Goal: Task Accomplishment & Management: Manage account settings

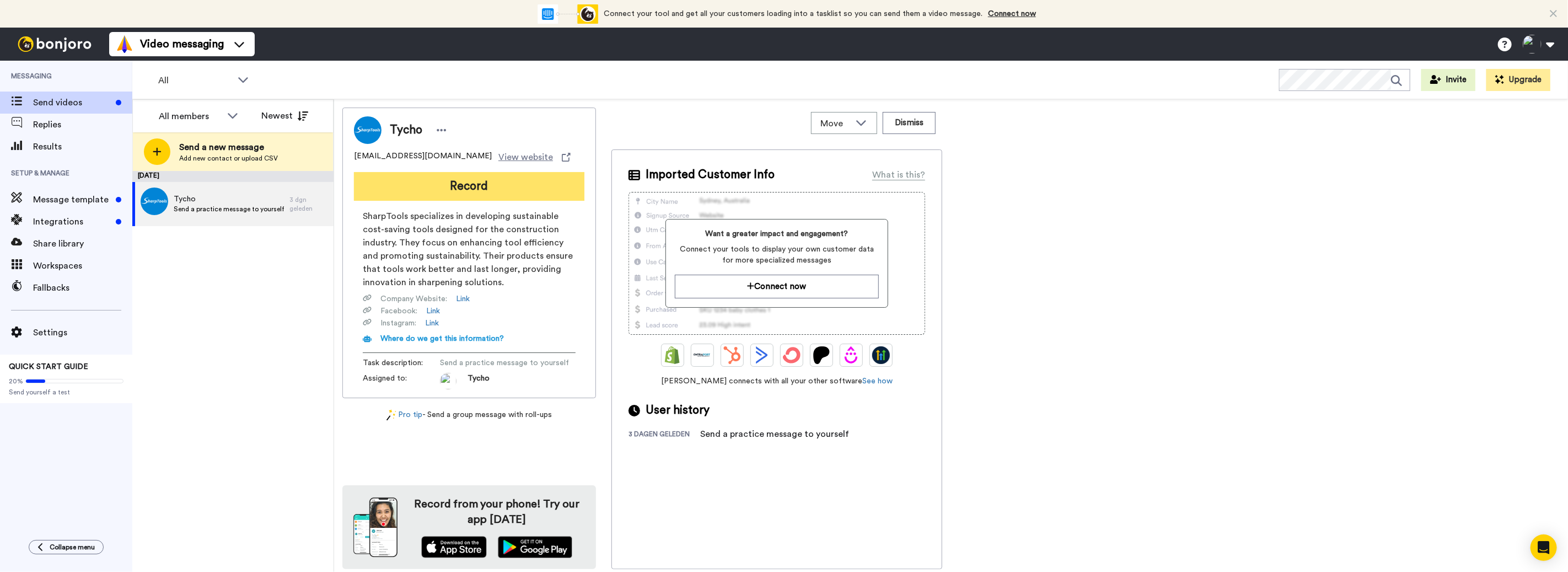
click at [472, 193] on button "Record" at bounding box center [469, 186] width 231 height 29
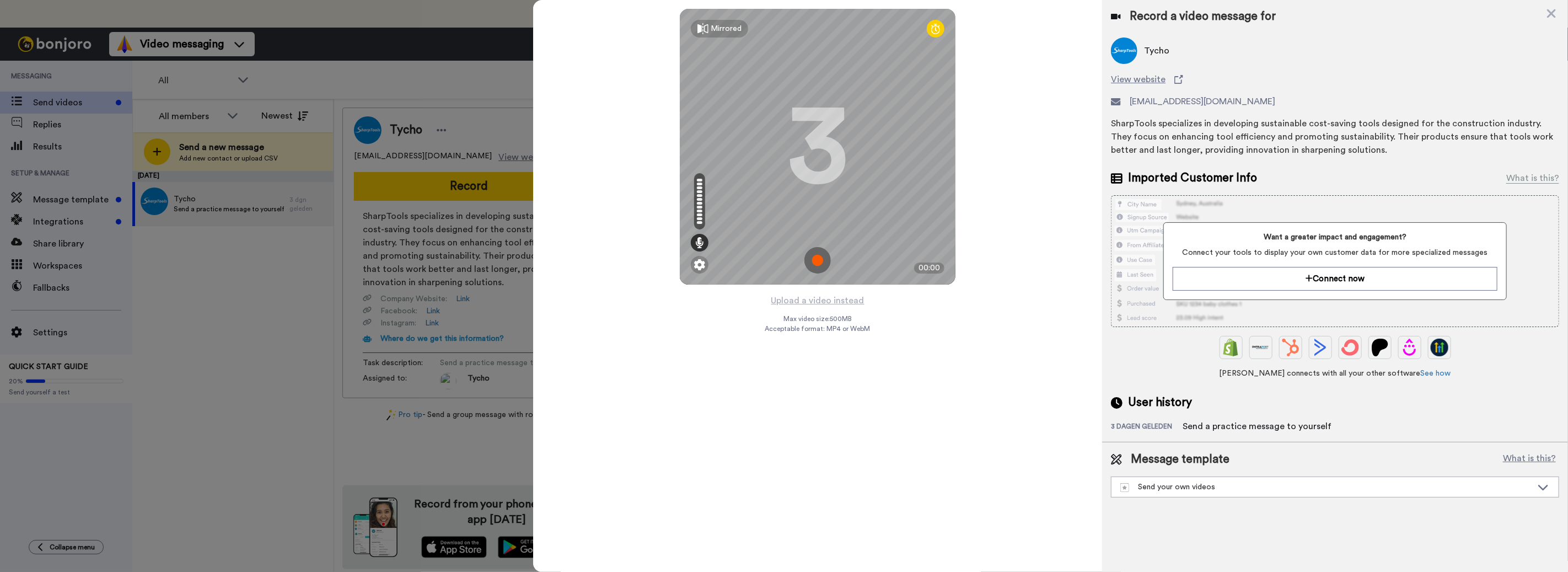
click at [823, 255] on img at bounding box center [817, 260] width 26 height 26
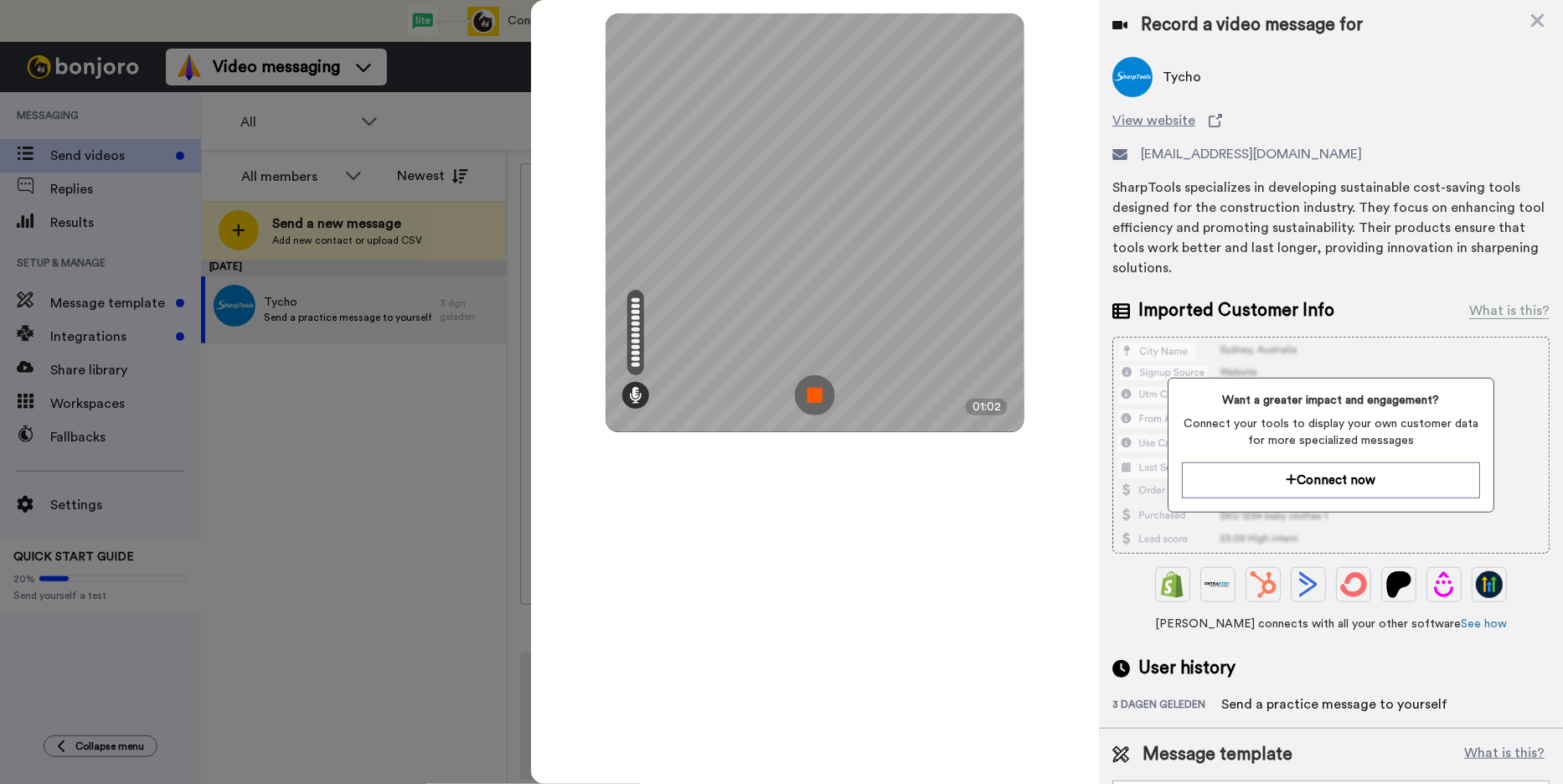
click at [808, 392] on img at bounding box center [815, 395] width 40 height 40
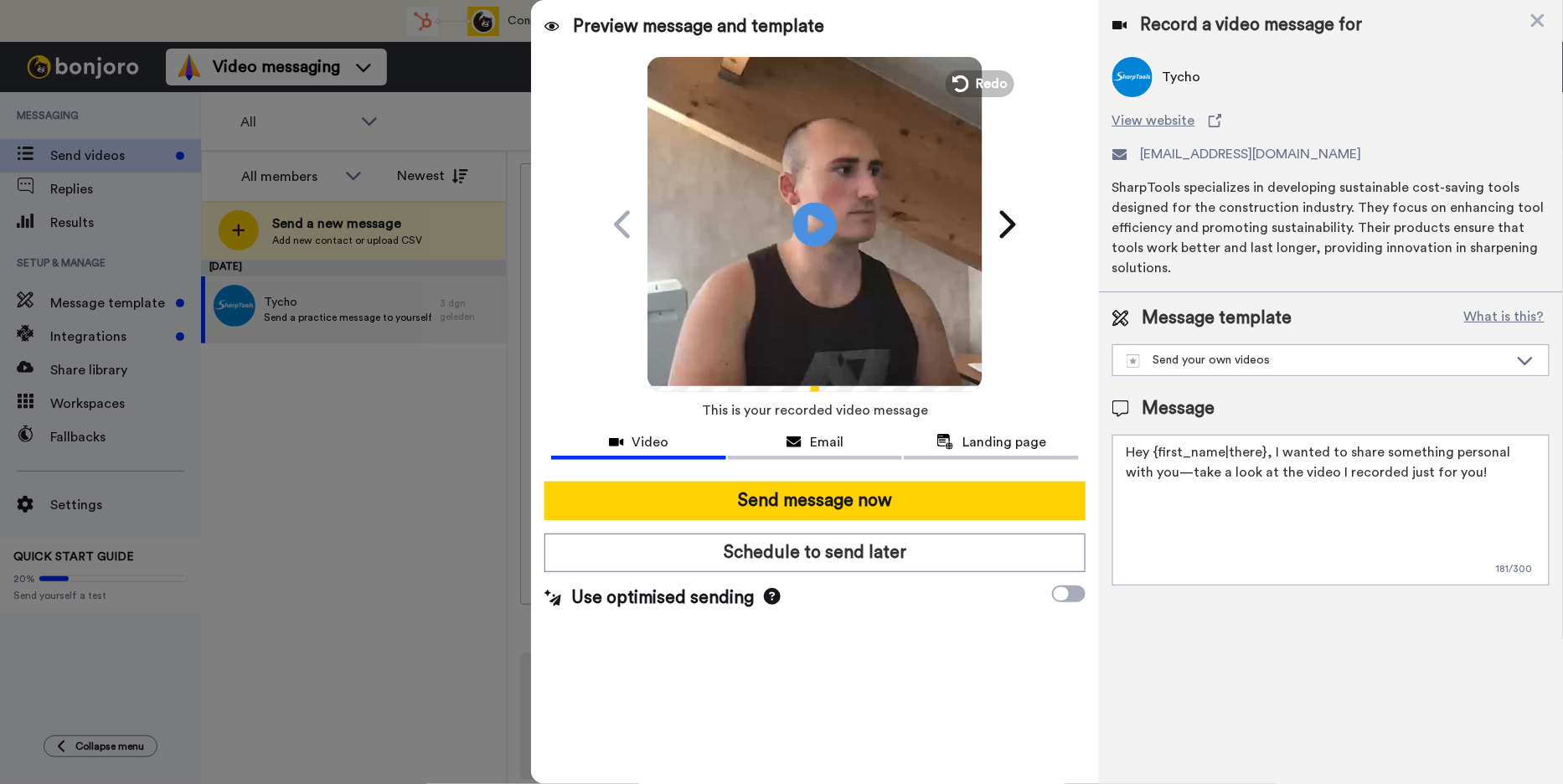
click at [795, 192] on icon "Play/Pause" at bounding box center [816, 224] width 44 height 80
click at [812, 233] on icon at bounding box center [816, 224] width 44 height 44
click at [821, 447] on span "Email" at bounding box center [827, 442] width 33 height 20
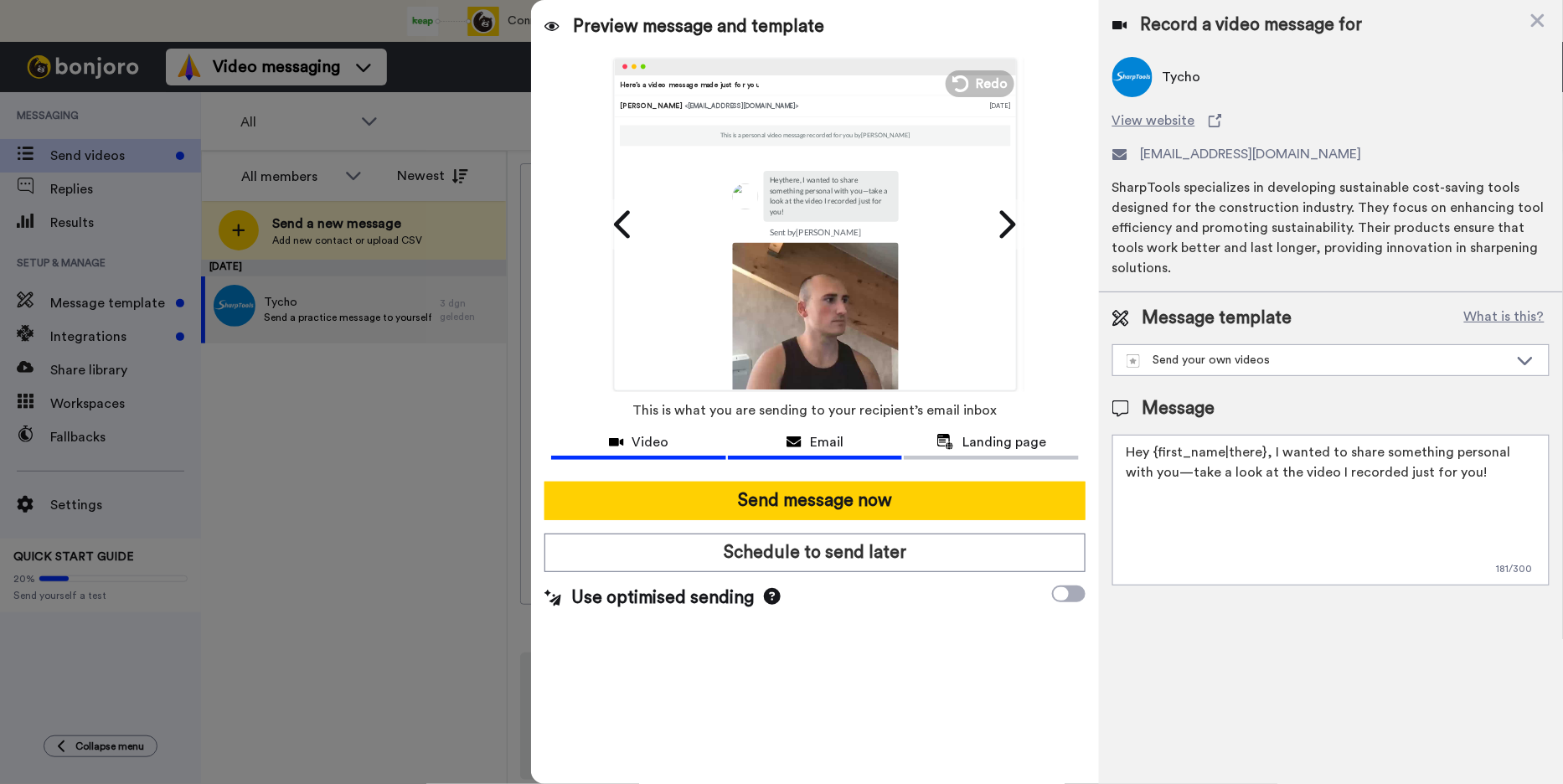
click at [662, 440] on span "Video" at bounding box center [651, 442] width 37 height 20
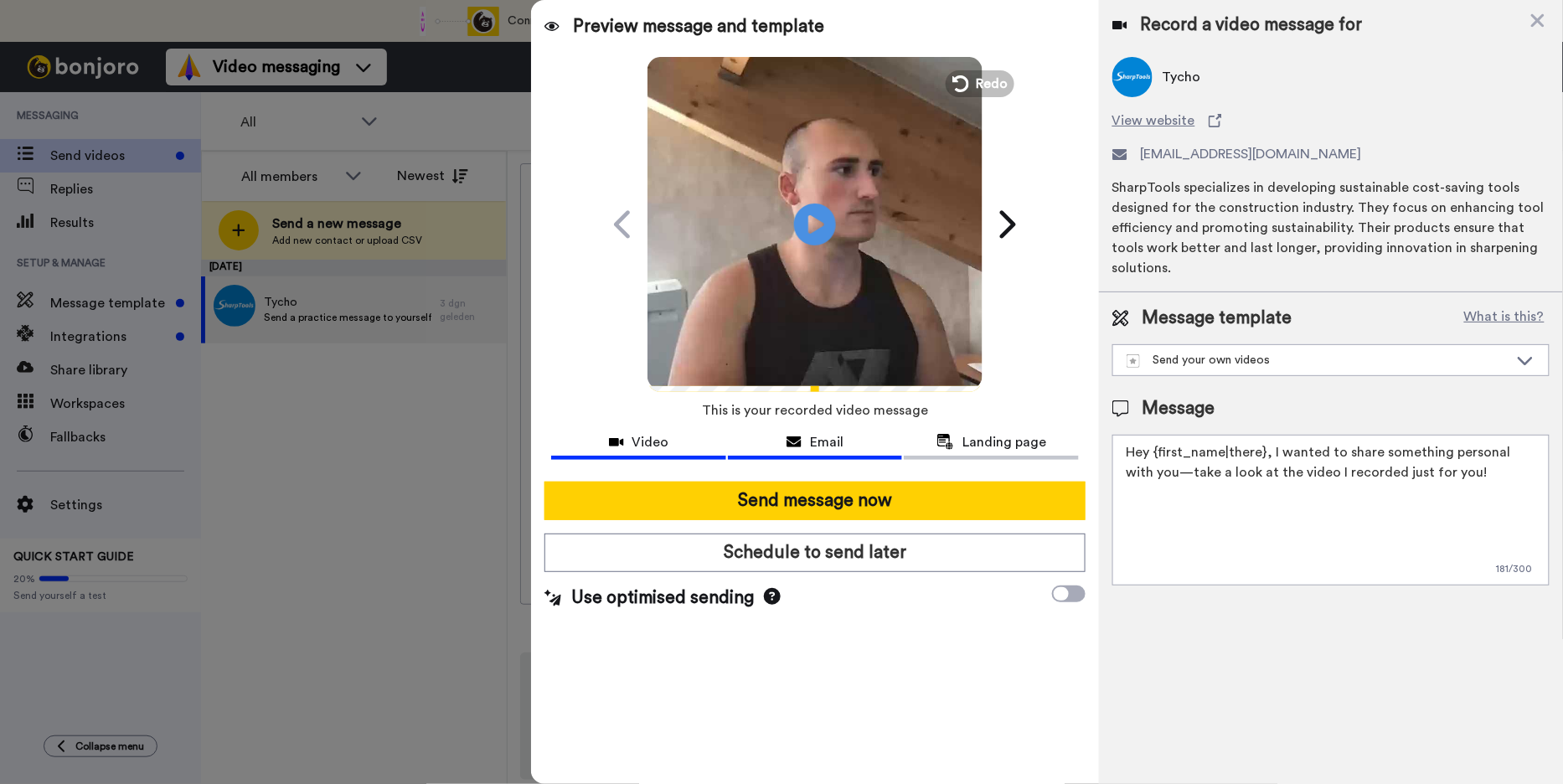
click at [766, 434] on div "Email" at bounding box center [815, 442] width 174 height 20
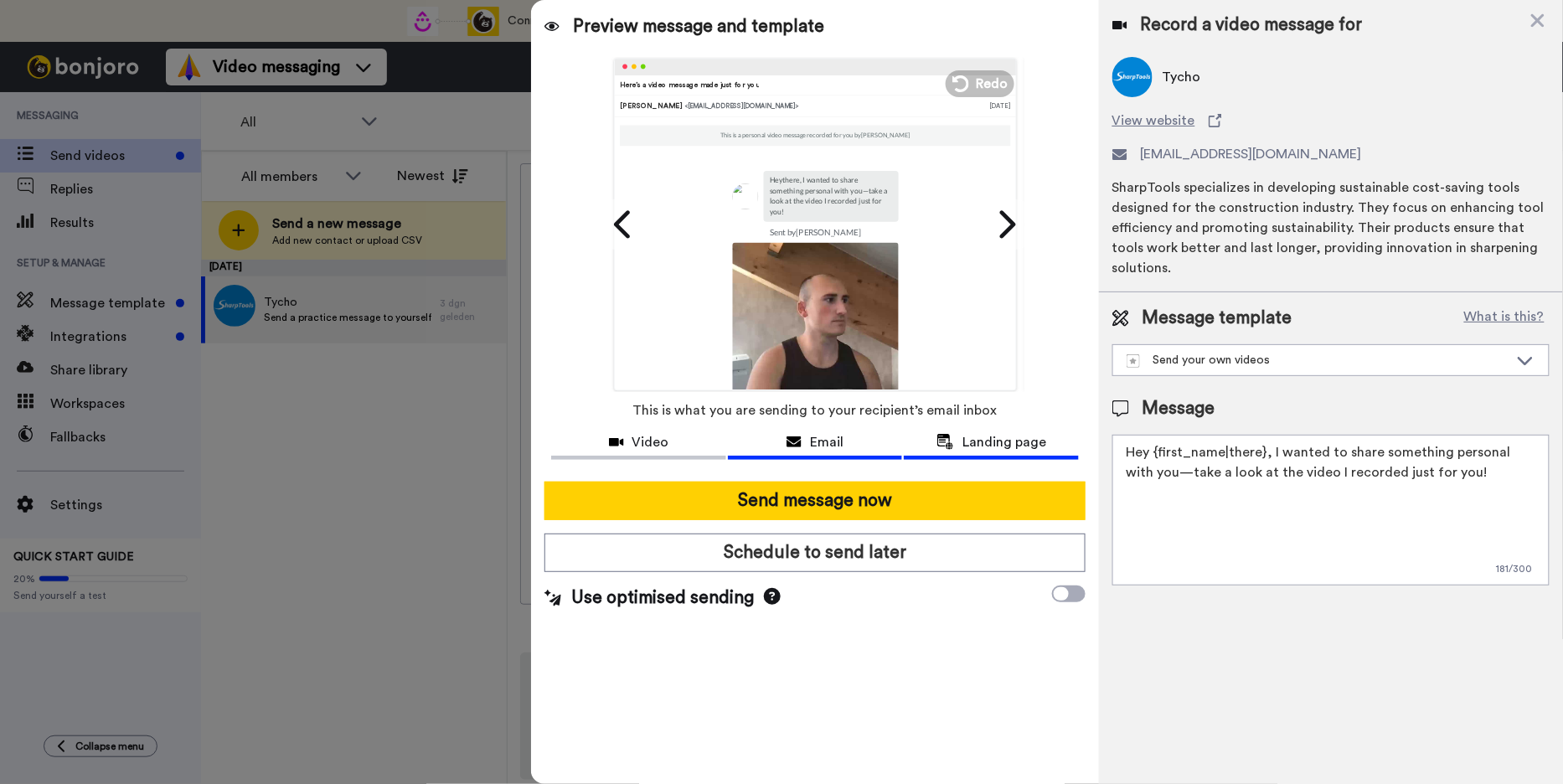
click at [911, 433] on div "Landing page" at bounding box center [991, 442] width 174 height 20
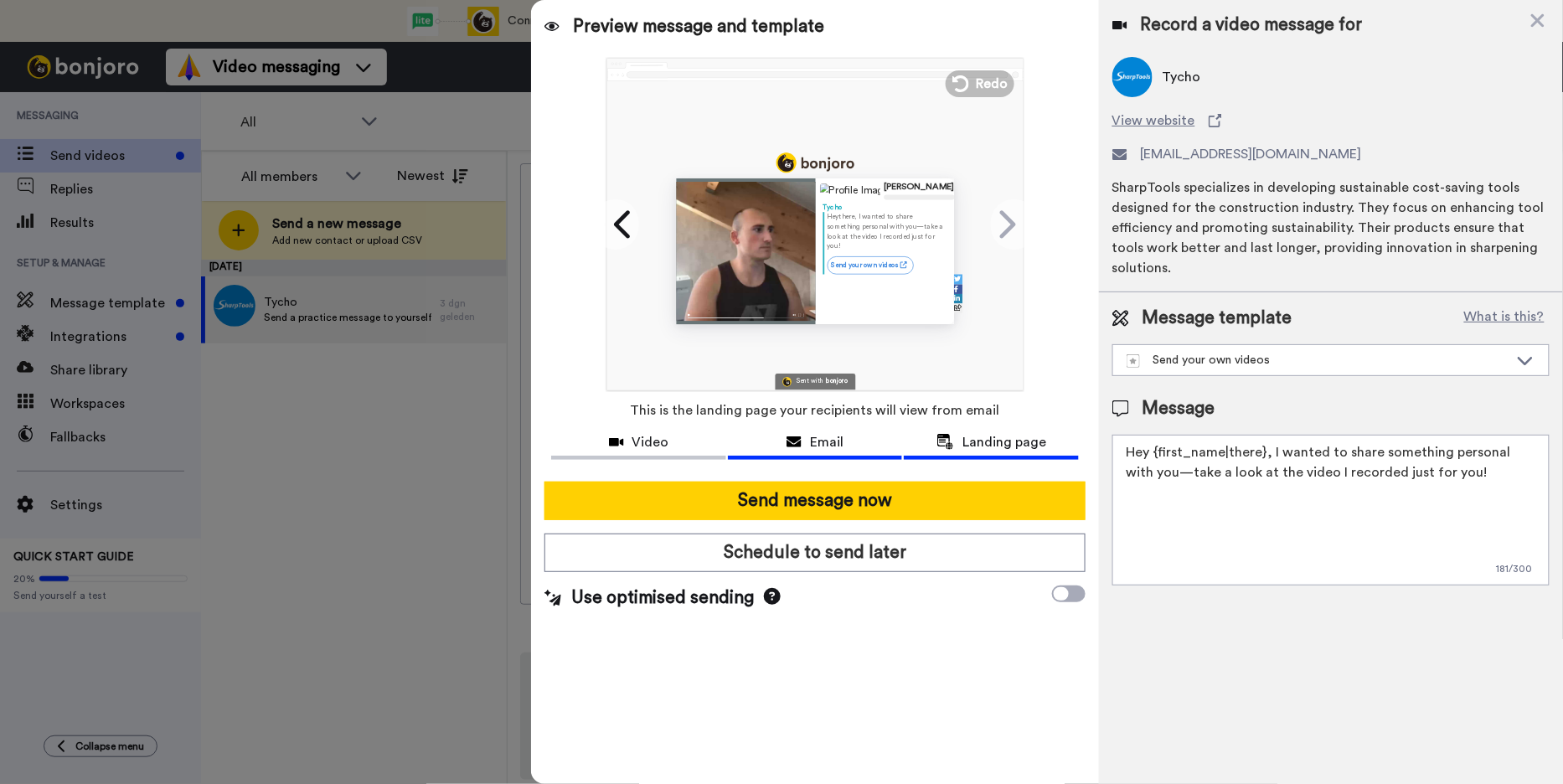
click at [832, 440] on span "Email" at bounding box center [827, 442] width 33 height 20
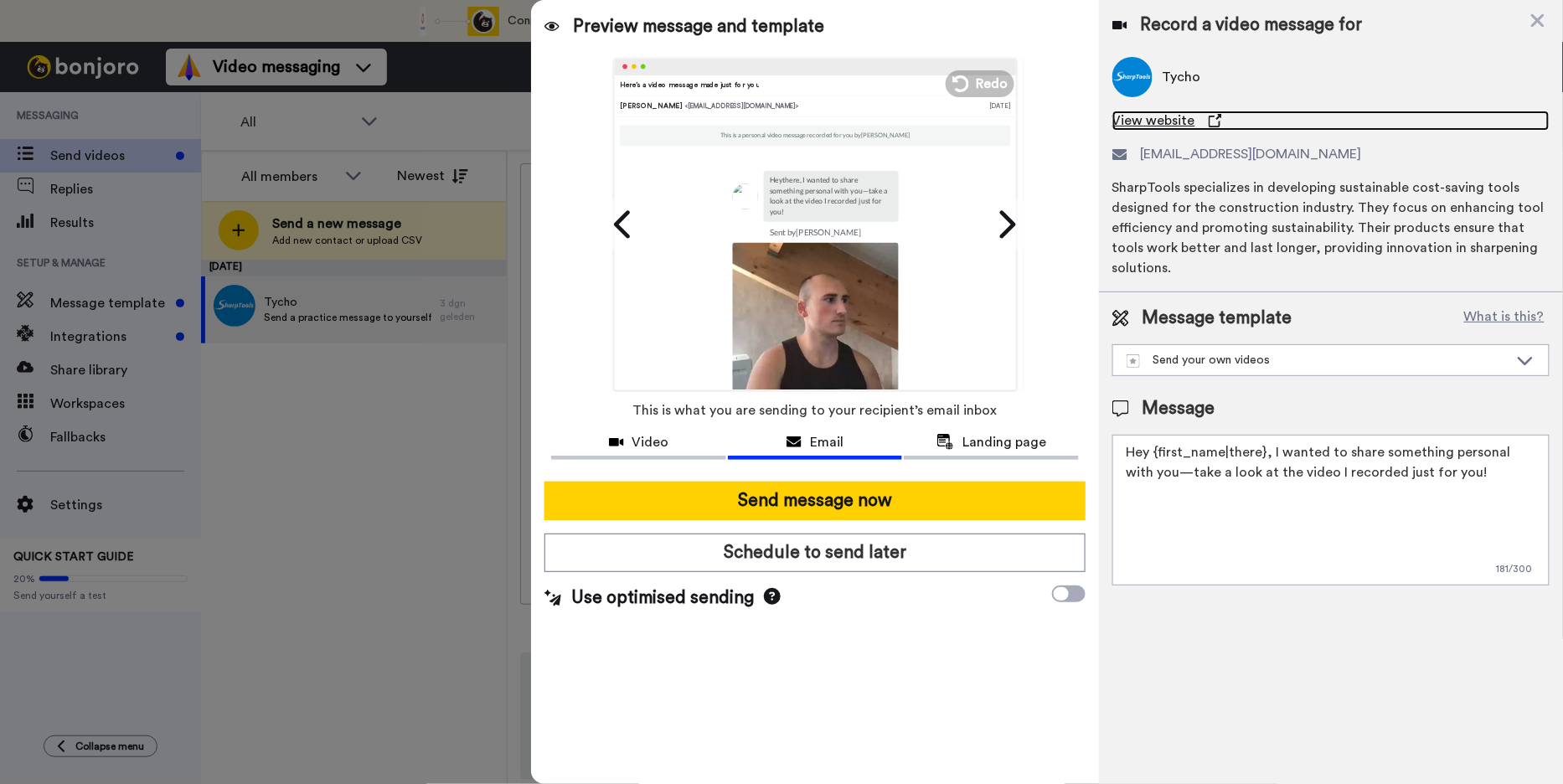
click at [1193, 122] on link "View website" at bounding box center [1331, 121] width 437 height 20
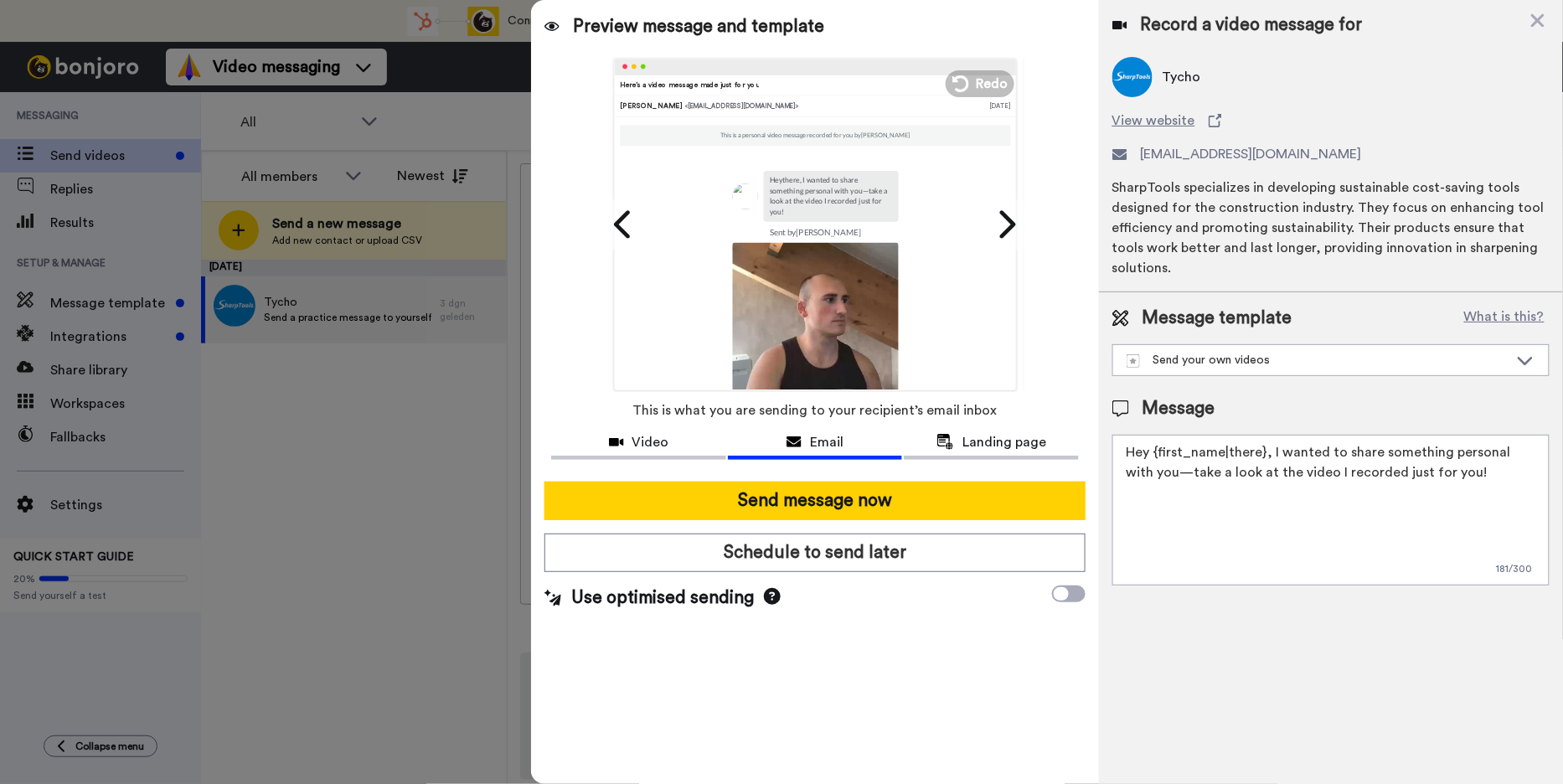
click at [1234, 320] on div "Message template What is this? Send your own videos Send your own videos" at bounding box center [1331, 341] width 437 height 70
click at [1231, 345] on div "Send your own videos" at bounding box center [1331, 360] width 436 height 31
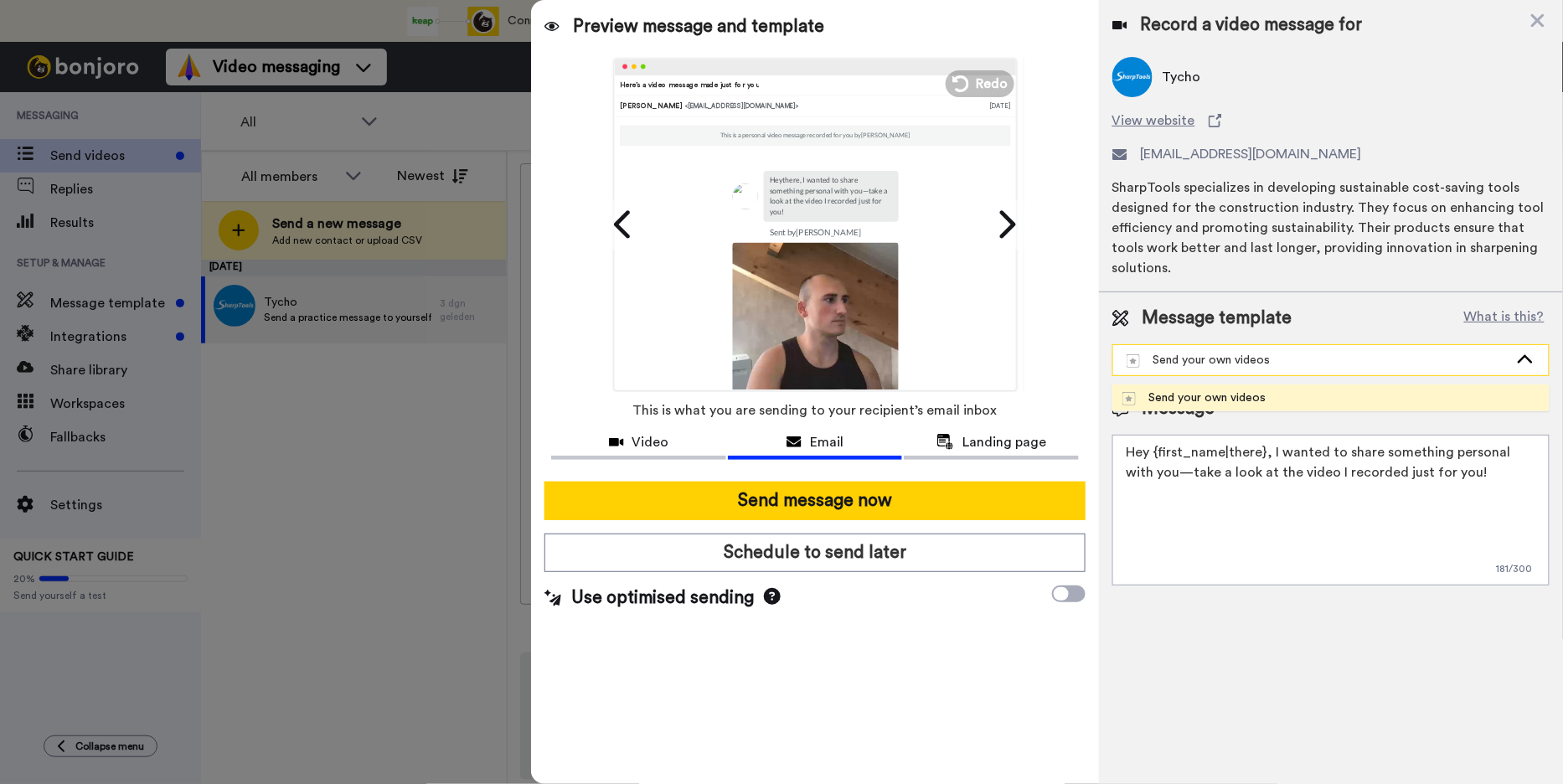
click at [1231, 351] on div "Send your own videos" at bounding box center [1317, 360] width 382 height 17
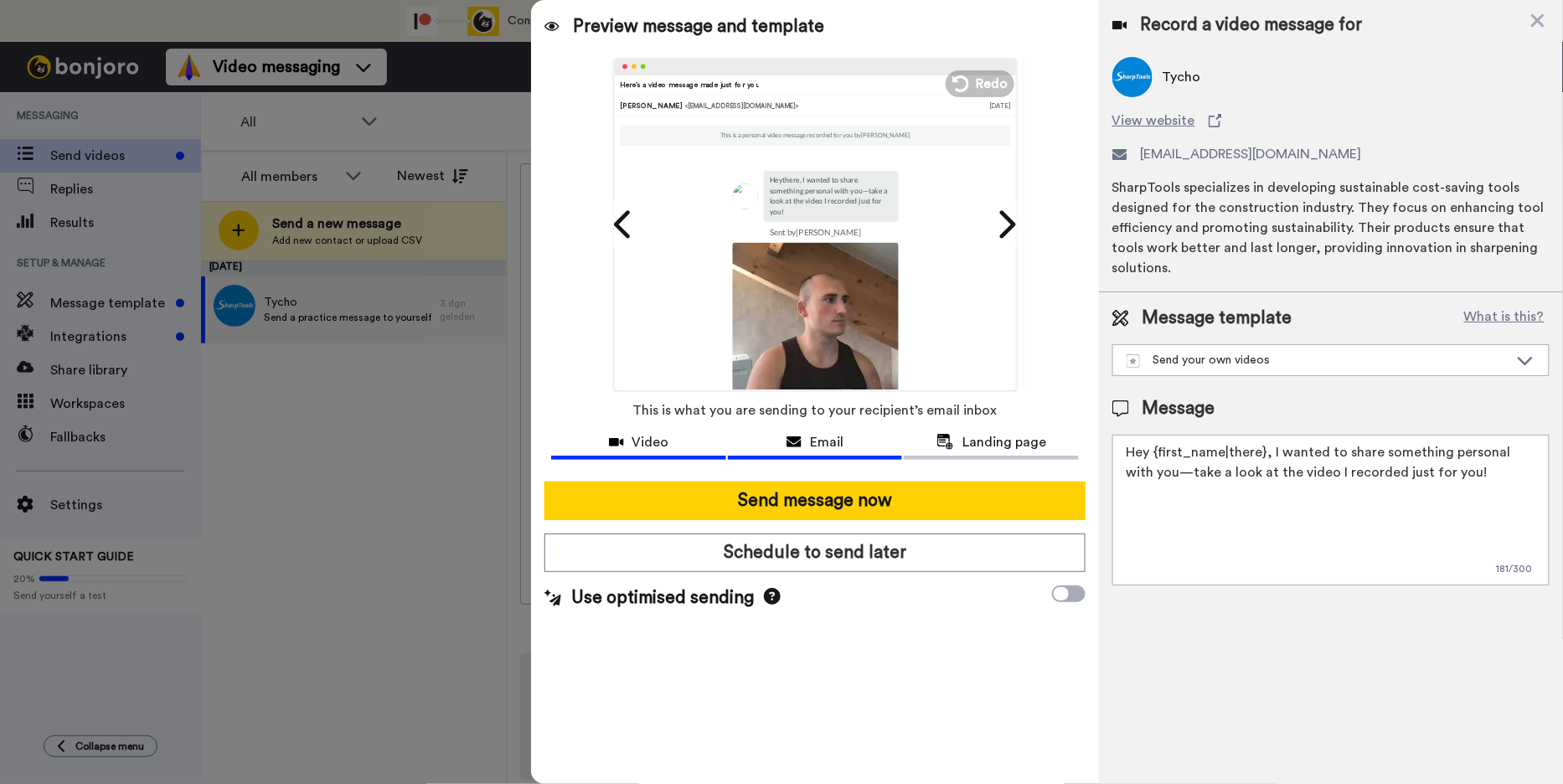
click at [692, 450] on div "Video" at bounding box center [638, 442] width 174 height 20
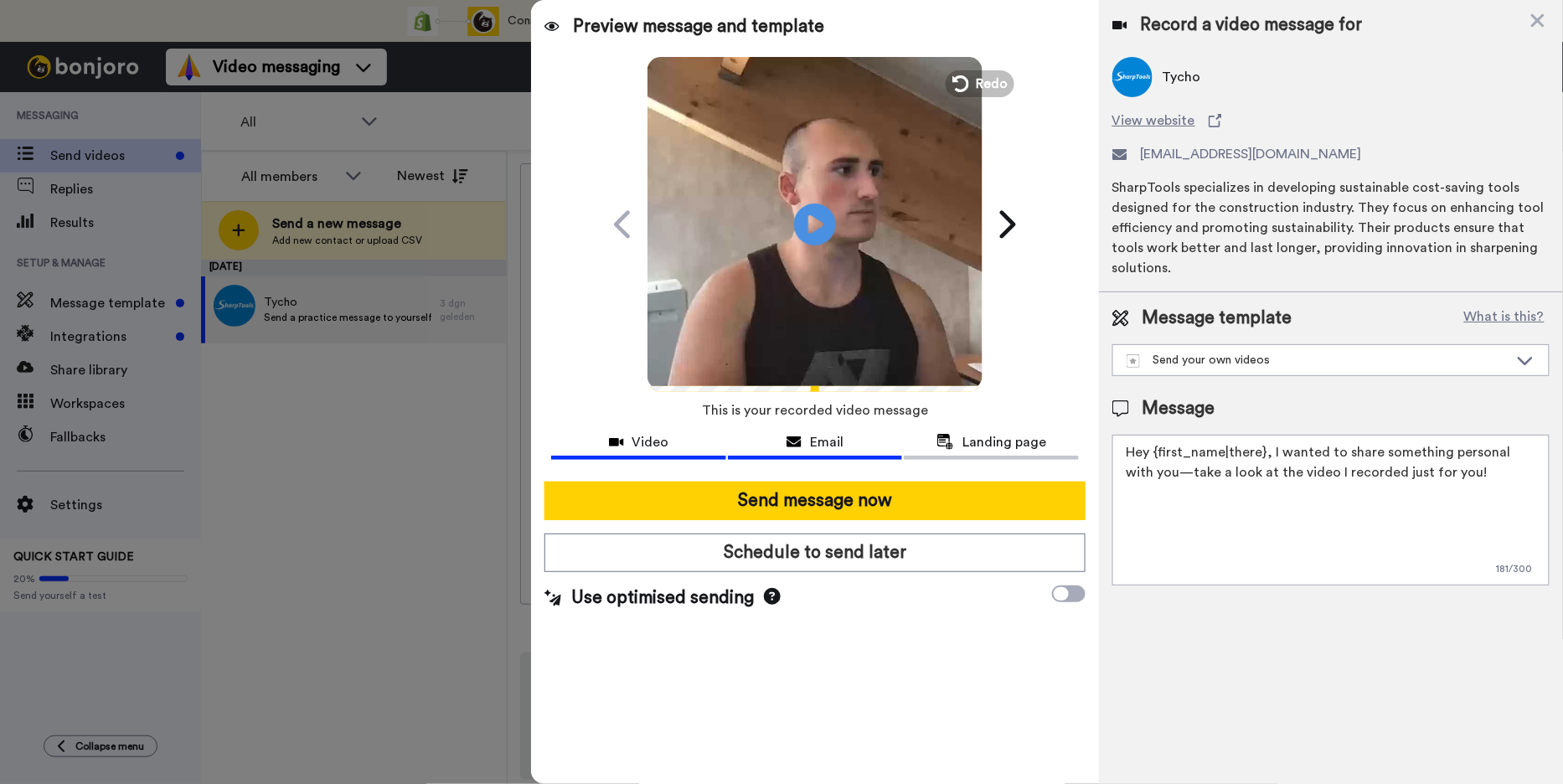
click at [774, 450] on div "Email" at bounding box center [815, 442] width 174 height 20
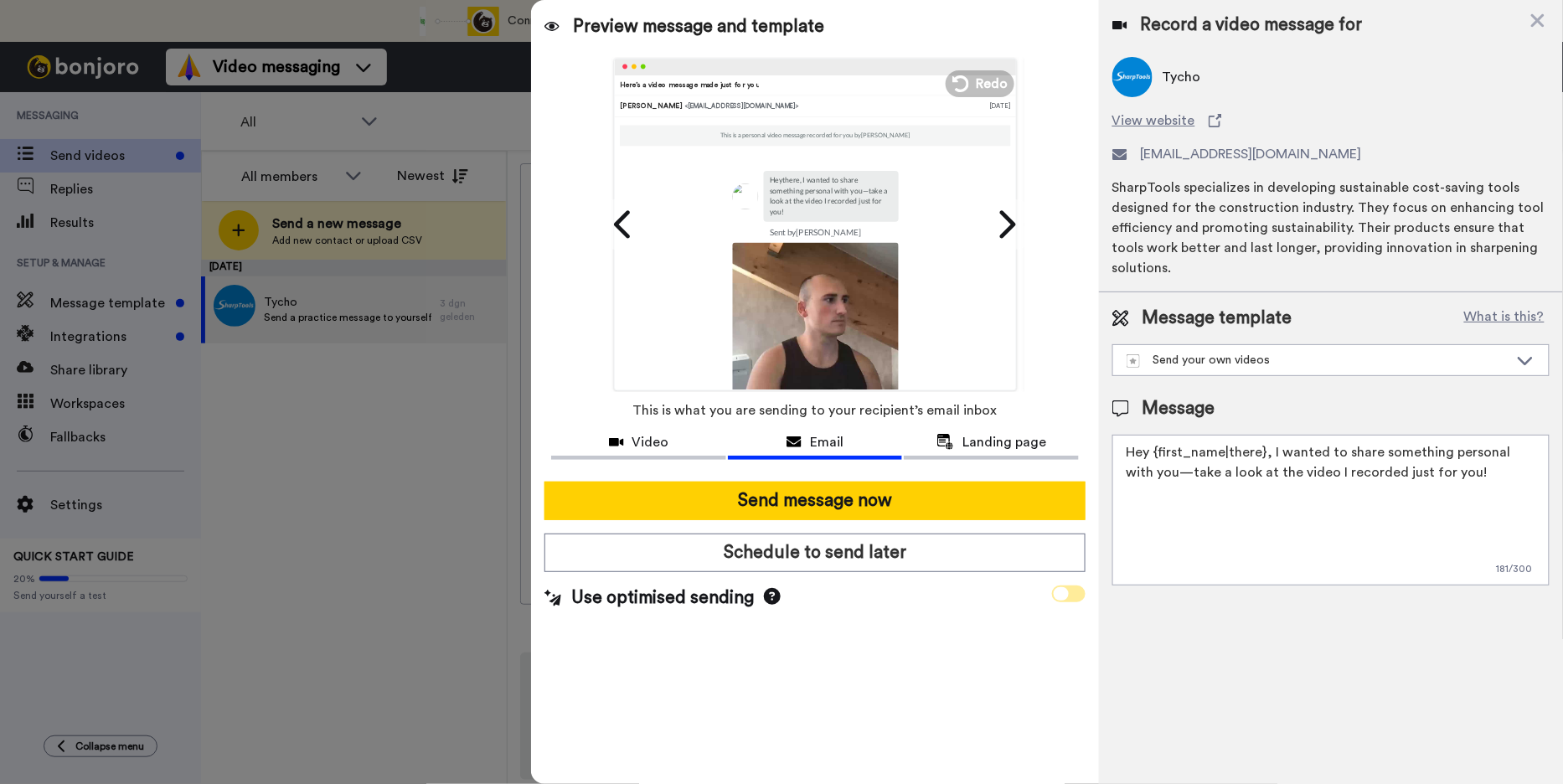
click at [1061, 593] on icon at bounding box center [1061, 594] width 15 height 13
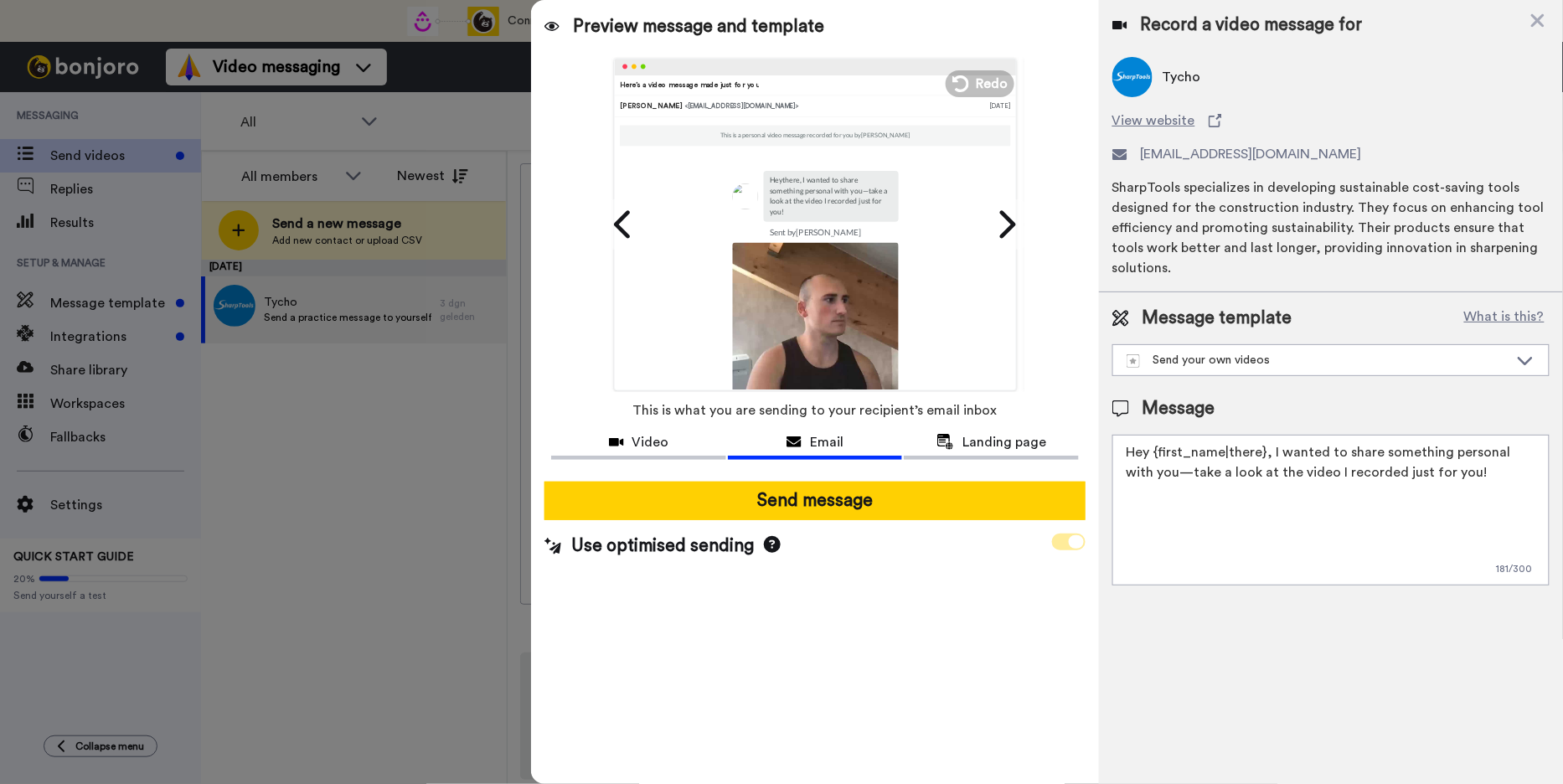
click at [1066, 541] on span at bounding box center [1069, 542] width 33 height 17
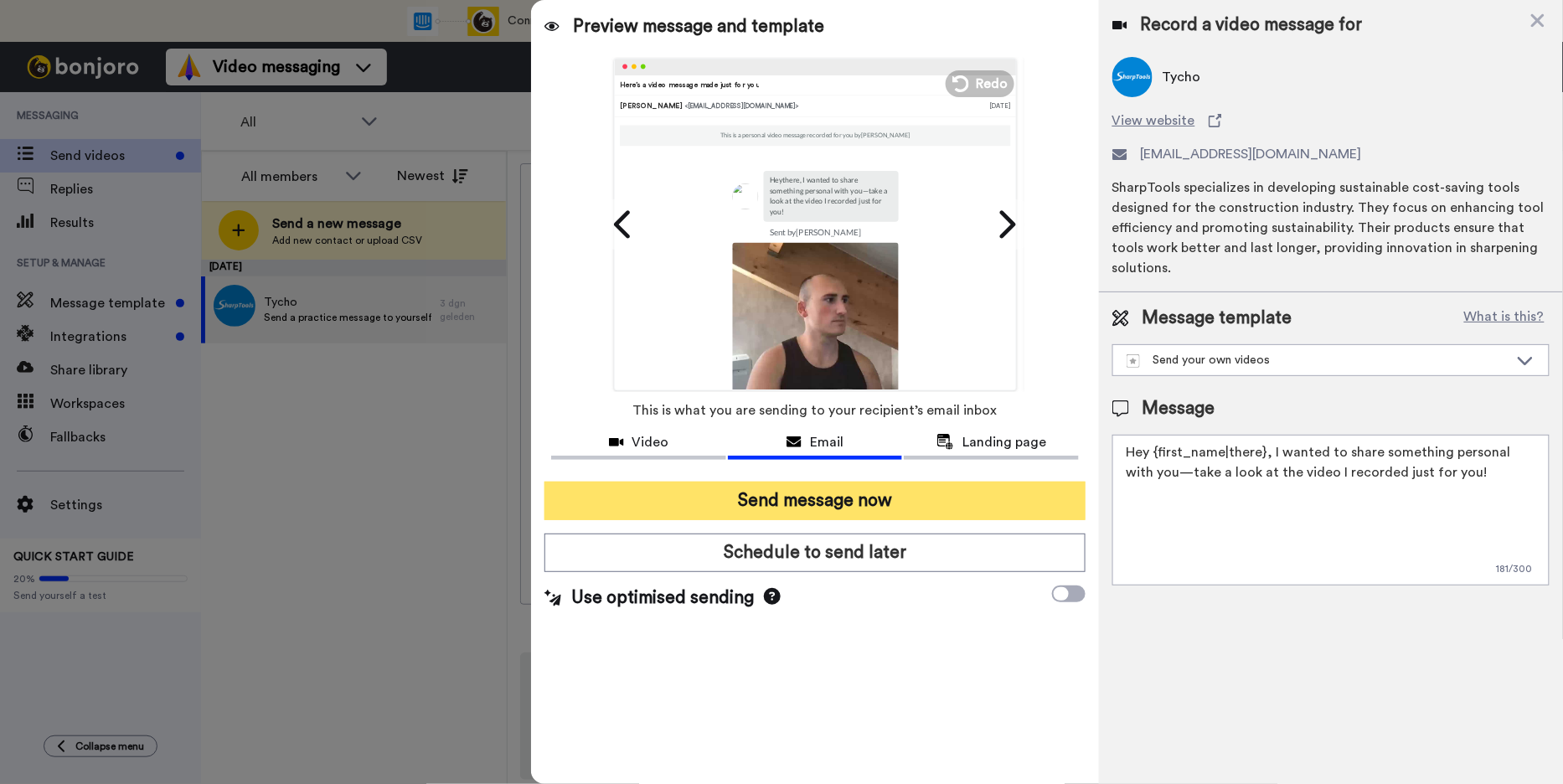
click at [880, 505] on button "Send message now" at bounding box center [815, 501] width 540 height 39
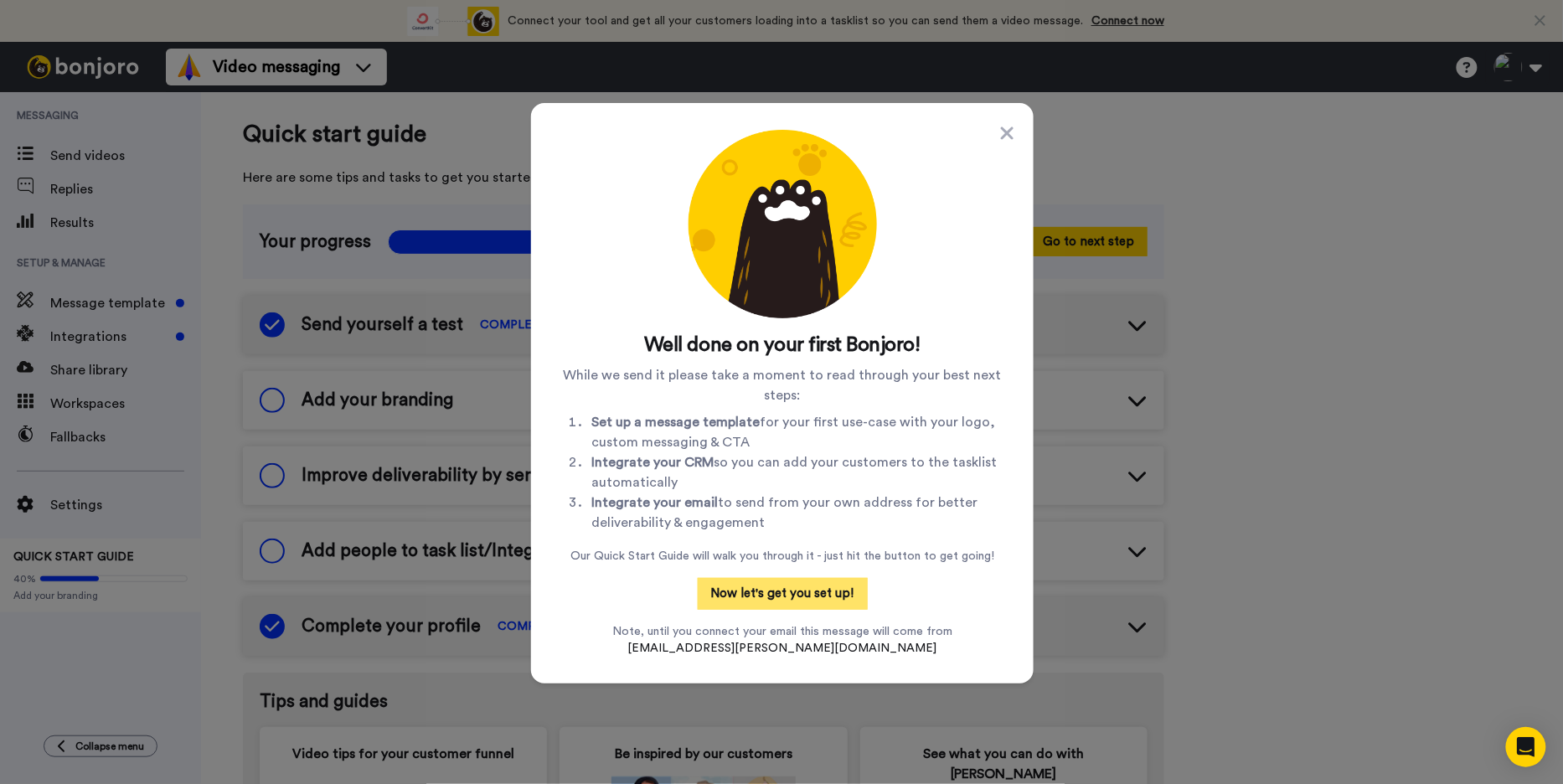
click at [791, 591] on button "Now let's get you set up!" at bounding box center [783, 594] width 170 height 31
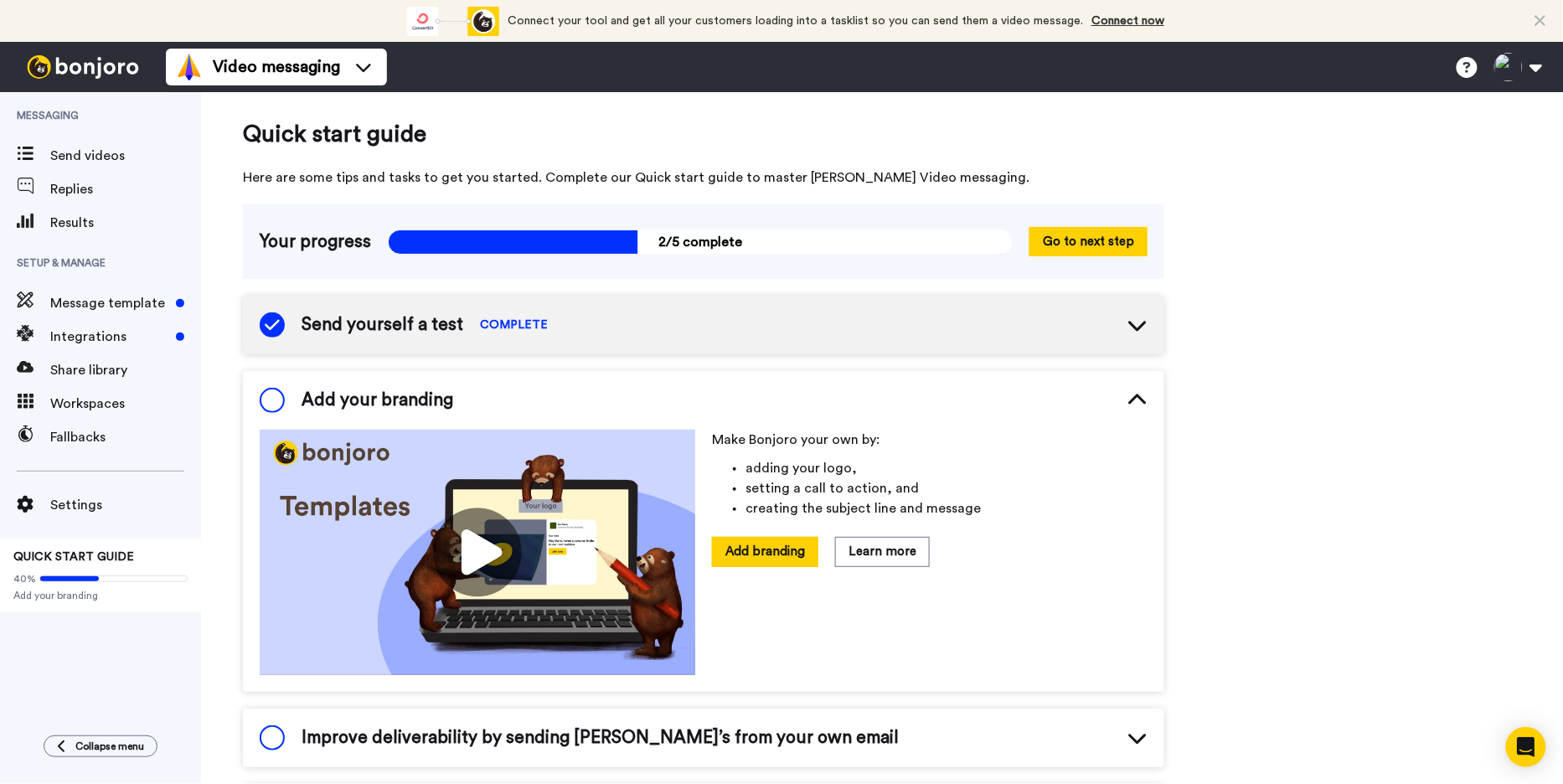
scroll to position [92, 0]
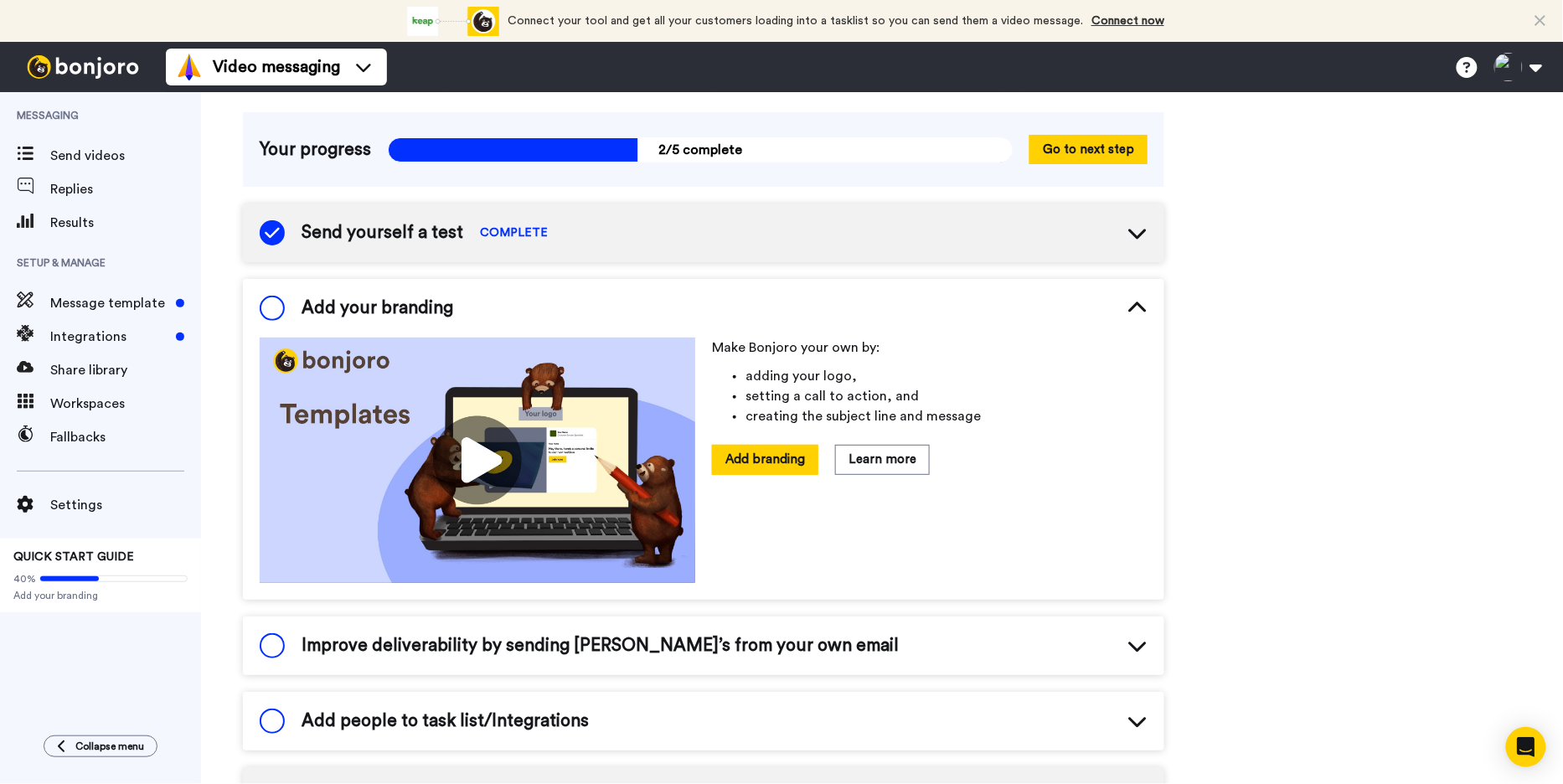
click at [486, 456] on img at bounding box center [477, 459] width 436 height 245
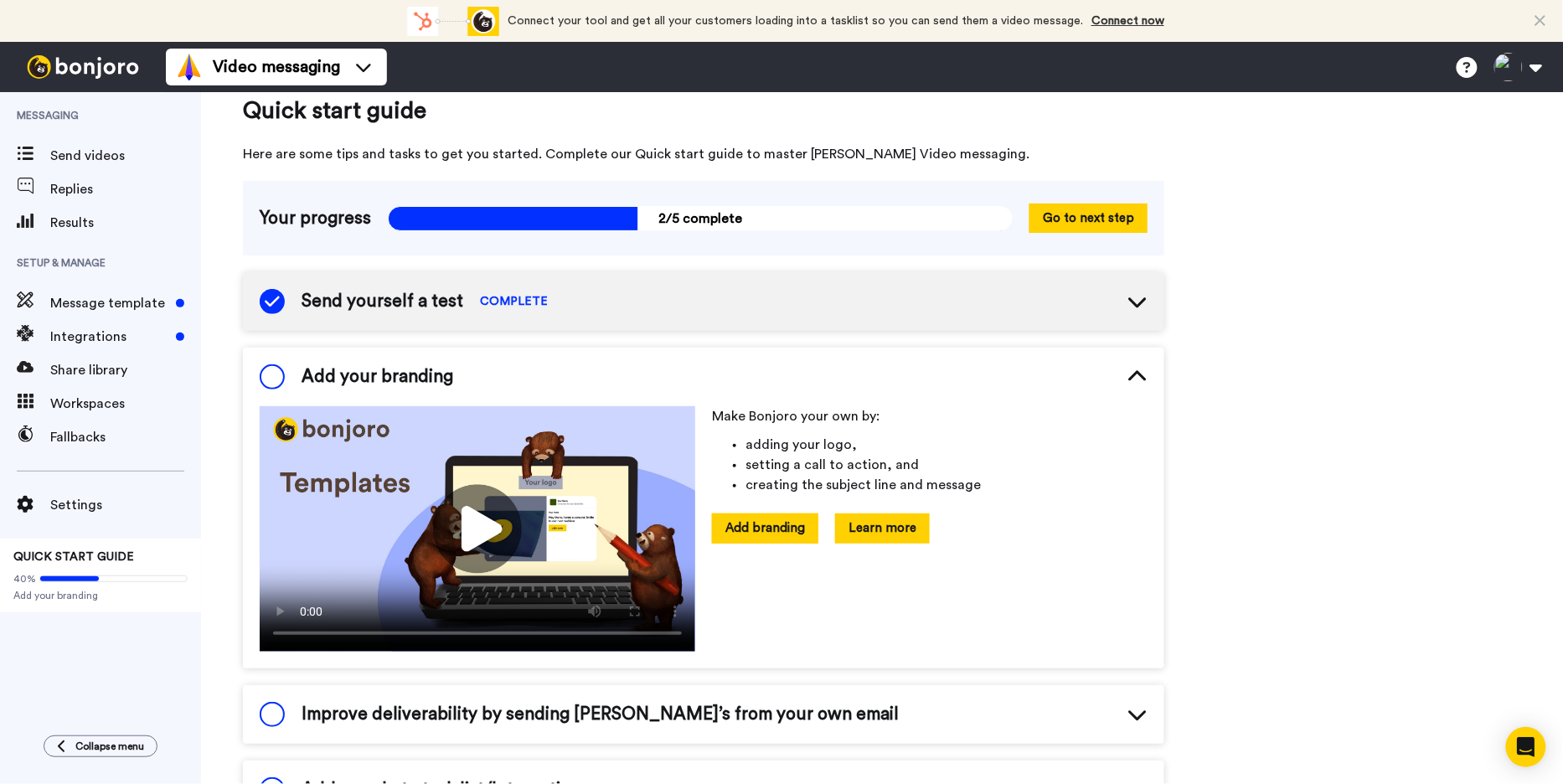
scroll to position [18, 0]
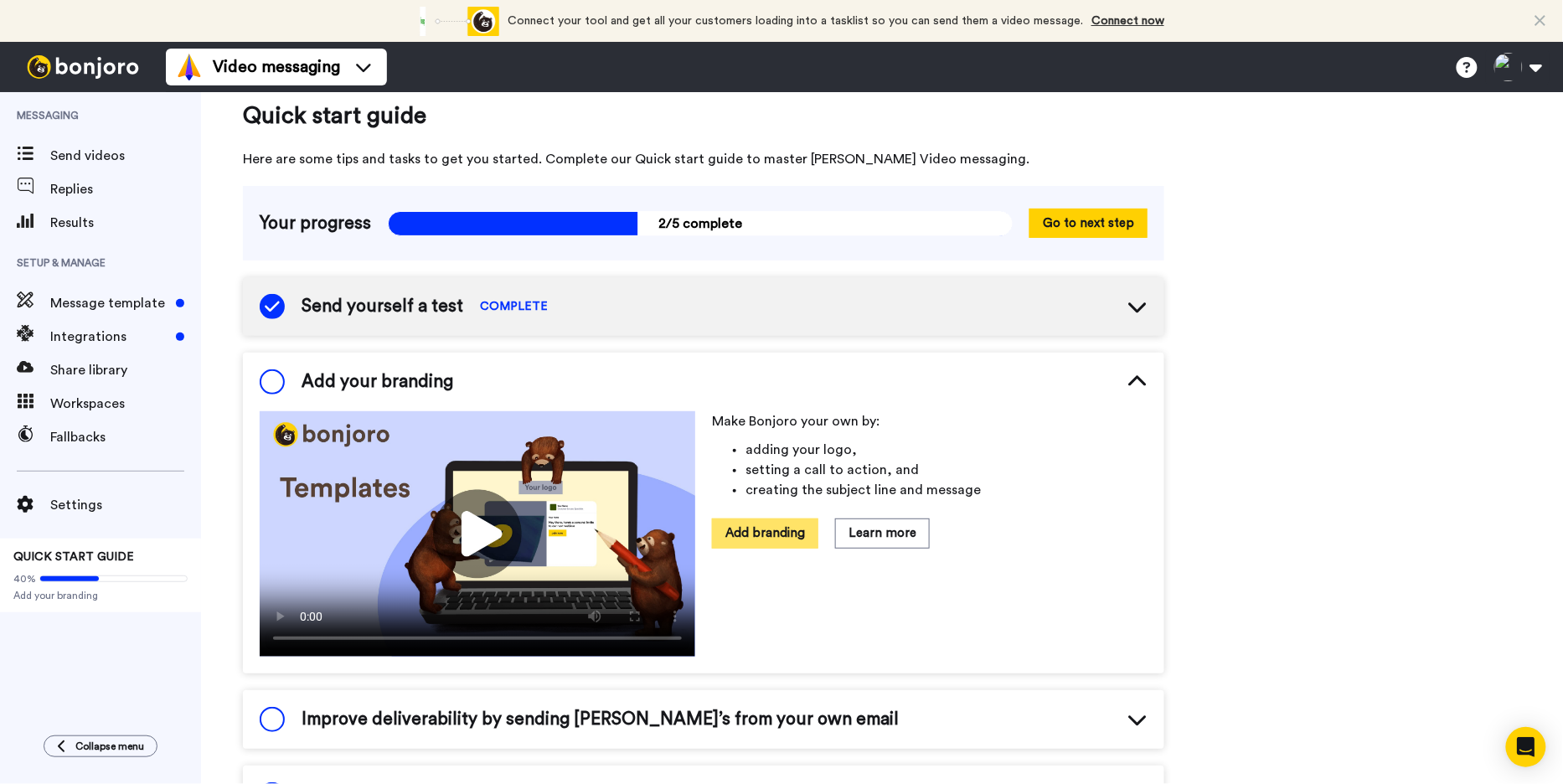
click at [800, 520] on button "Add branding" at bounding box center [765, 533] width 106 height 30
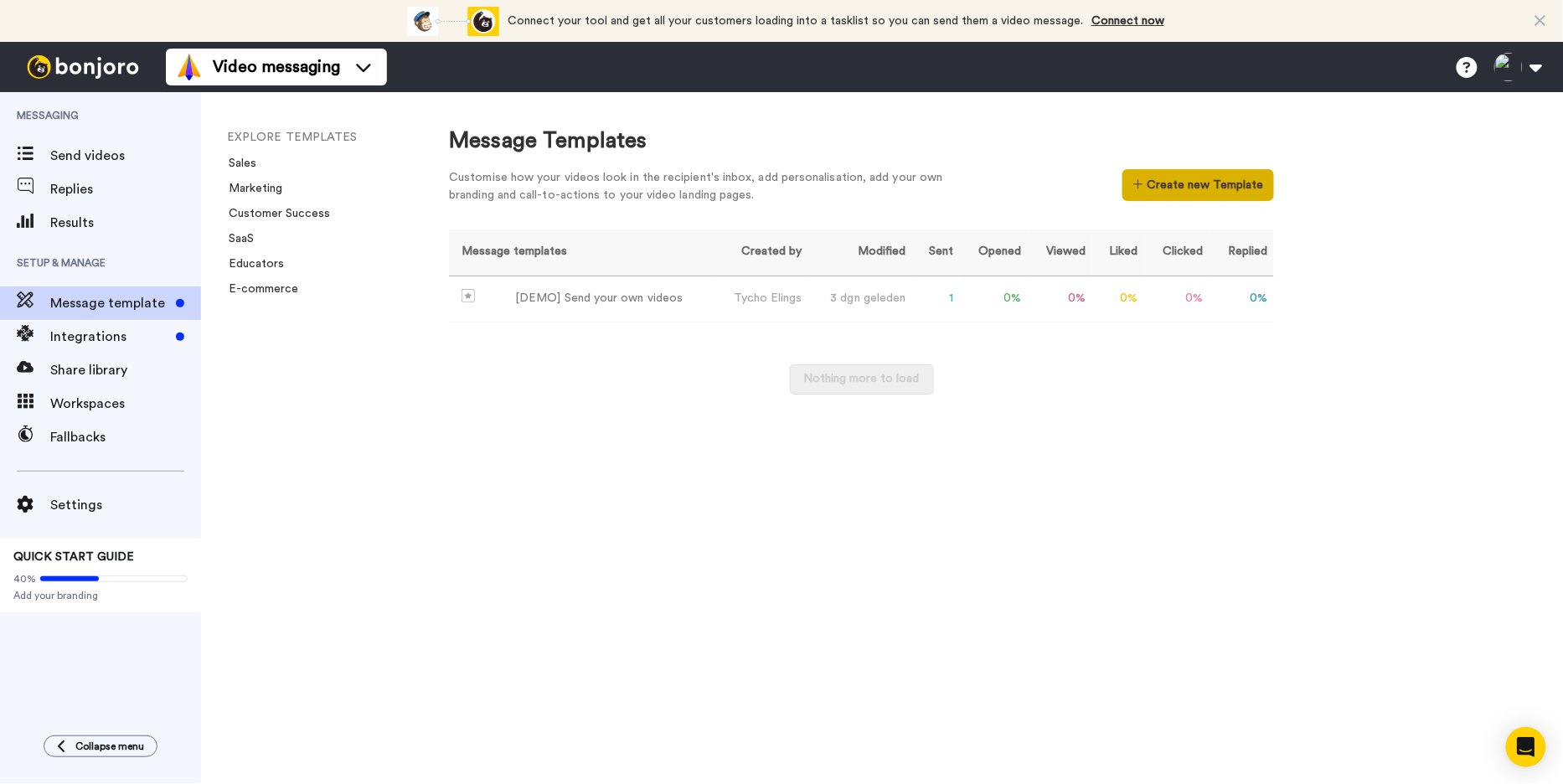
click at [1162, 178] on button "Create new Template" at bounding box center [1199, 185] width 152 height 31
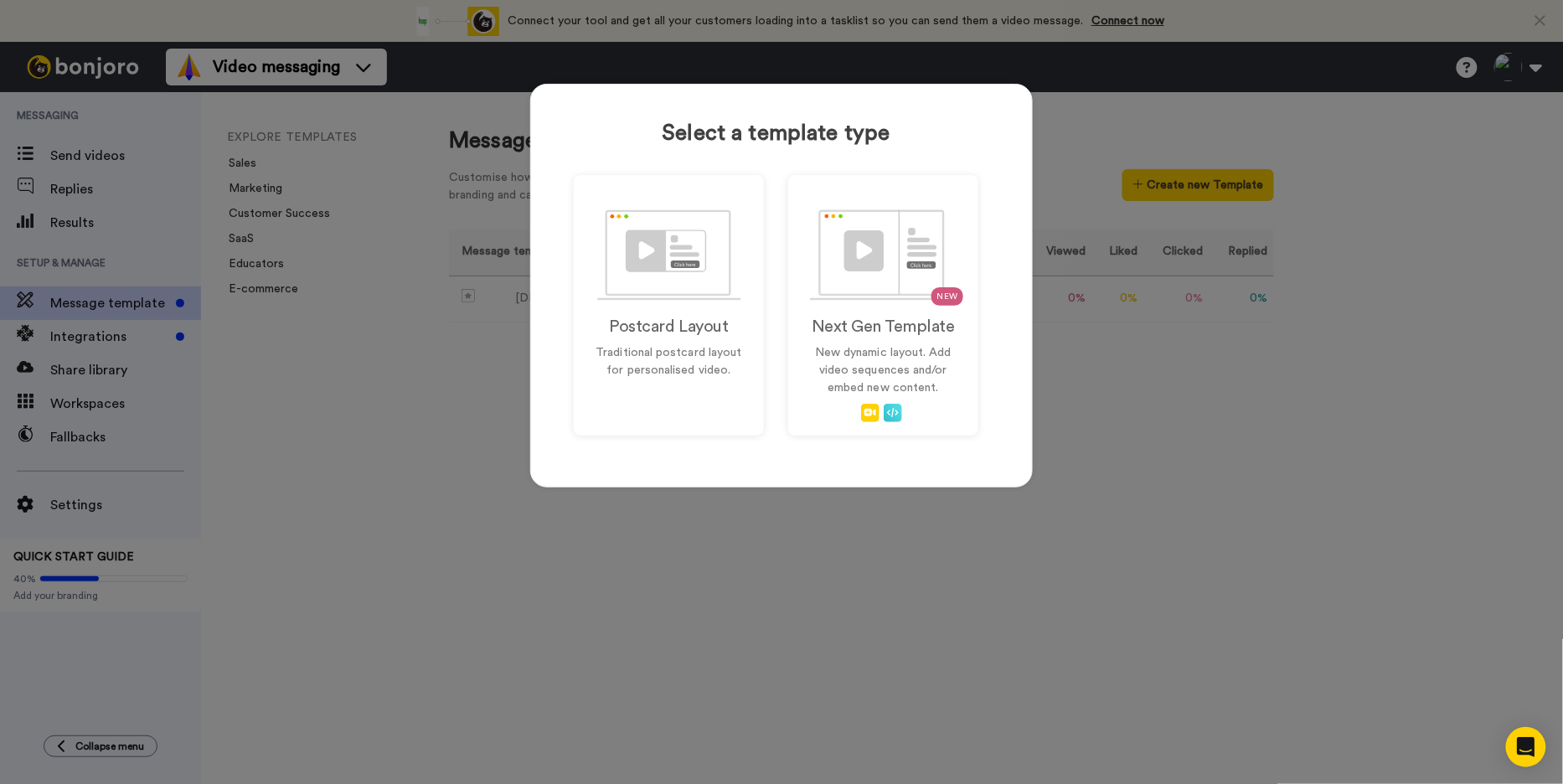
click at [444, 258] on div "Select a template type Postcard Layout Traditional postcard layout for personal…" at bounding box center [782, 392] width 1563 height 784
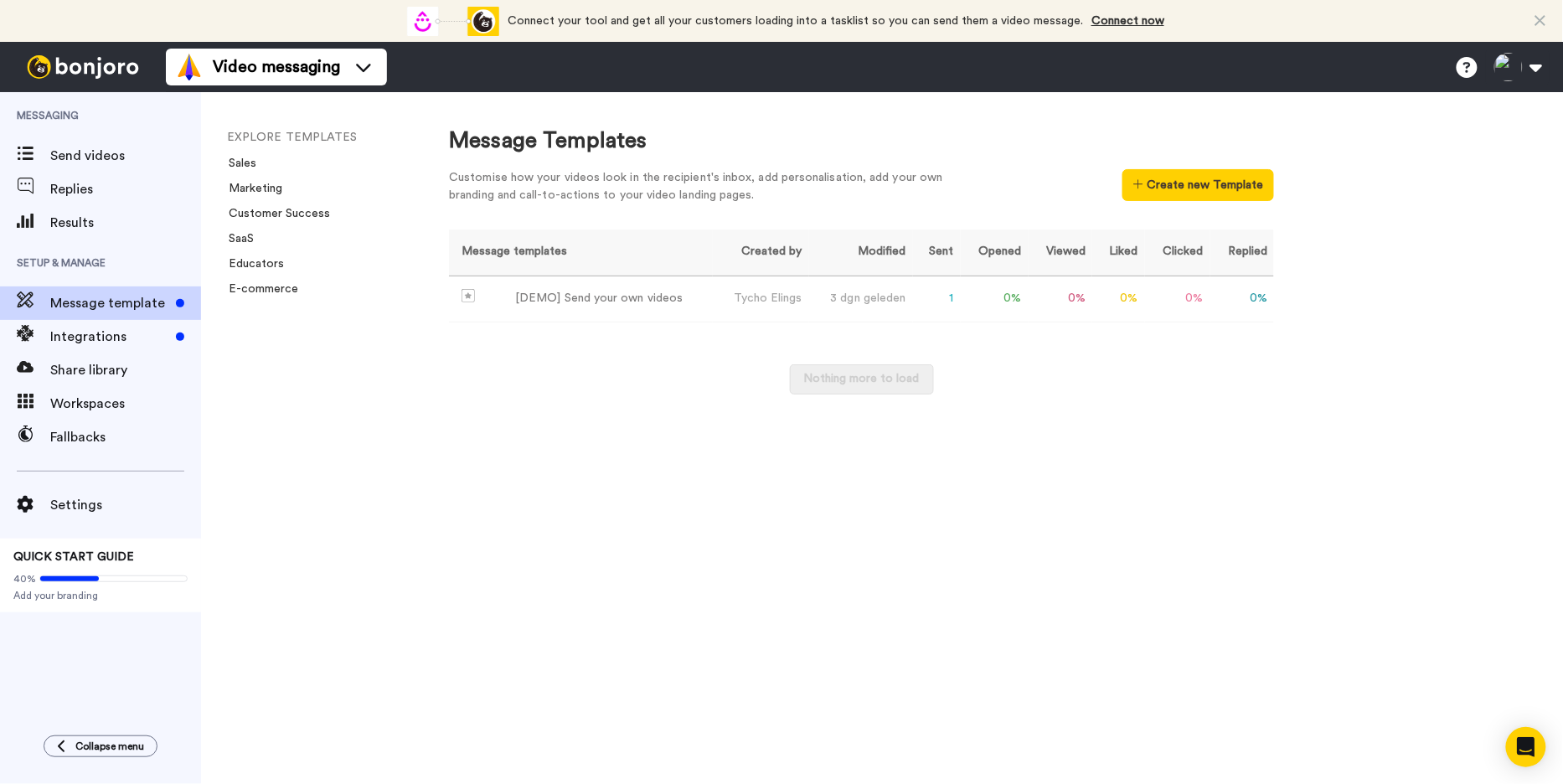
click at [110, 65] on img at bounding box center [83, 67] width 126 height 23
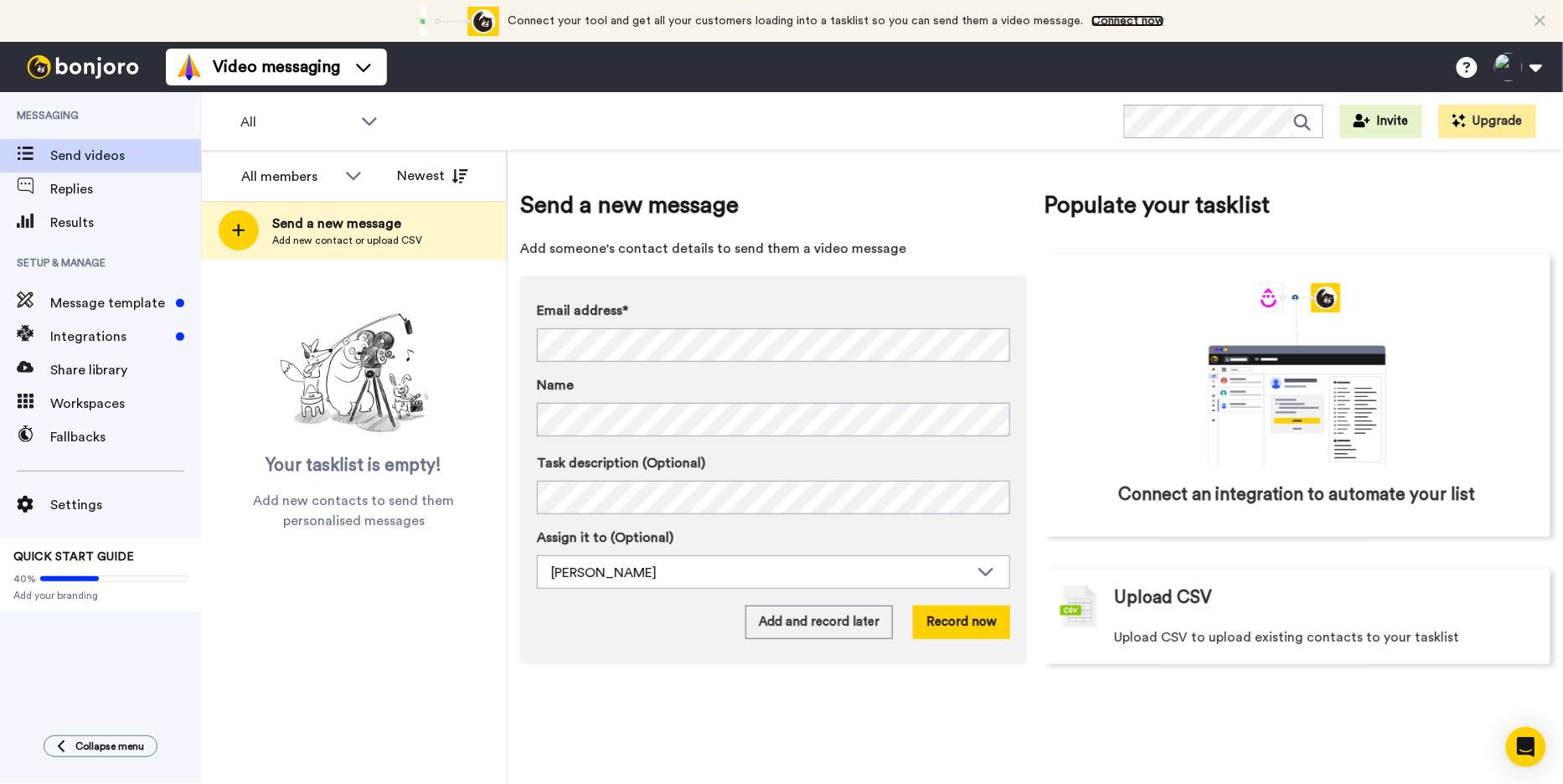
click at [1112, 22] on link "Connect now" at bounding box center [1127, 20] width 73 height 12
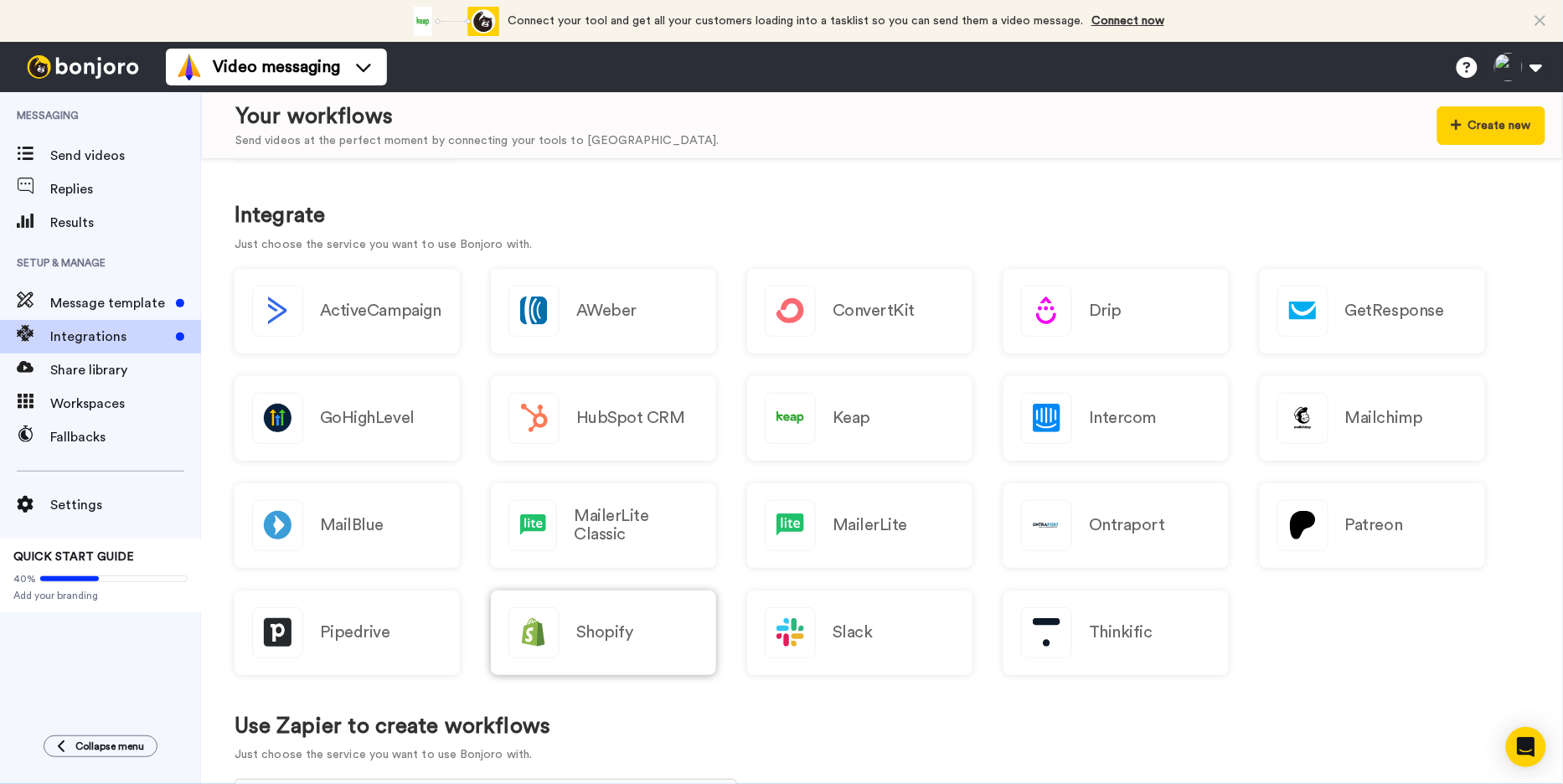
scroll to position [119, 0]
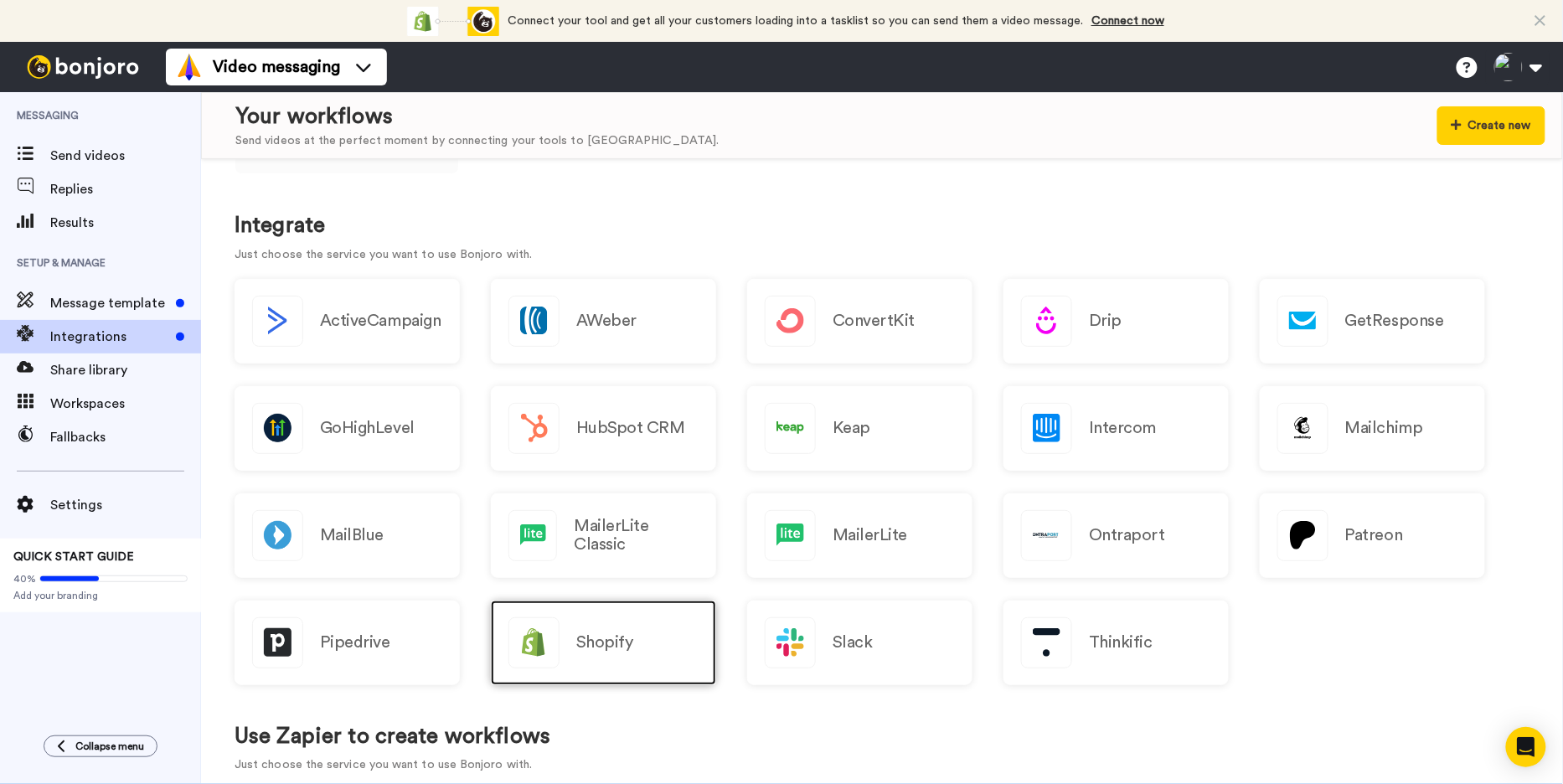
click at [663, 643] on div "Shopify" at bounding box center [604, 642] width 226 height 84
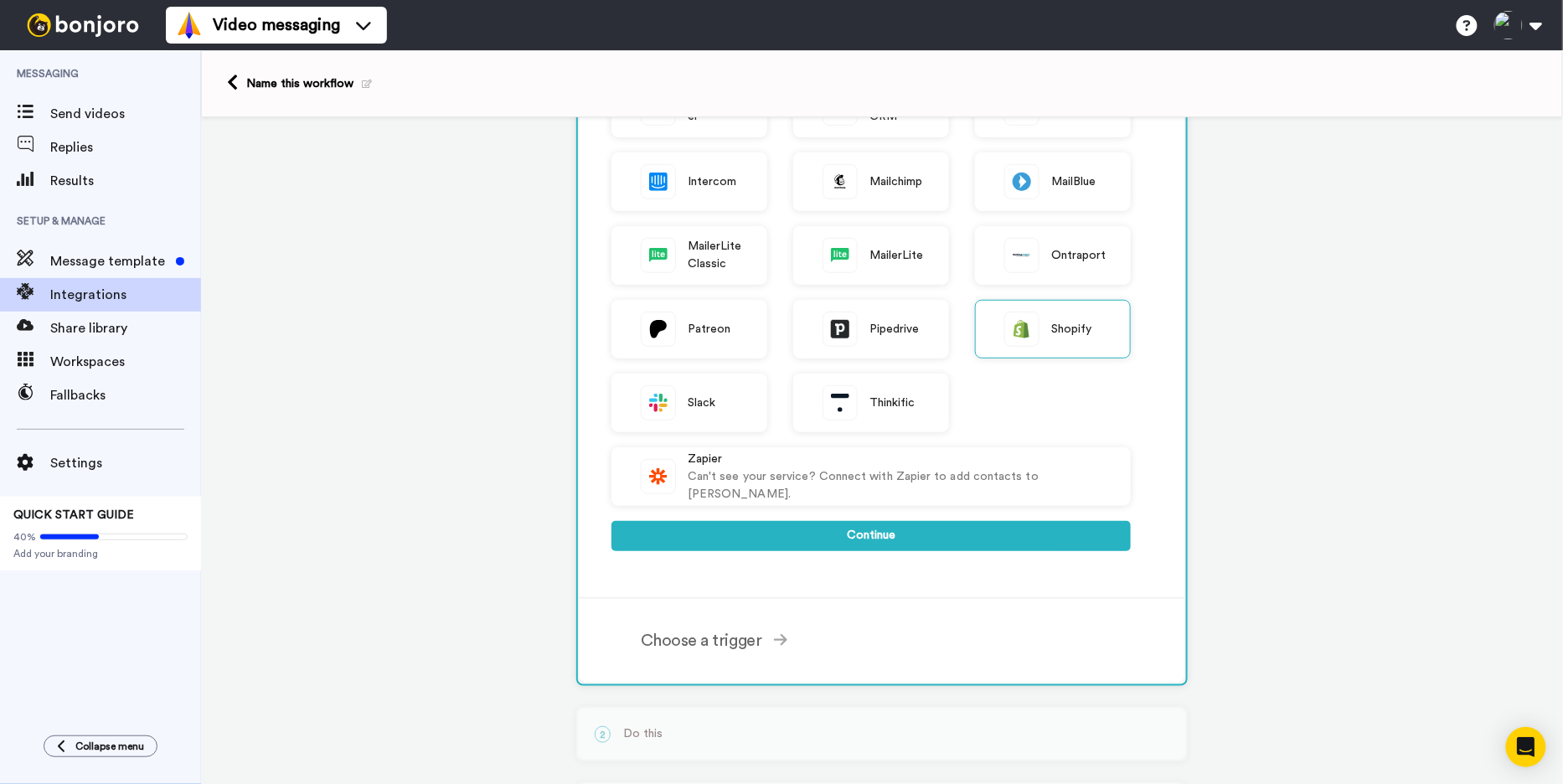
scroll to position [499, 0]
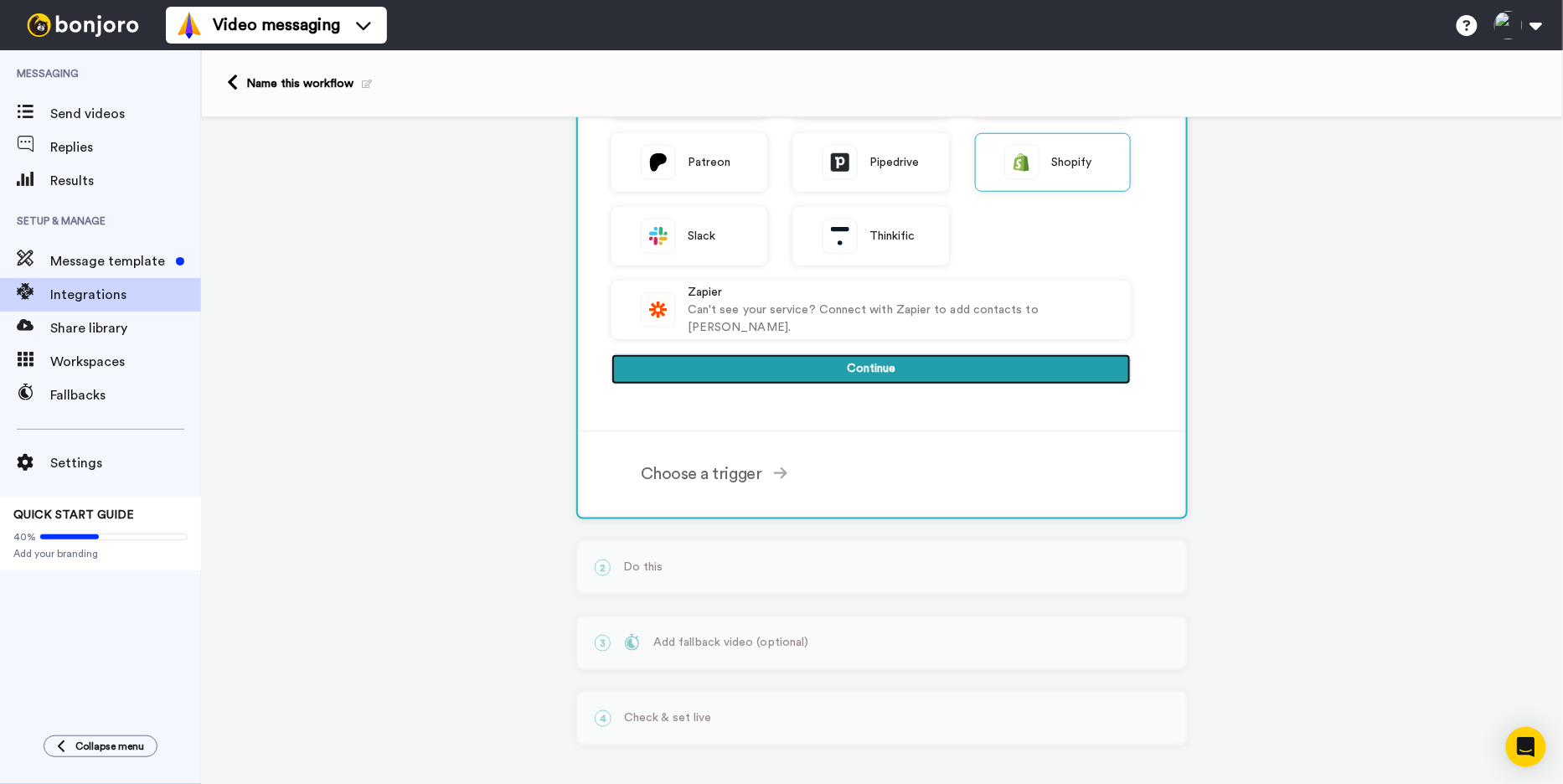
click at [645, 357] on button "Continue" at bounding box center [871, 369] width 520 height 31
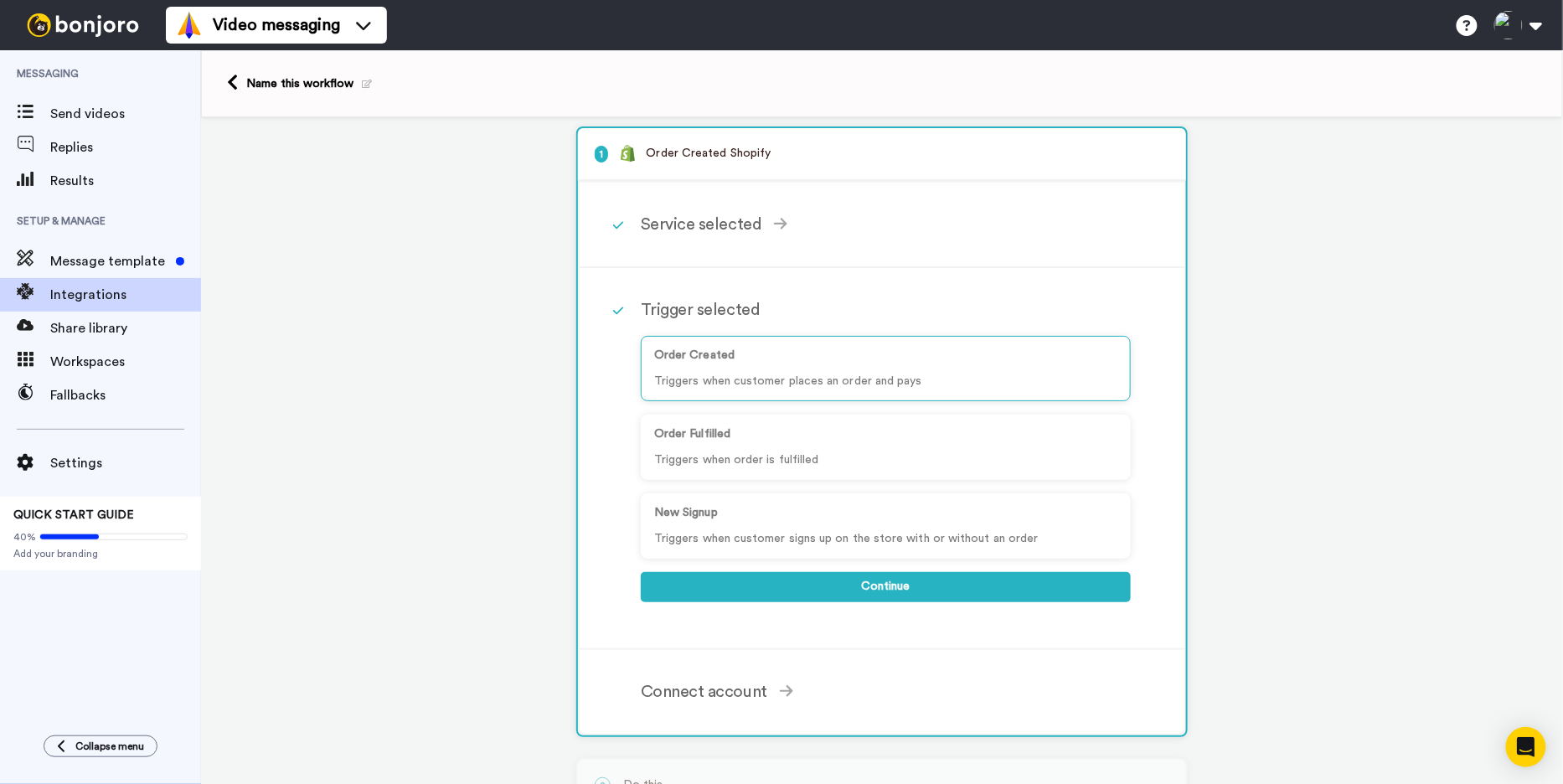
scroll to position [0, 0]
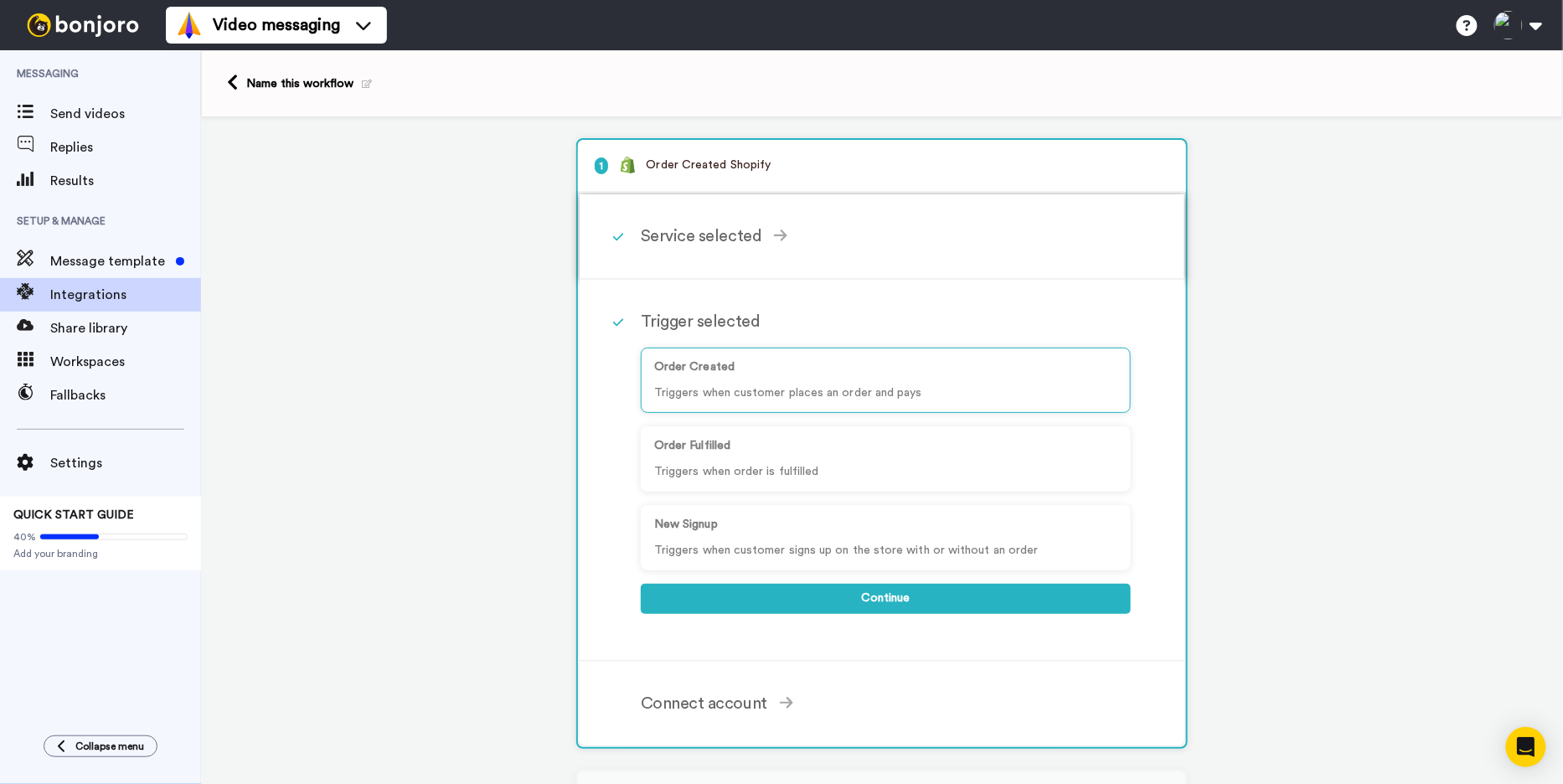
click at [714, 241] on div "Service selected" at bounding box center [886, 236] width 490 height 25
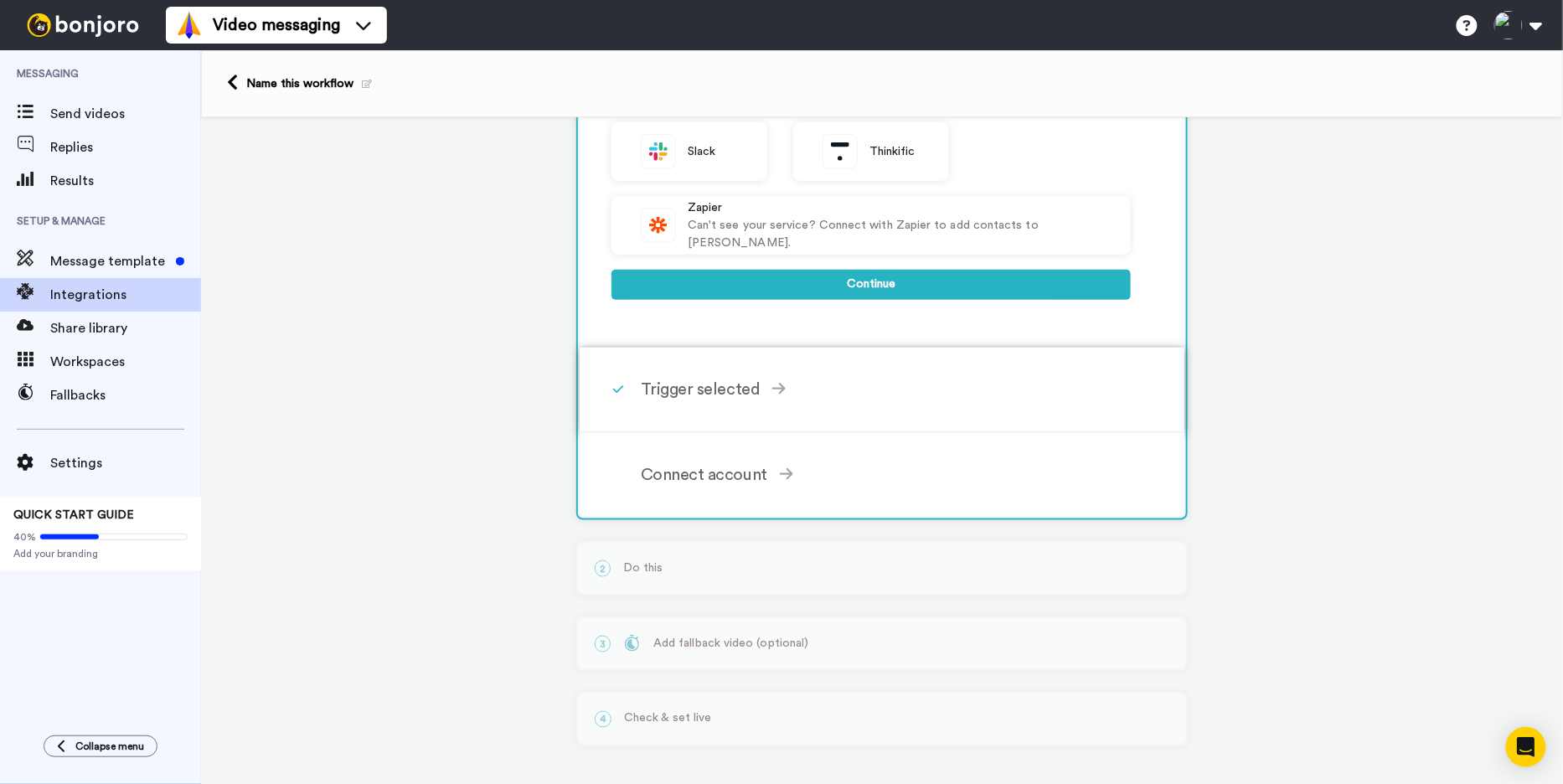
click at [790, 397] on div "Trigger selected" at bounding box center [886, 389] width 490 height 25
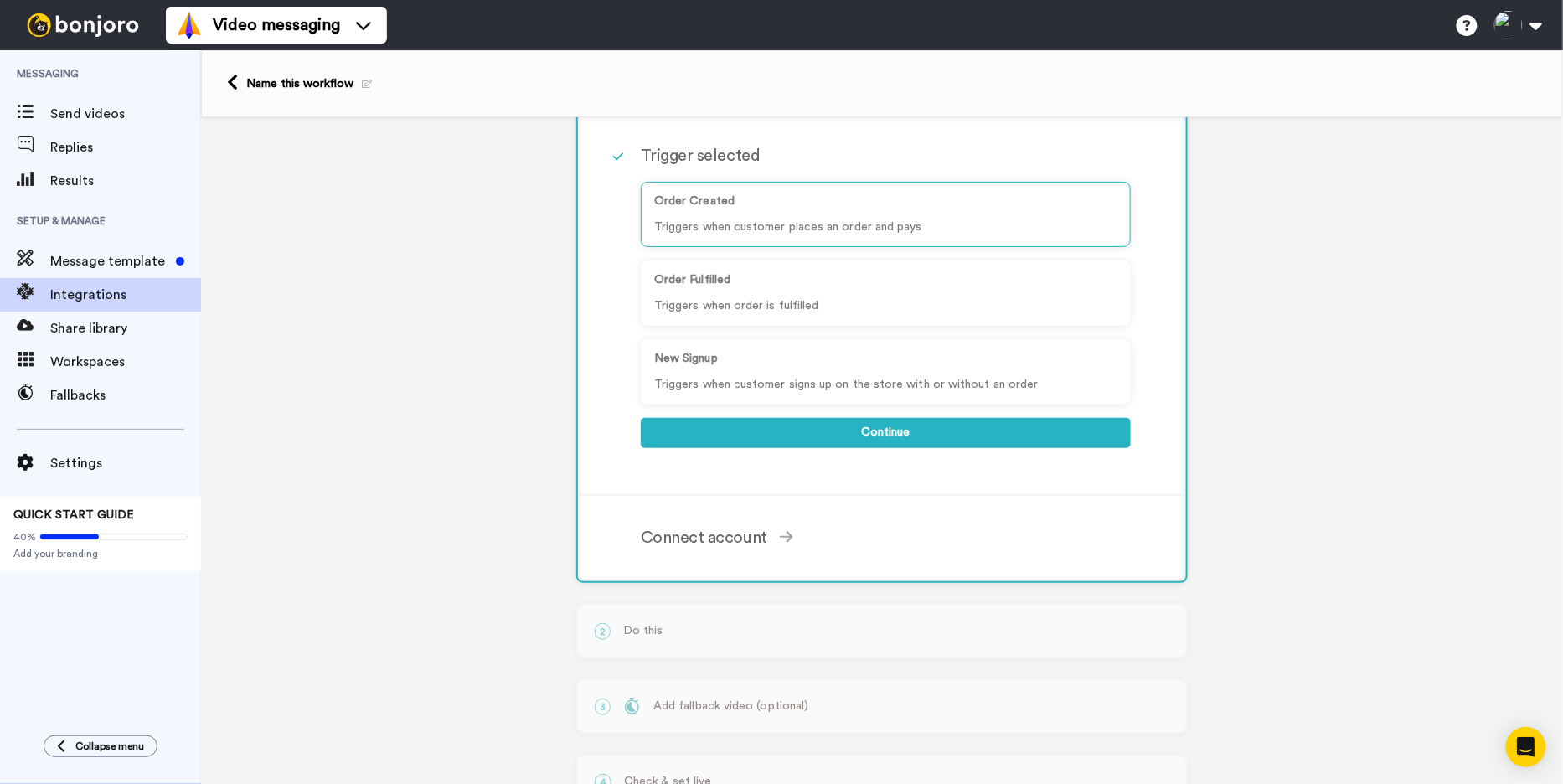
scroll to position [163, 0]
click at [968, 275] on p "Order Fulfilled" at bounding box center [885, 283] width 463 height 18
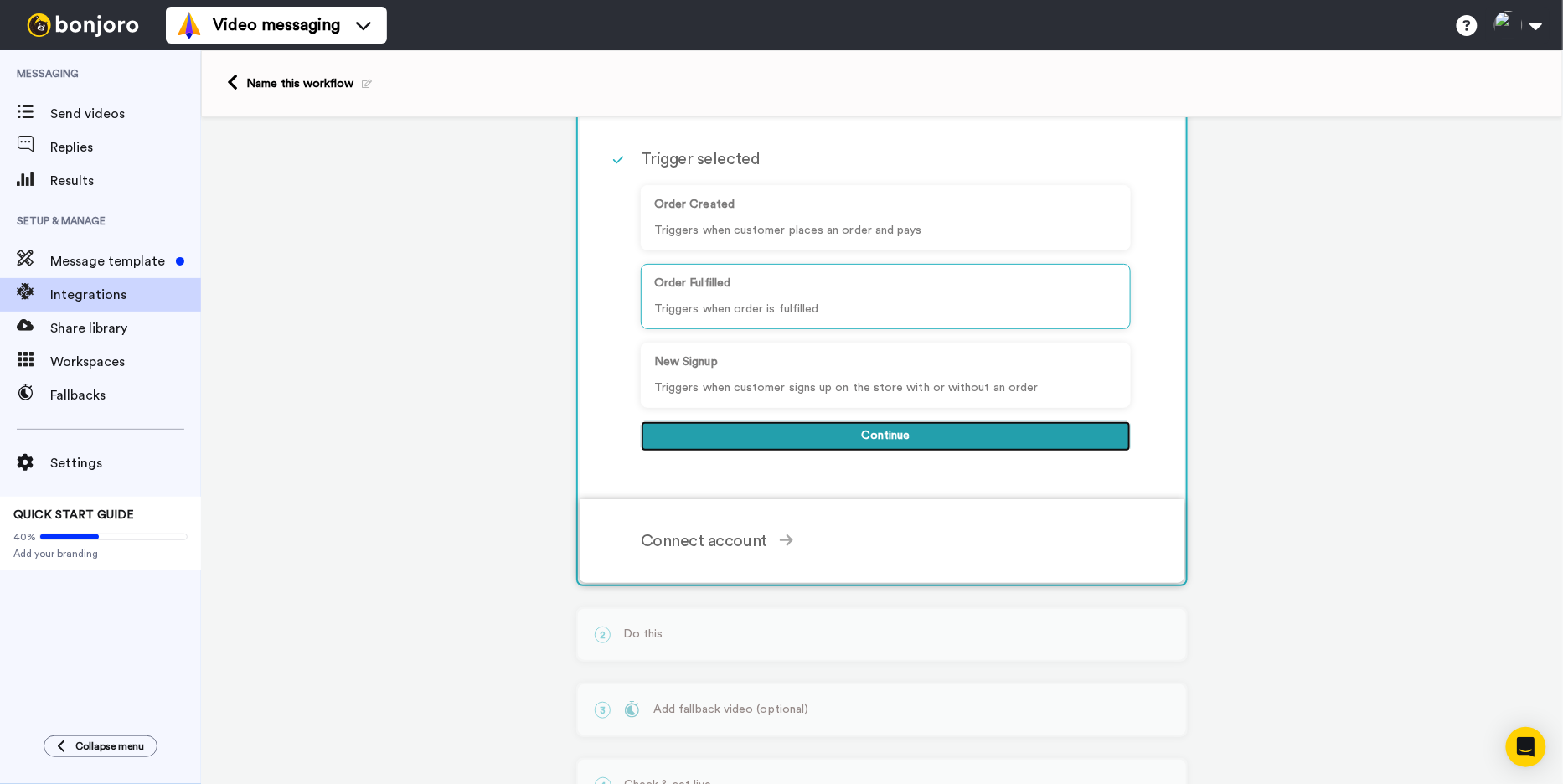
click at [1030, 435] on button "Continue" at bounding box center [886, 436] width 490 height 31
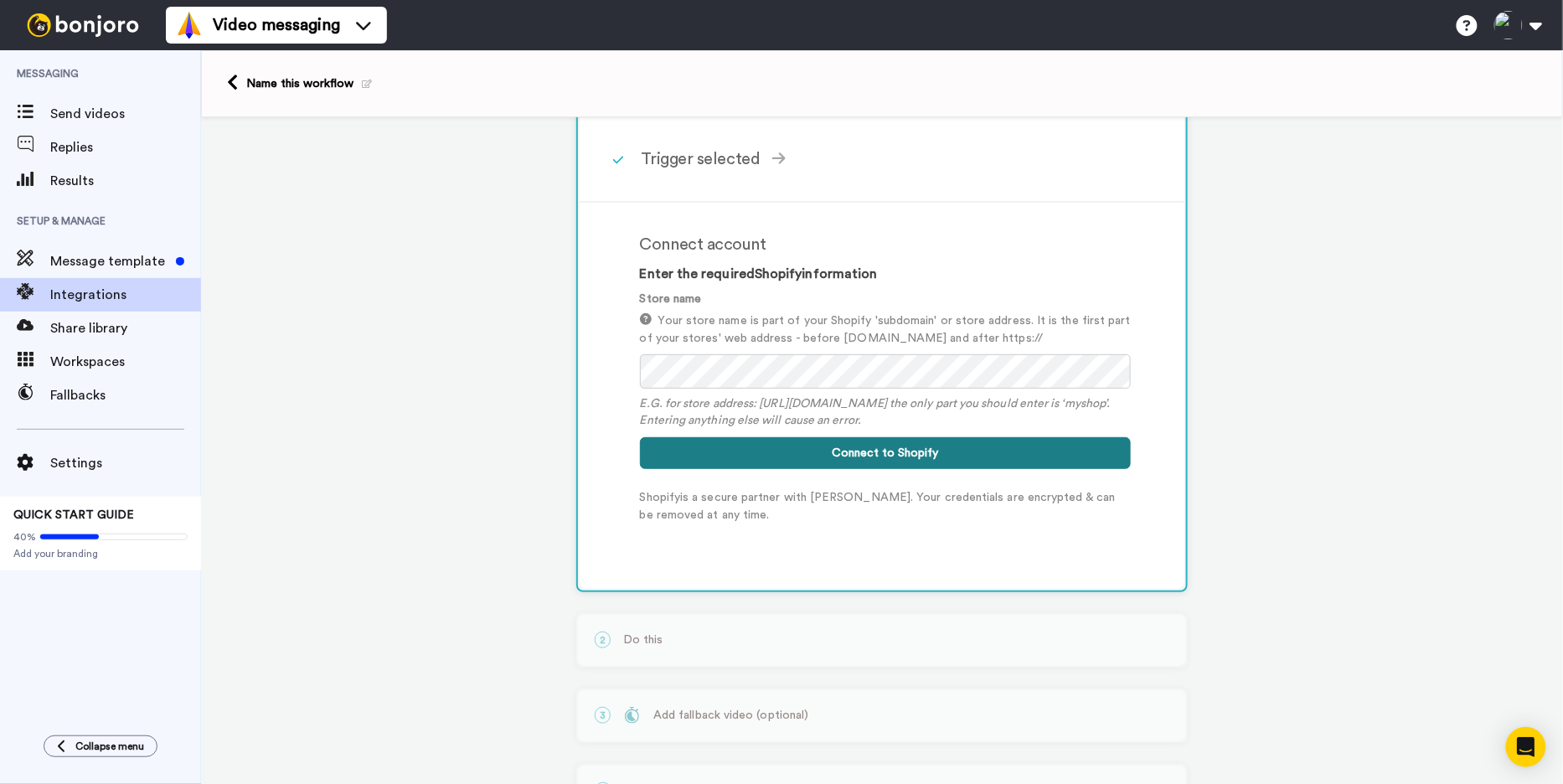
click at [843, 461] on button "Connect to Shopify" at bounding box center [885, 453] width 491 height 31
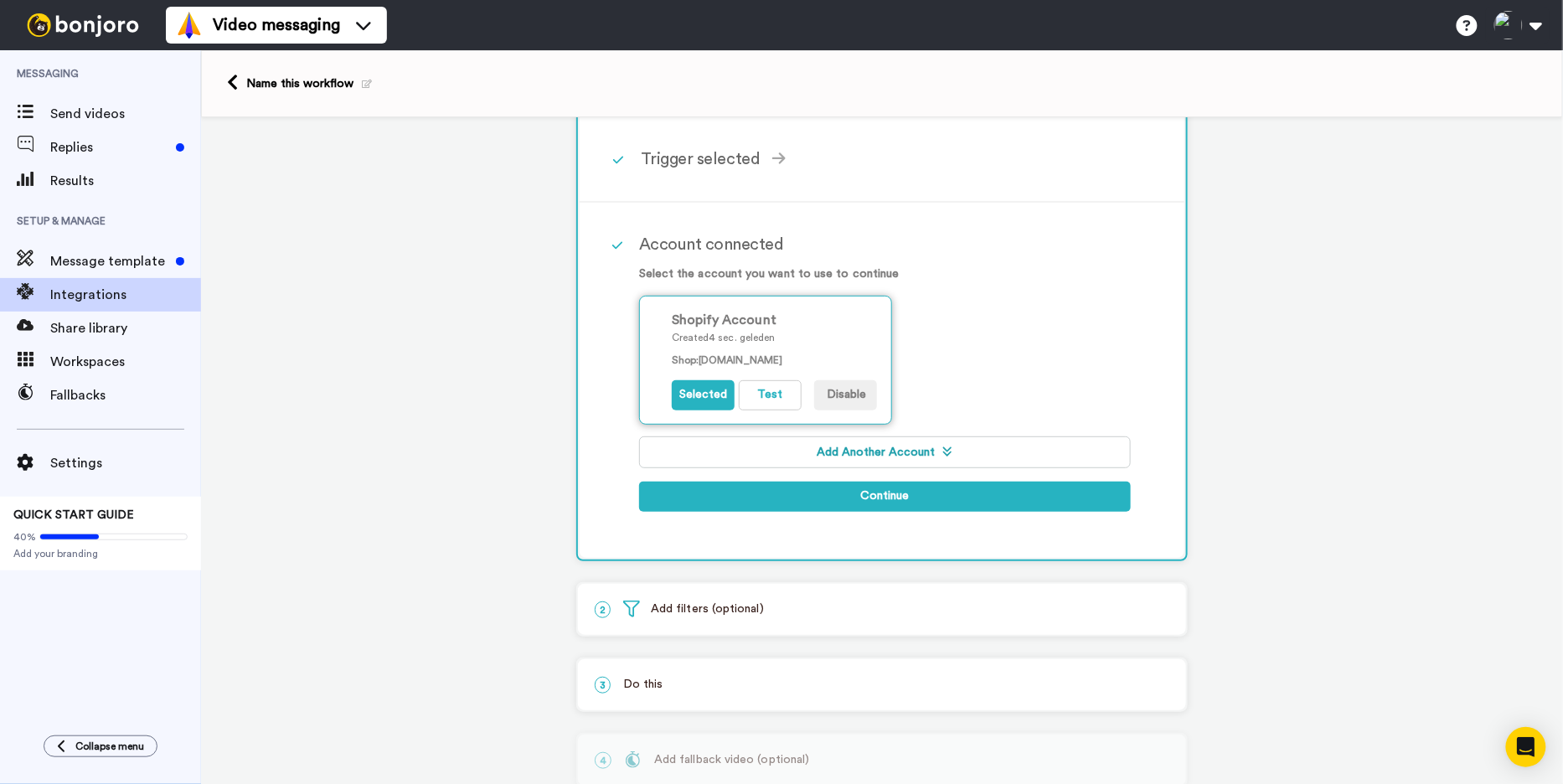
click at [864, 351] on div "Shopify Account Created 4 sec. geleden Shop : 2cc7e5-3.myshopify.com" at bounding box center [774, 338] width 205 height 57
click at [789, 401] on button "Test" at bounding box center [770, 395] width 63 height 31
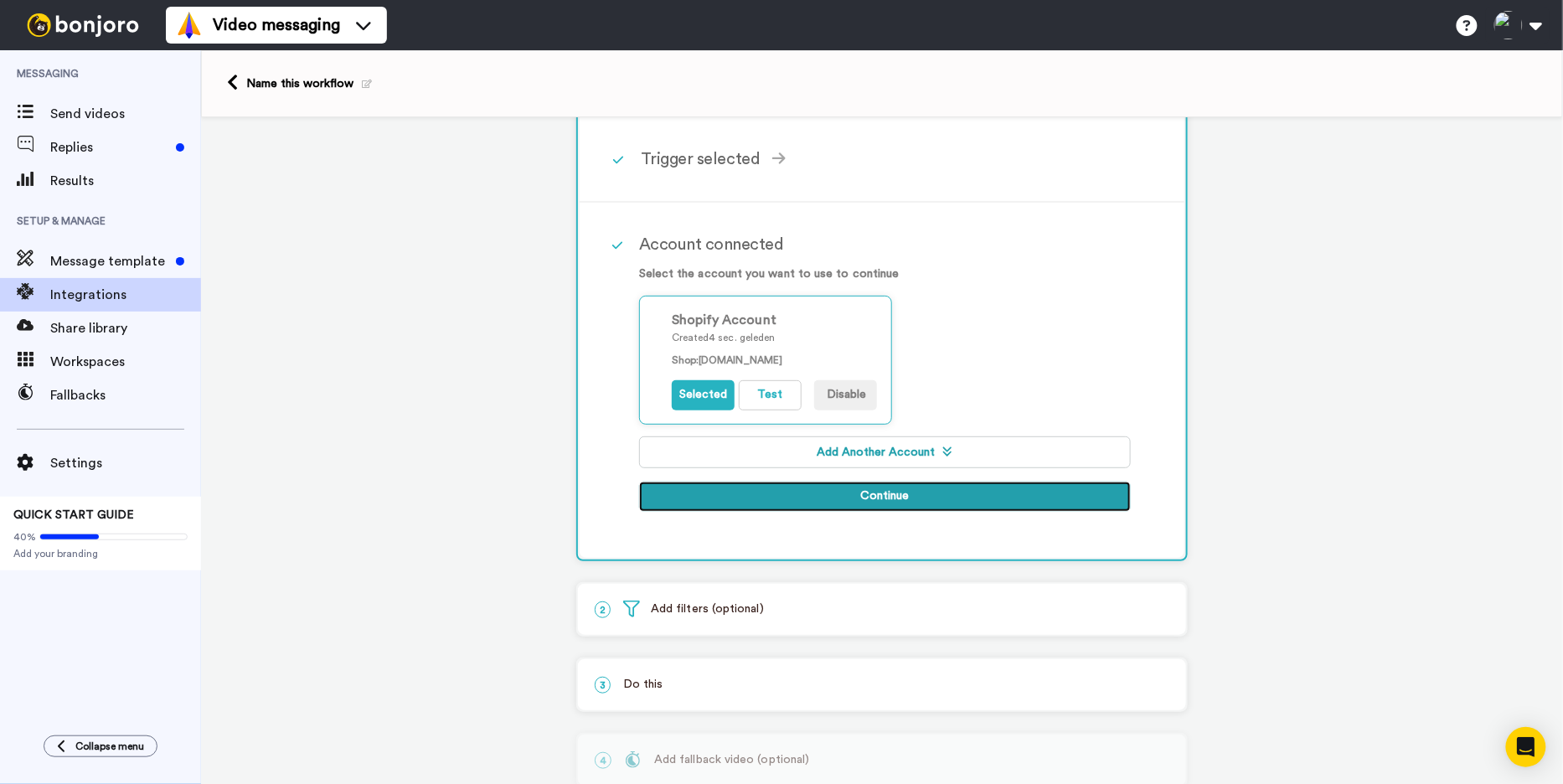
click at [801, 490] on button "Continue" at bounding box center [885, 496] width 492 height 31
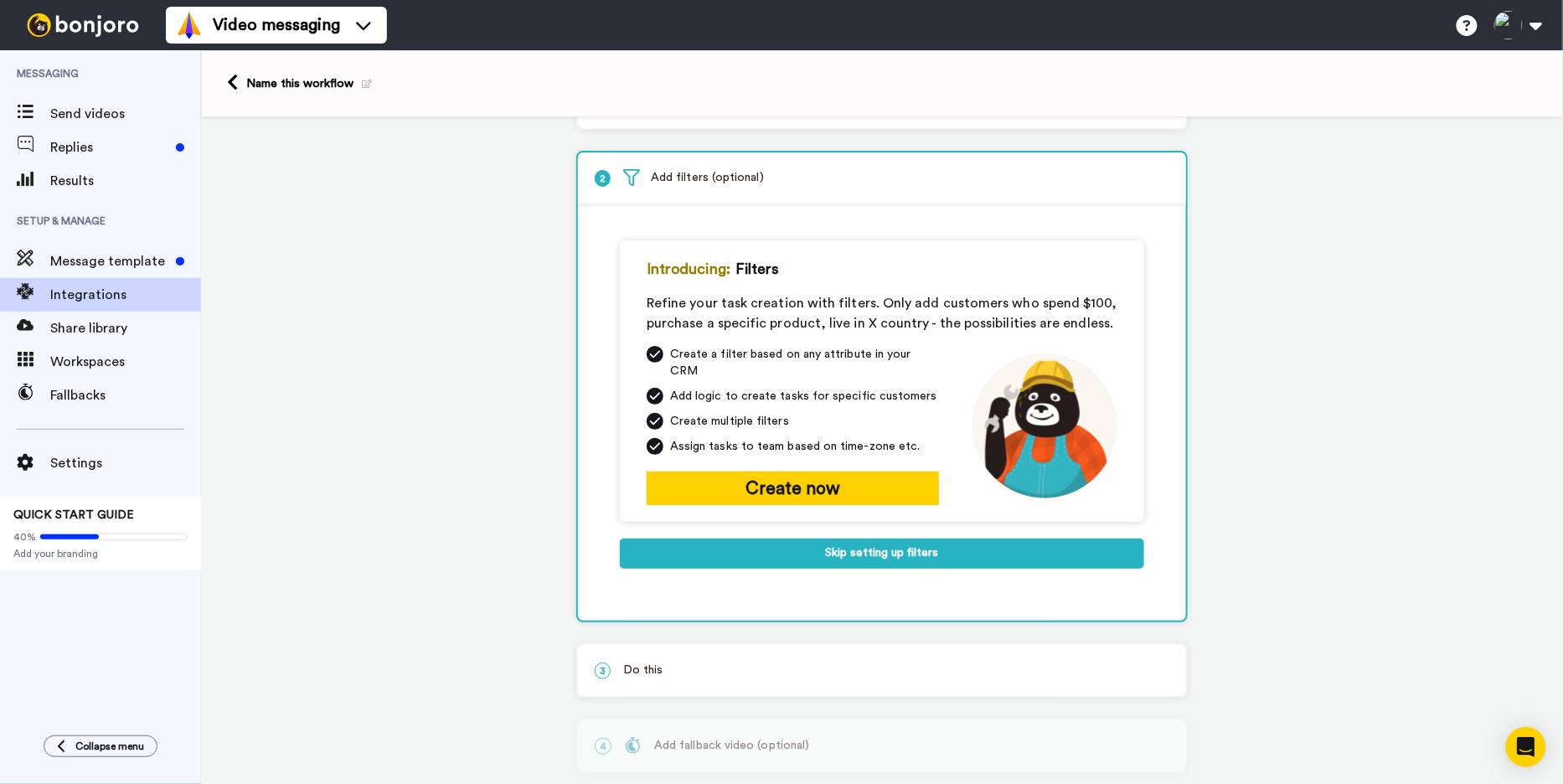
scroll to position [60, 0]
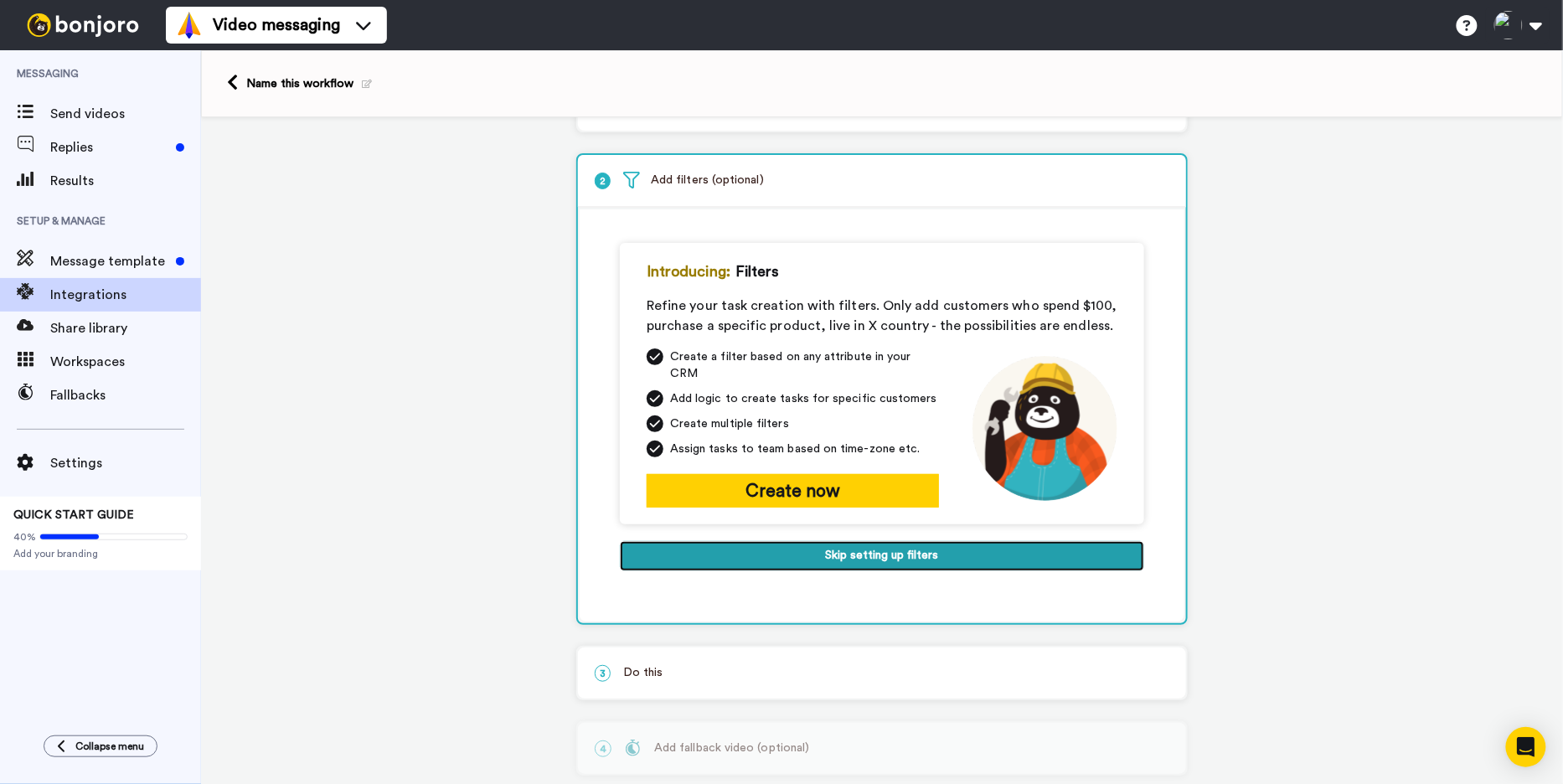
click at [841, 545] on button "Skip setting up filters" at bounding box center [881, 556] width 524 height 31
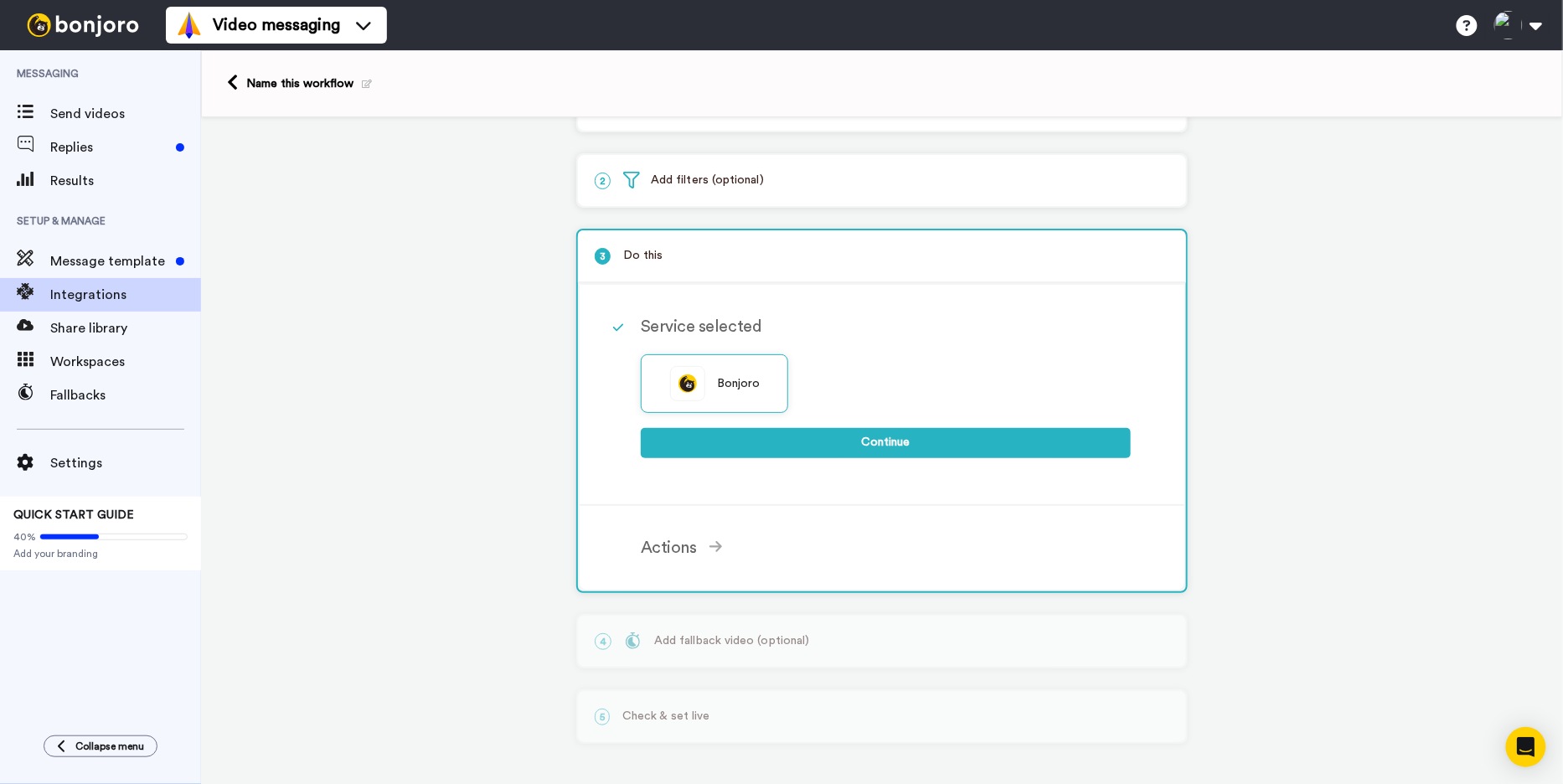
scroll to position [57, 0]
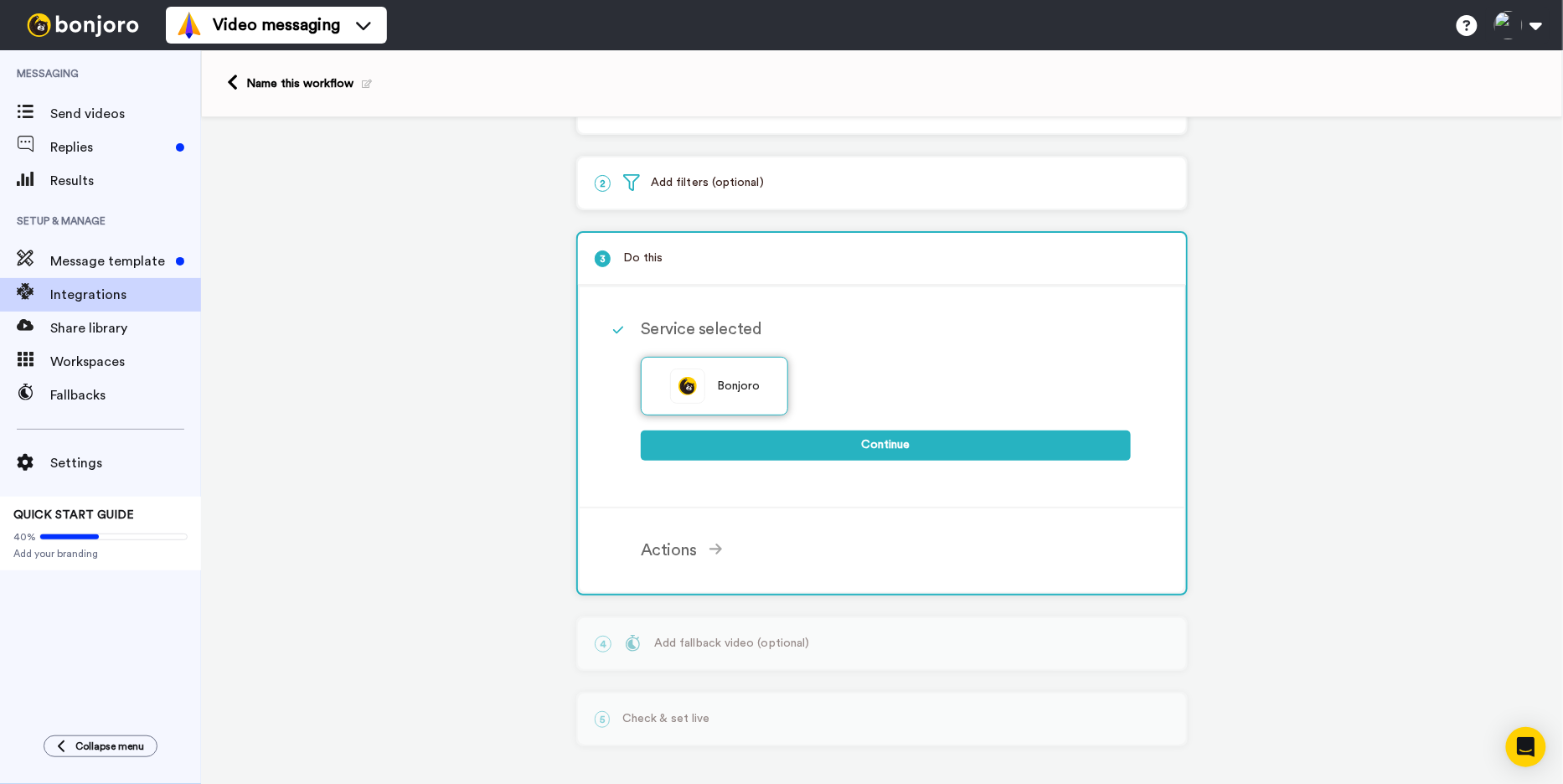
click at [751, 400] on div "Bonjoro" at bounding box center [714, 386] width 147 height 58
click at [707, 392] on div "Bonjoro" at bounding box center [714, 386] width 147 height 58
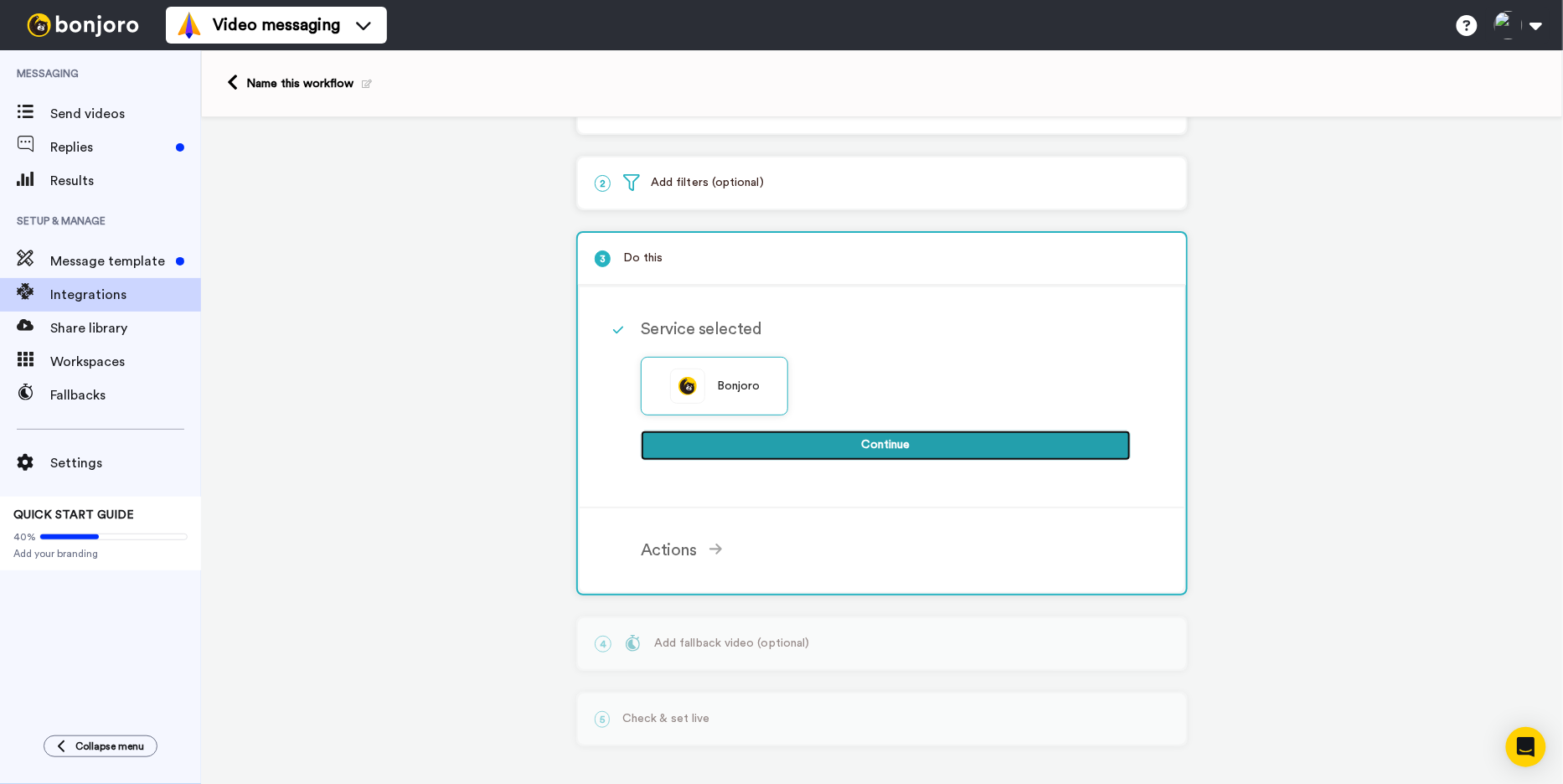
click at [782, 441] on button "Continue" at bounding box center [886, 446] width 490 height 31
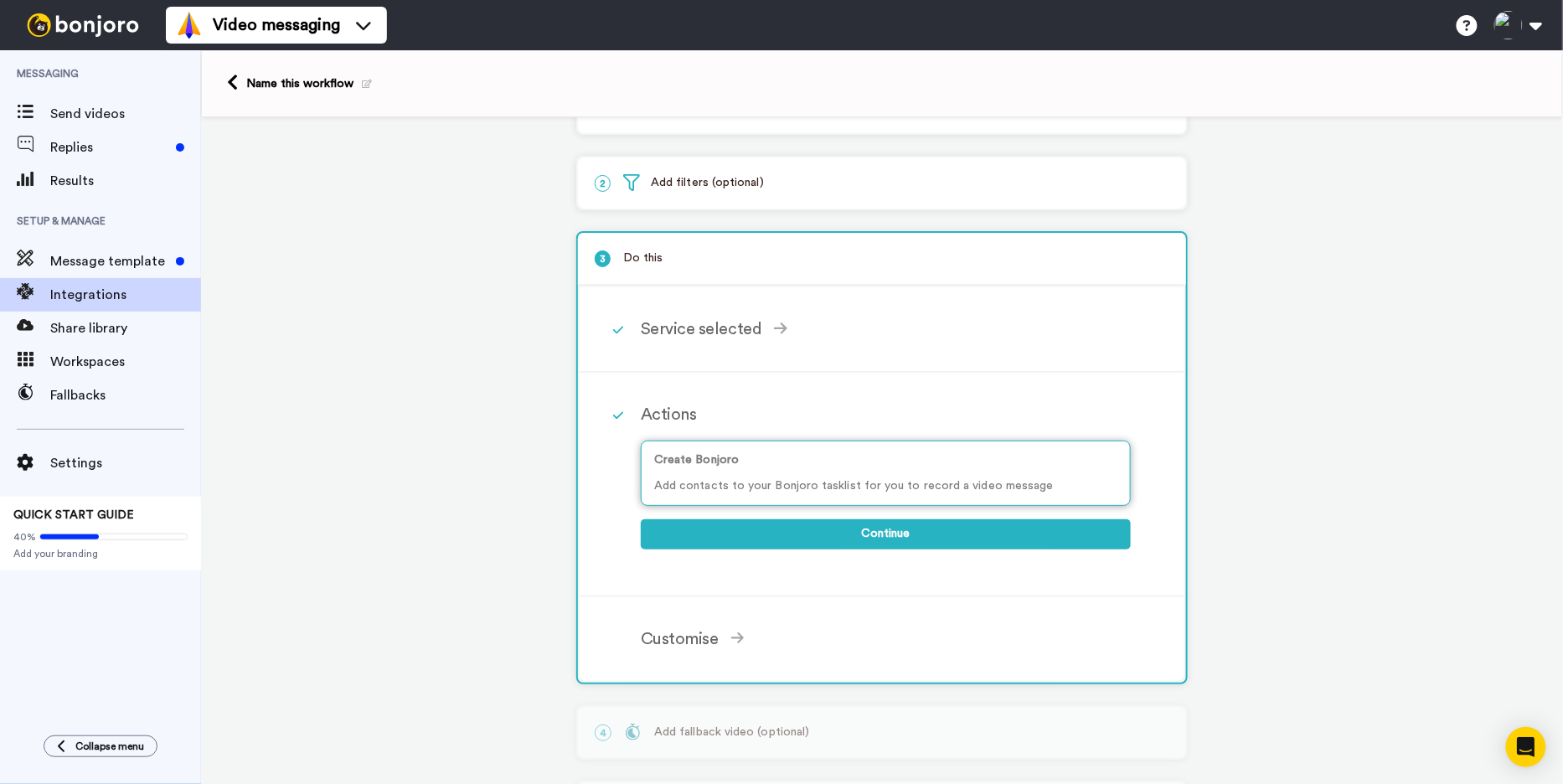
click at [747, 497] on div "Create Bonjoro Add contacts to your Bonjoro tasklist for you to record a video …" at bounding box center [886, 472] width 490 height 66
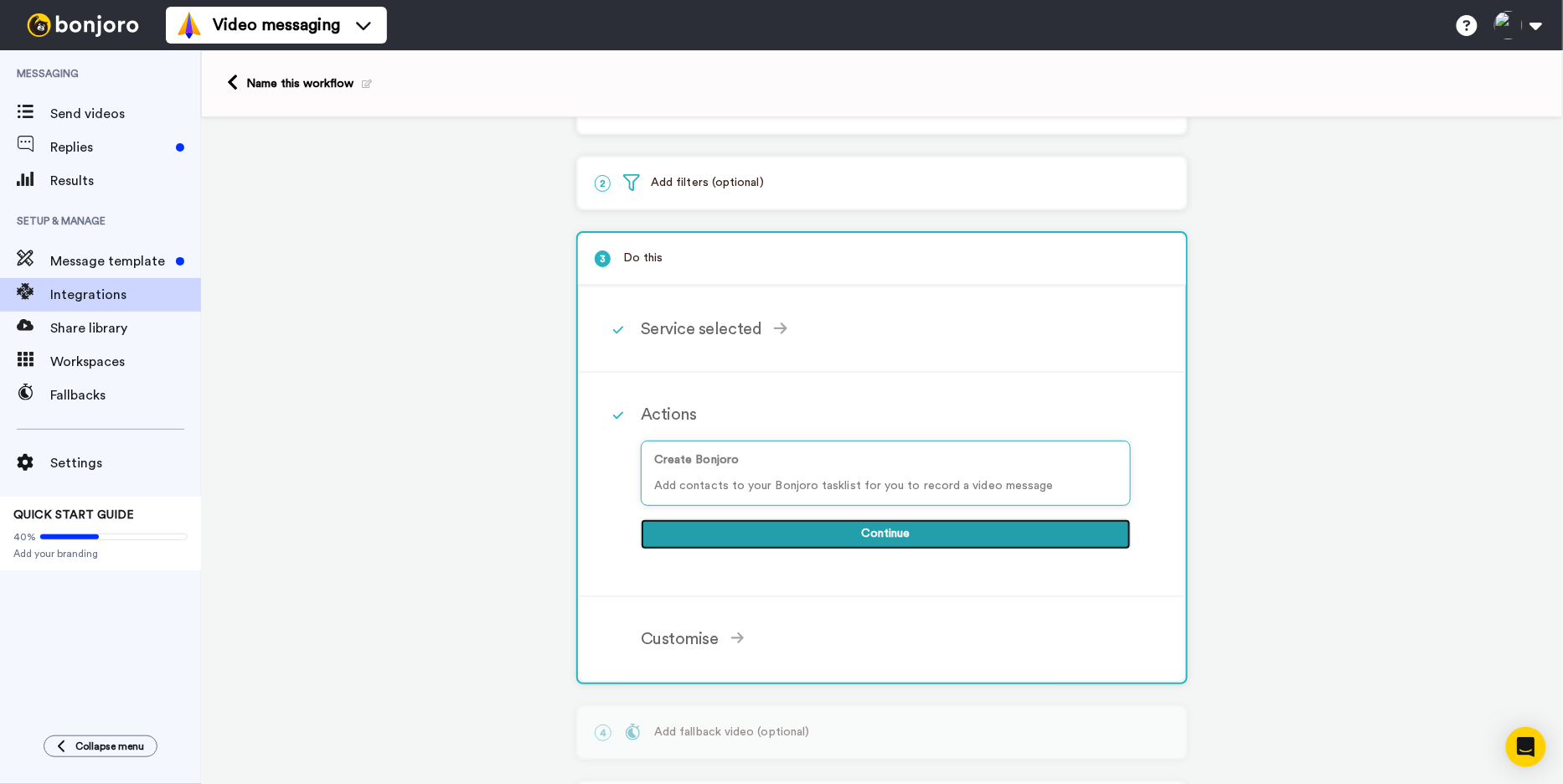
click at [757, 528] on button "Continue" at bounding box center [886, 534] width 490 height 31
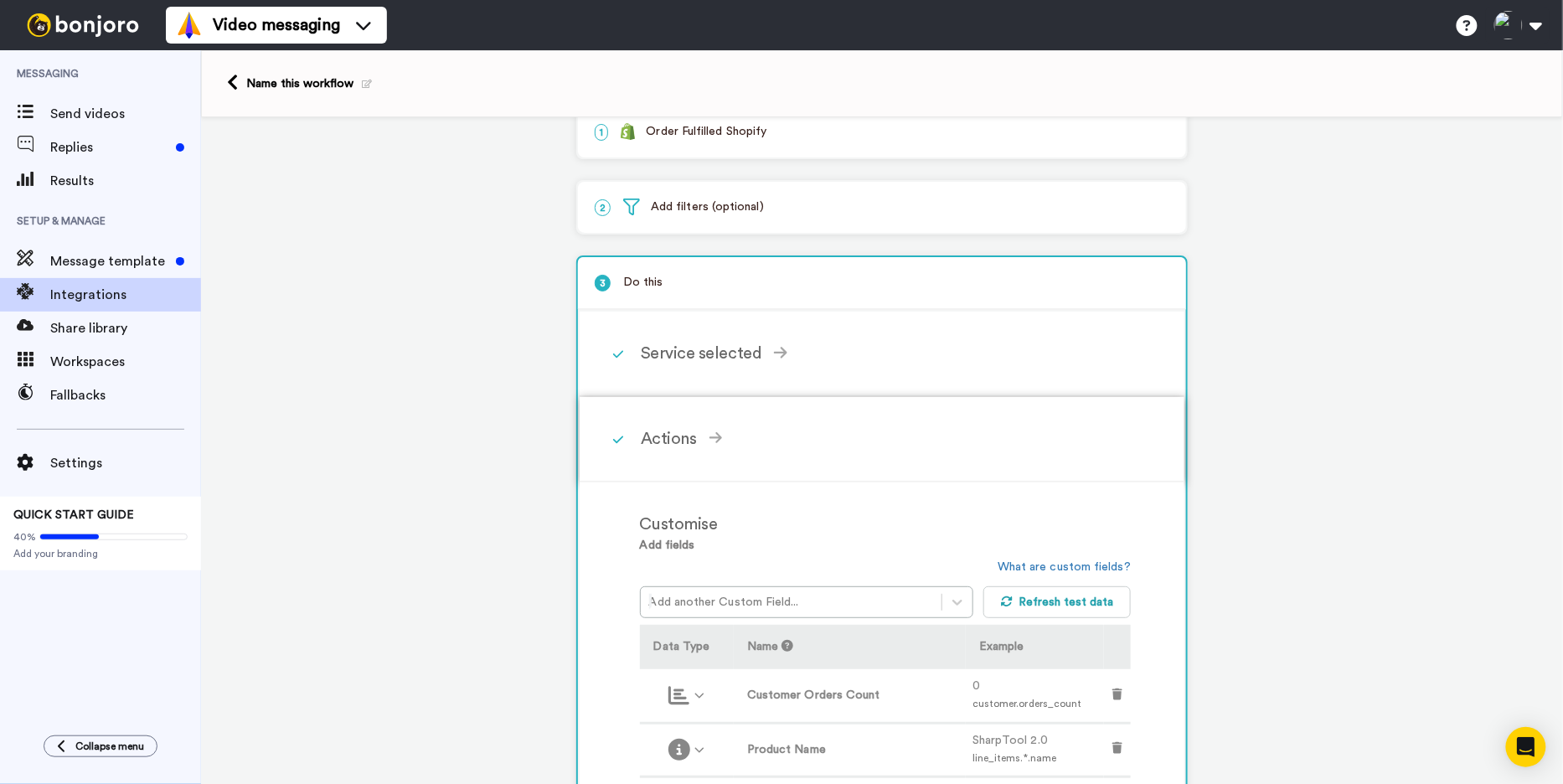
scroll to position [0, 0]
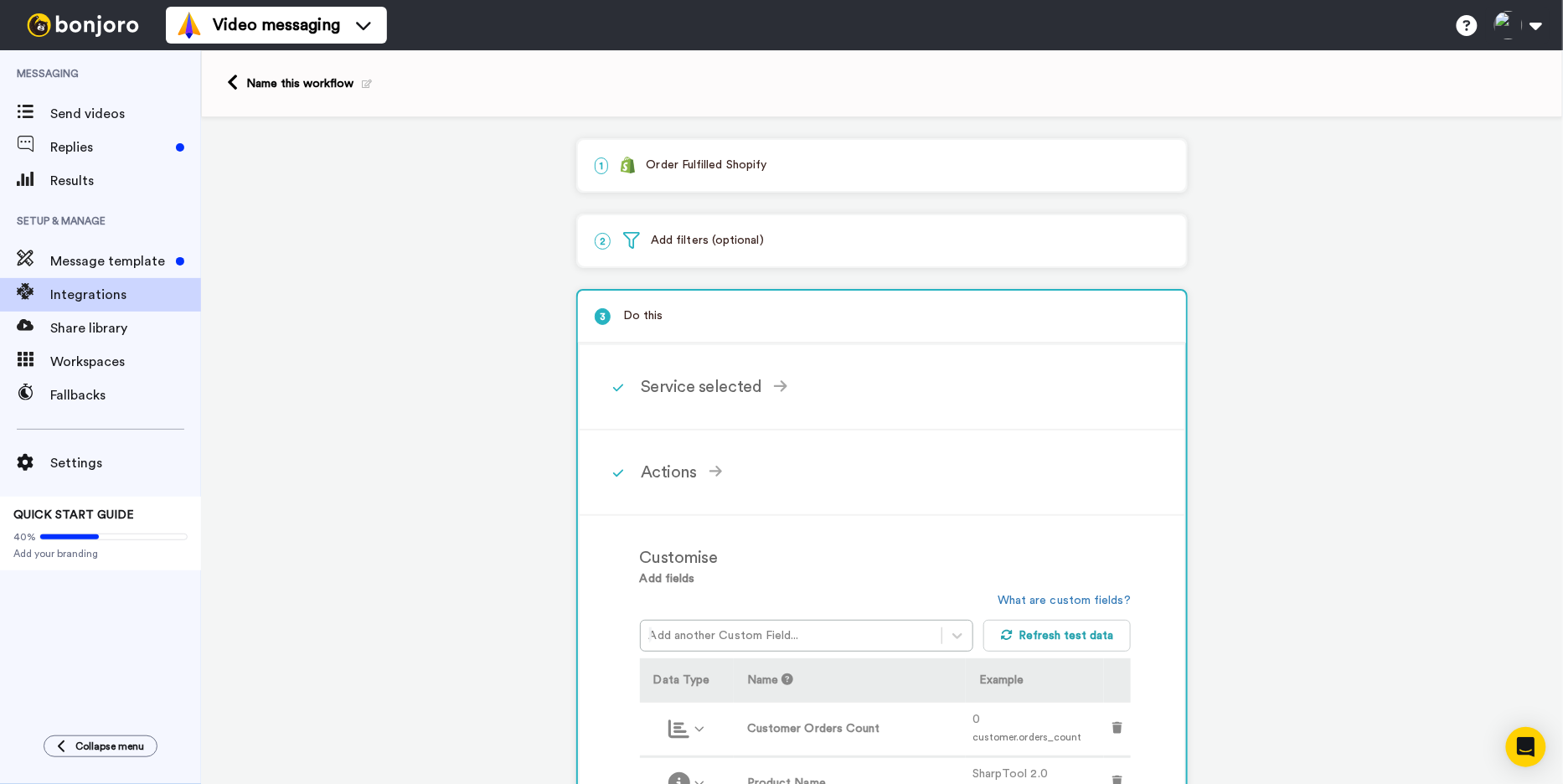
click at [724, 233] on p "2 Add filters (optional)" at bounding box center [881, 240] width 574 height 18
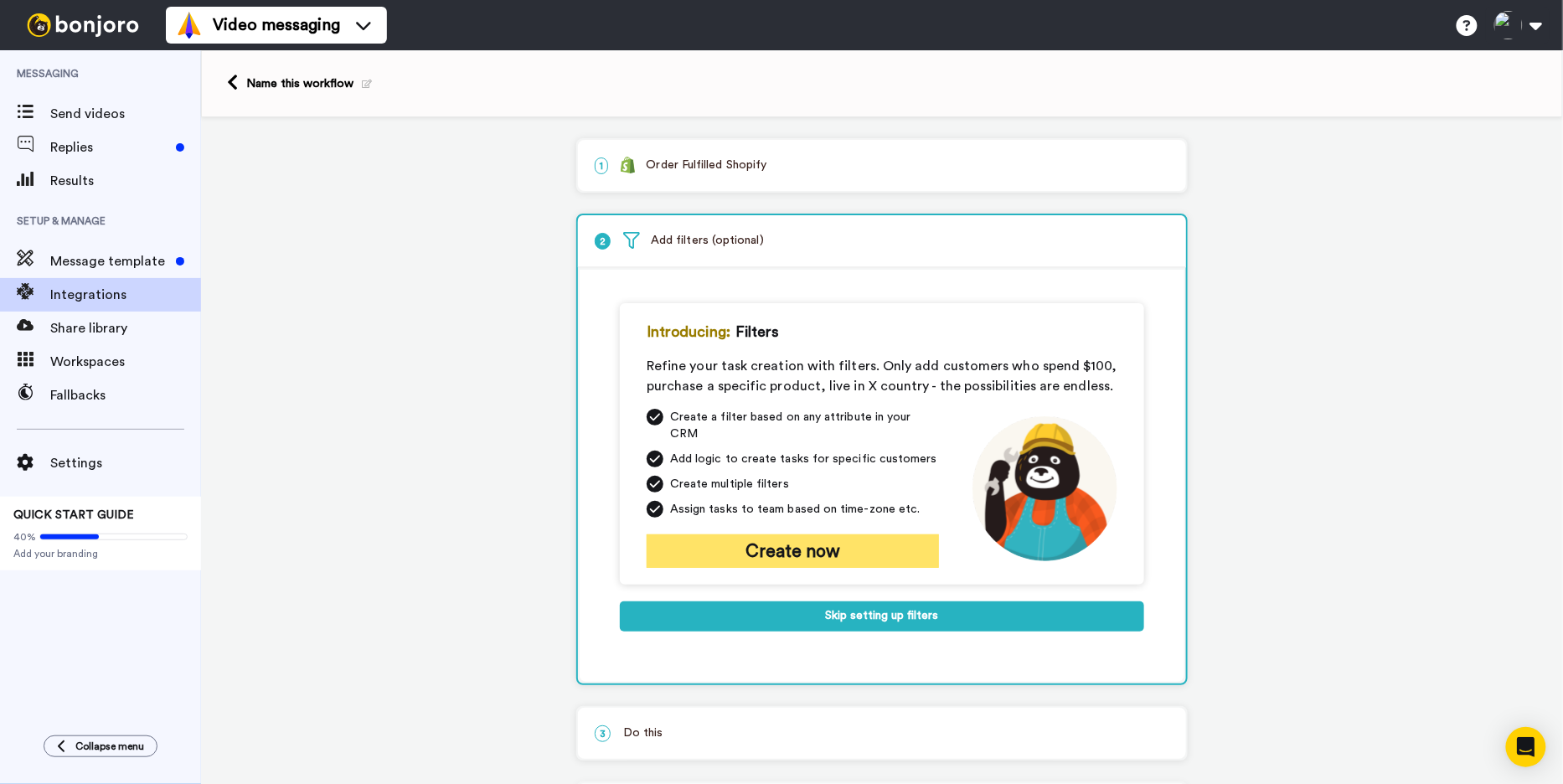
click at [759, 534] on button "Create now" at bounding box center [793, 551] width 292 height 33
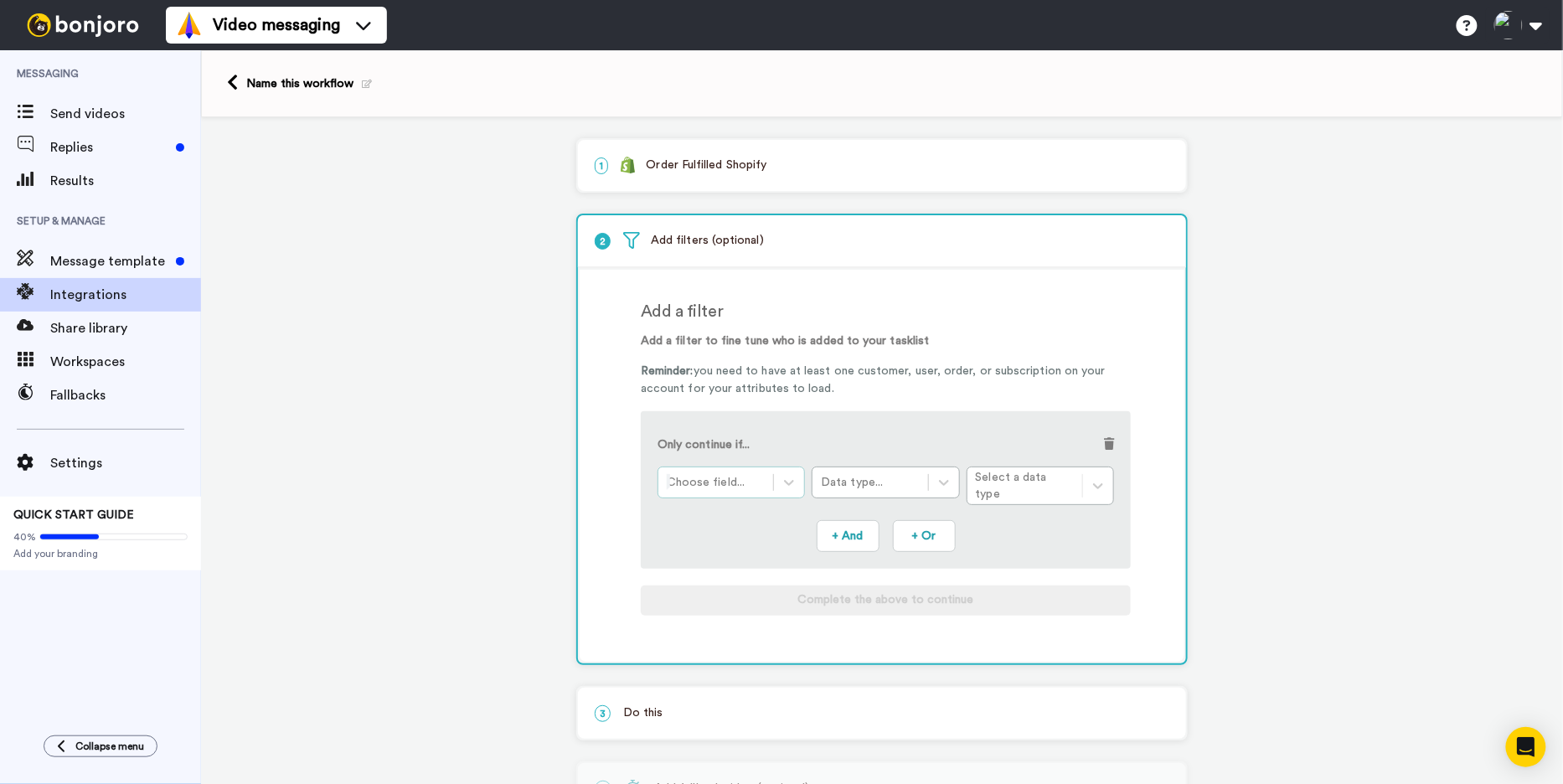
click at [724, 476] on div at bounding box center [716, 483] width 98 height 20
click at [850, 494] on div "Data type..." at bounding box center [885, 483] width 147 height 31
click at [854, 484] on div "Data type..." at bounding box center [870, 483] width 98 height 17
click at [757, 488] on div at bounding box center [716, 483] width 98 height 20
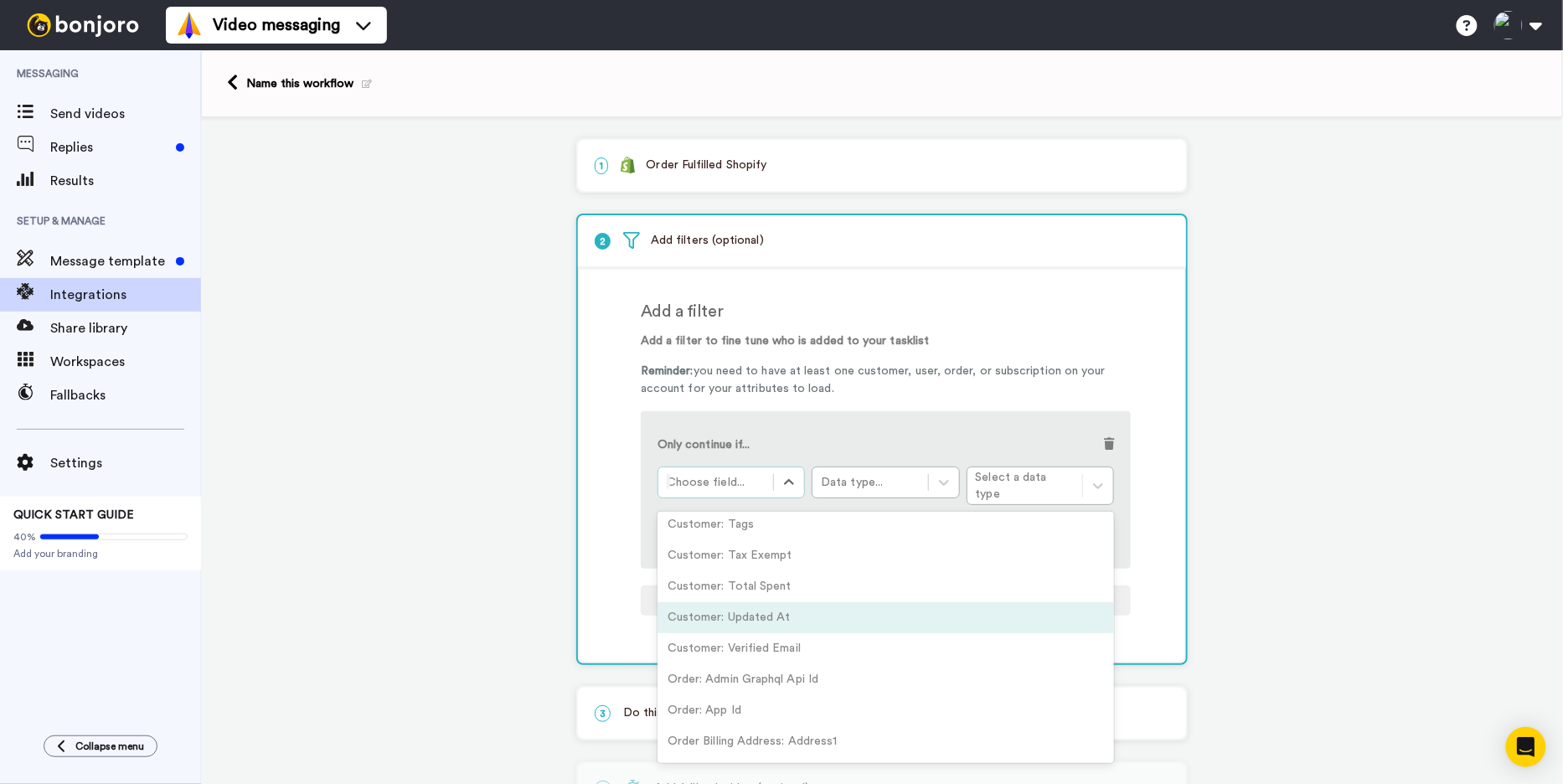
scroll to position [576, 0]
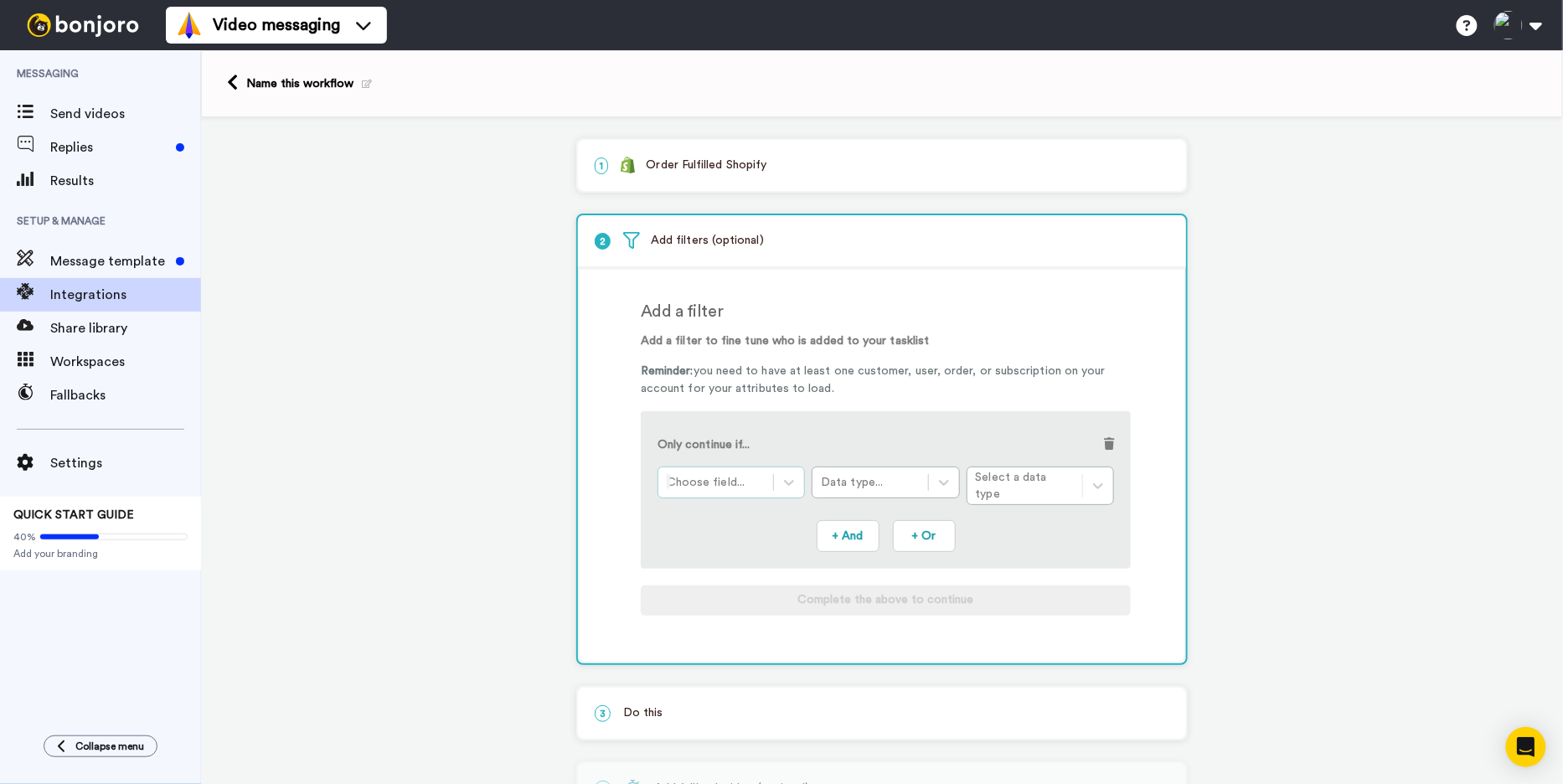
click at [718, 481] on div at bounding box center [716, 483] width 98 height 20
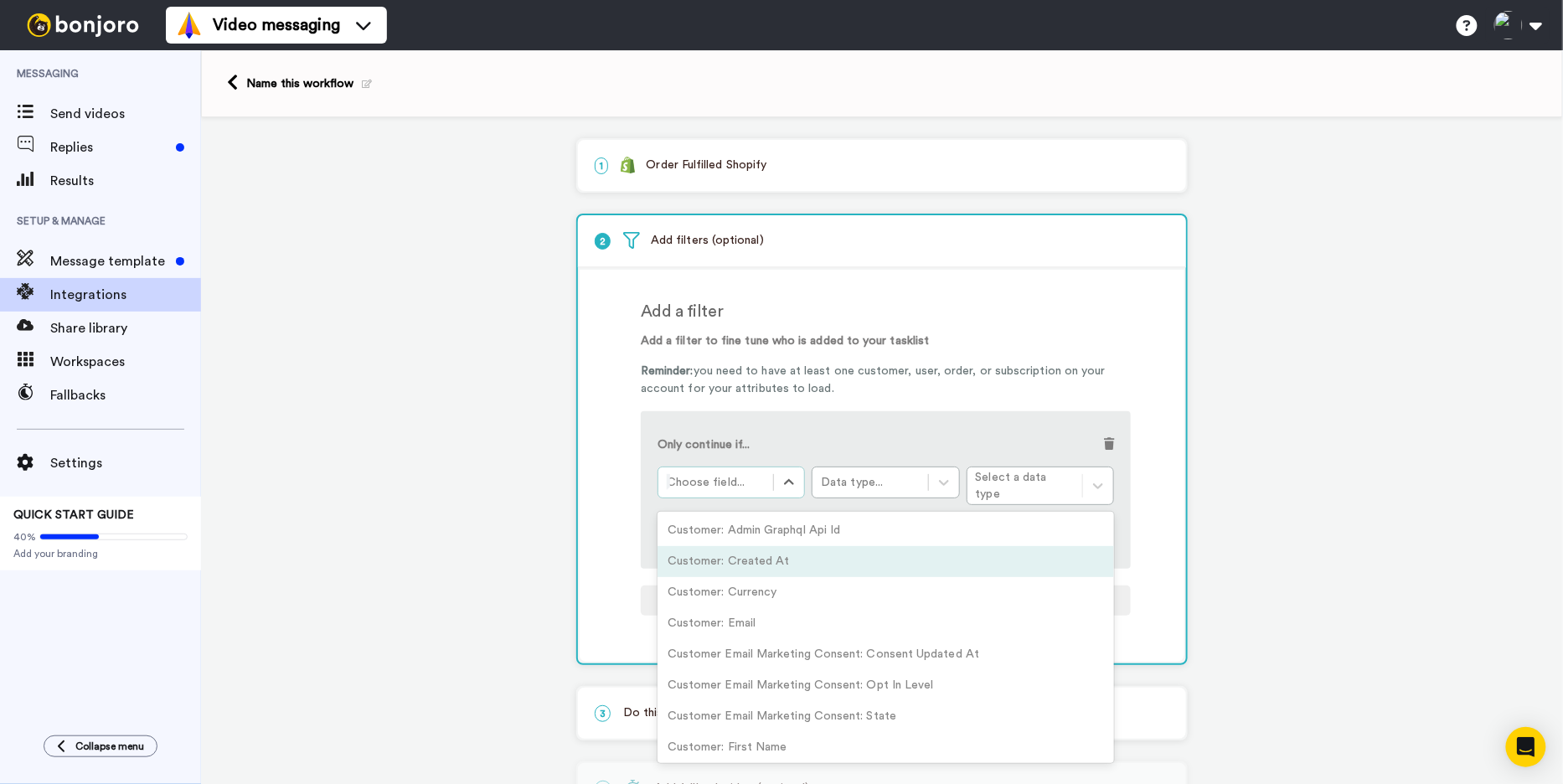
click at [843, 557] on div "Customer: Created At" at bounding box center [886, 562] width 457 height 31
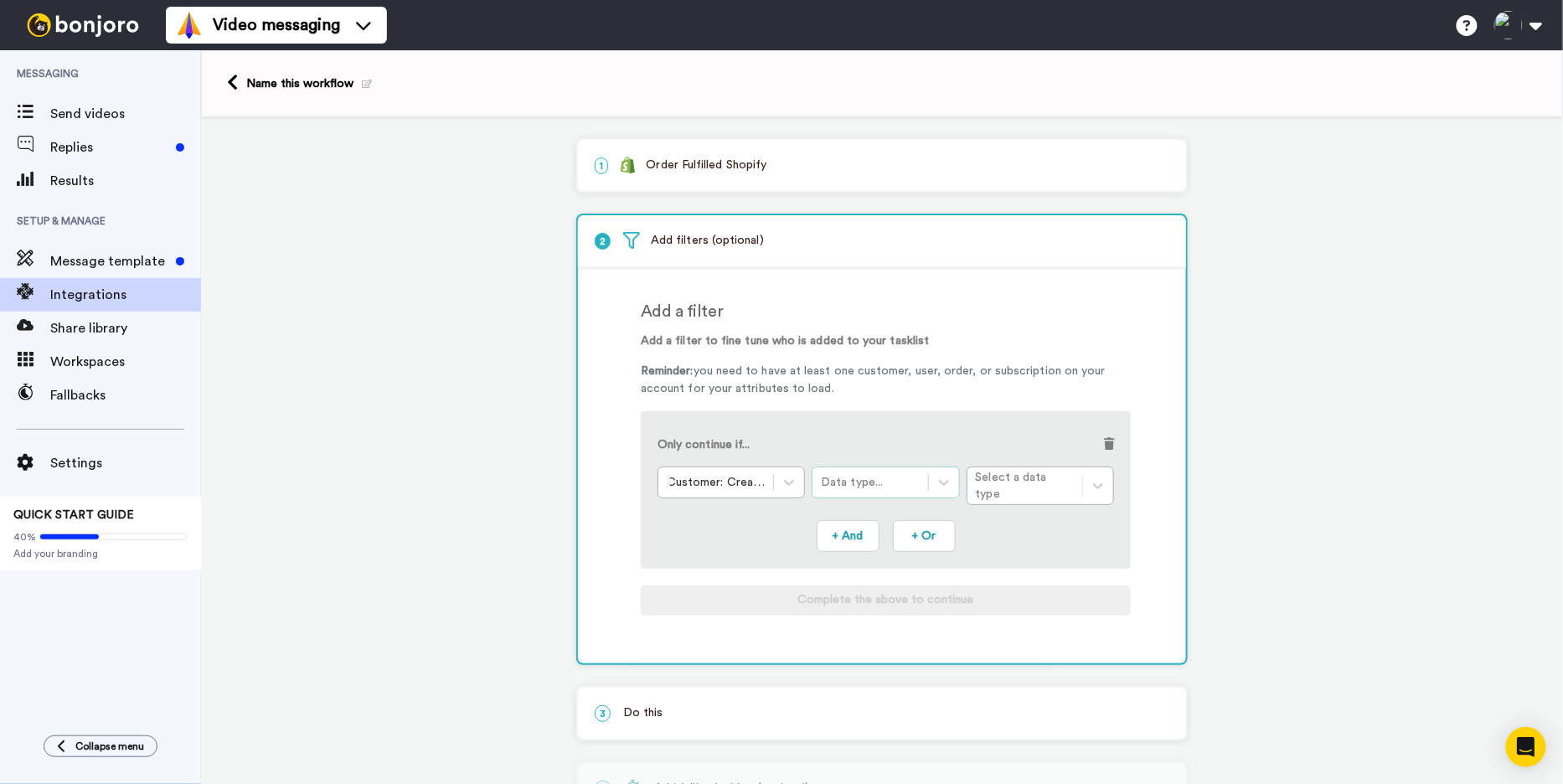
click at [905, 480] on div "Data type..." at bounding box center [870, 483] width 98 height 17
click at [899, 581] on div "Date" at bounding box center [885, 593] width 147 height 31
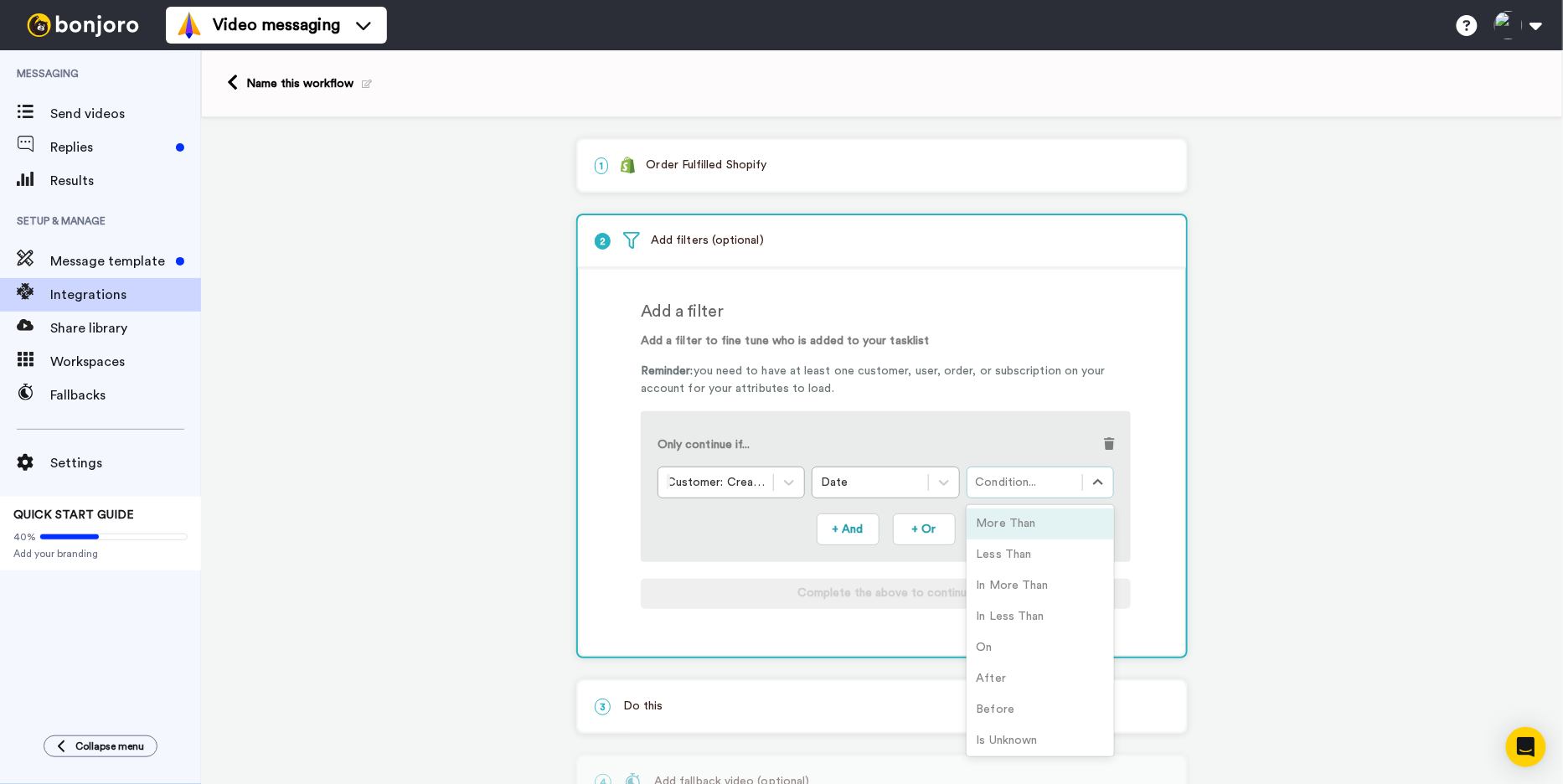
click at [1033, 482] on div "Condition..." at bounding box center [1025, 483] width 98 height 17
click at [1022, 669] on div "Before" at bounding box center [1040, 676] width 147 height 31
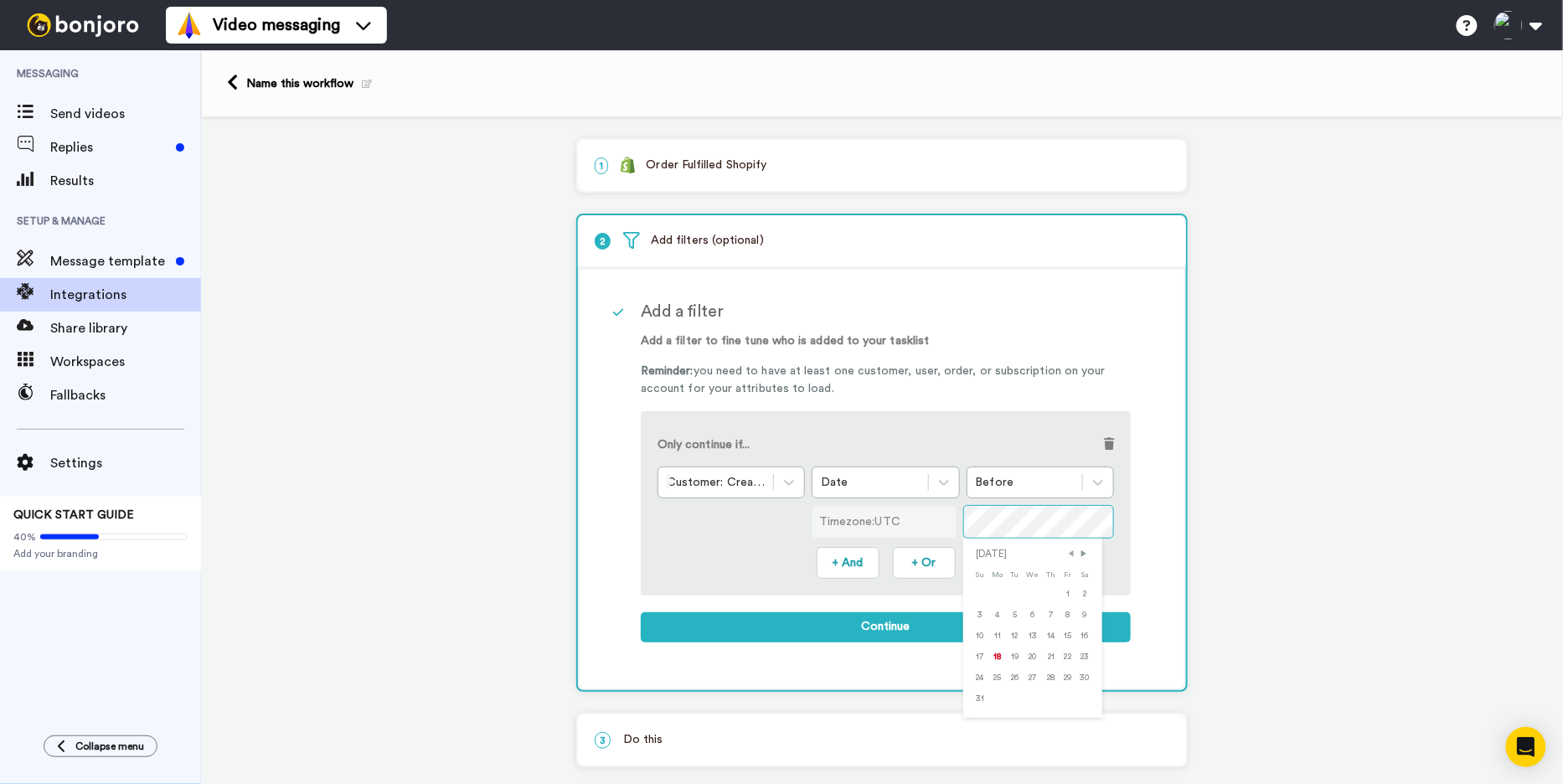
click at [1074, 551] on span "Previous Month" at bounding box center [1072, 554] width 11 height 11
click at [1074, 550] on span "Previous Month" at bounding box center [1071, 554] width 11 height 11
click at [1074, 550] on span "Previous Month" at bounding box center [1072, 554] width 11 height 11
click at [1074, 550] on span "Previous Month" at bounding box center [1074, 554] width 11 height 11
click at [1074, 550] on span "Previous Month" at bounding box center [1071, 554] width 11 height 11
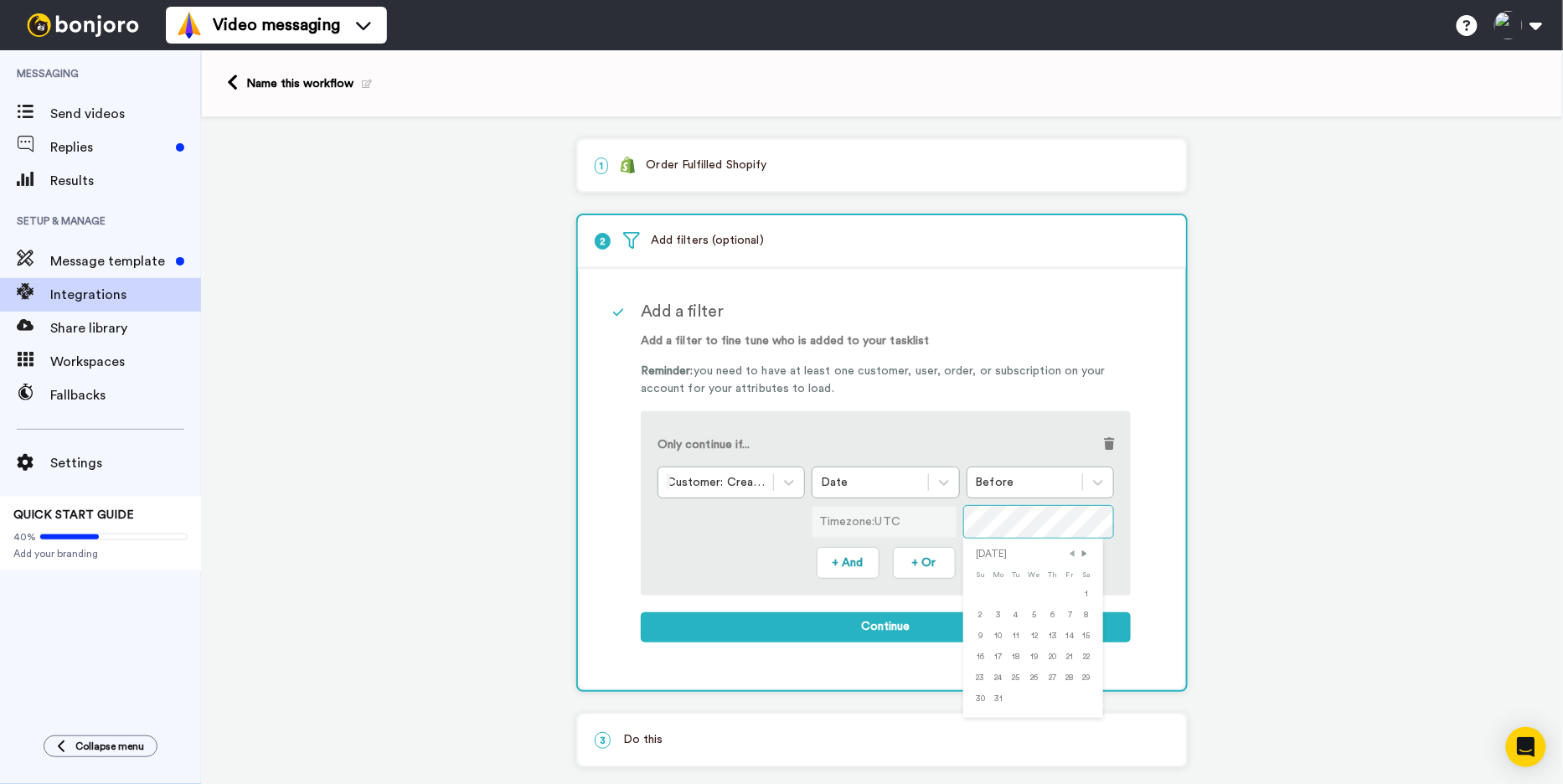
click at [1074, 550] on span "Previous Month" at bounding box center [1073, 554] width 11 height 11
click at [1074, 550] on span "Previous Month" at bounding box center [1072, 554] width 11 height 11
click at [1074, 550] on span "Previous Month" at bounding box center [1074, 554] width 11 height 11
click at [1074, 550] on span "Previous Month" at bounding box center [1073, 554] width 11 height 11
click at [1074, 550] on span "Previous Month" at bounding box center [1072, 554] width 11 height 11
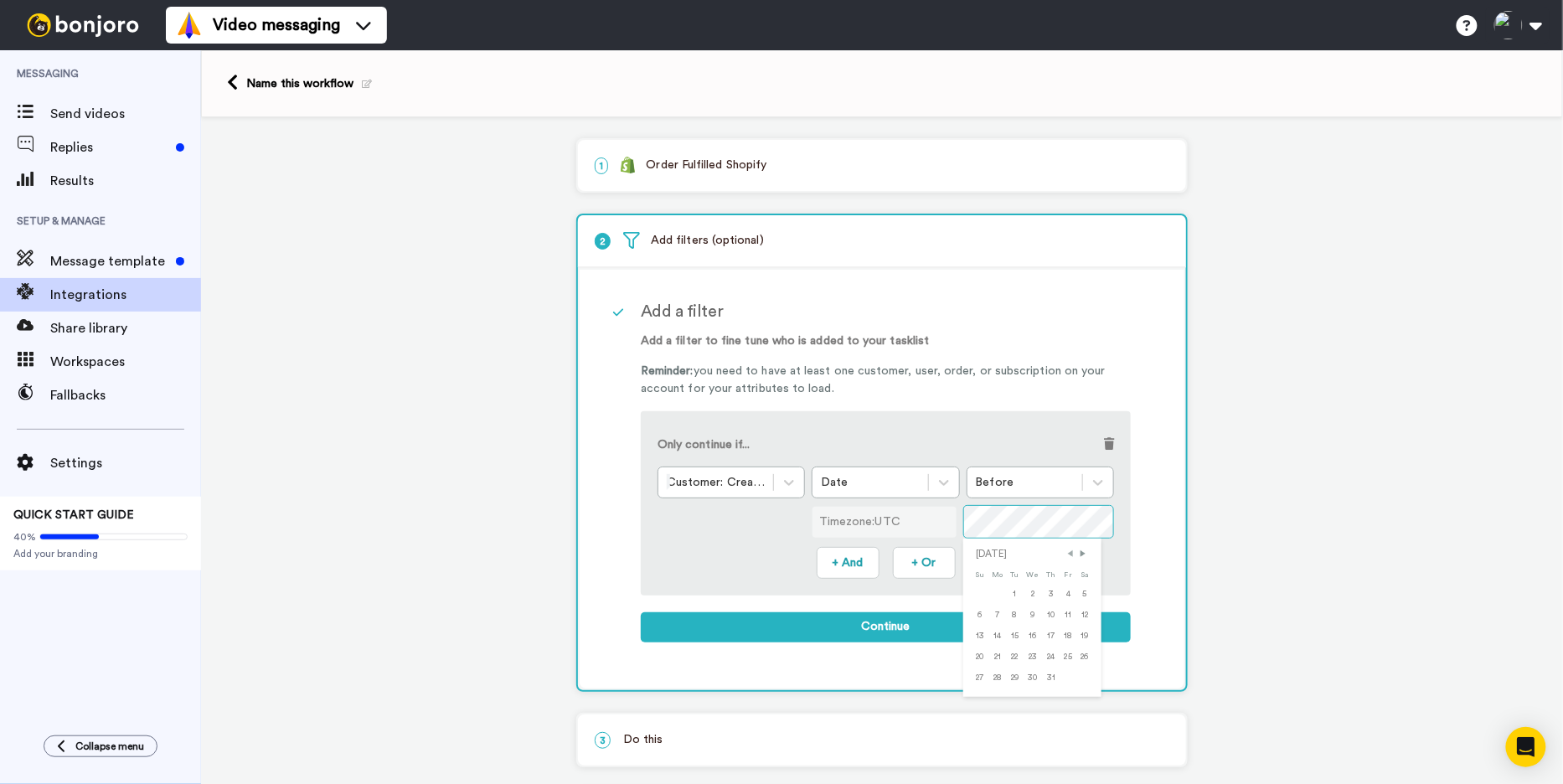
click at [1074, 550] on span "Previous Month" at bounding box center [1071, 554] width 11 height 11
click at [1074, 550] on span "Previous Month" at bounding box center [1074, 554] width 11 height 11
click at [1074, 550] on span "Previous Month" at bounding box center [1073, 554] width 11 height 11
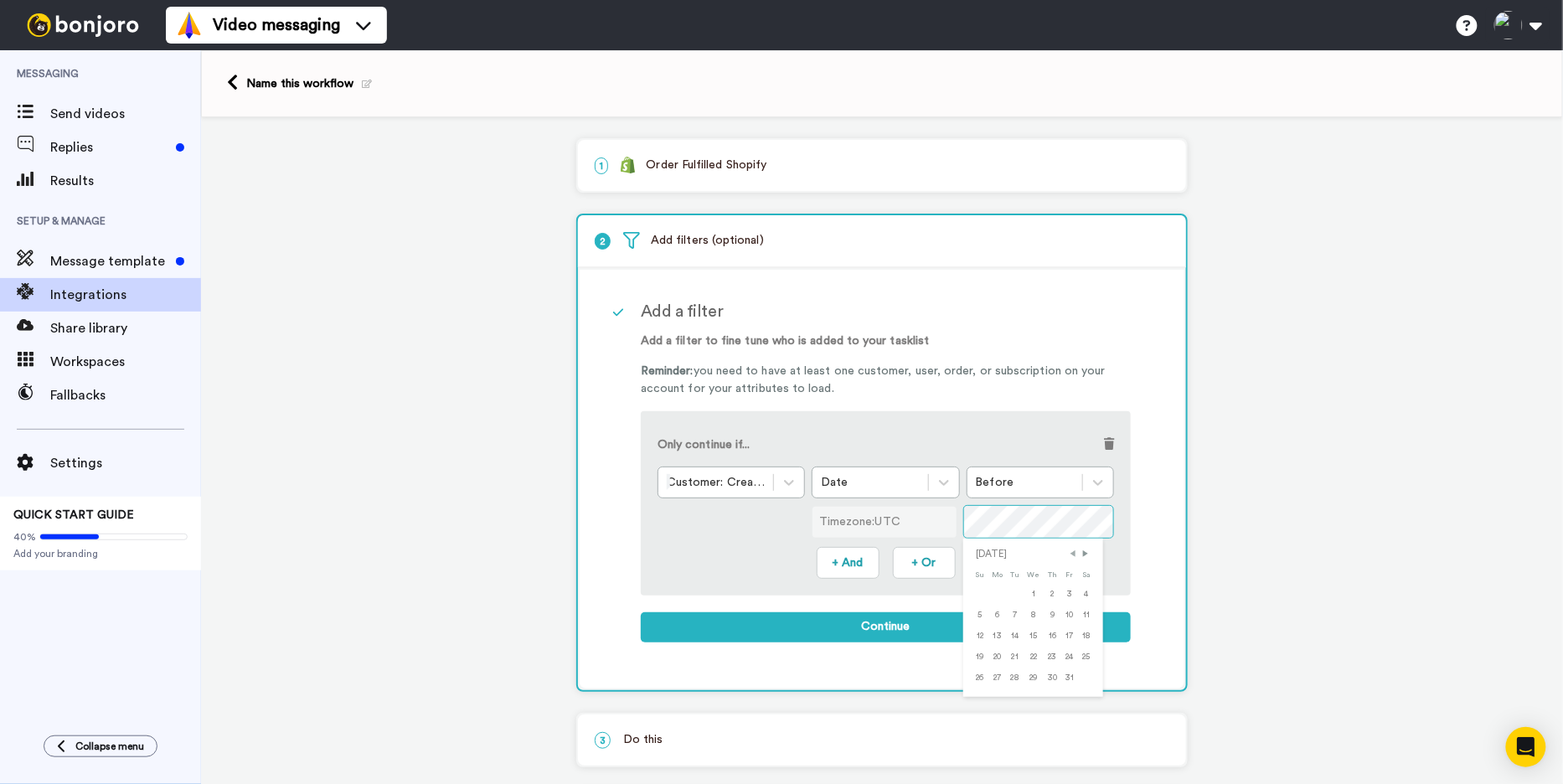
click at [1074, 550] on span "Previous Month" at bounding box center [1074, 554] width 11 height 11
click at [1017, 675] on div "30" at bounding box center [1015, 678] width 18 height 21
click at [1071, 548] on span "Previous Month" at bounding box center [1073, 554] width 11 height 11
click at [1073, 549] on span "Previous Month" at bounding box center [1072, 554] width 11 height 11
click at [1053, 675] on div "29" at bounding box center [1052, 678] width 17 height 21
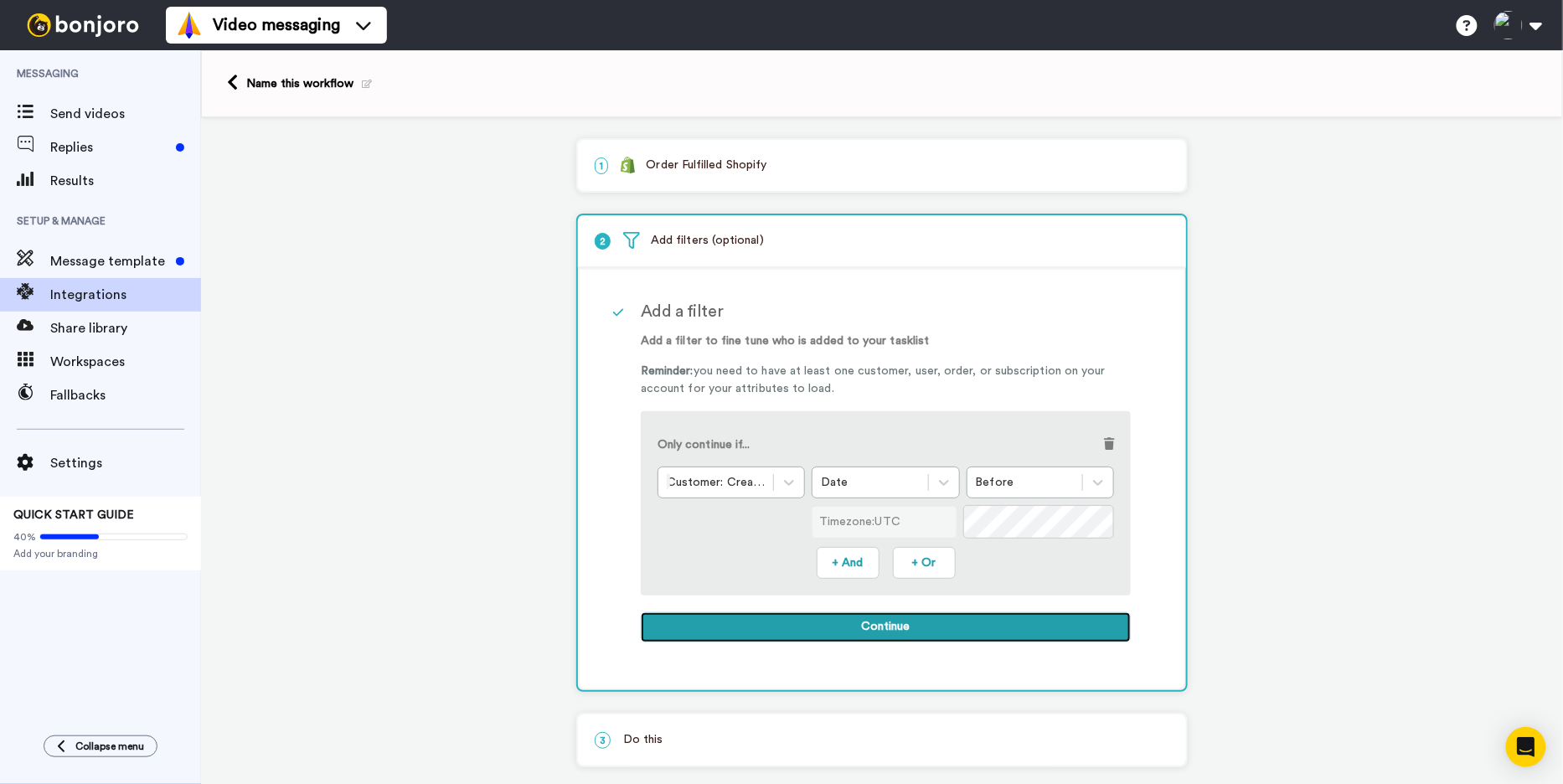
click at [980, 624] on button "Continue" at bounding box center [886, 627] width 490 height 31
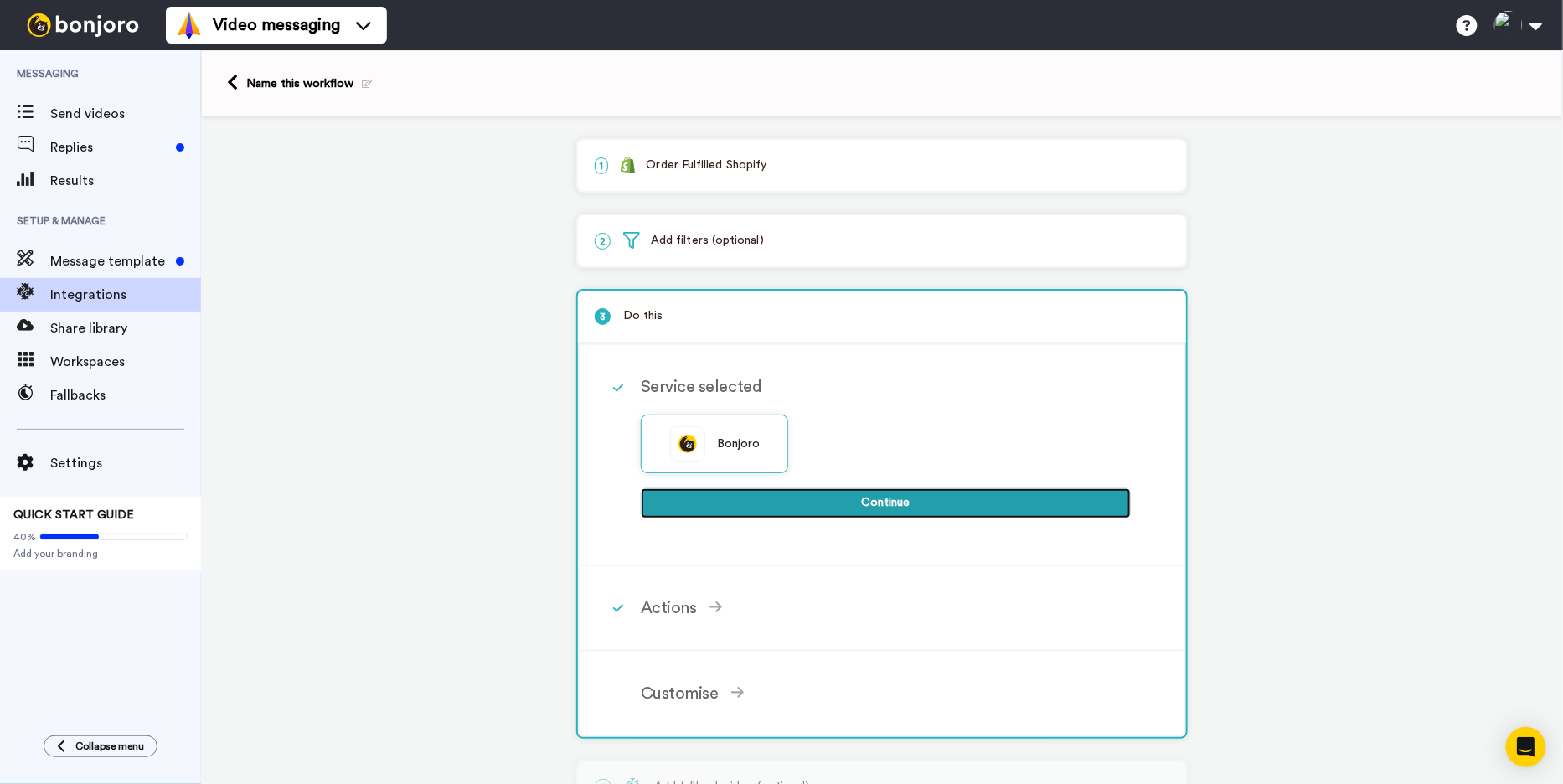
click at [973, 510] on button "Continue" at bounding box center [886, 503] width 490 height 31
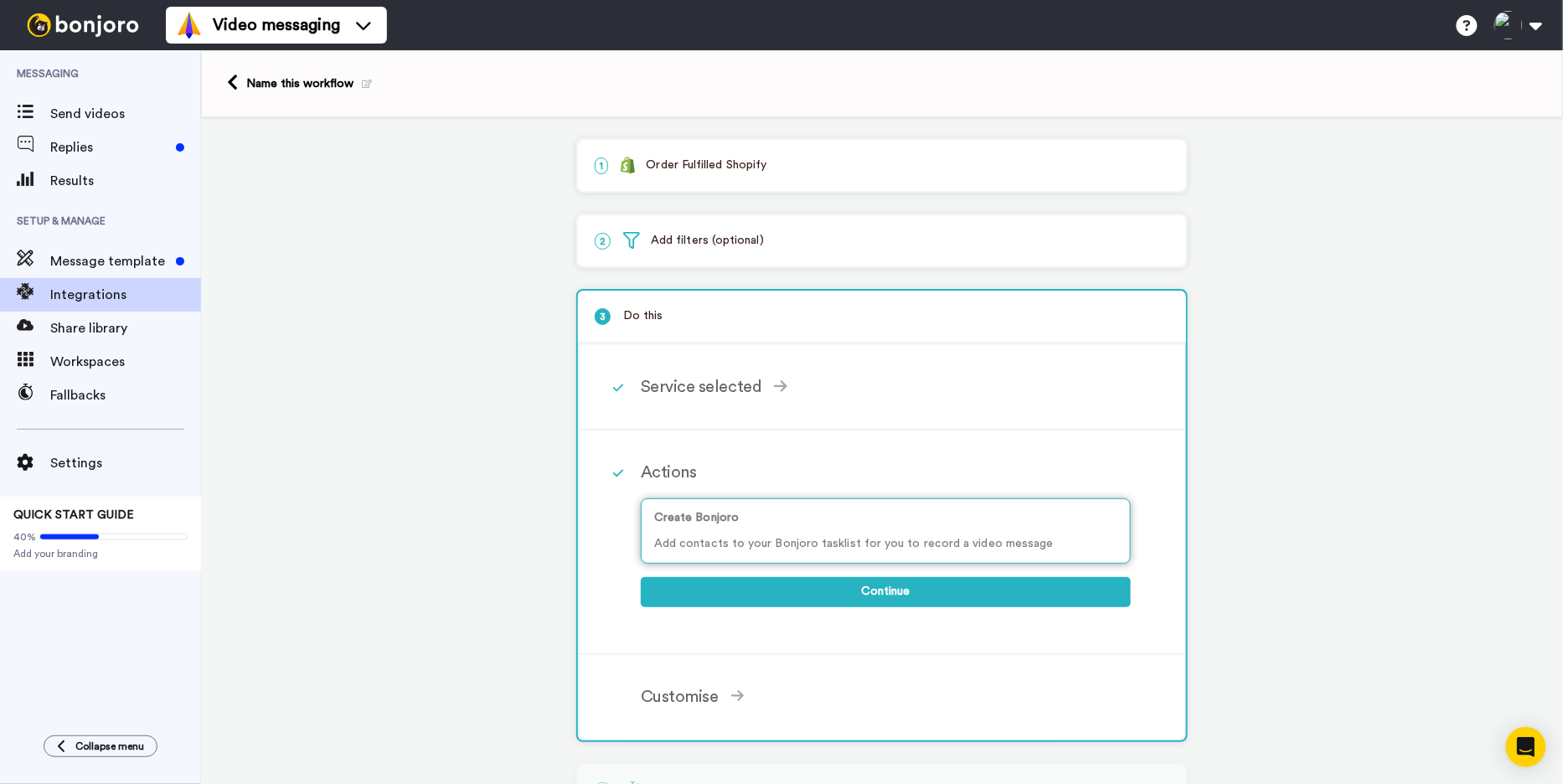
click at [949, 538] on p "Add contacts to your Bonjoro tasklist for you to record a video message" at bounding box center [885, 544] width 463 height 18
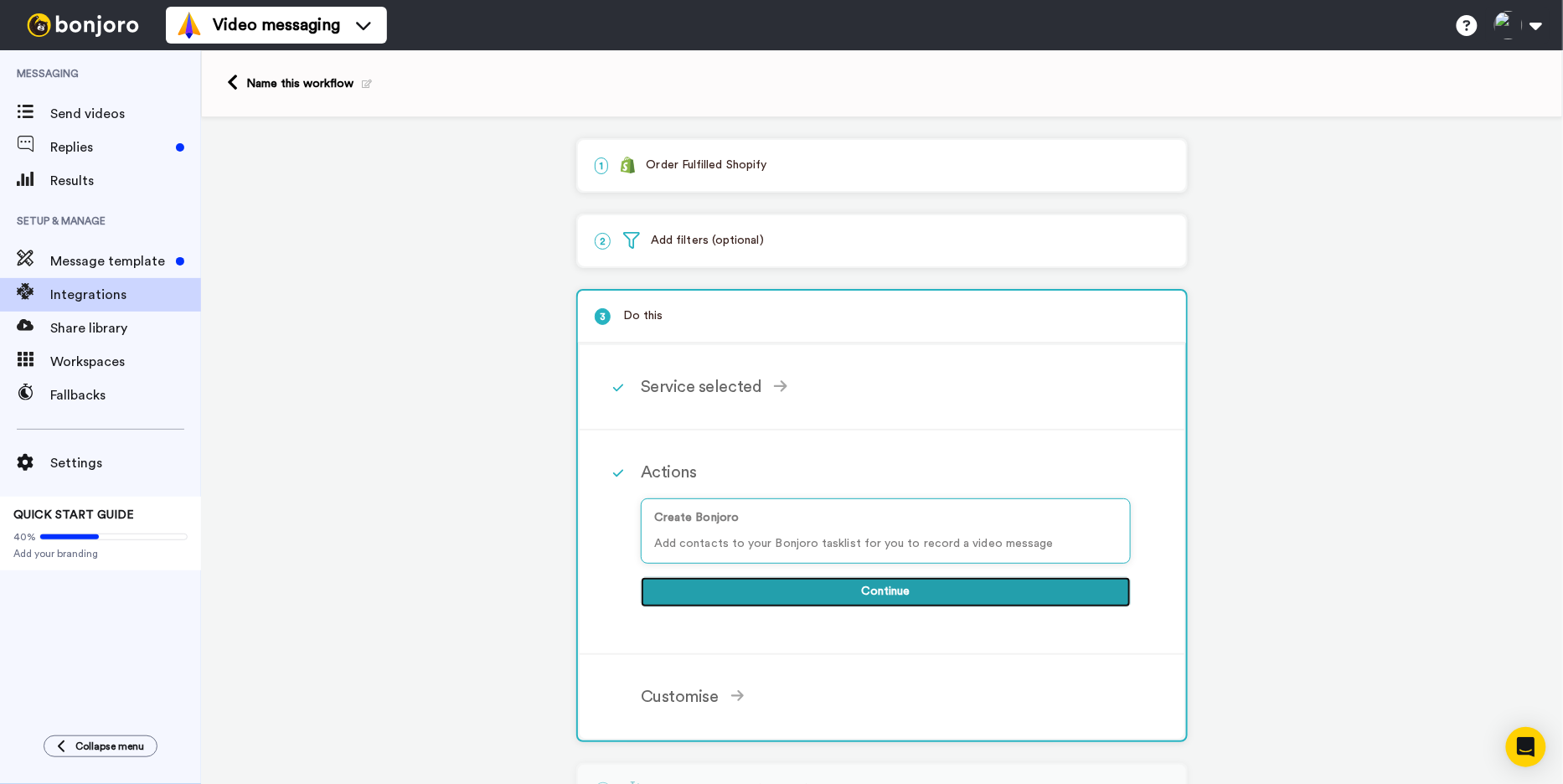
click at [938, 584] on button "Continue" at bounding box center [886, 592] width 490 height 31
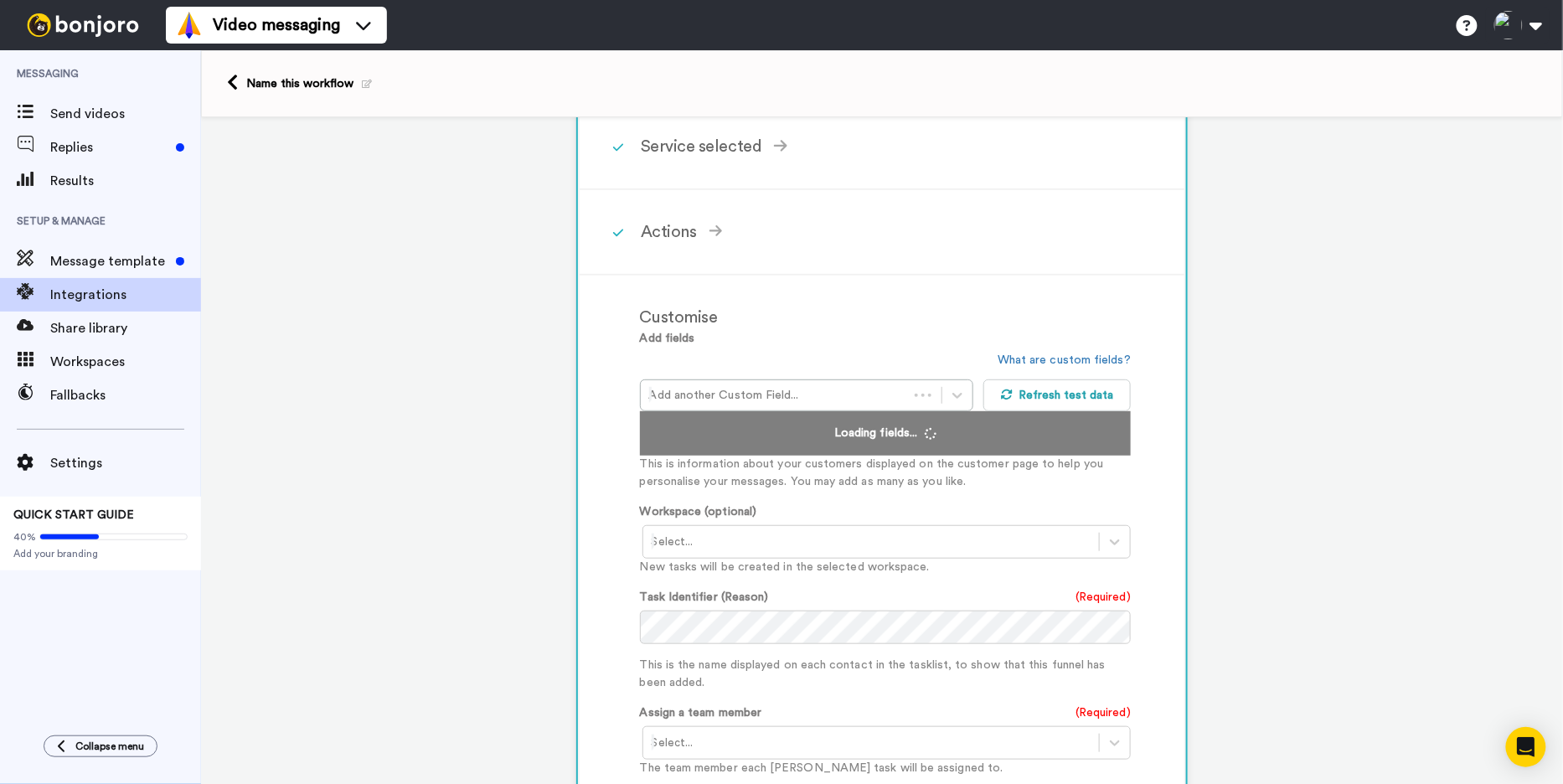
scroll to position [256, 0]
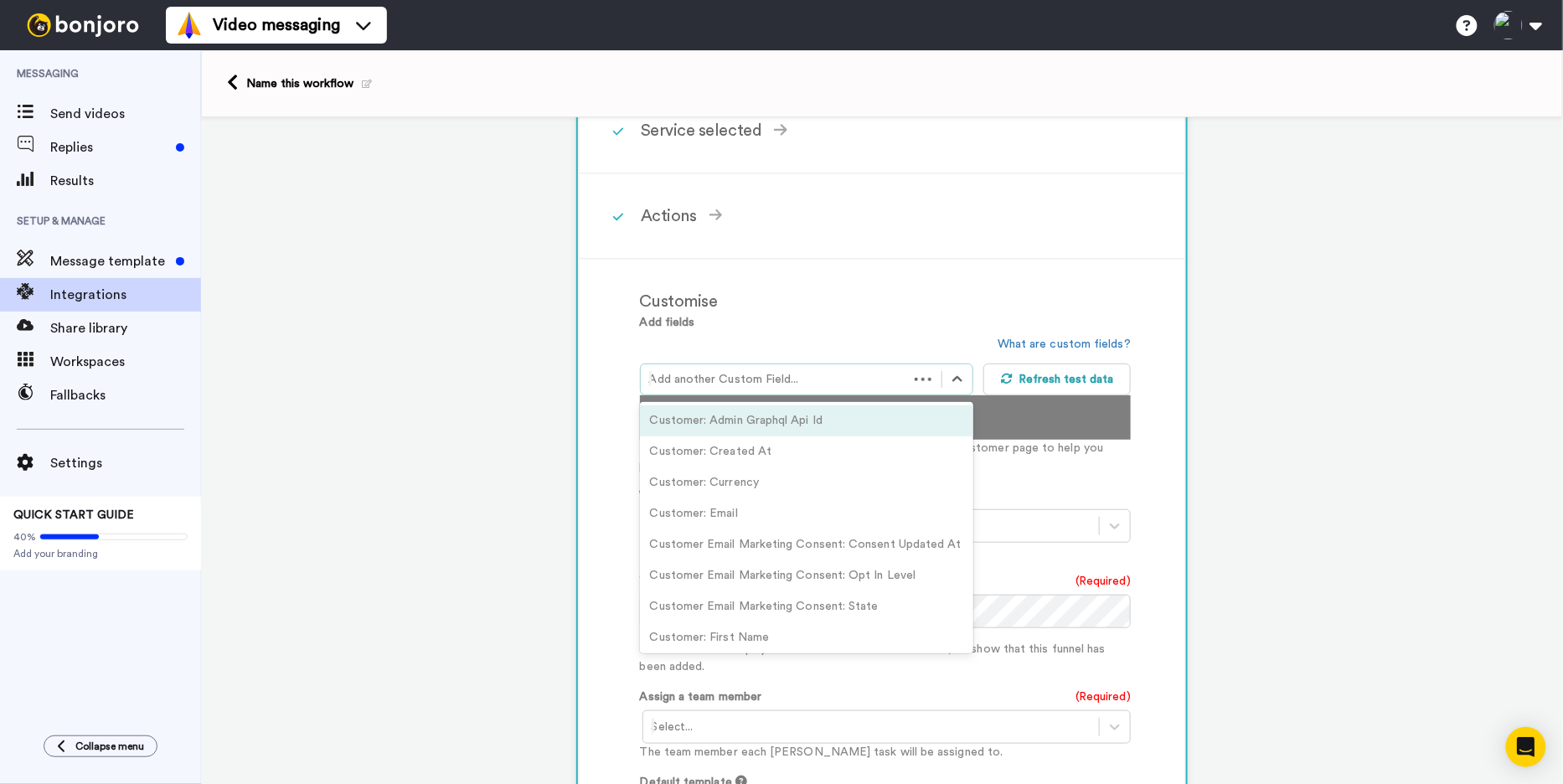
click at [699, 369] on div at bounding box center [774, 379] width 251 height 20
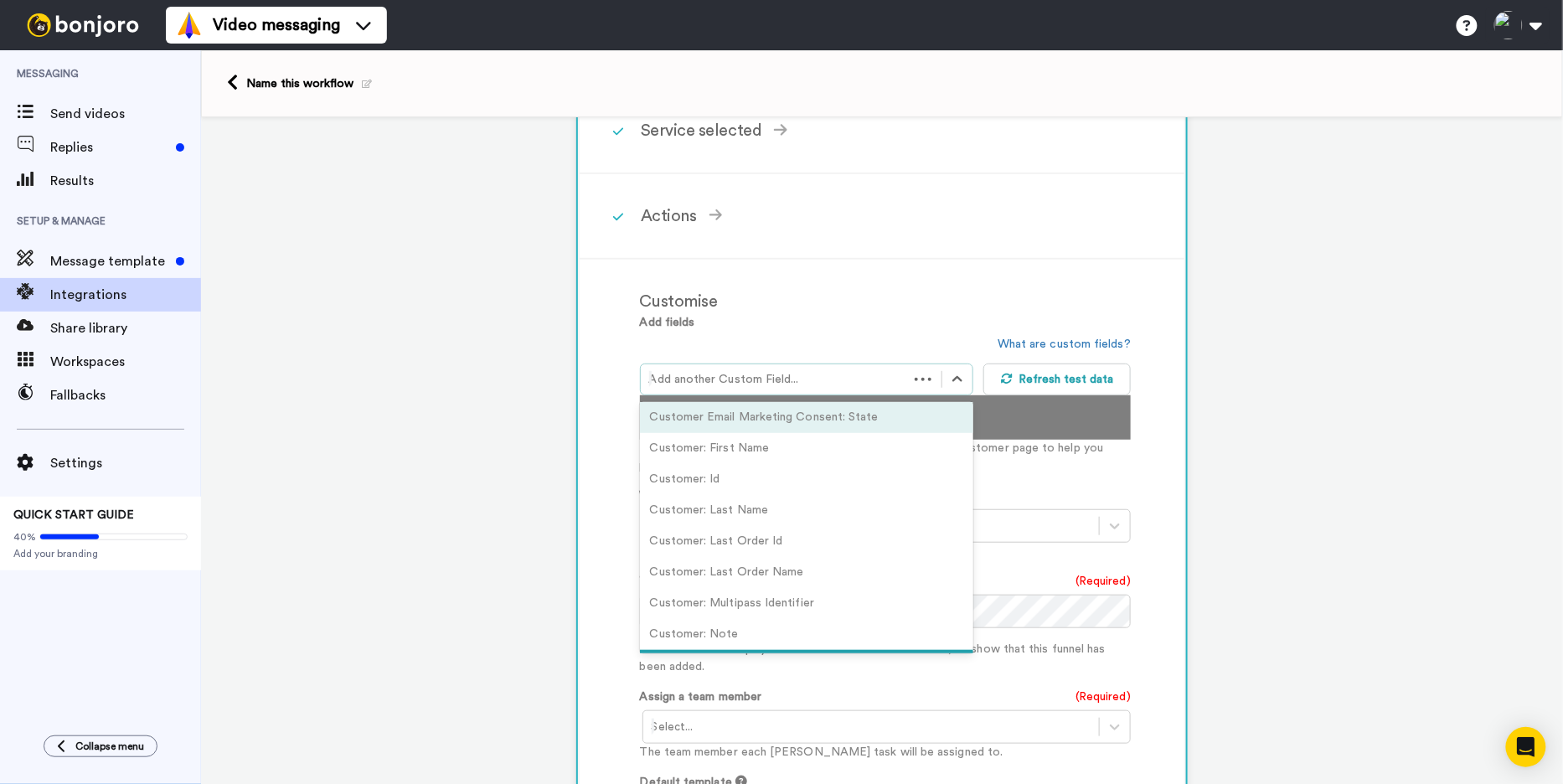
click at [626, 420] on div "Customise Add fields option Customer Email Marketing Consent: State focused, 7 …" at bounding box center [882, 597] width 605 height 676
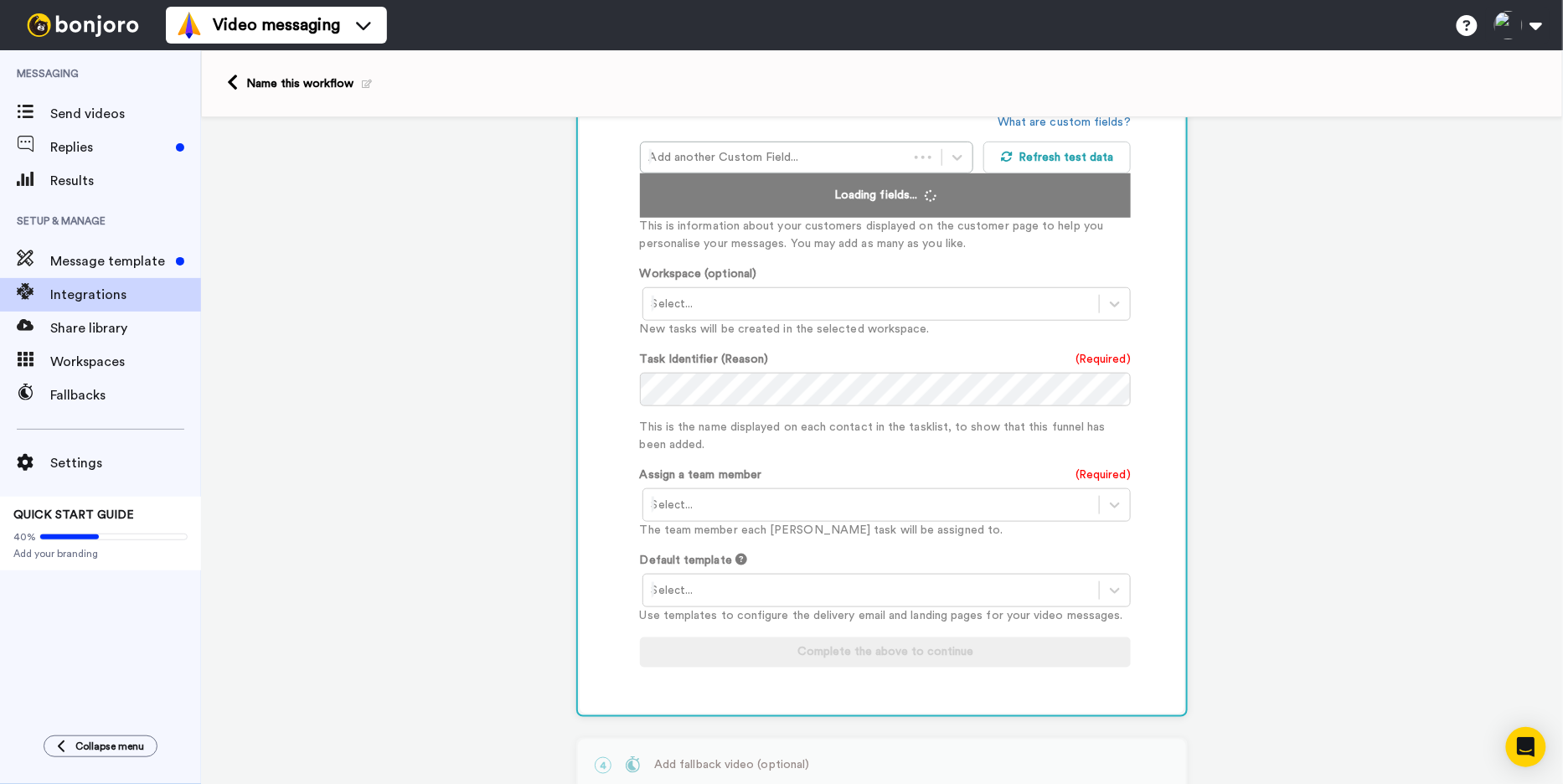
scroll to position [479, 0]
click at [703, 293] on div at bounding box center [871, 303] width 439 height 20
click at [689, 337] on div "Task List <Default>" at bounding box center [888, 339] width 491 height 31
click at [613, 328] on div "Customise Add fields Add another Custom Field... What are custom fields? Refres…" at bounding box center [882, 374] width 605 height 676
click at [653, 378] on div "Add fields Add another Custom Field... What are custom fields? Refresh test dat…" at bounding box center [885, 387] width 491 height 592
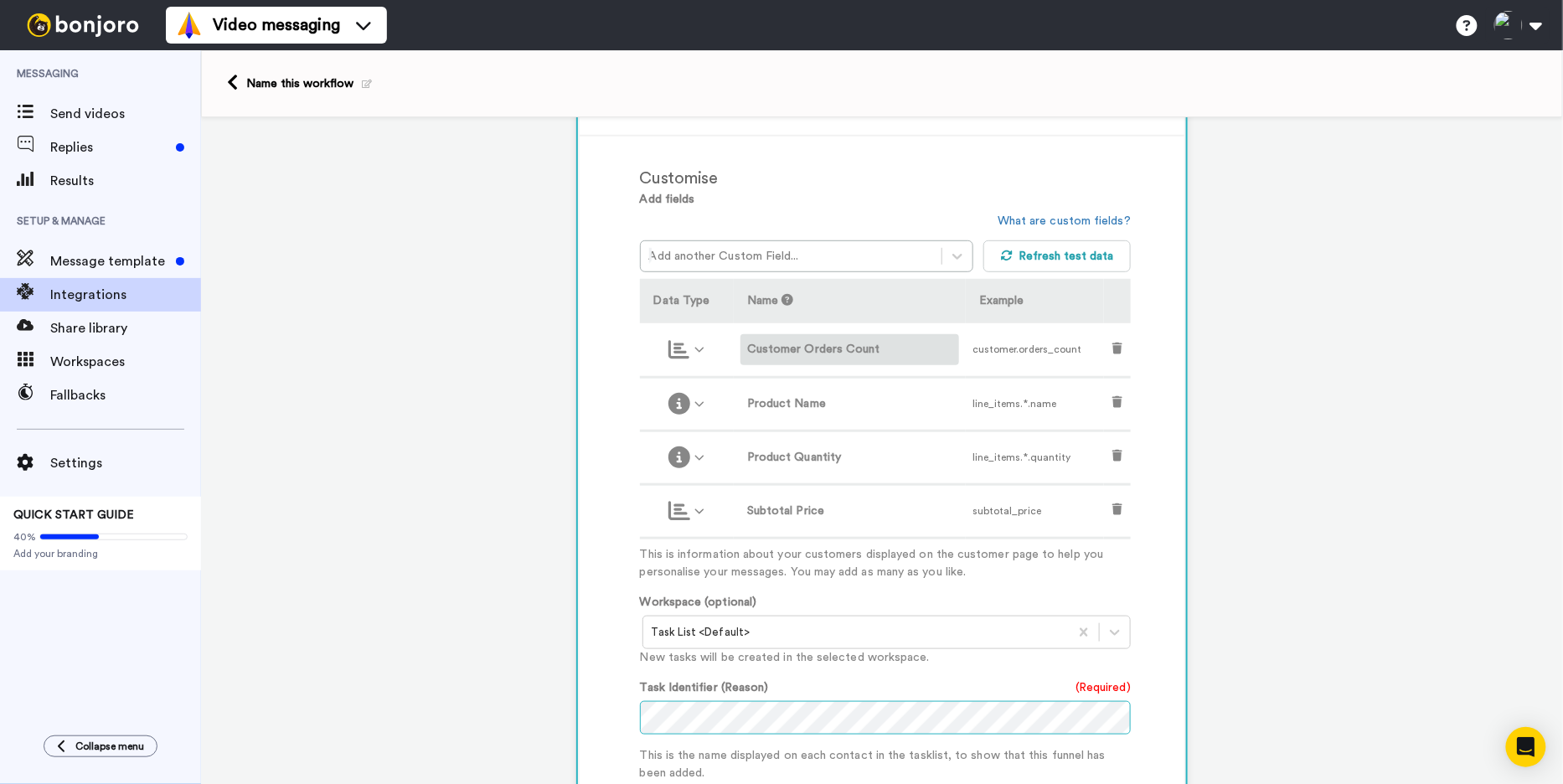
scroll to position [389, 0]
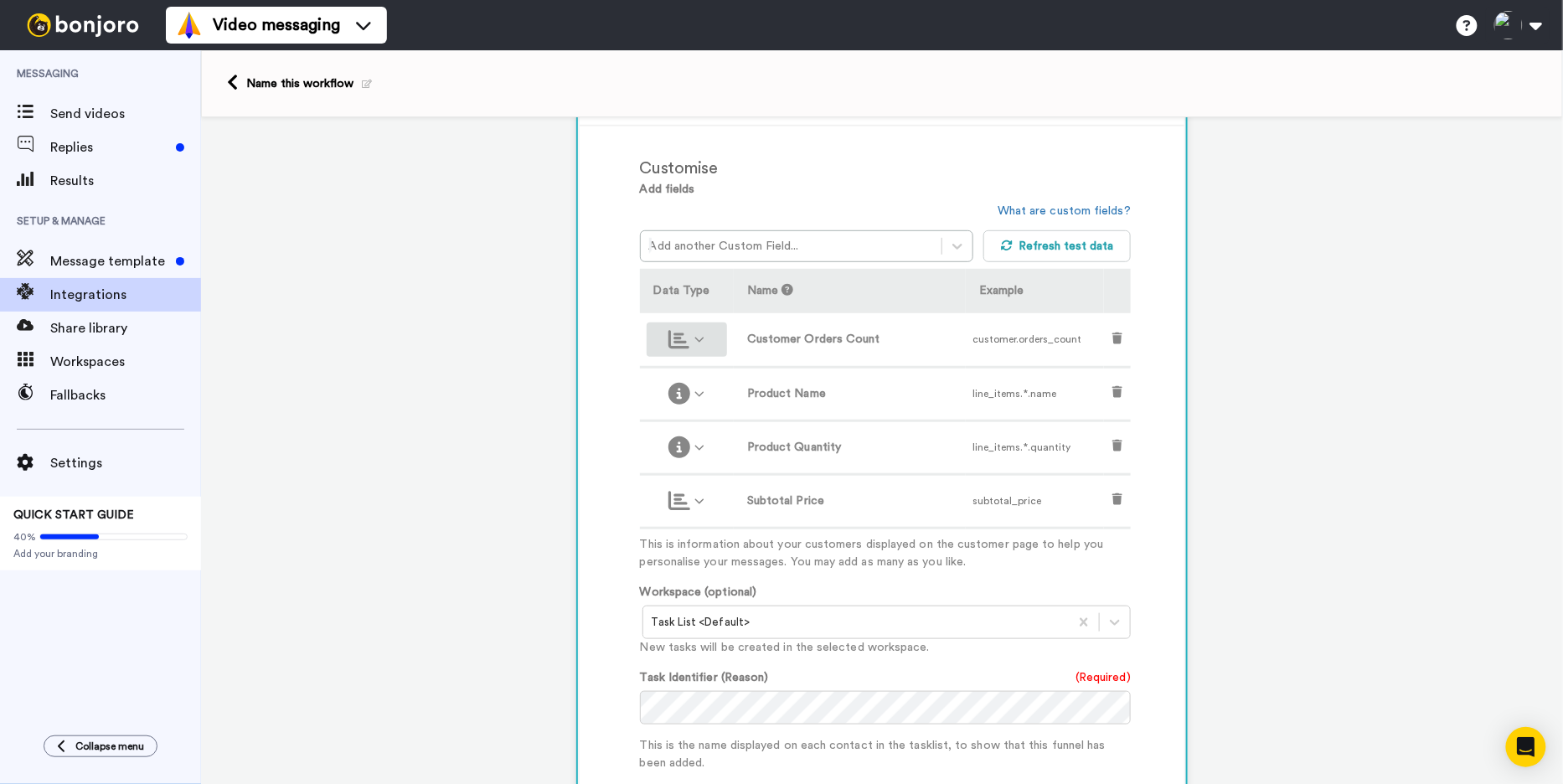
click at [706, 339] on div at bounding box center [686, 339] width 67 height 21
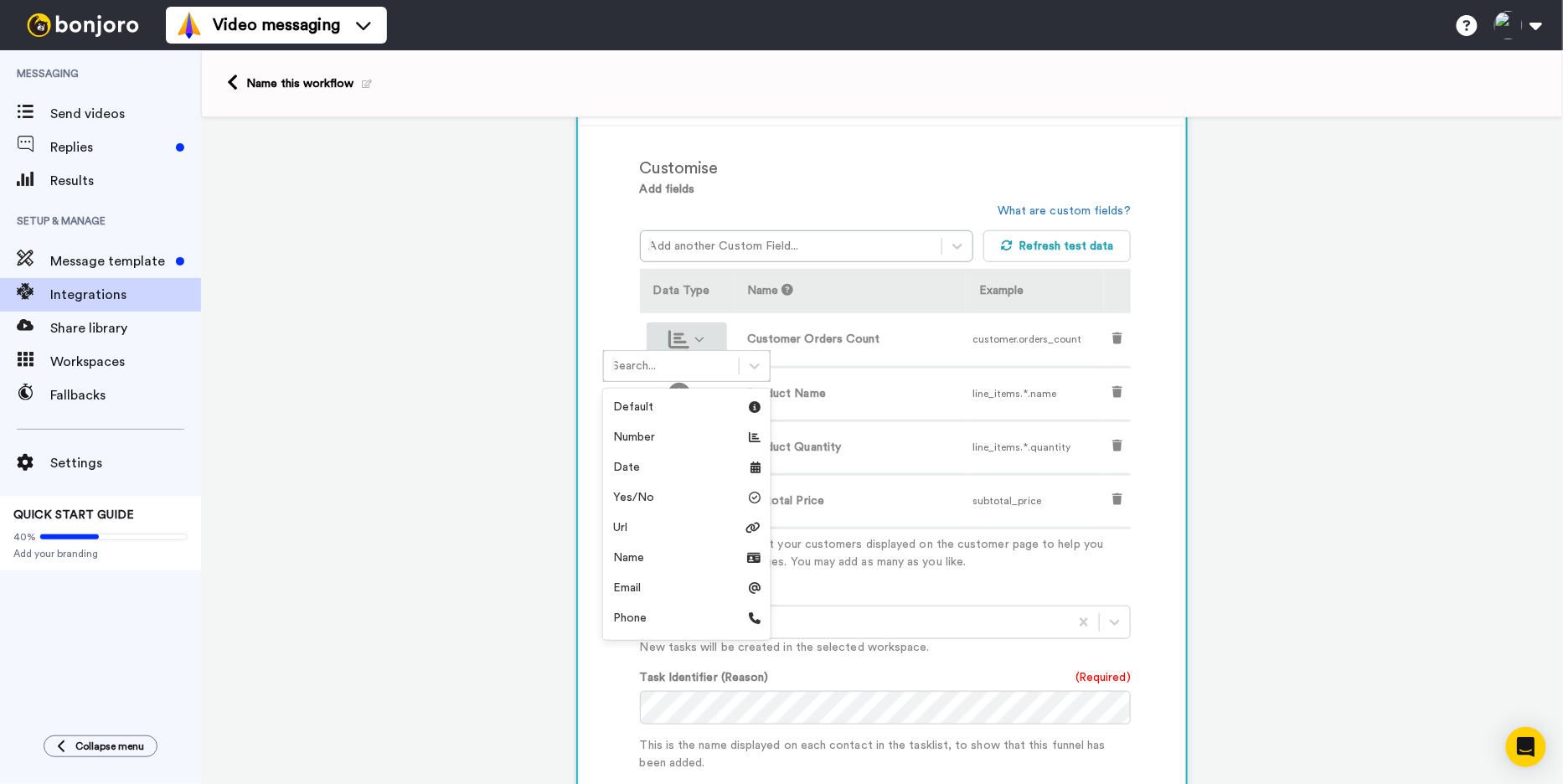
click at [704, 334] on icon at bounding box center [700, 339] width 11 height 11
click at [689, 431] on div "Number" at bounding box center [686, 437] width 147 height 17
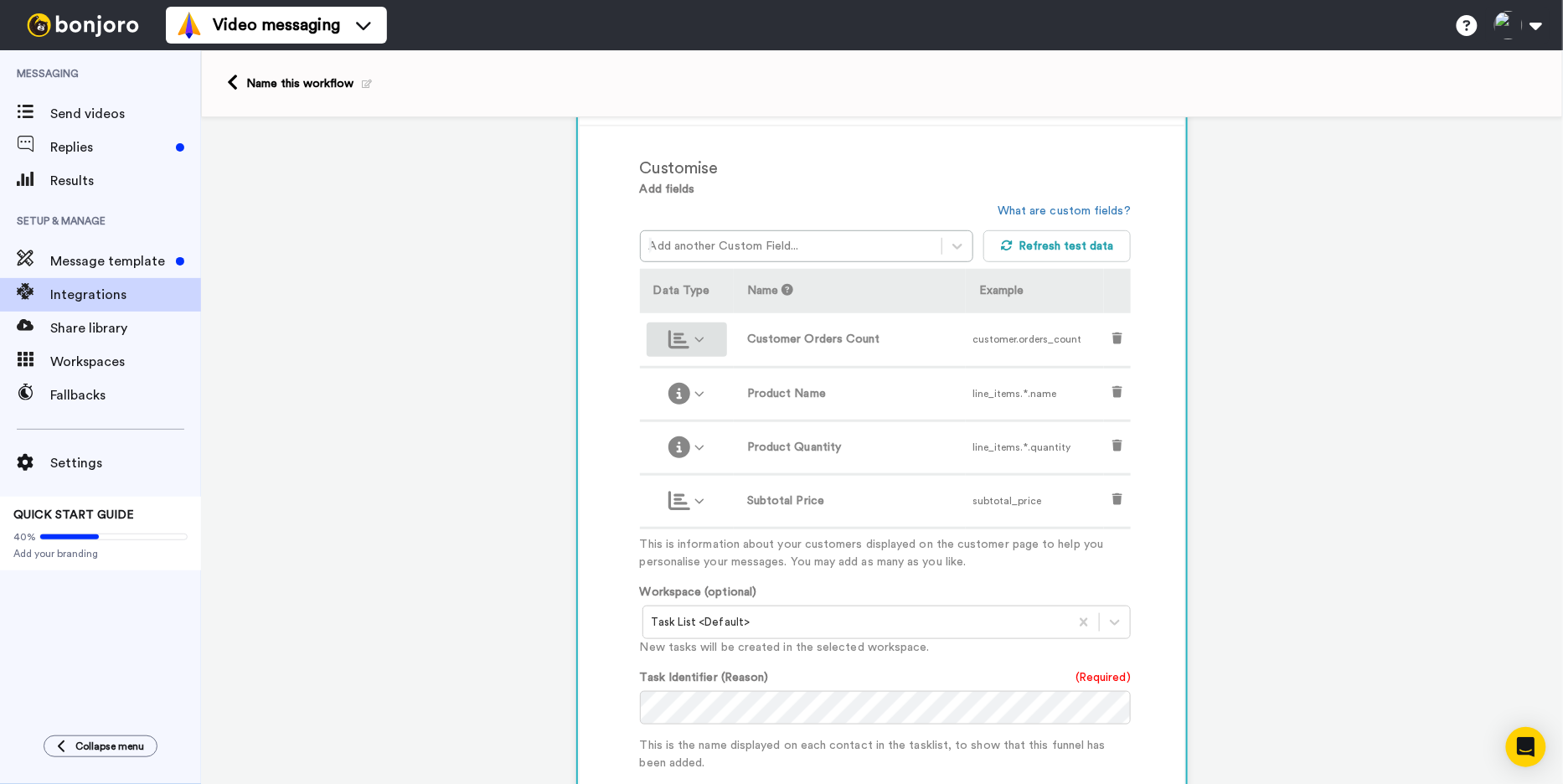
click at [701, 334] on icon at bounding box center [700, 339] width 11 height 11
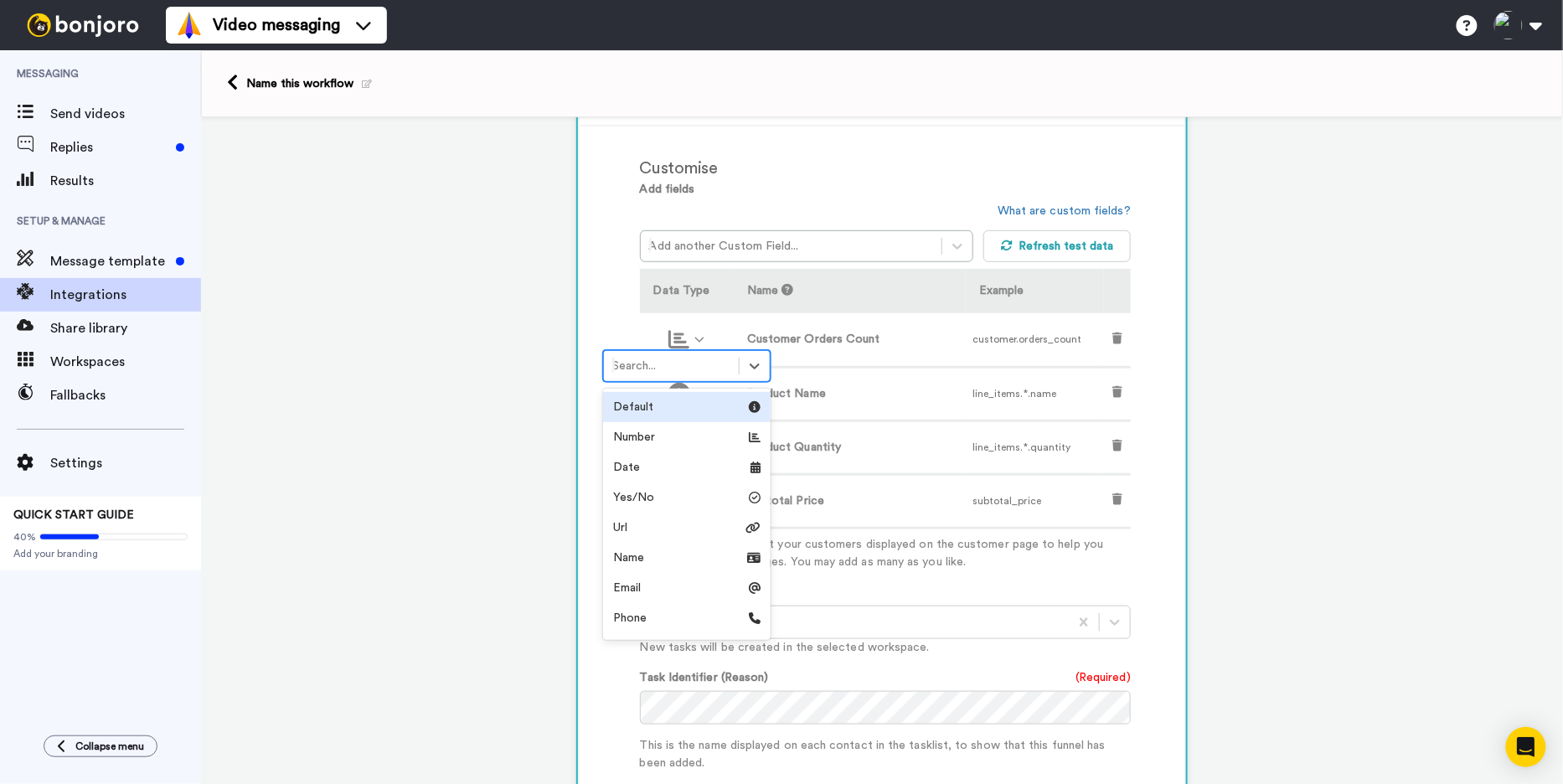
click at [621, 360] on div at bounding box center [671, 366] width 118 height 20
click at [616, 333] on div "Customise Add fields Add another Custom Field... What are custom fields? Refres…" at bounding box center [882, 579] width 605 height 904
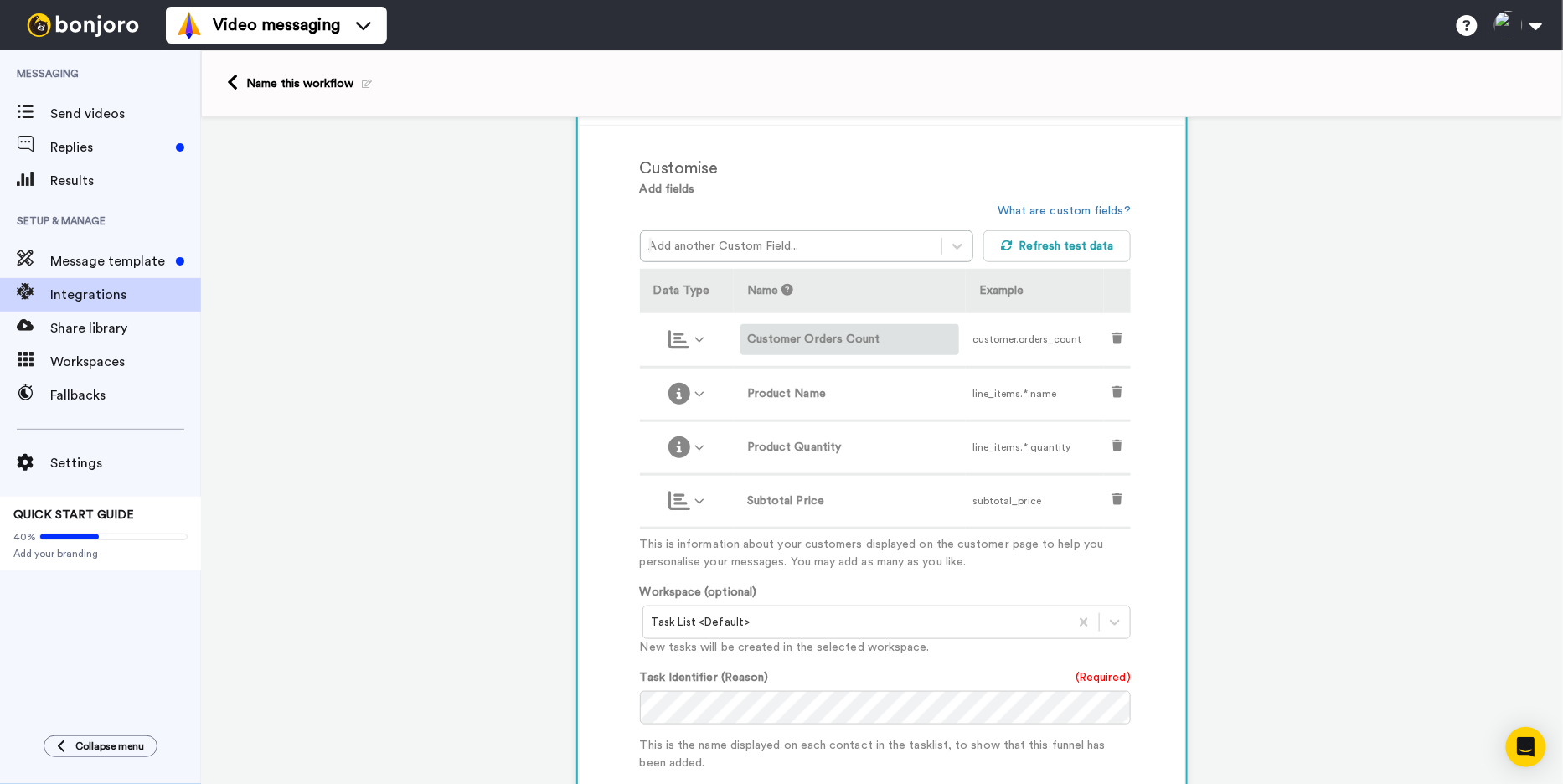
click at [786, 333] on label "Customer Orders Count" at bounding box center [850, 339] width 205 height 18
click at [919, 343] on div at bounding box center [850, 339] width 205 height 22
click at [876, 399] on div "Product Name" at bounding box center [850, 394] width 218 height 31
click at [861, 388] on label "Product Name" at bounding box center [850, 394] width 205 height 18
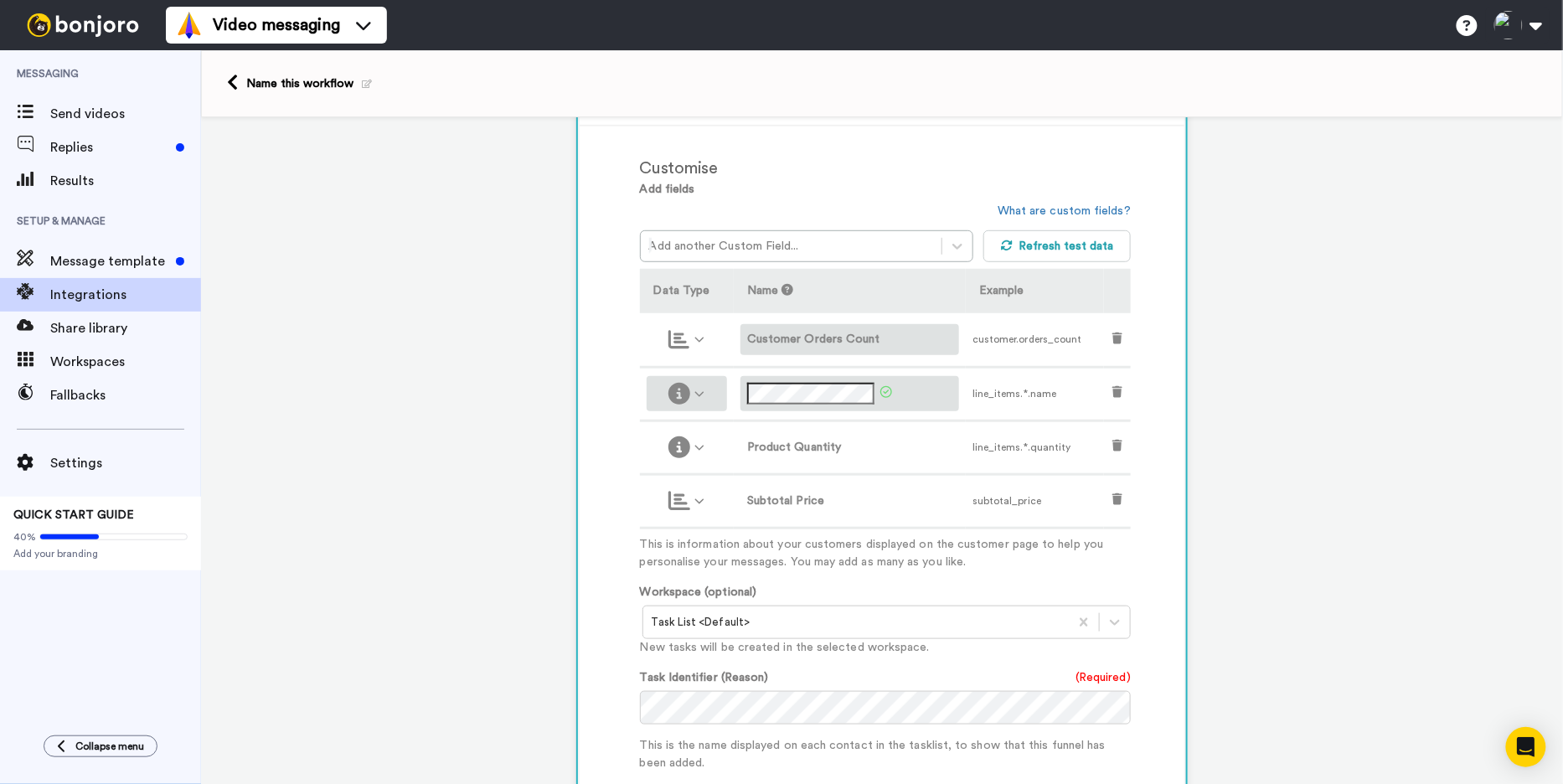
click at [705, 387] on div at bounding box center [686, 393] width 67 height 21
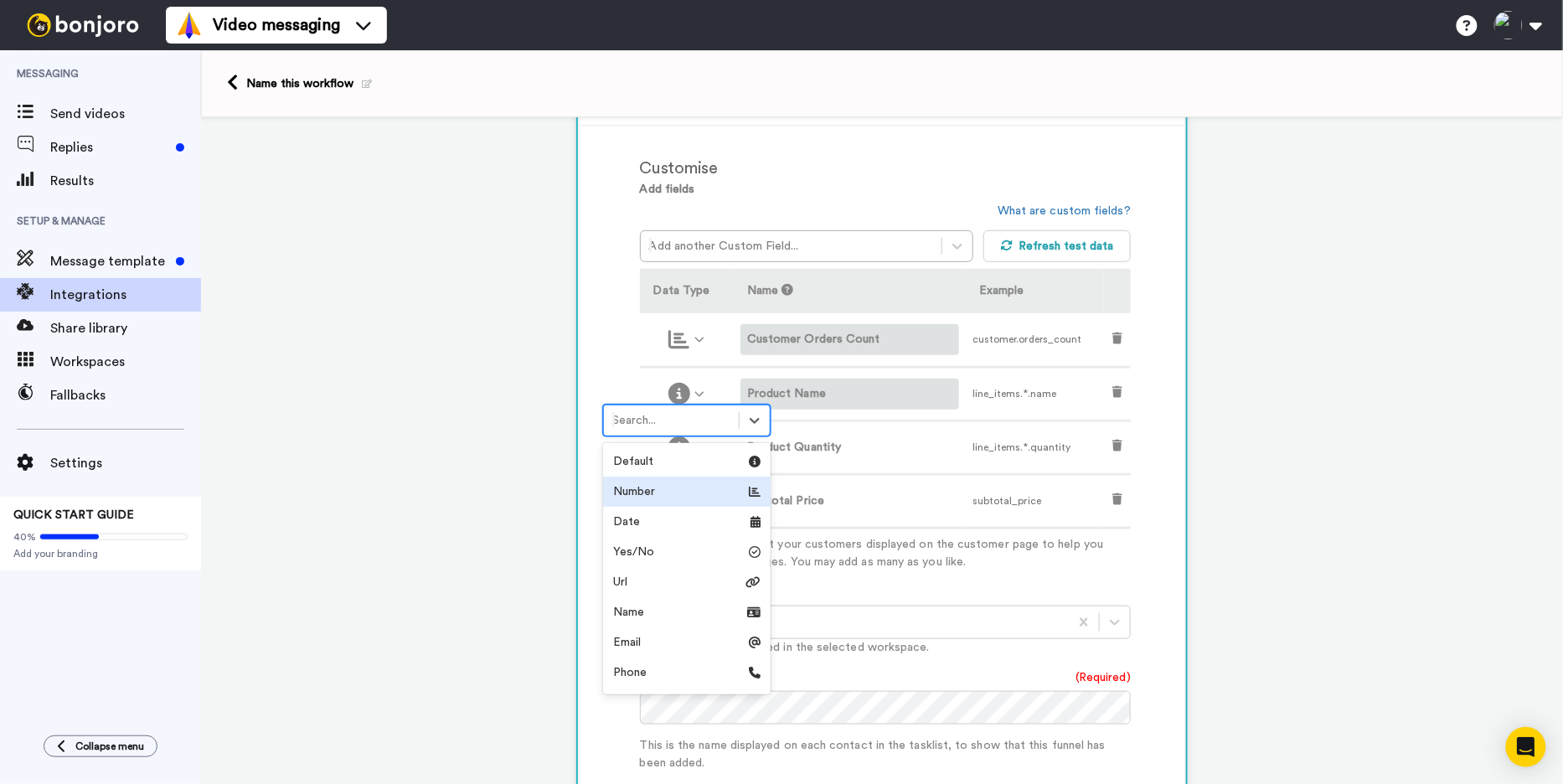
click at [557, 475] on div "1 Order Fulfilled Shopify Service selected ActiveCampaign AWeber Bonjoro Conver…" at bounding box center [881, 477] width 1362 height 1499
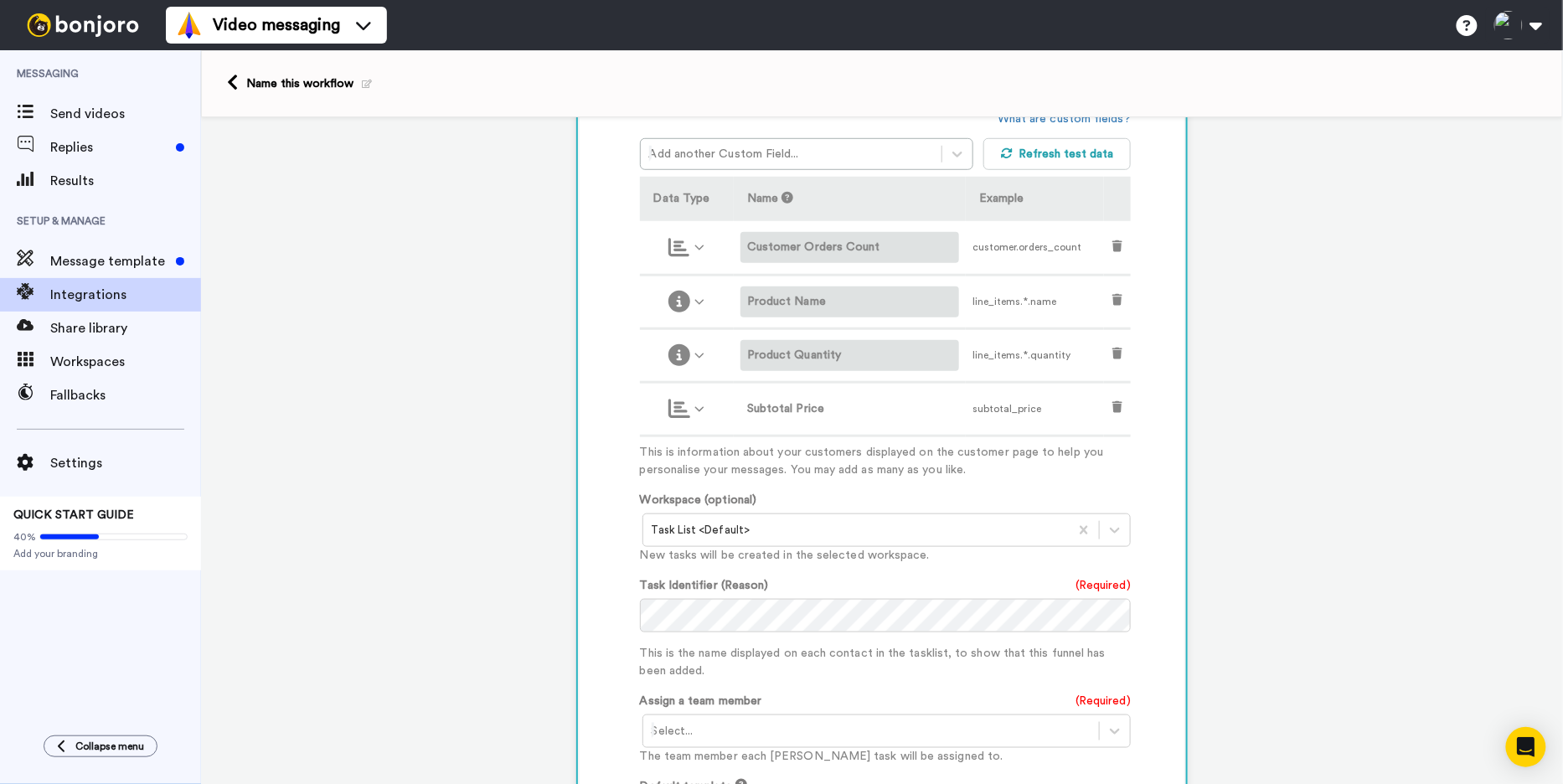
scroll to position [490, 0]
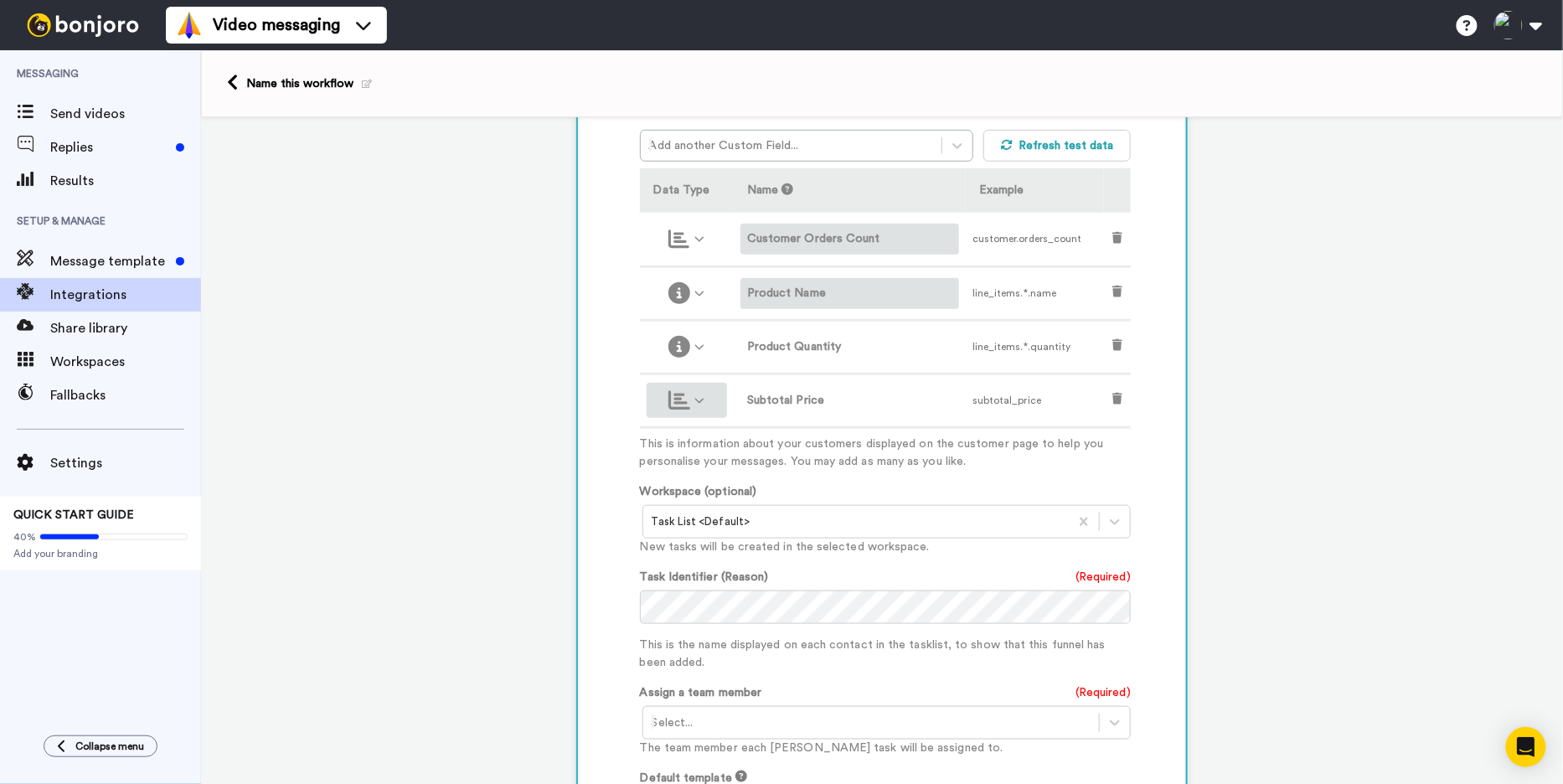
click at [697, 398] on icon at bounding box center [700, 401] width 11 height 11
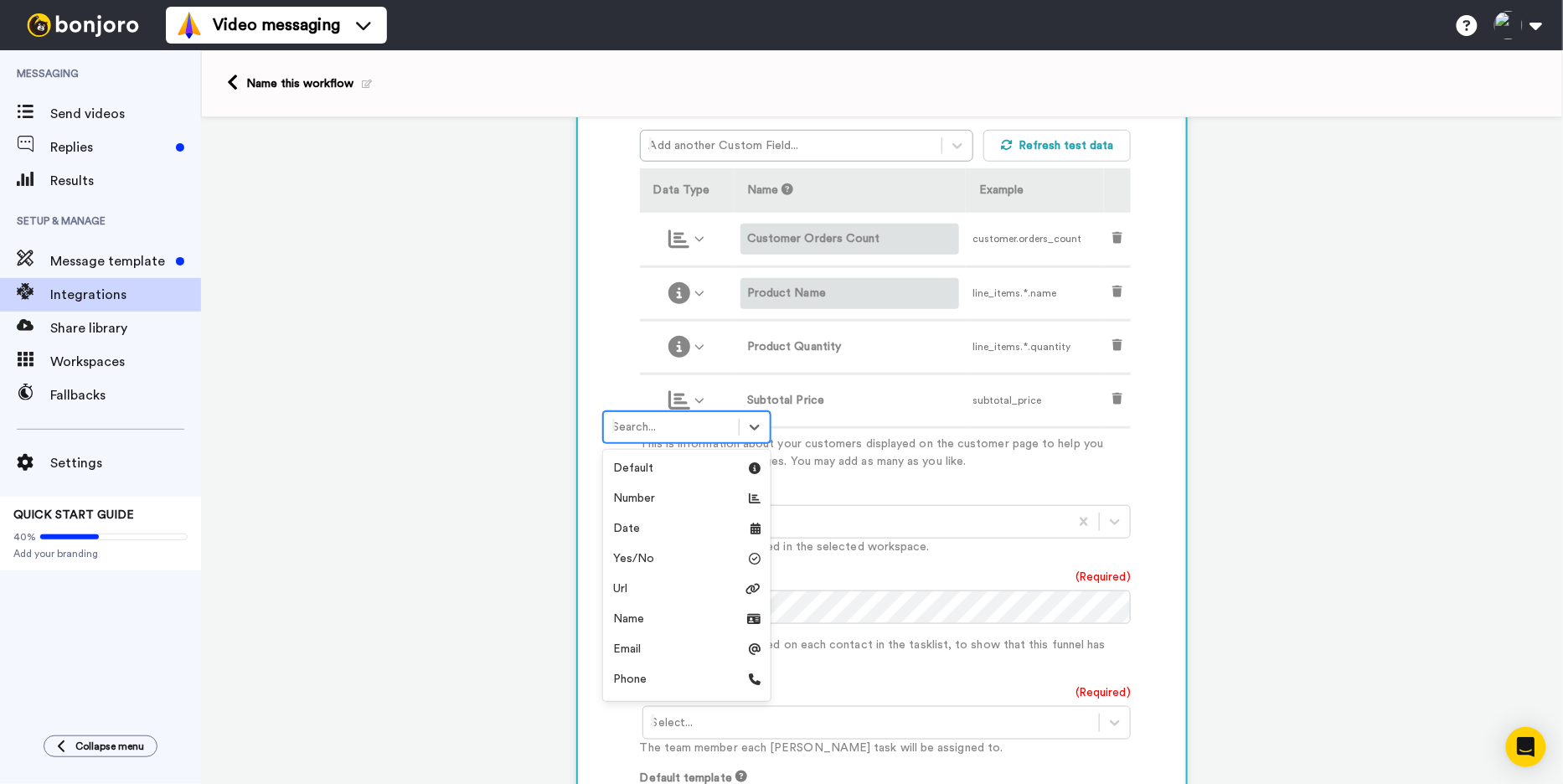
click at [583, 353] on div "Customise Add fields Add another Custom Field... What are custom fields? Refres…" at bounding box center [882, 478] width 605 height 904
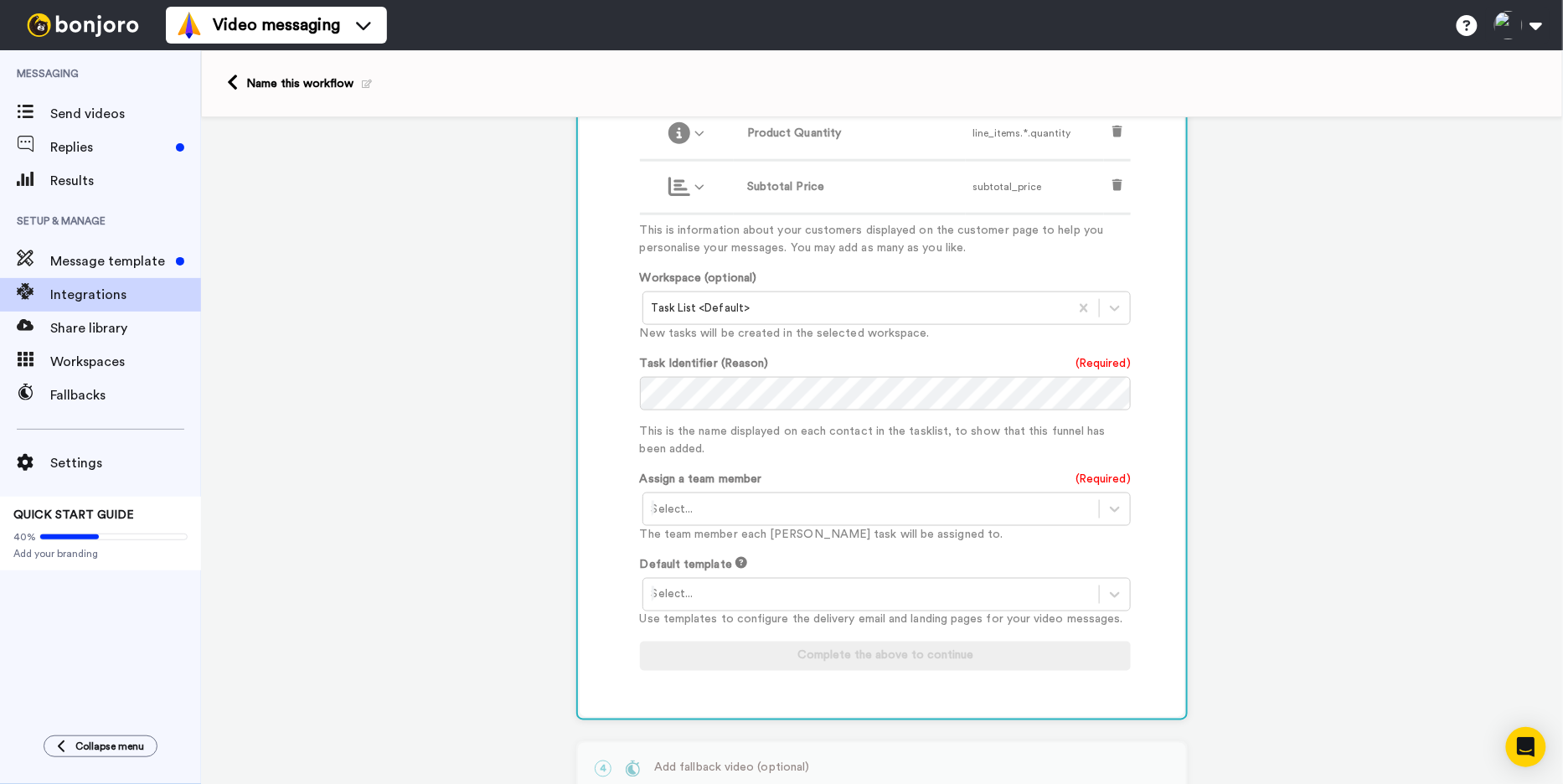
scroll to position [709, 0]
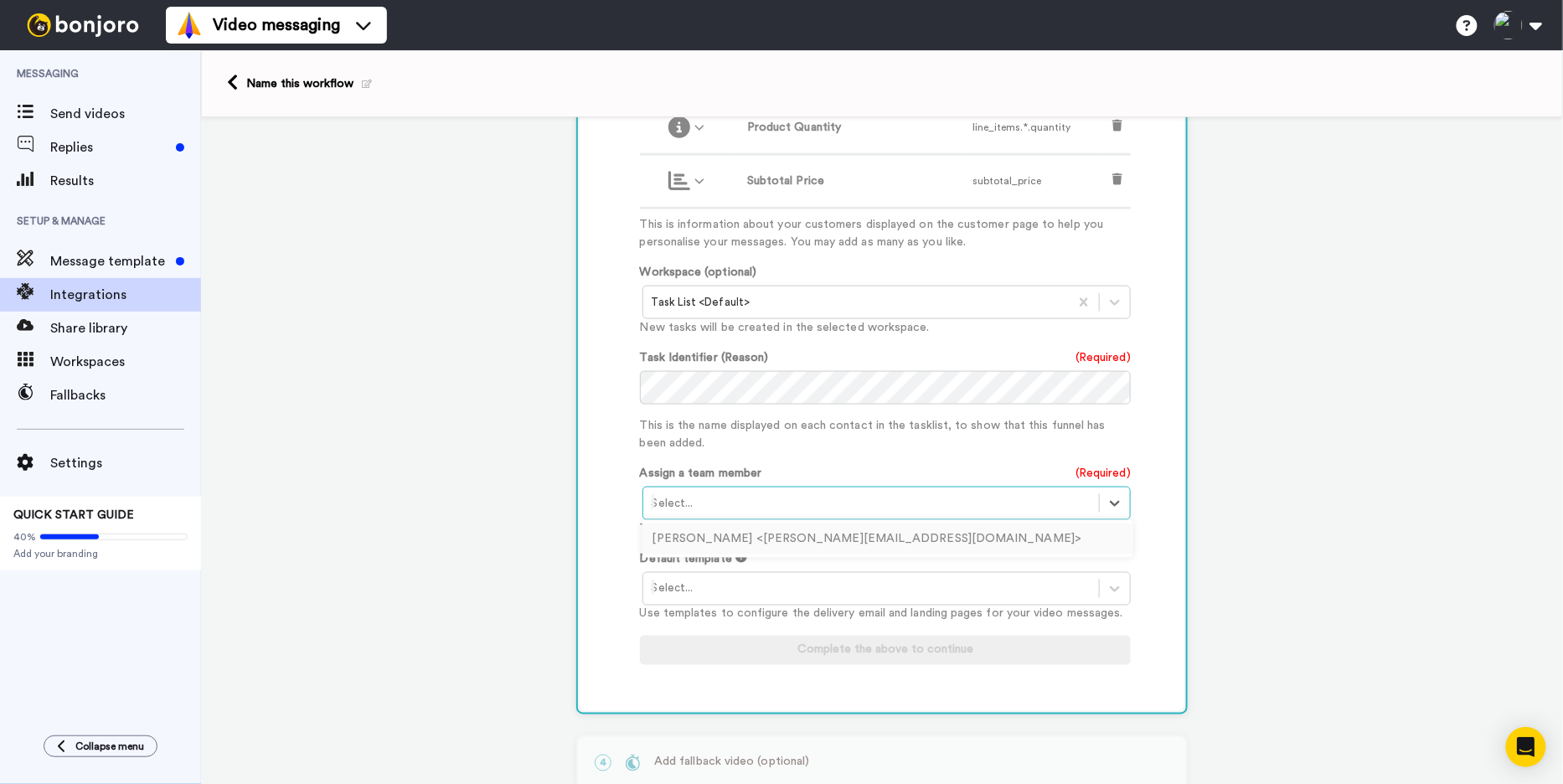
click at [748, 494] on div at bounding box center [871, 503] width 439 height 20
click at [733, 530] on div "Tycho Elings <tycho@sharptools.nl>" at bounding box center [888, 539] width 491 height 31
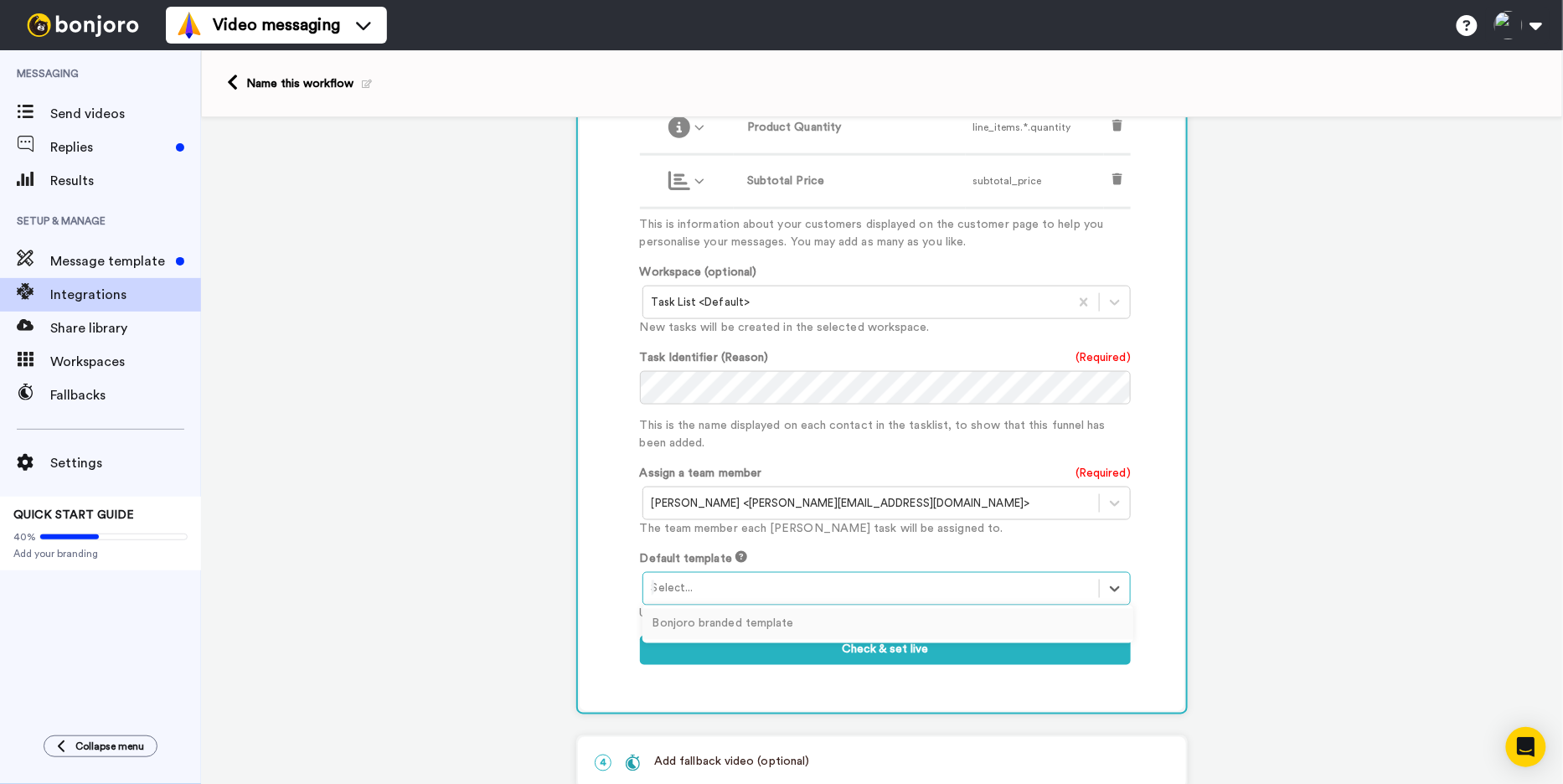
click at [828, 585] on div at bounding box center [871, 589] width 439 height 20
click at [756, 619] on div "Bonjoro branded template" at bounding box center [888, 624] width 491 height 31
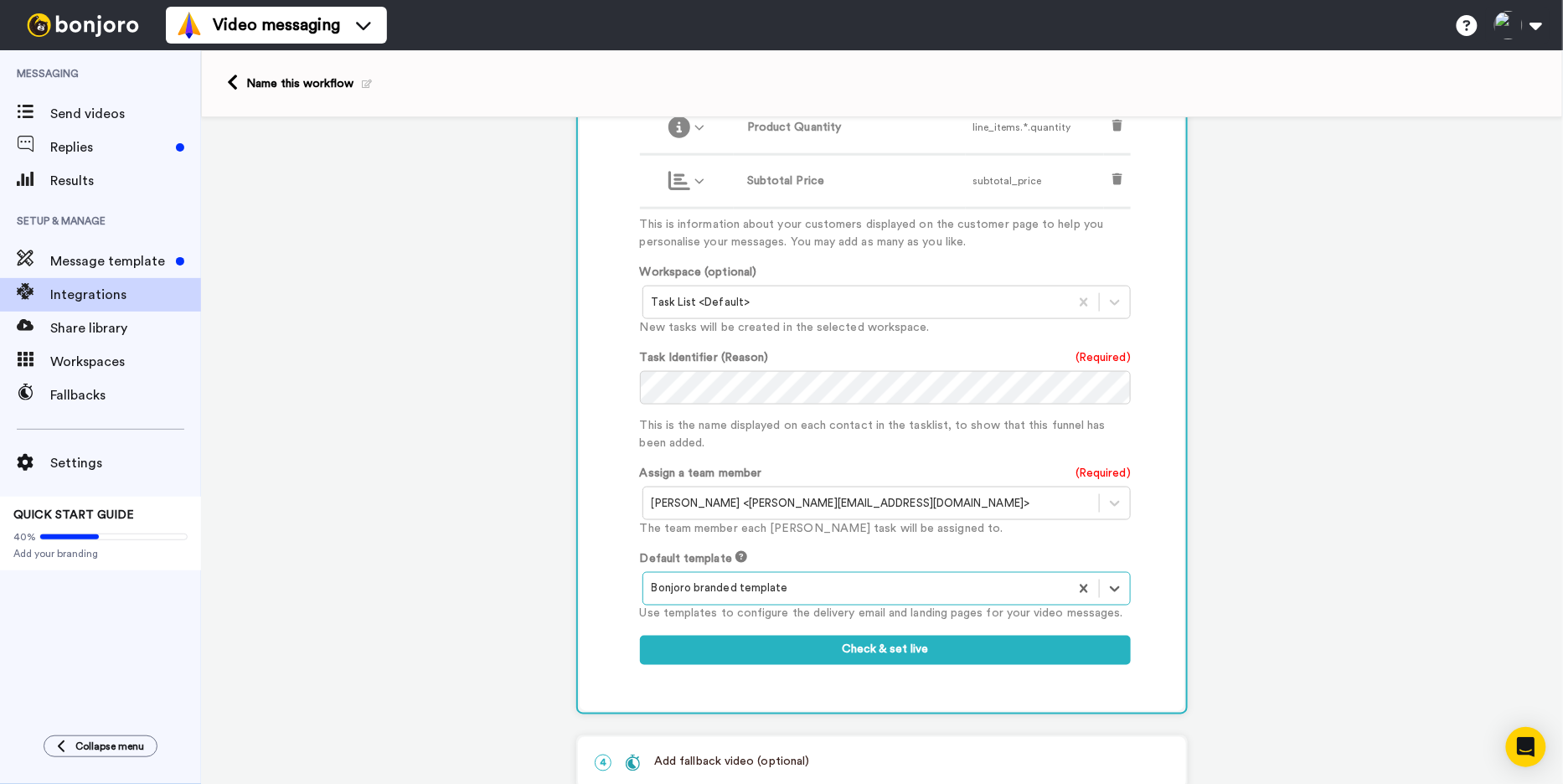
click at [847, 588] on div at bounding box center [856, 589] width 409 height 20
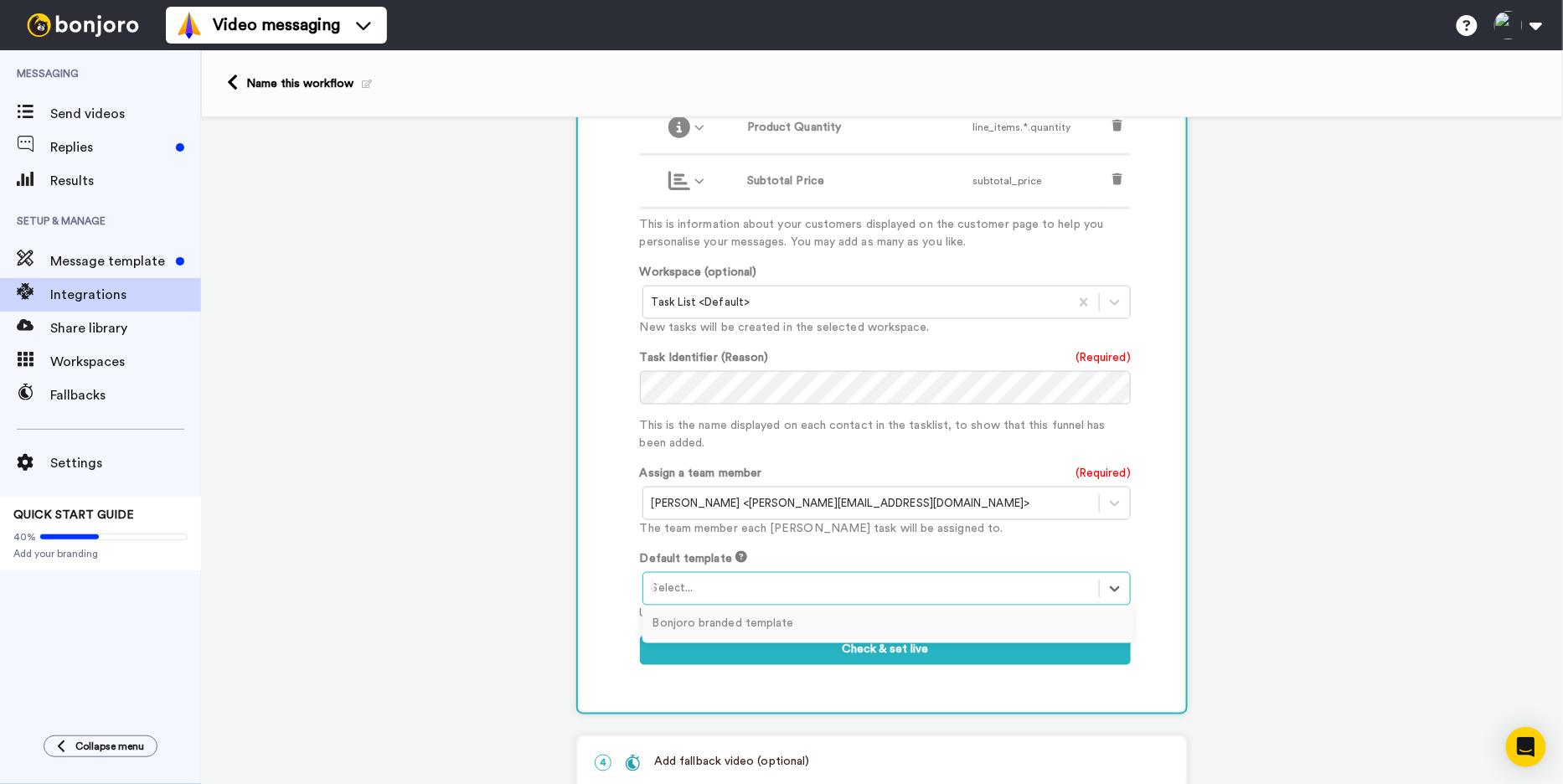
click at [1035, 556] on div "Default template All selected options have been cleared. option Bonjoro branded…" at bounding box center [885, 586] width 491 height 73
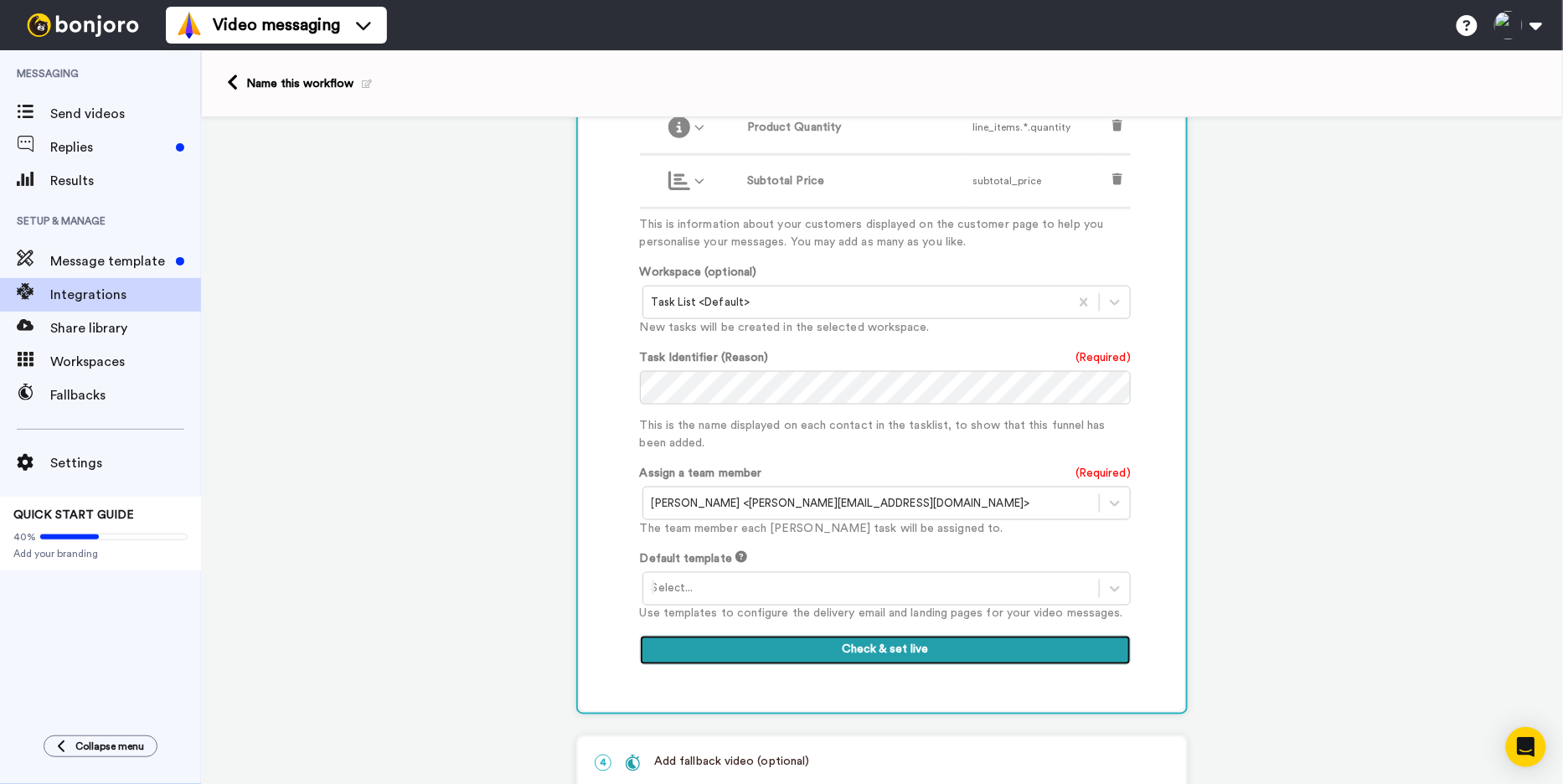
click at [883, 650] on button "Check & set live" at bounding box center [885, 650] width 491 height 31
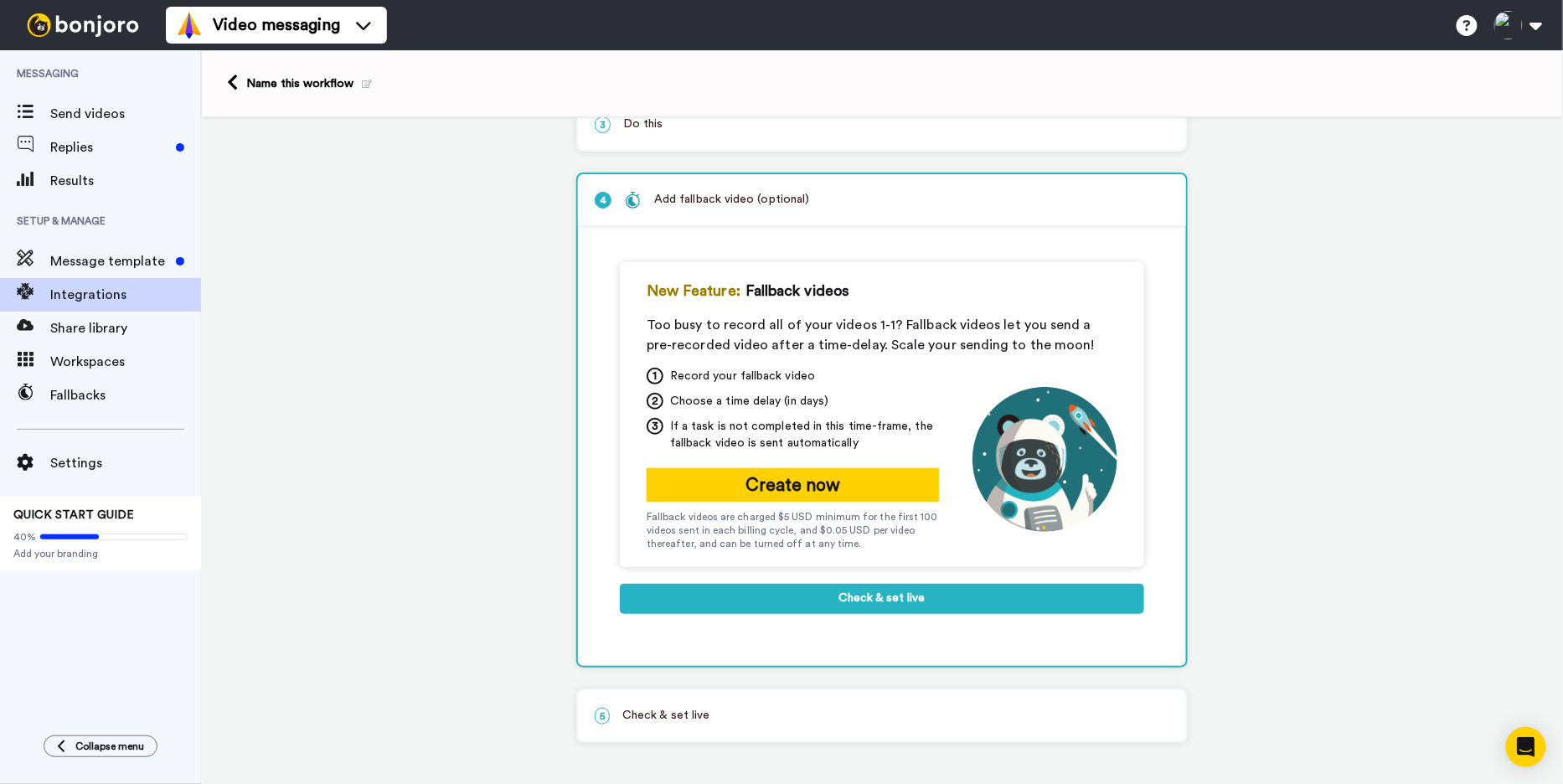
scroll to position [190, 0]
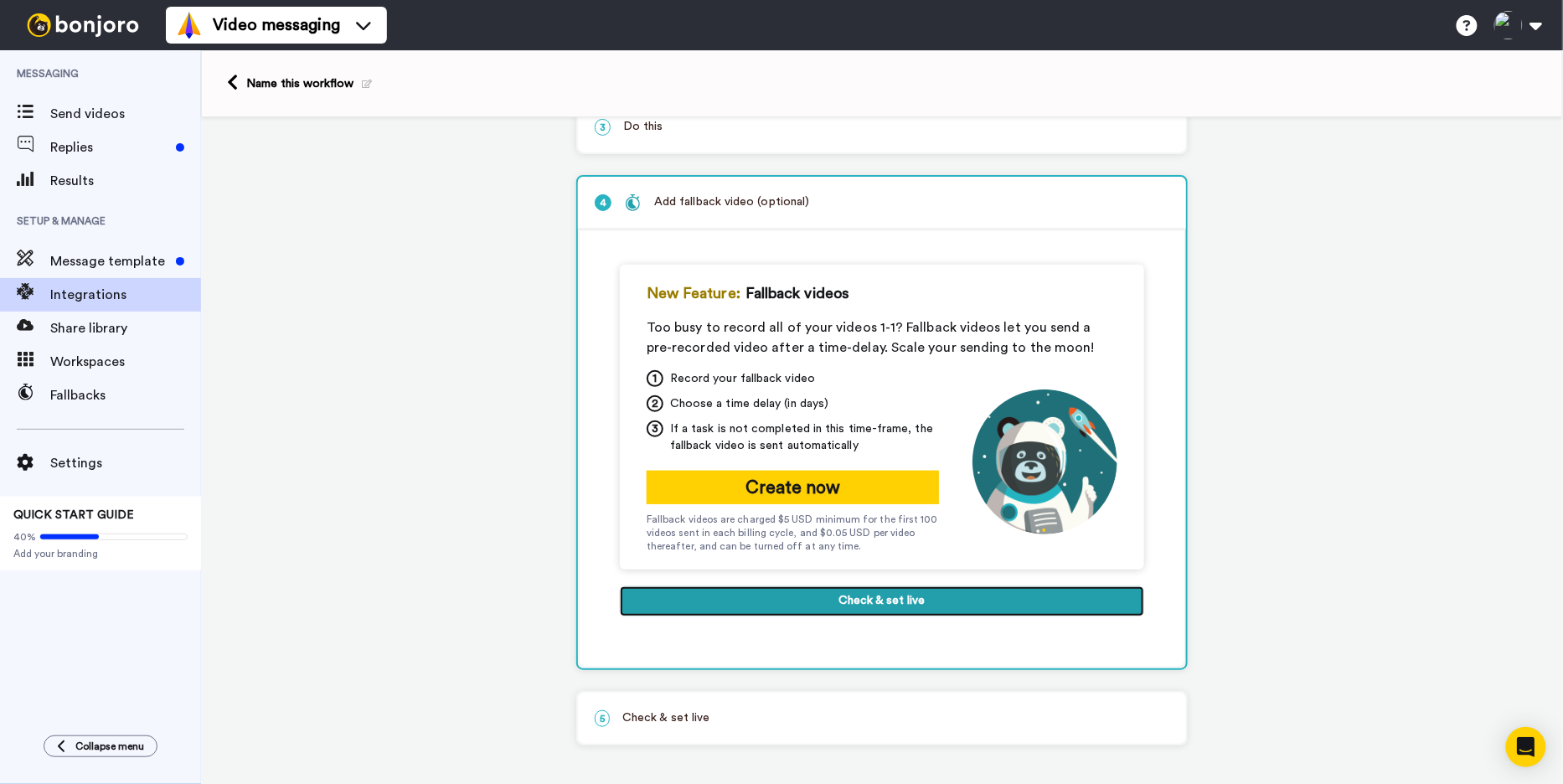
click at [741, 598] on button "Check & set live" at bounding box center [881, 601] width 524 height 31
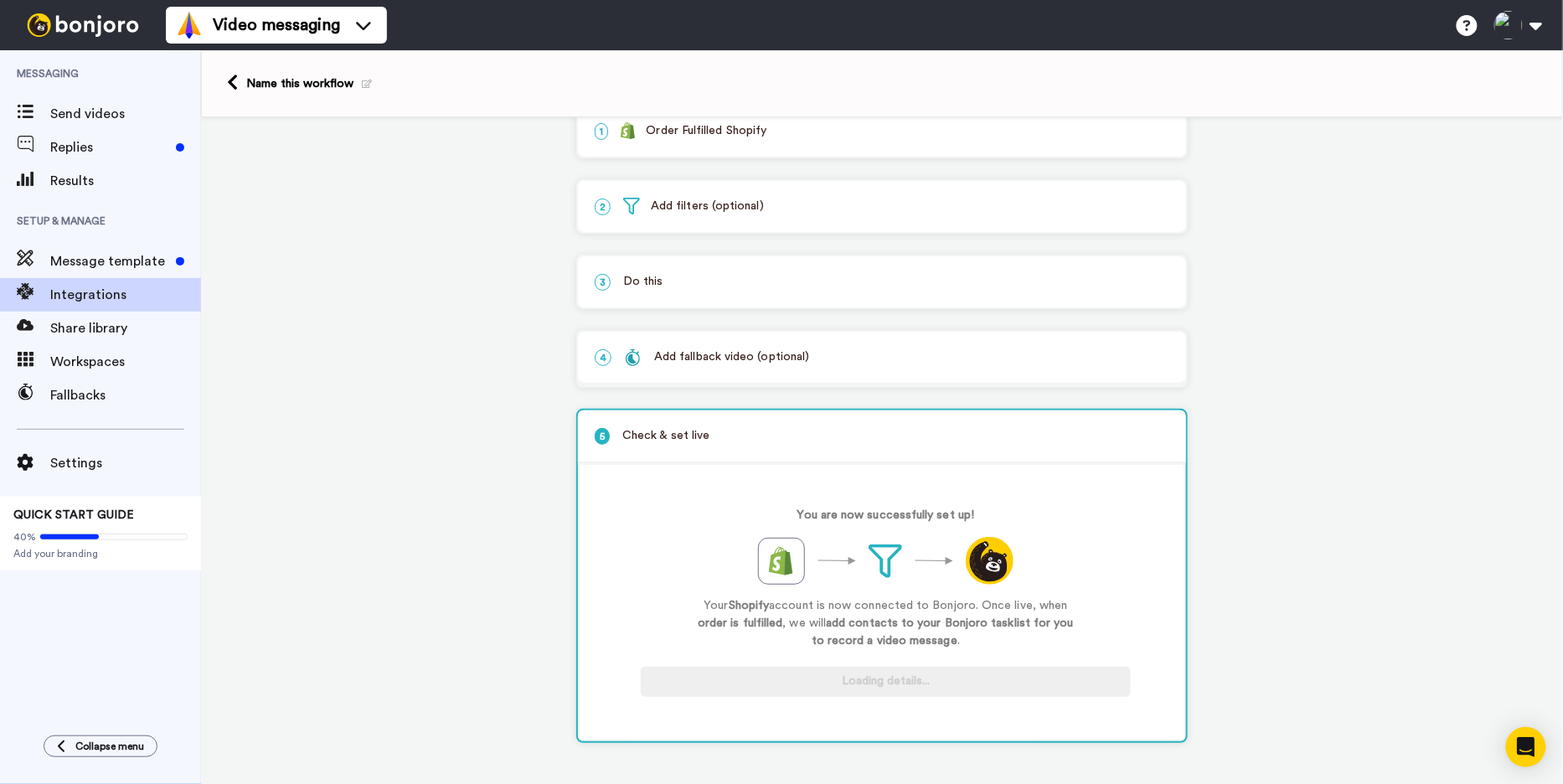
scroll to position [31, 0]
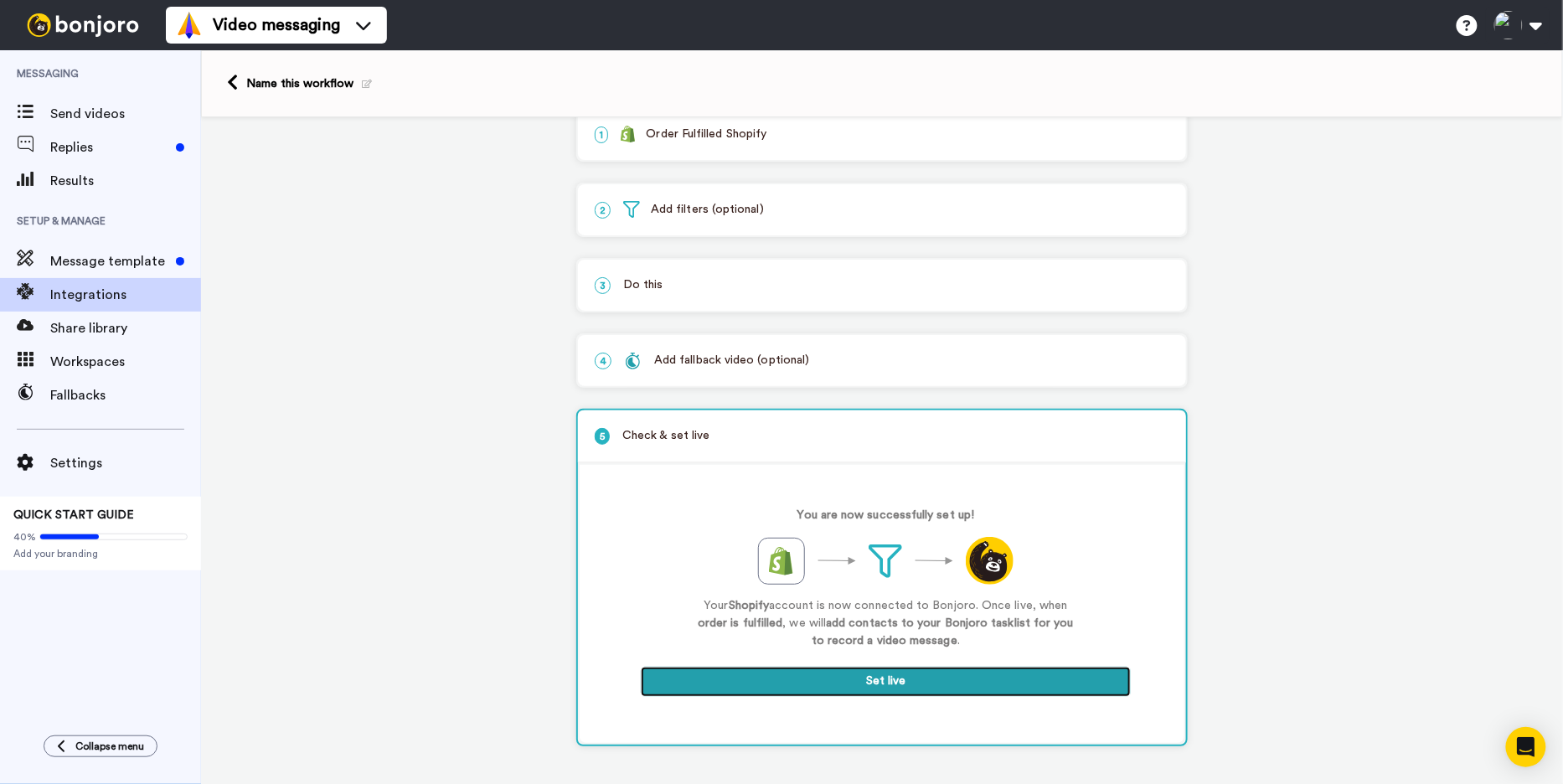
click at [948, 682] on button "Set live" at bounding box center [886, 681] width 490 height 31
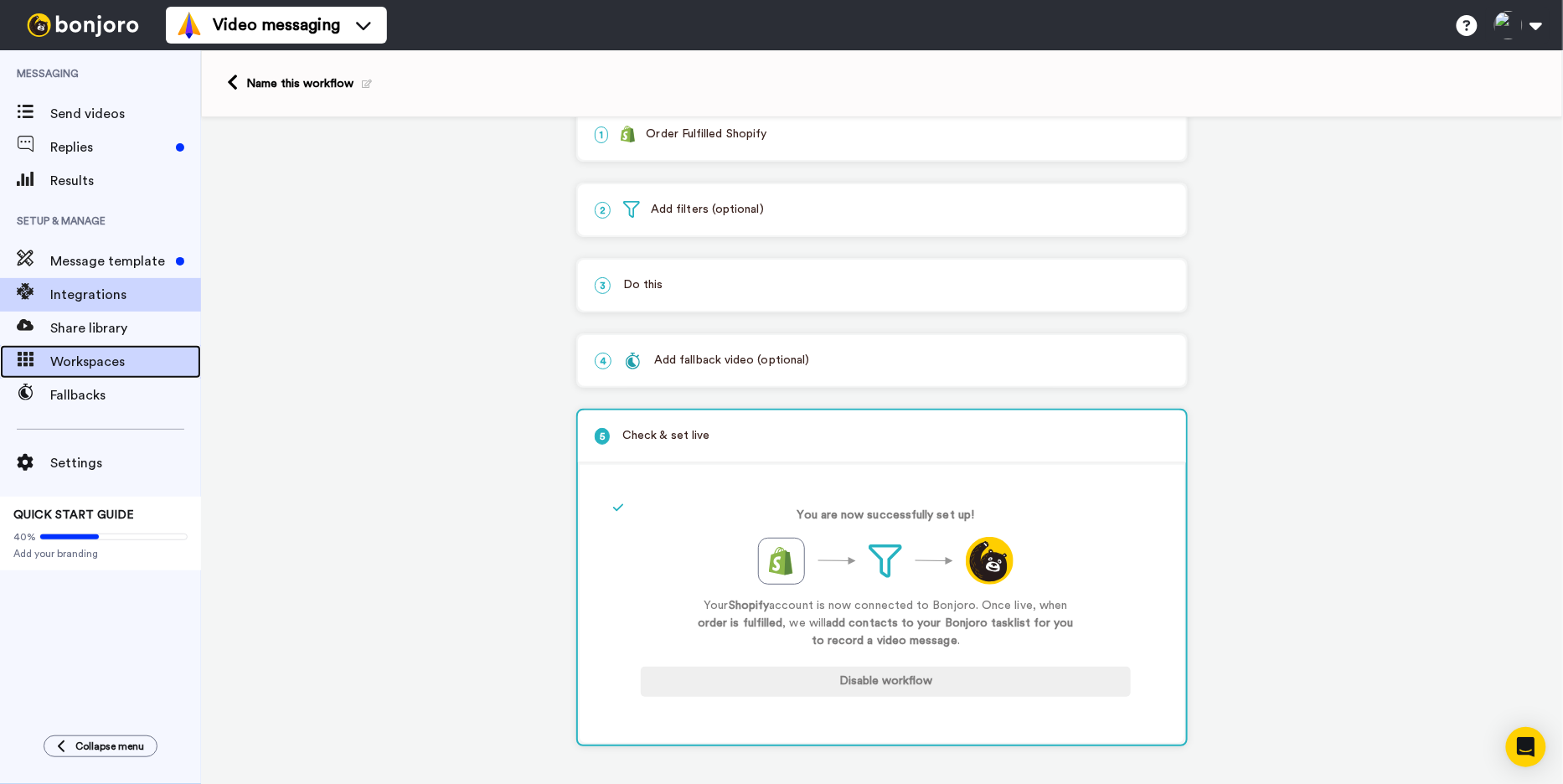
click at [132, 364] on span "Workspaces" at bounding box center [125, 361] width 151 height 20
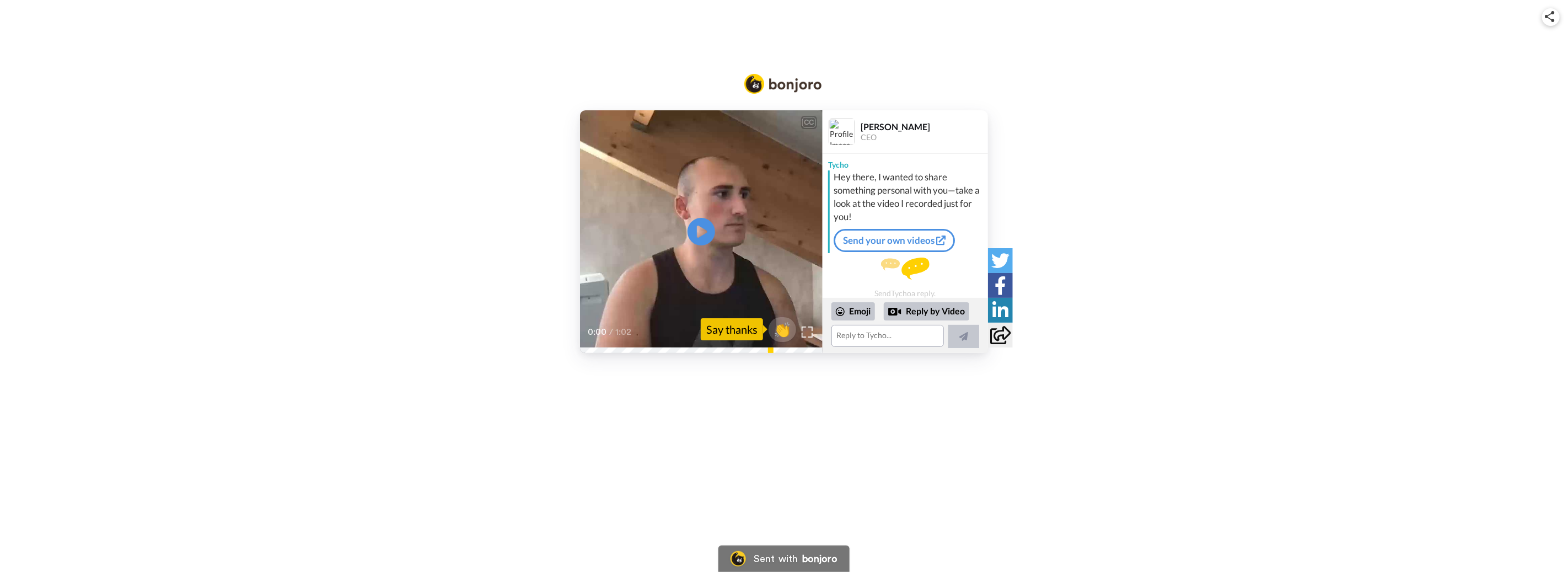
click at [723, 232] on video at bounding box center [701, 231] width 243 height 243
click at [775, 329] on span "👏" at bounding box center [782, 330] width 35 height 22
click at [950, 342] on button at bounding box center [964, 336] width 31 height 23
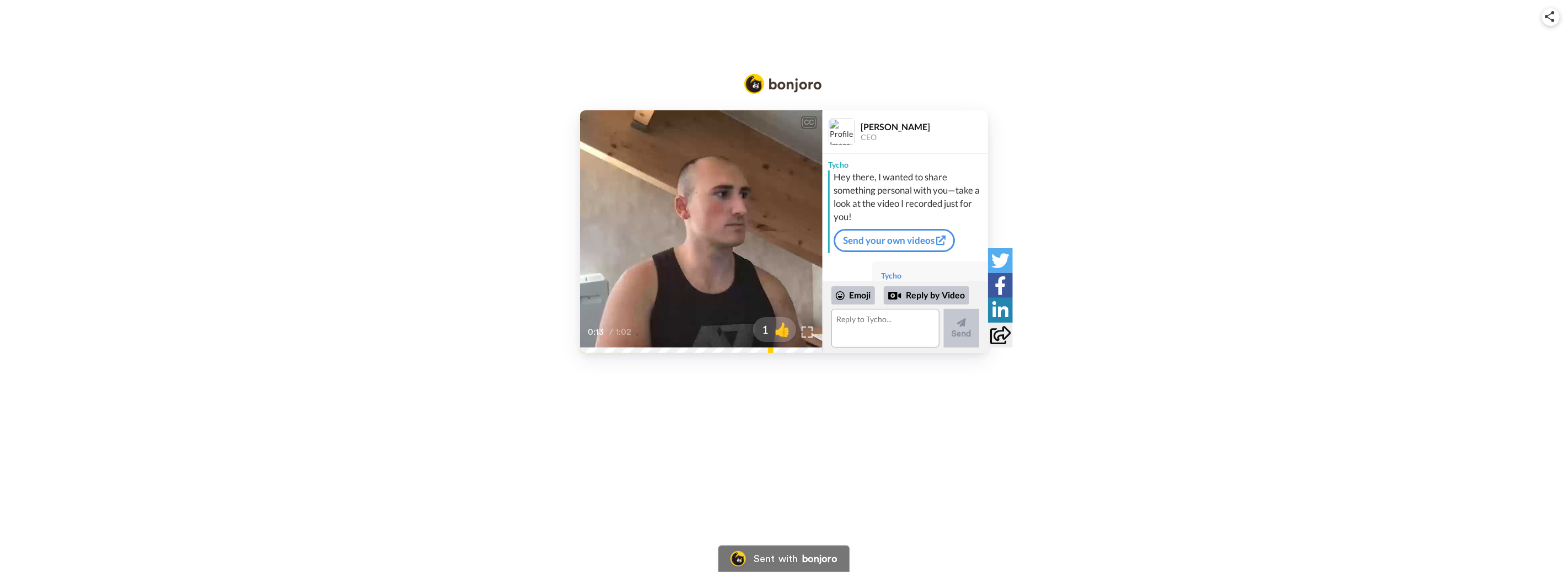
scroll to position [41, 0]
click at [889, 330] on textarea at bounding box center [886, 328] width 108 height 38
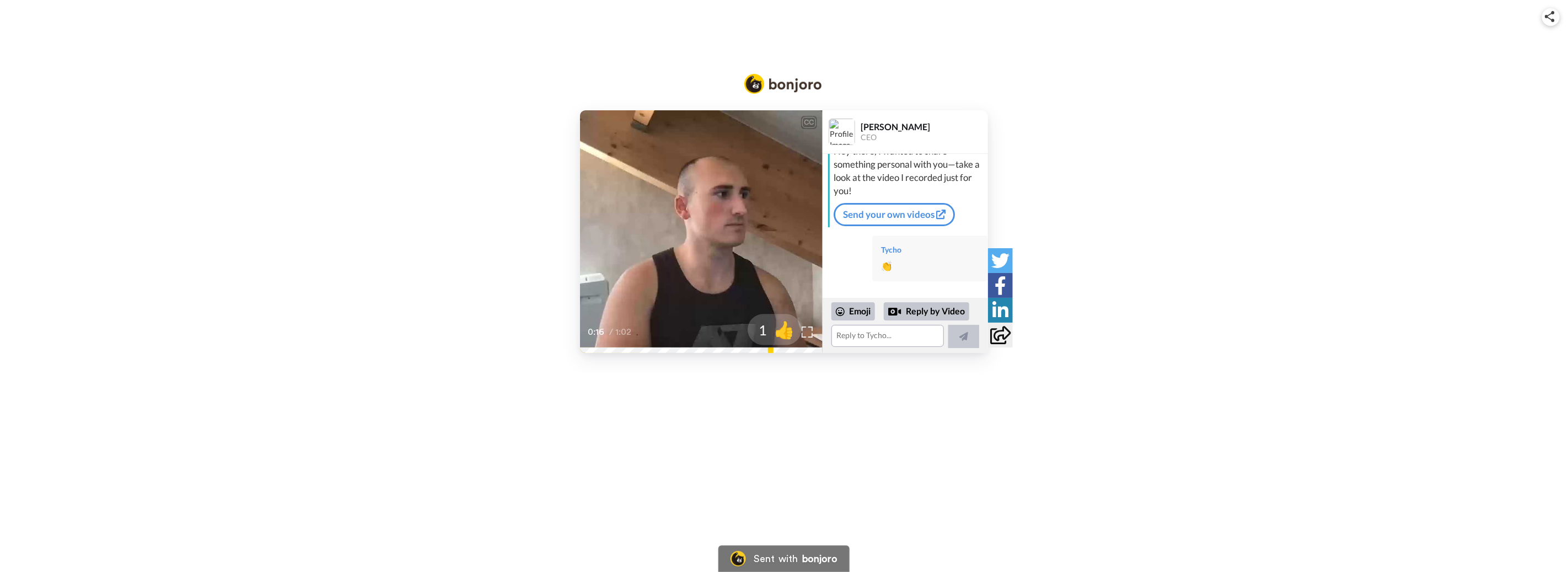
click at [771, 333] on span "👍" at bounding box center [784, 330] width 35 height 22
click at [962, 337] on icon at bounding box center [964, 336] width 9 height 11
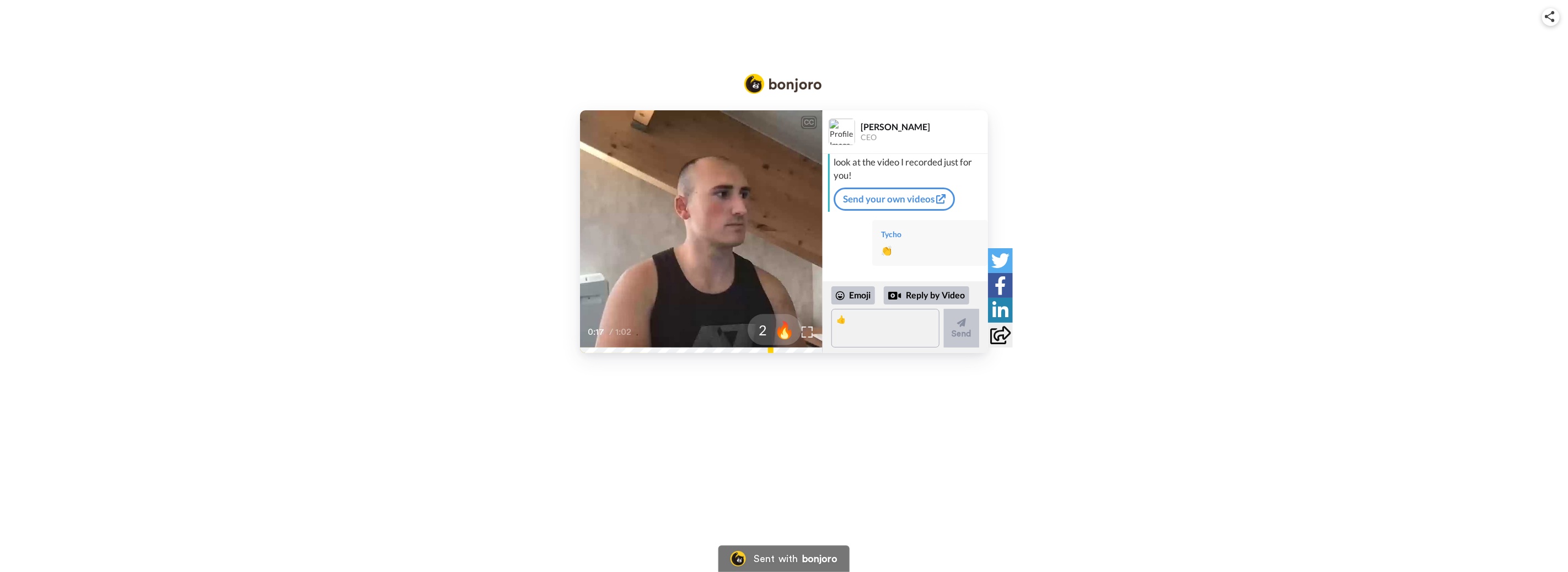
click at [782, 330] on span "🔥" at bounding box center [784, 330] width 35 height 22
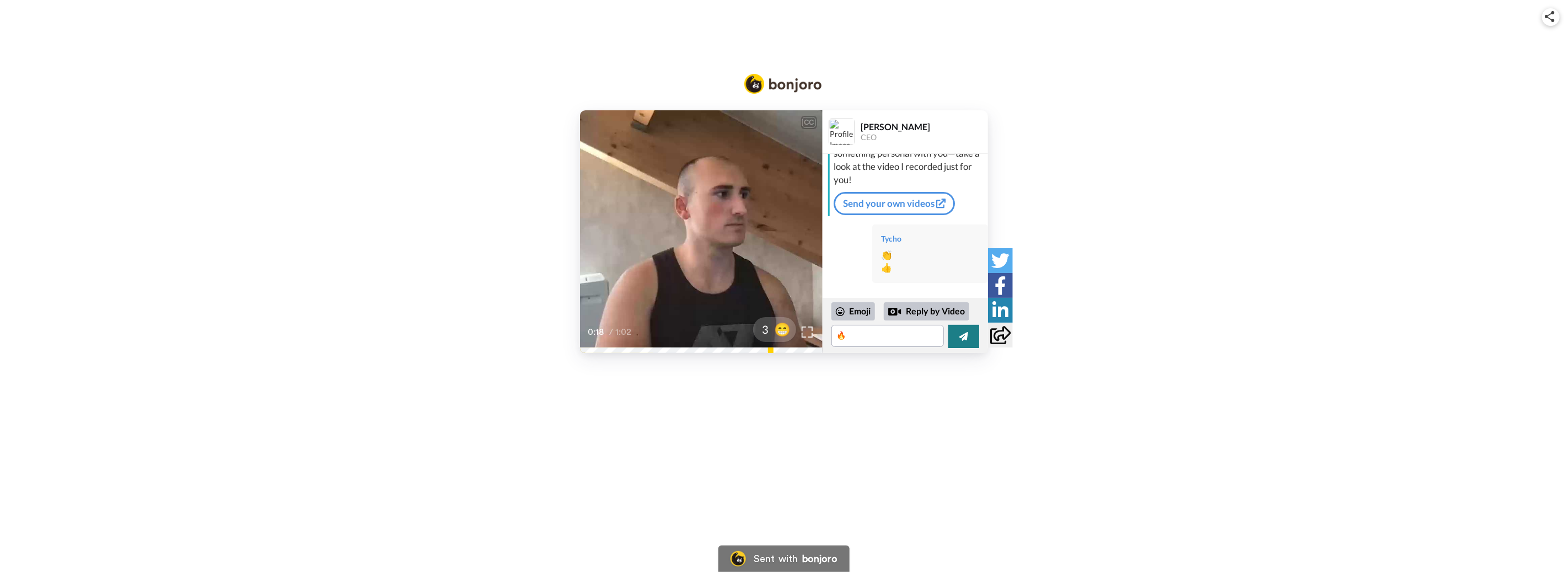
click at [959, 337] on icon at bounding box center [964, 336] width 9 height 11
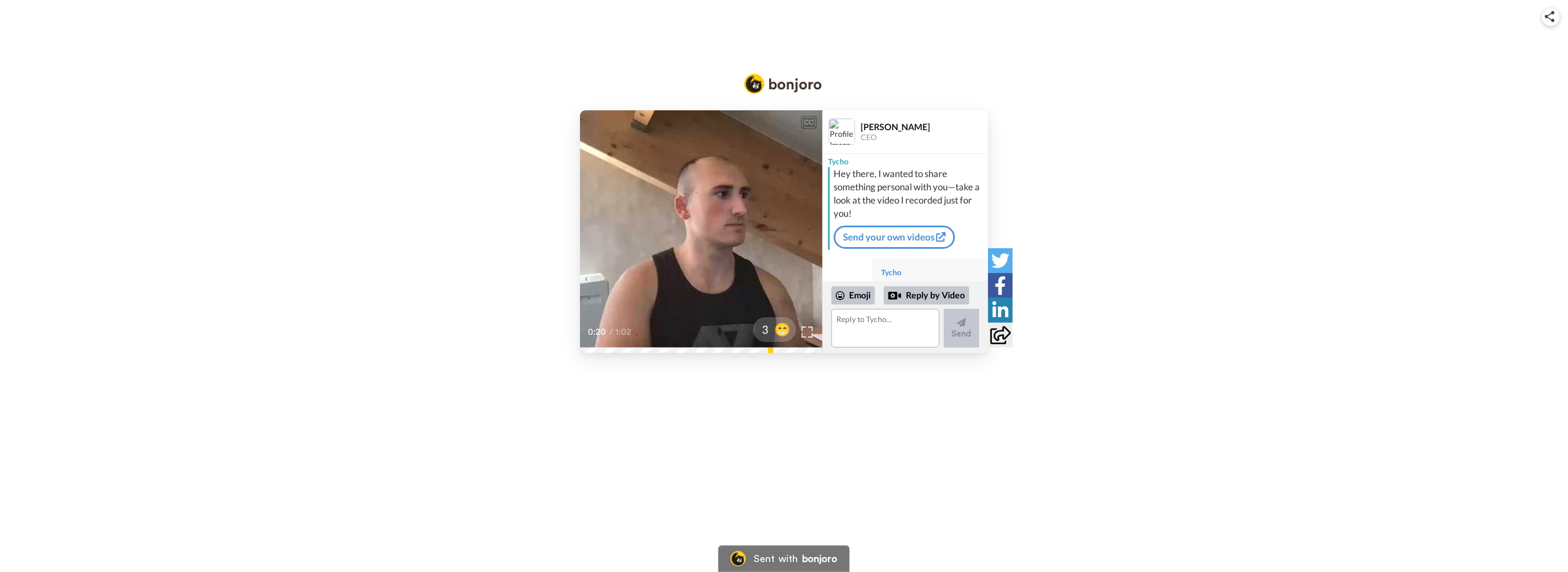
scroll to position [0, 0]
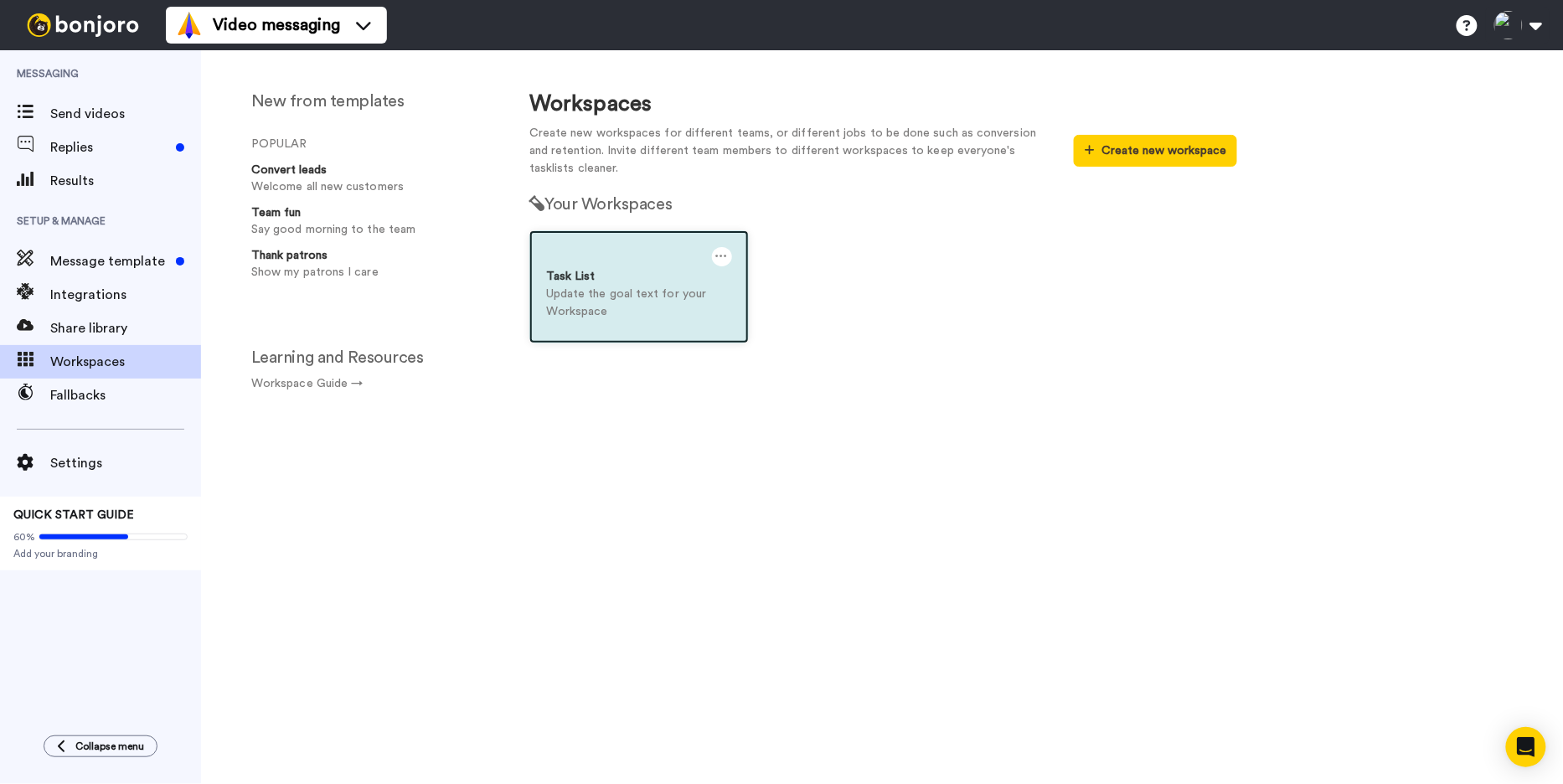
click at [633, 281] on div "Task List" at bounding box center [639, 276] width 186 height 18
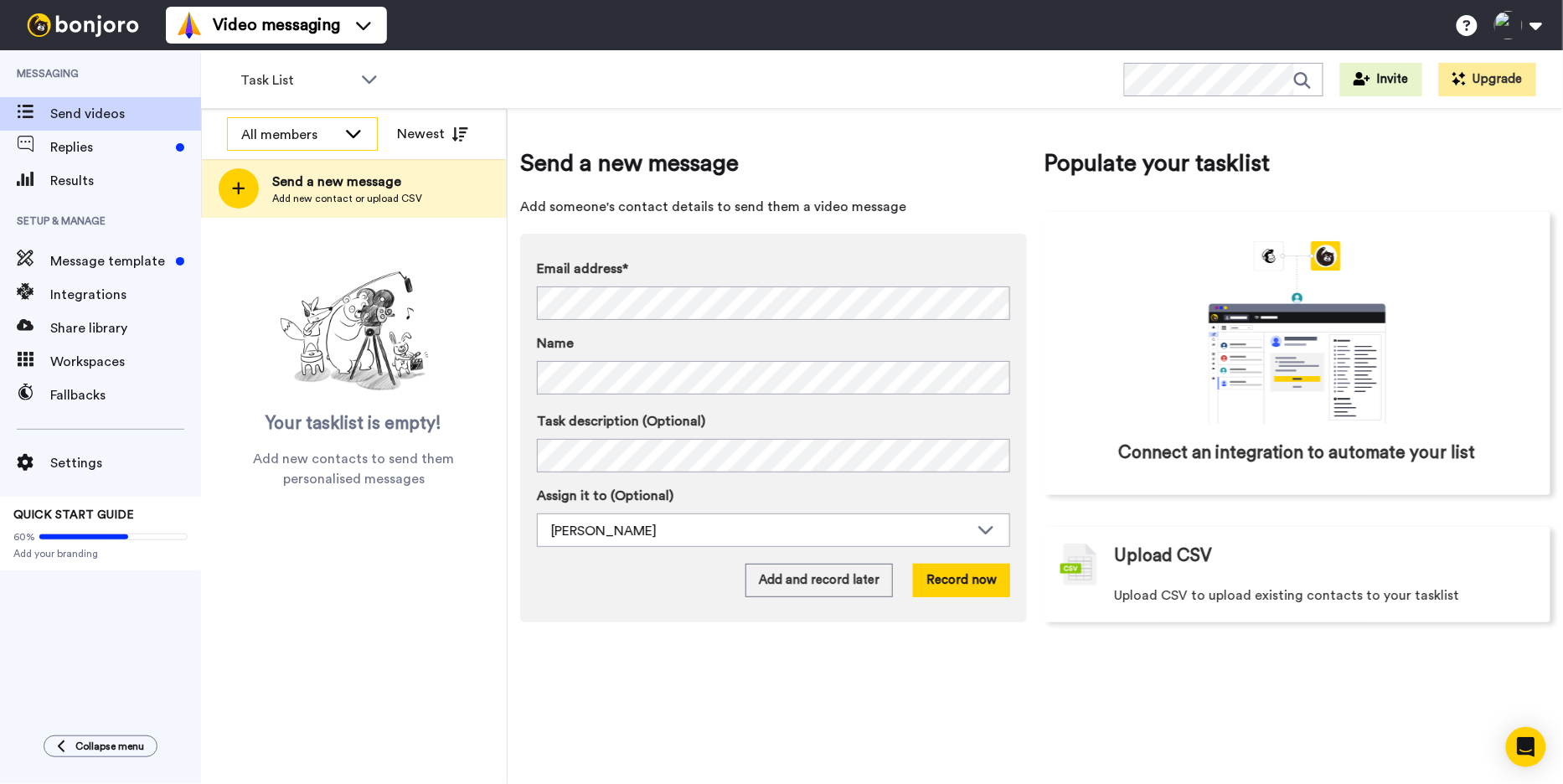
click at [312, 129] on div "All members" at bounding box center [289, 135] width 95 height 20
click at [314, 89] on span "Task List" at bounding box center [296, 80] width 112 height 20
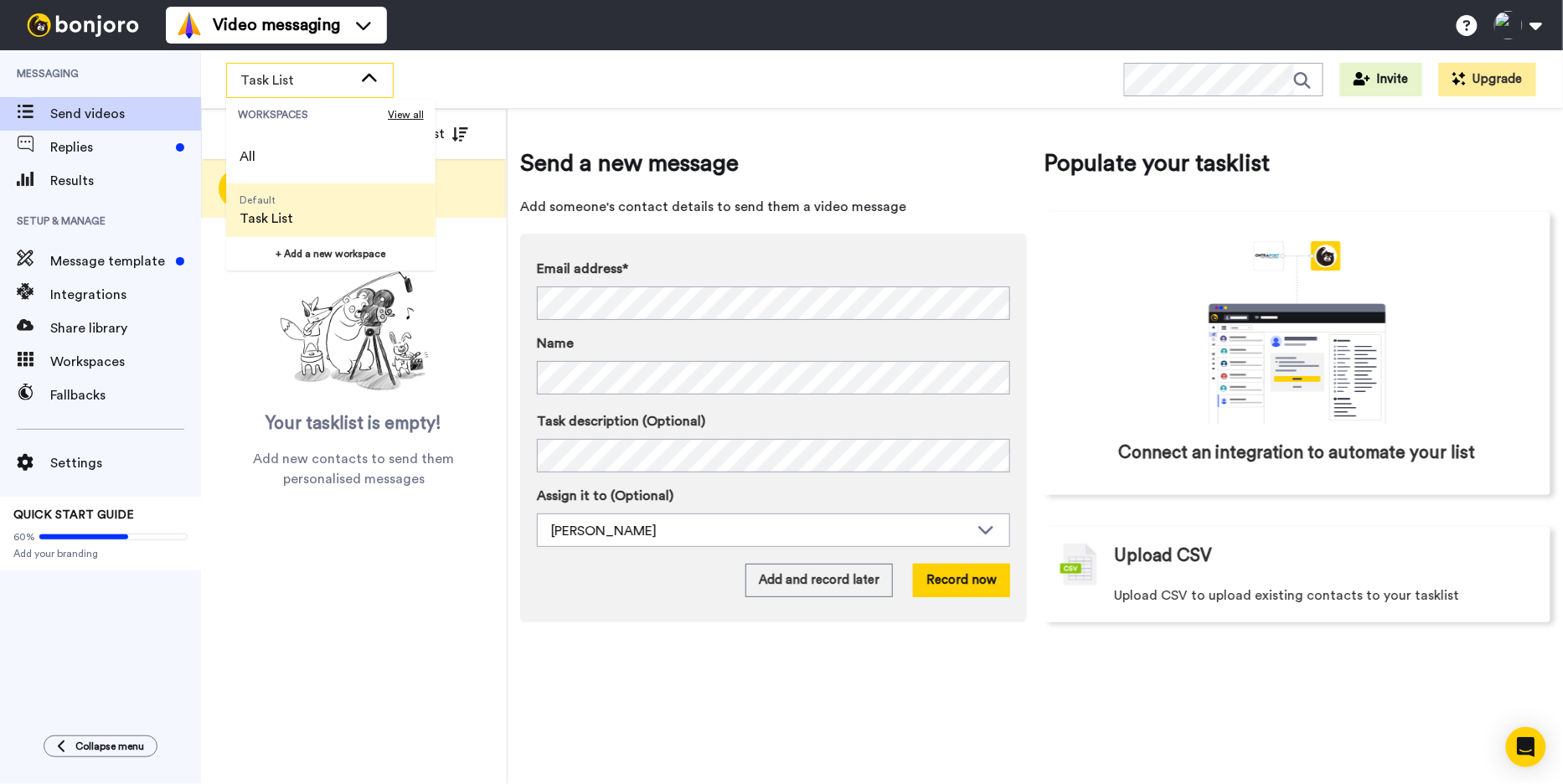
click at [314, 87] on span "Task List" at bounding box center [296, 80] width 112 height 20
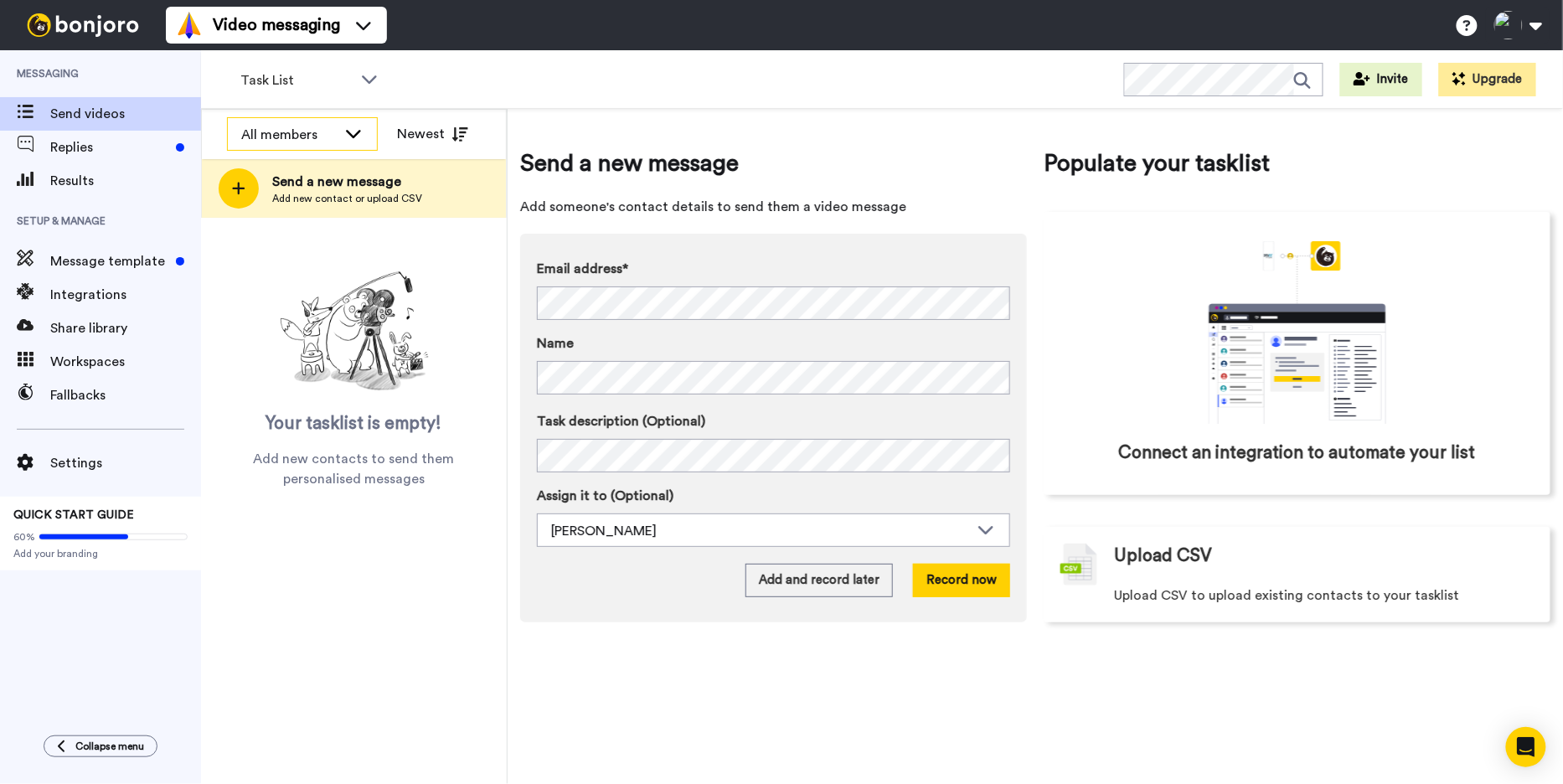
click at [308, 123] on div "All members" at bounding box center [302, 135] width 149 height 33
click at [284, 205] on span "[PERSON_NAME]" at bounding box center [287, 198] width 120 height 17
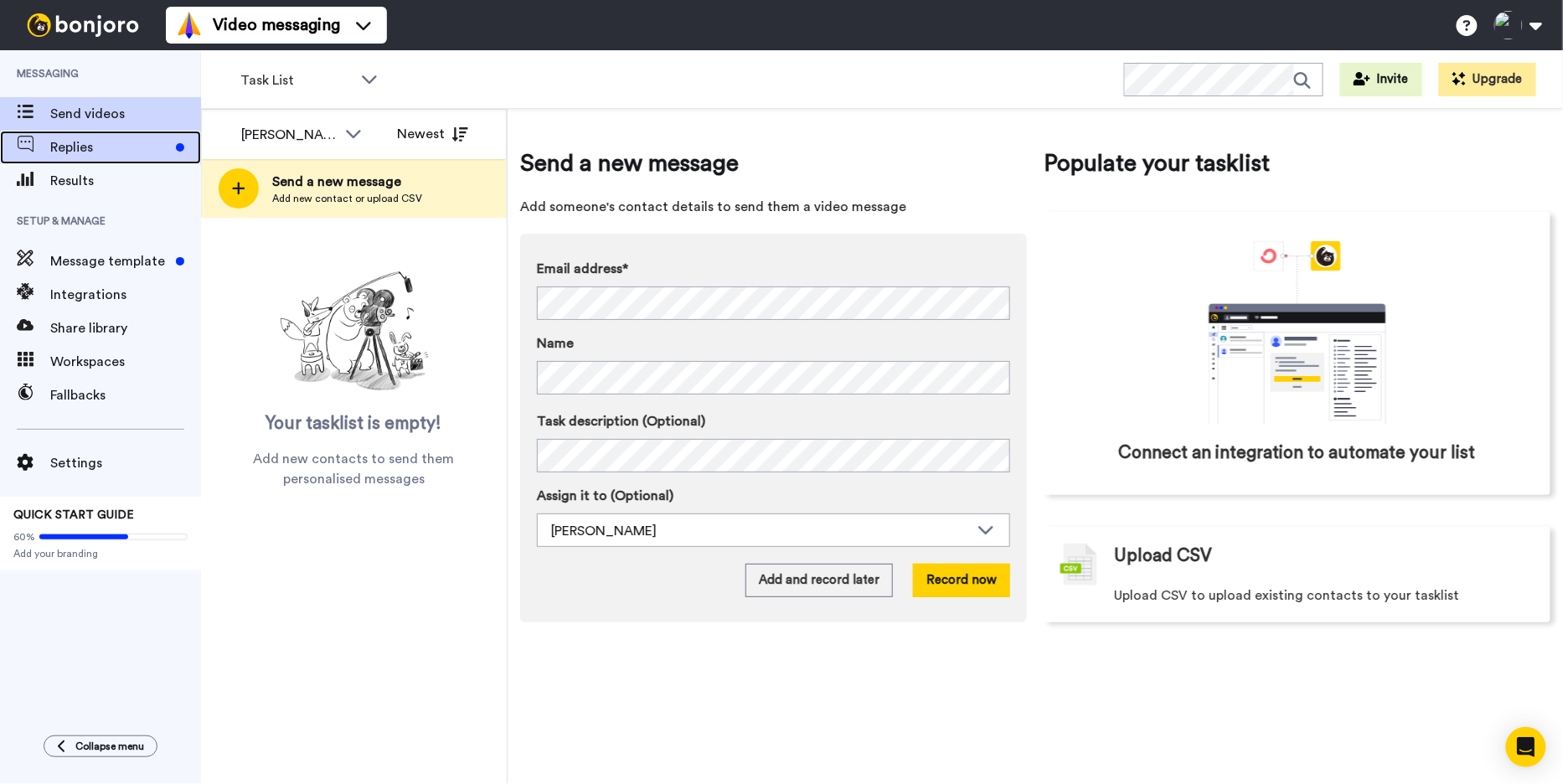
click at [105, 147] on span "Replies" at bounding box center [109, 148] width 119 height 20
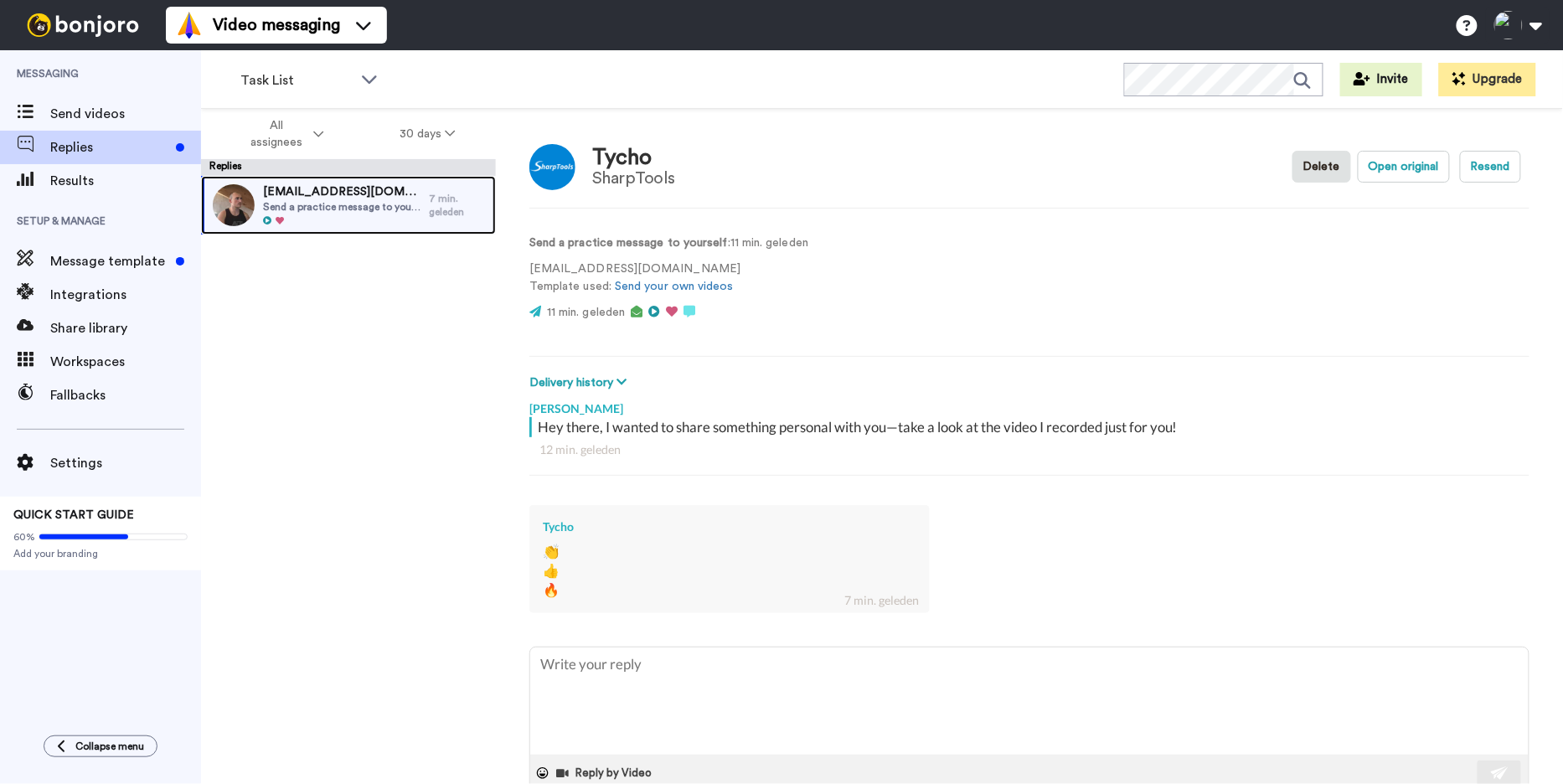
click at [370, 227] on div "tycho@sharptools.nl Send a practice message to yourself" at bounding box center [314, 204] width 228 height 58
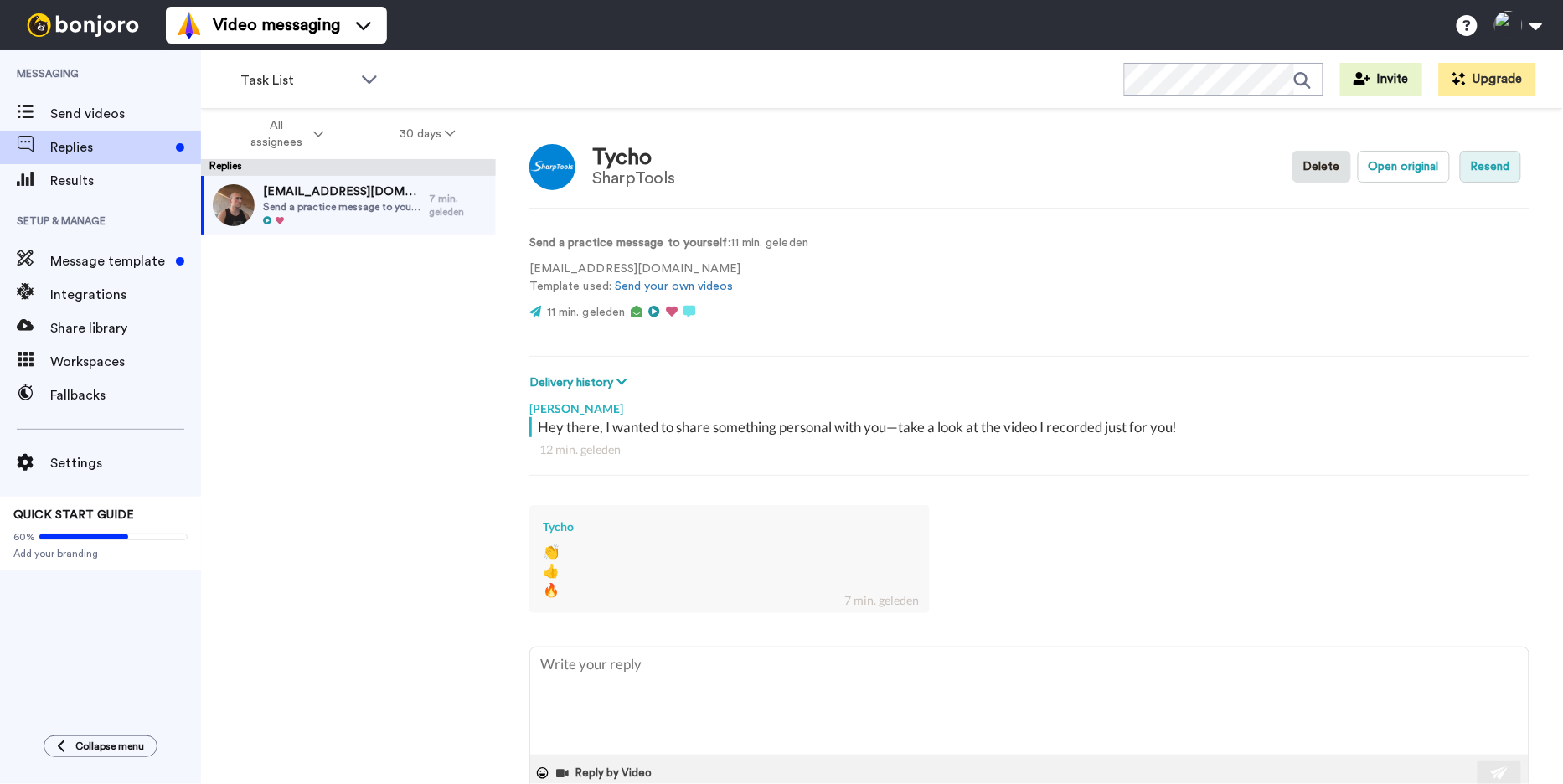
click at [1477, 169] on button "Resend" at bounding box center [1491, 166] width 61 height 31
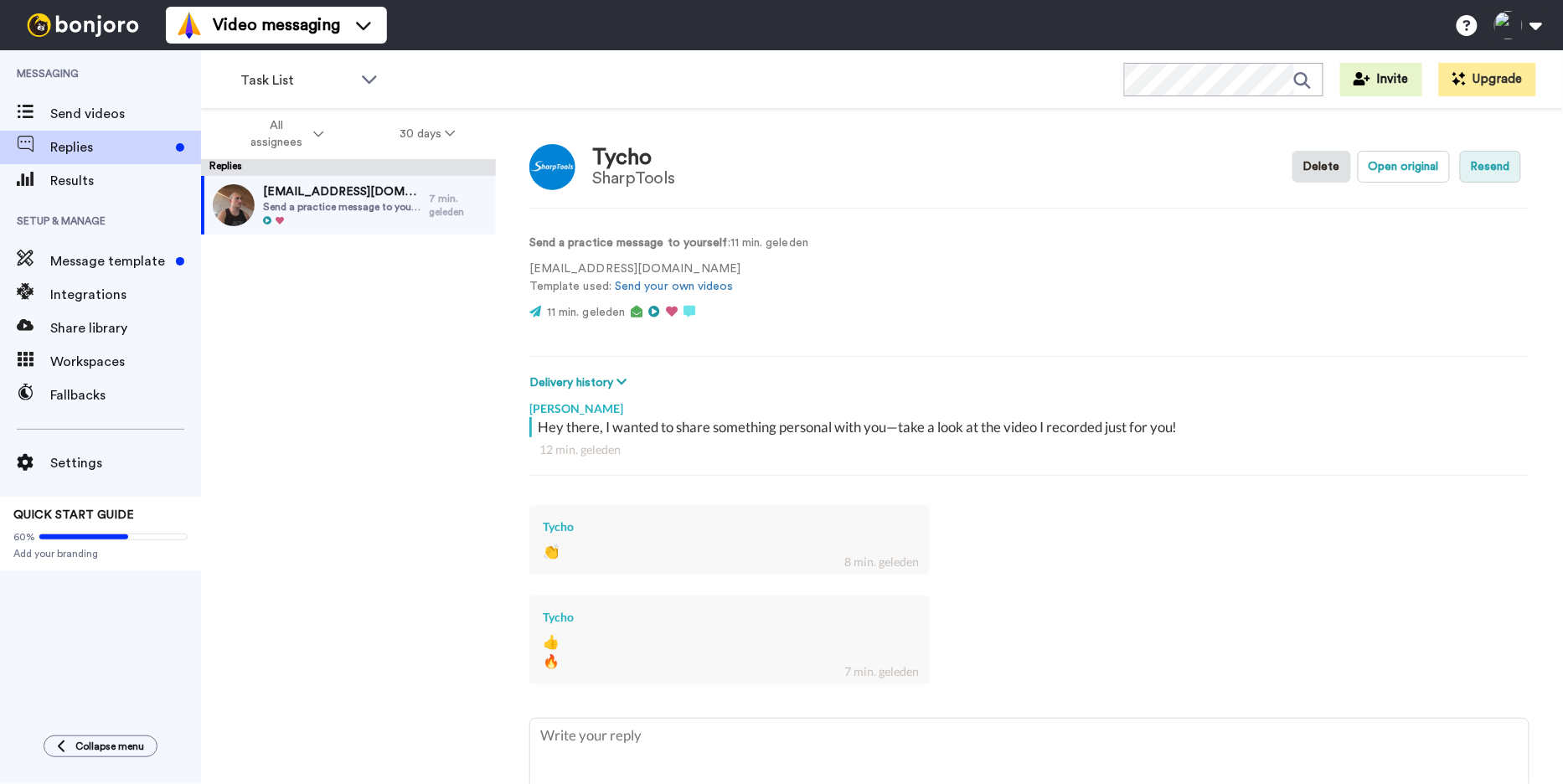
click at [1491, 161] on button "Resend" at bounding box center [1491, 166] width 61 height 31
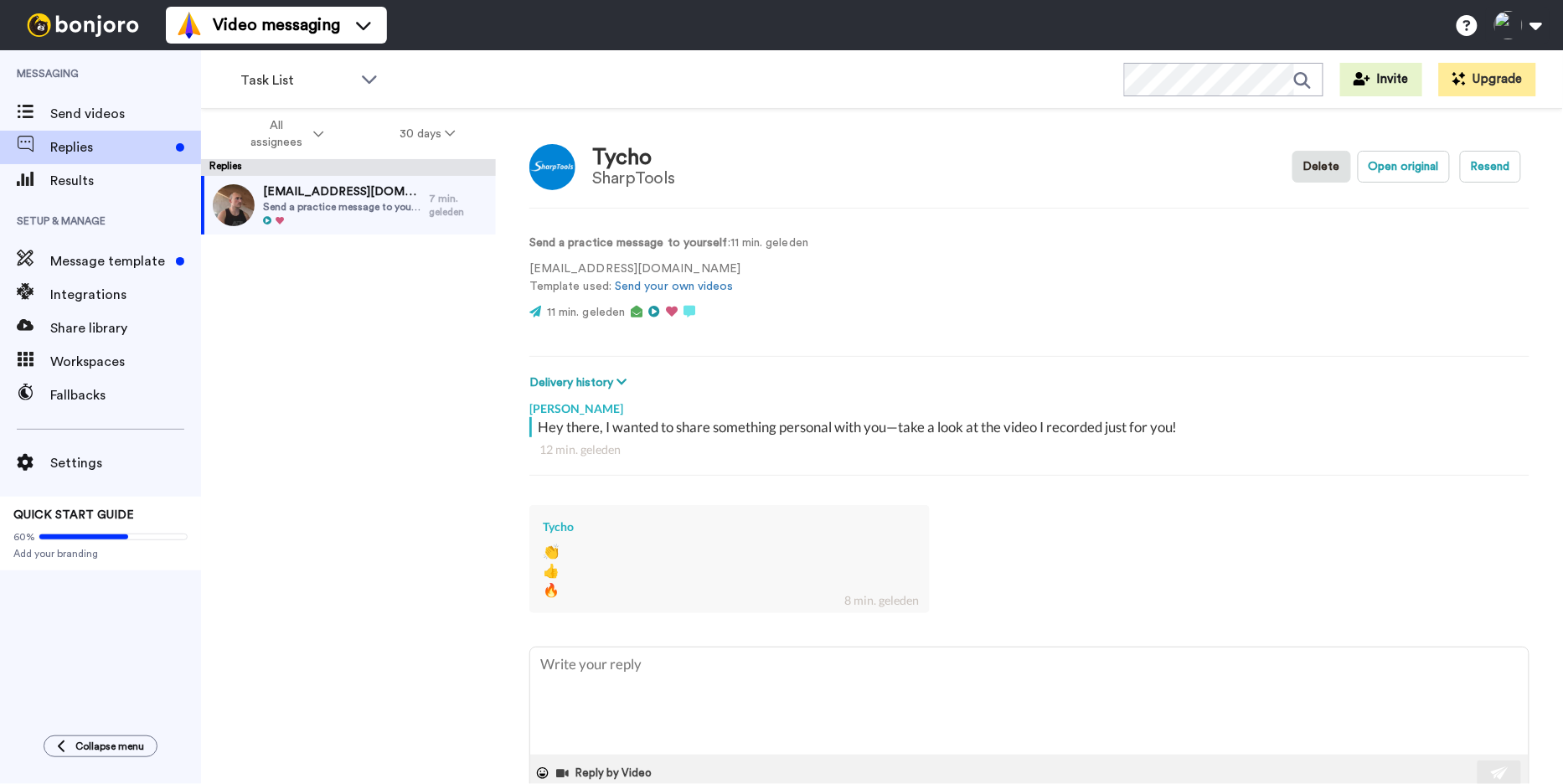
scroll to position [38, 0]
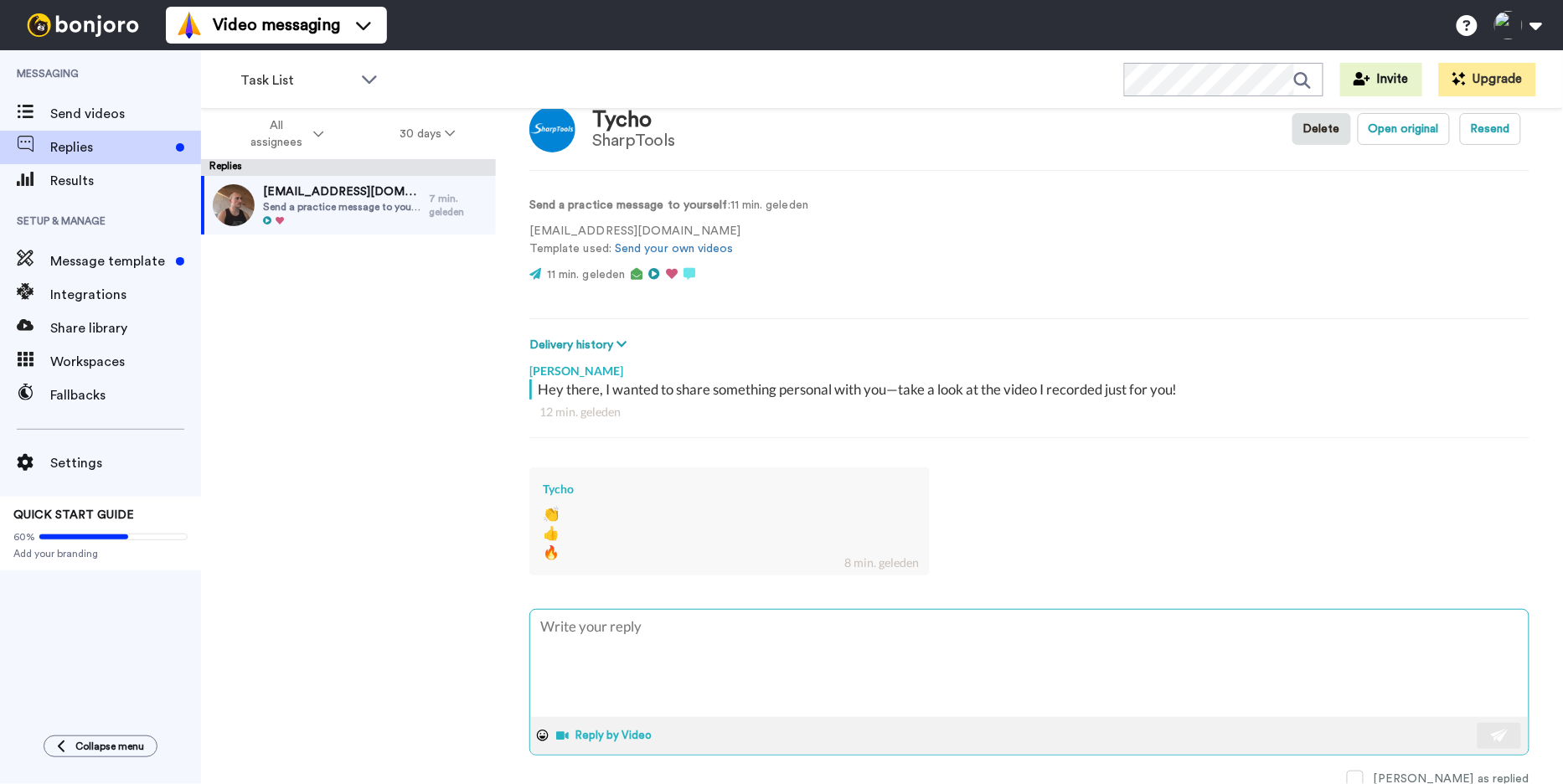
click at [596, 726] on button "Reply by Video" at bounding box center [607, 735] width 103 height 25
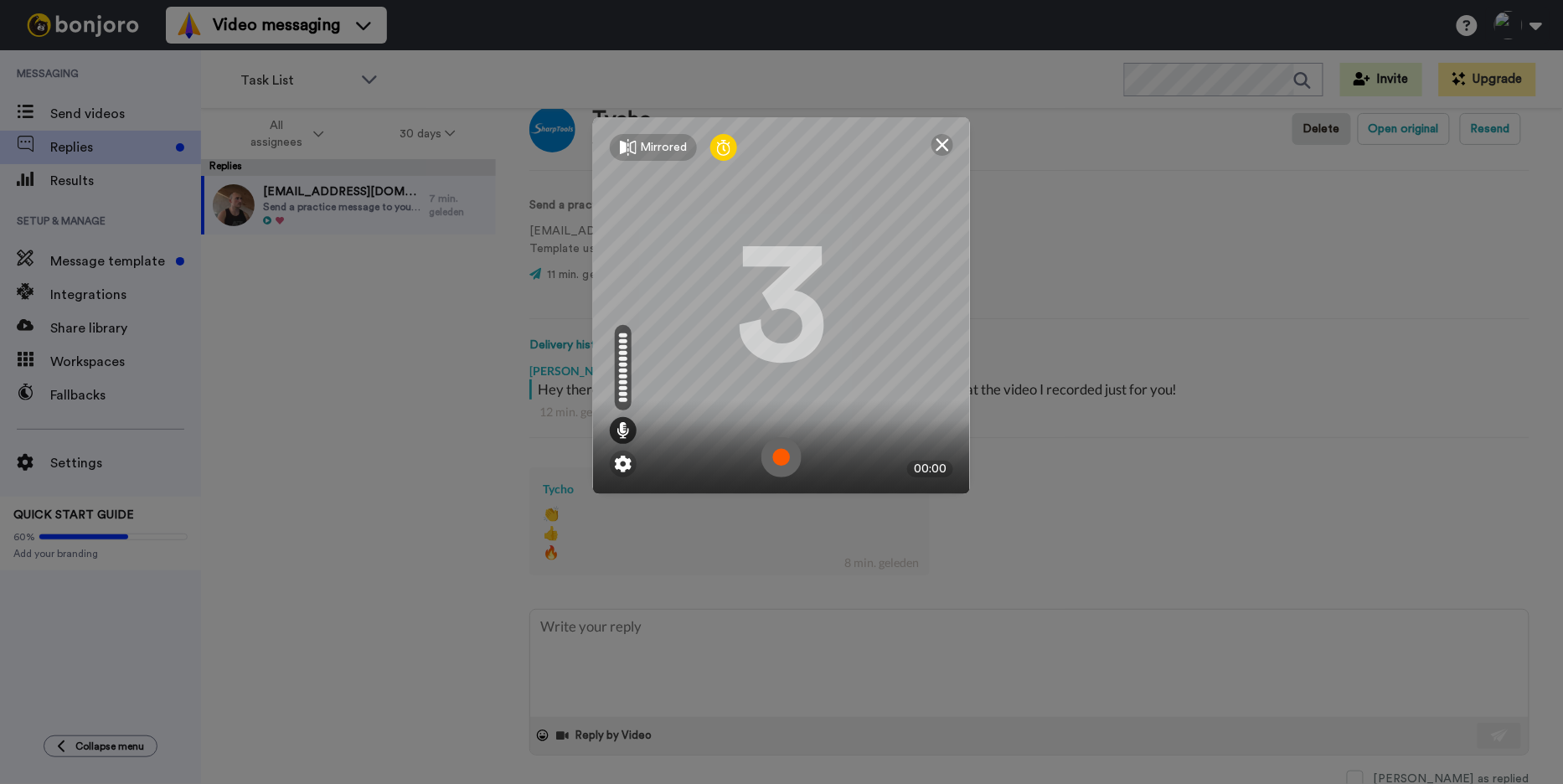
click at [781, 456] on img at bounding box center [781, 457] width 40 height 40
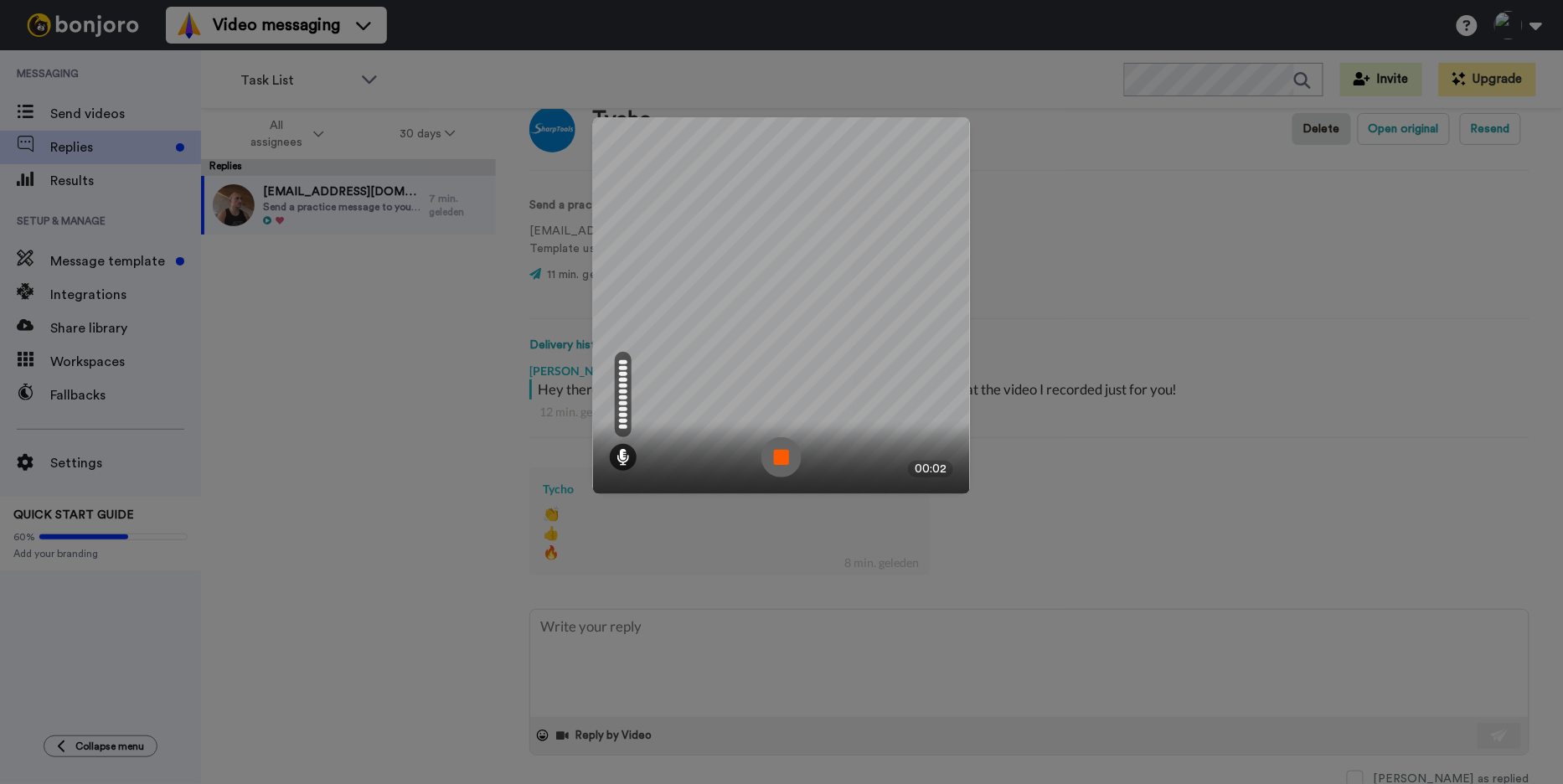
click at [787, 460] on img at bounding box center [781, 457] width 40 height 40
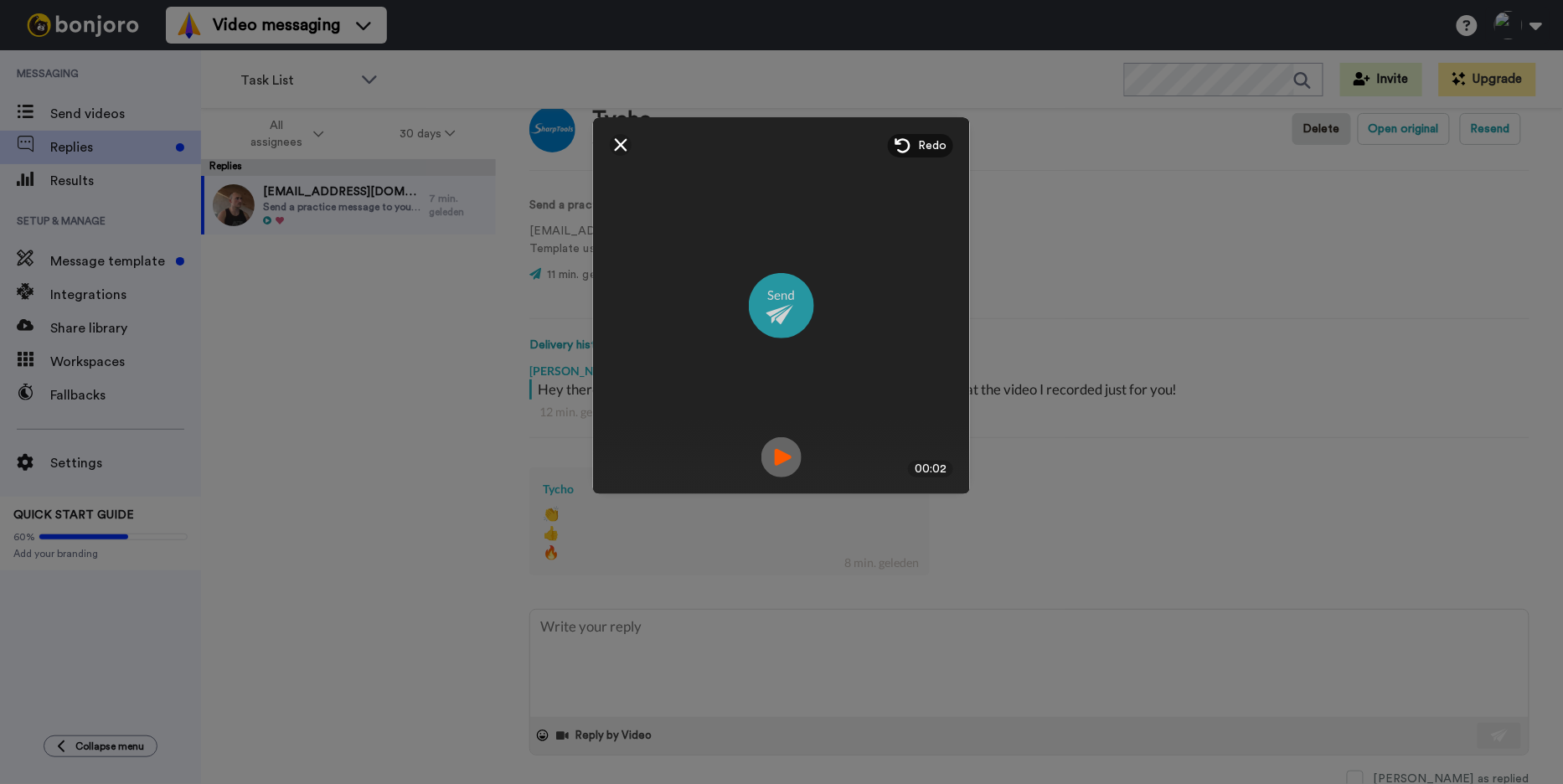
click at [796, 300] on img at bounding box center [782, 305] width 66 height 66
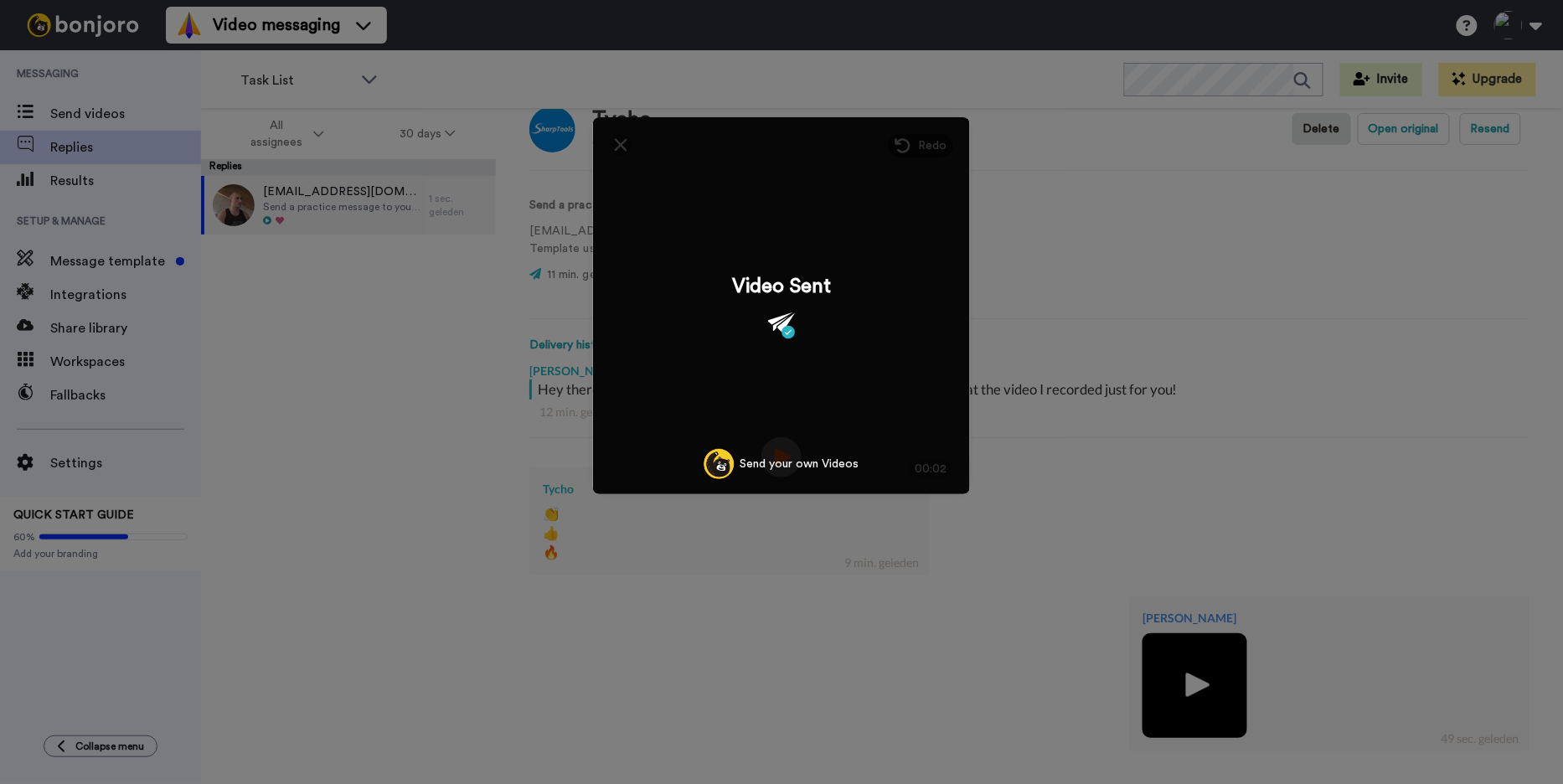
click at [439, 342] on div "Mirrored Redo 3 00:02 Video Sent Send your own Videos" at bounding box center [782, 392] width 1563 height 784
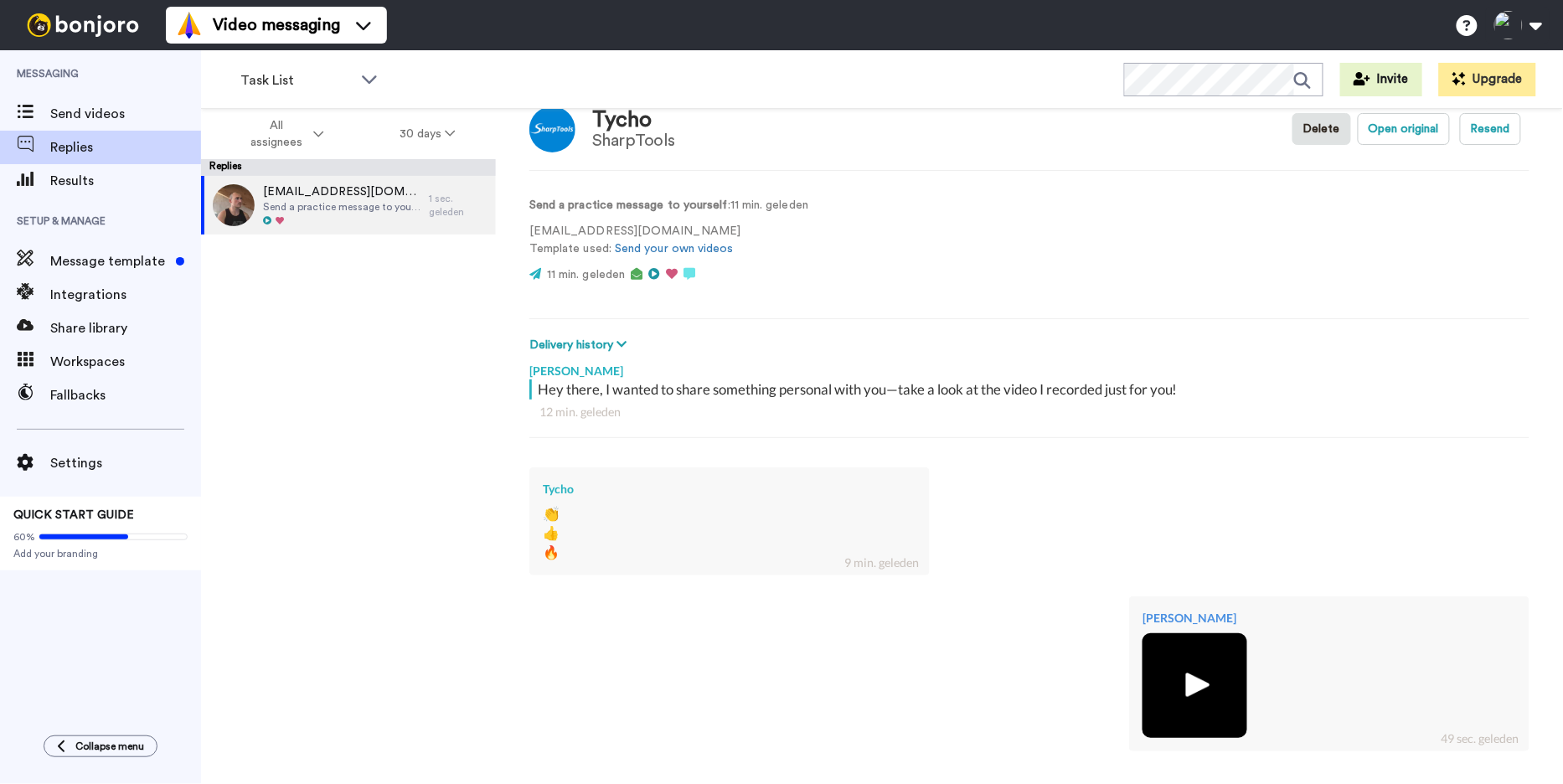
scroll to position [214, 0]
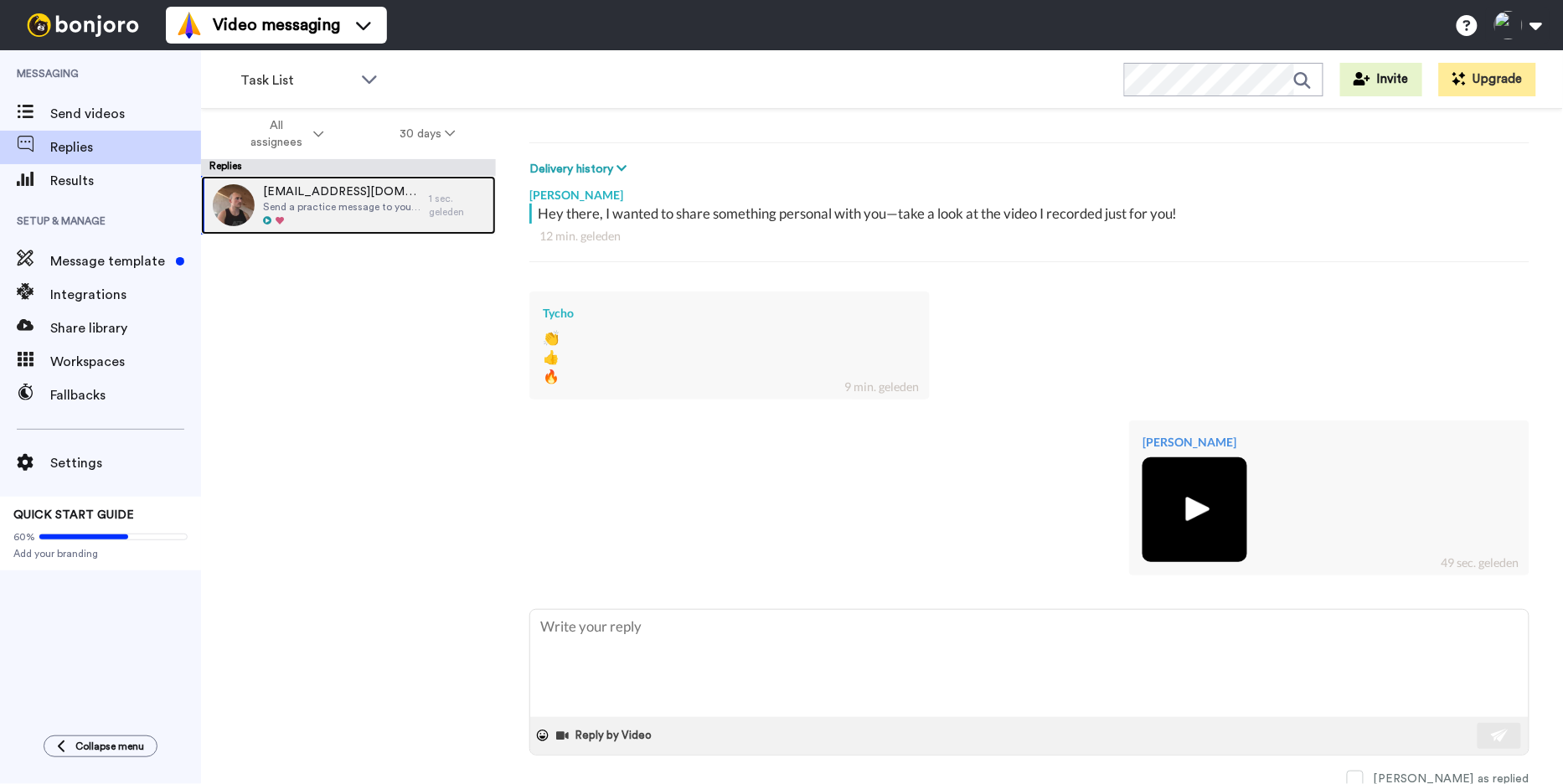
click at [369, 201] on span "Send a practice message to yourself" at bounding box center [341, 206] width 157 height 13
type textarea "x"
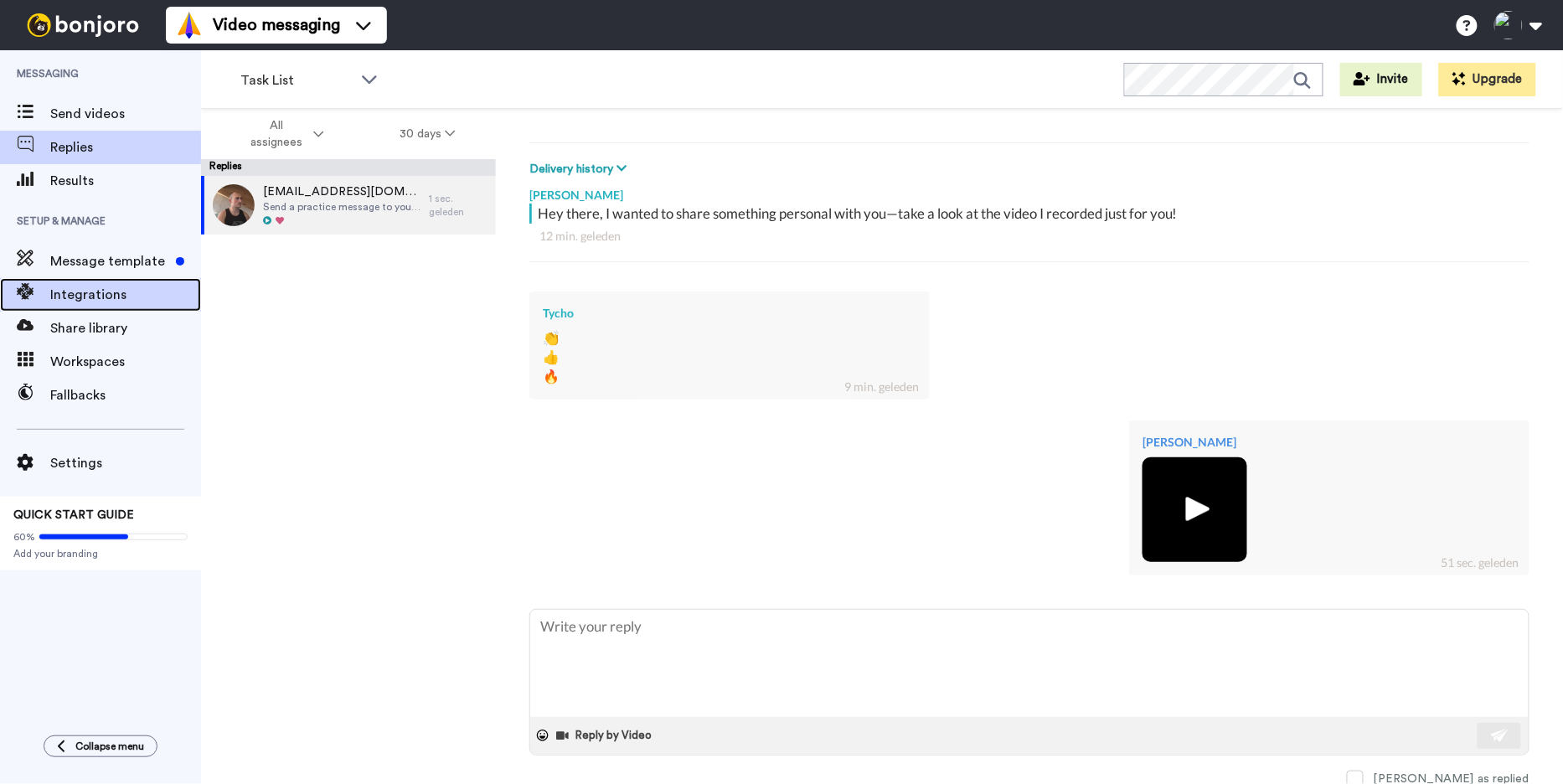
click at [139, 288] on span "Integrations" at bounding box center [125, 295] width 151 height 20
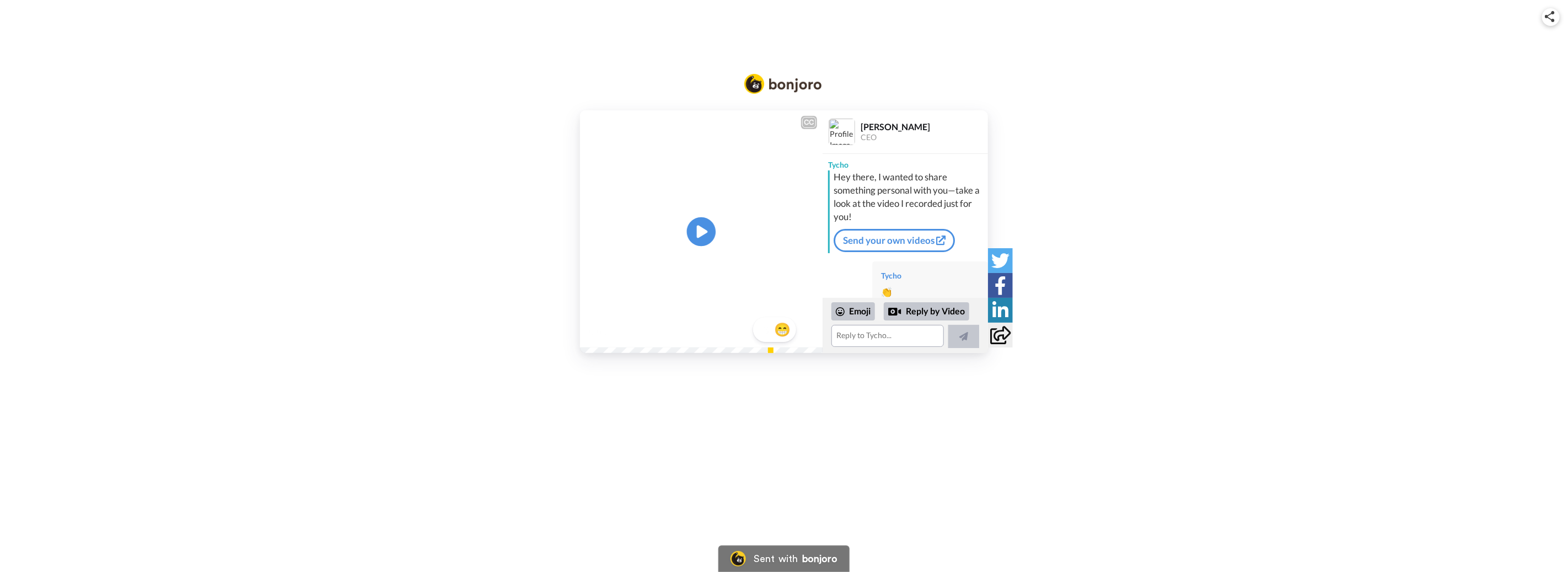
click at [710, 235] on icon at bounding box center [702, 231] width 29 height 29
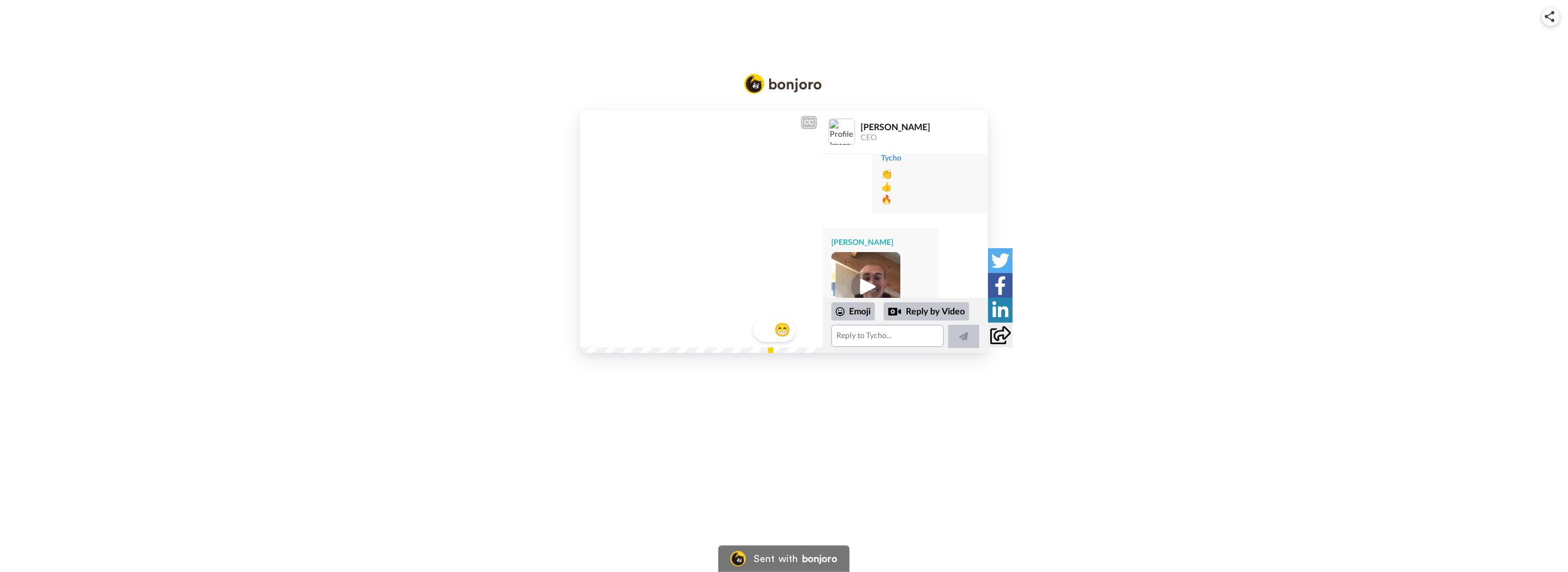
scroll to position [155, 0]
click at [865, 249] on img at bounding box center [866, 250] width 30 height 30
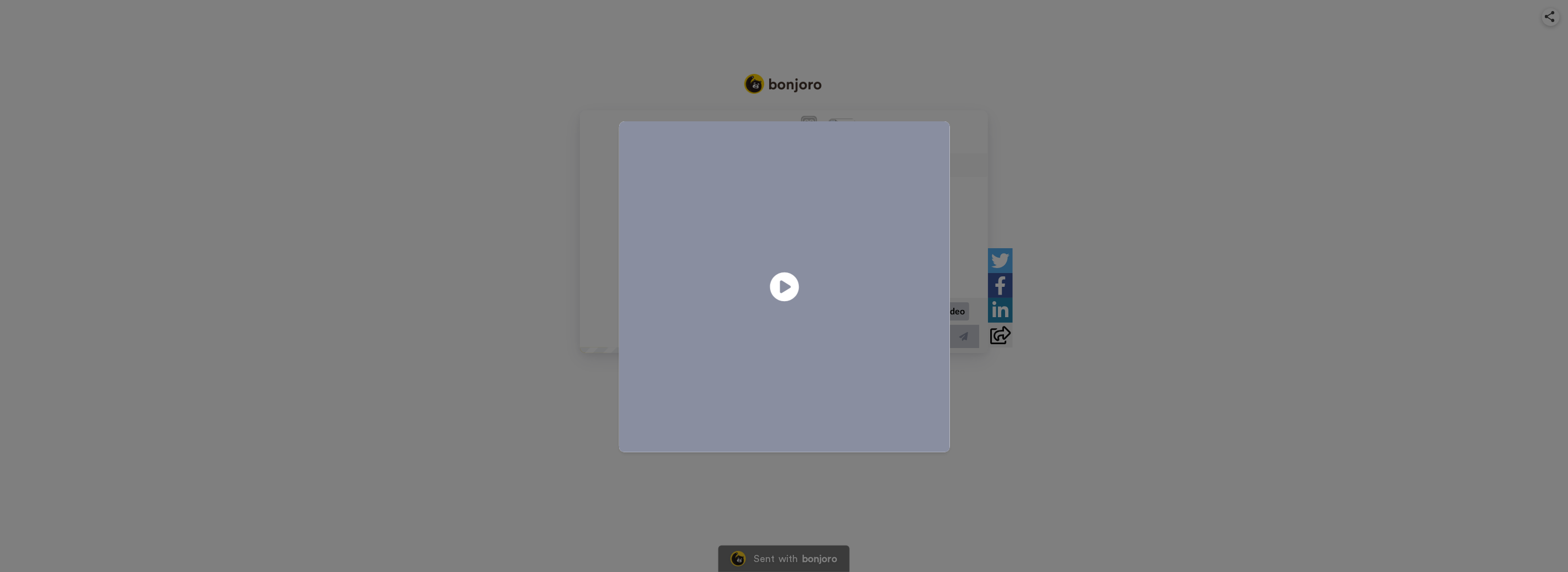
click at [783, 284] on icon "Play/Pause" at bounding box center [785, 287] width 29 height 52
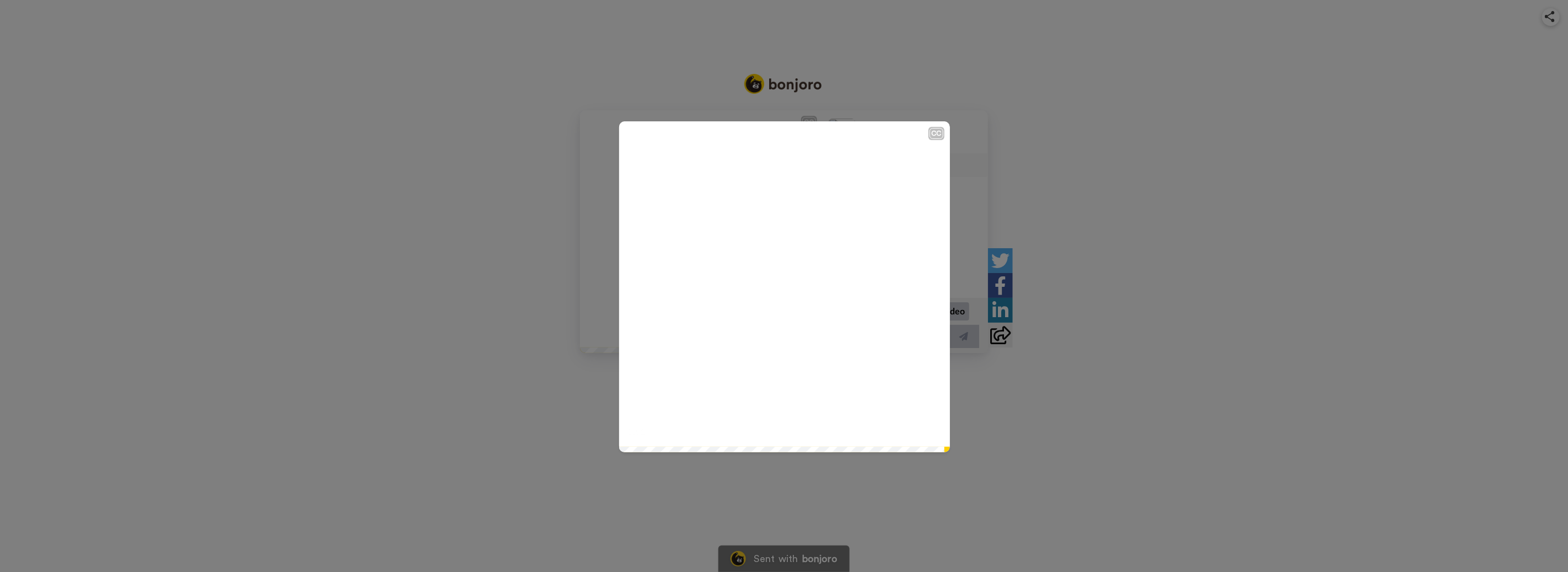
click at [1036, 152] on div "CC Play/Pause 0:02 / 0:02" at bounding box center [784, 286] width 1568 height 572
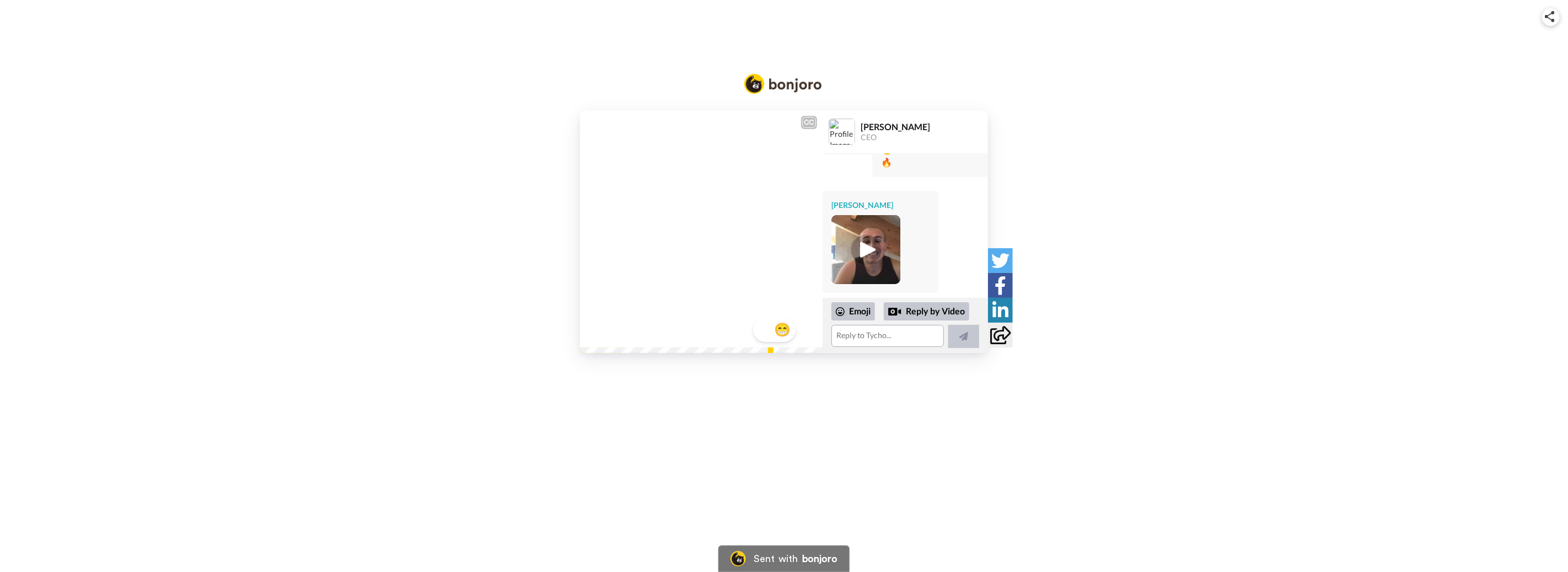
drag, startPoint x: 698, startPoint y: 191, endPoint x: 684, endPoint y: 177, distance: 19.8
click at [697, 191] on video at bounding box center [701, 231] width 243 height 243
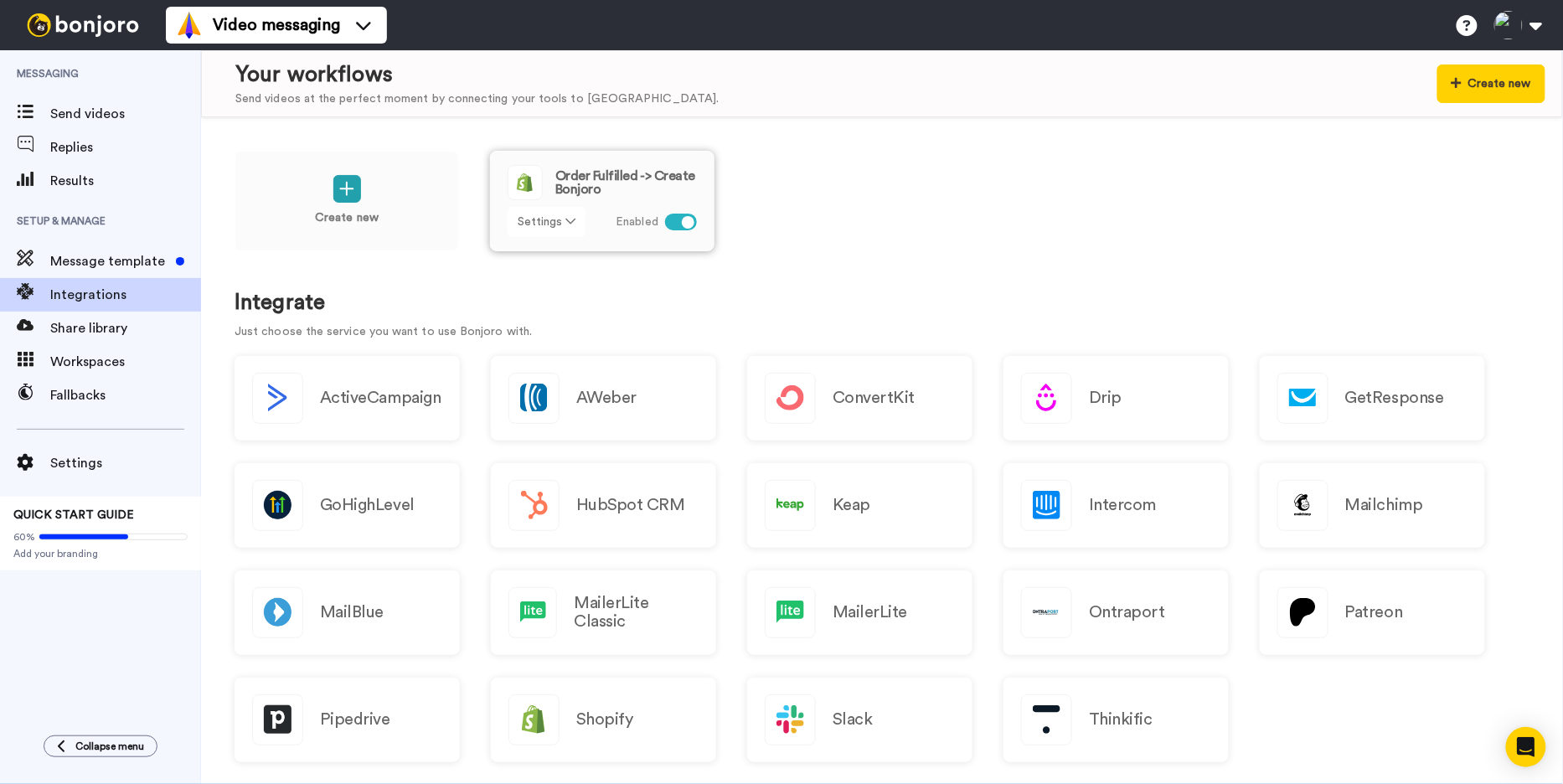
click at [578, 219] on button "Settings" at bounding box center [547, 222] width 78 height 31
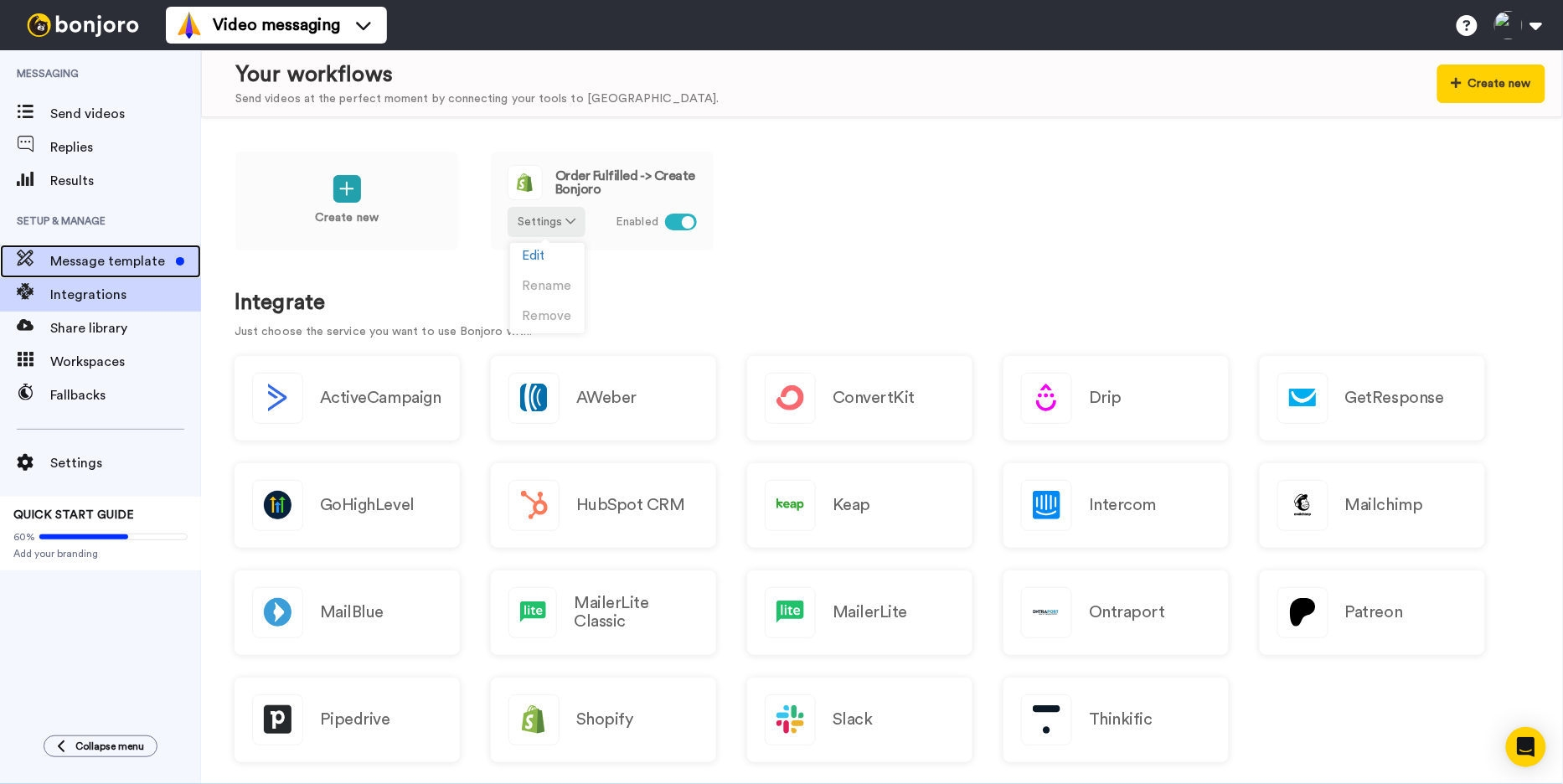
click at [129, 251] on span "Message template" at bounding box center [109, 262] width 119 height 20
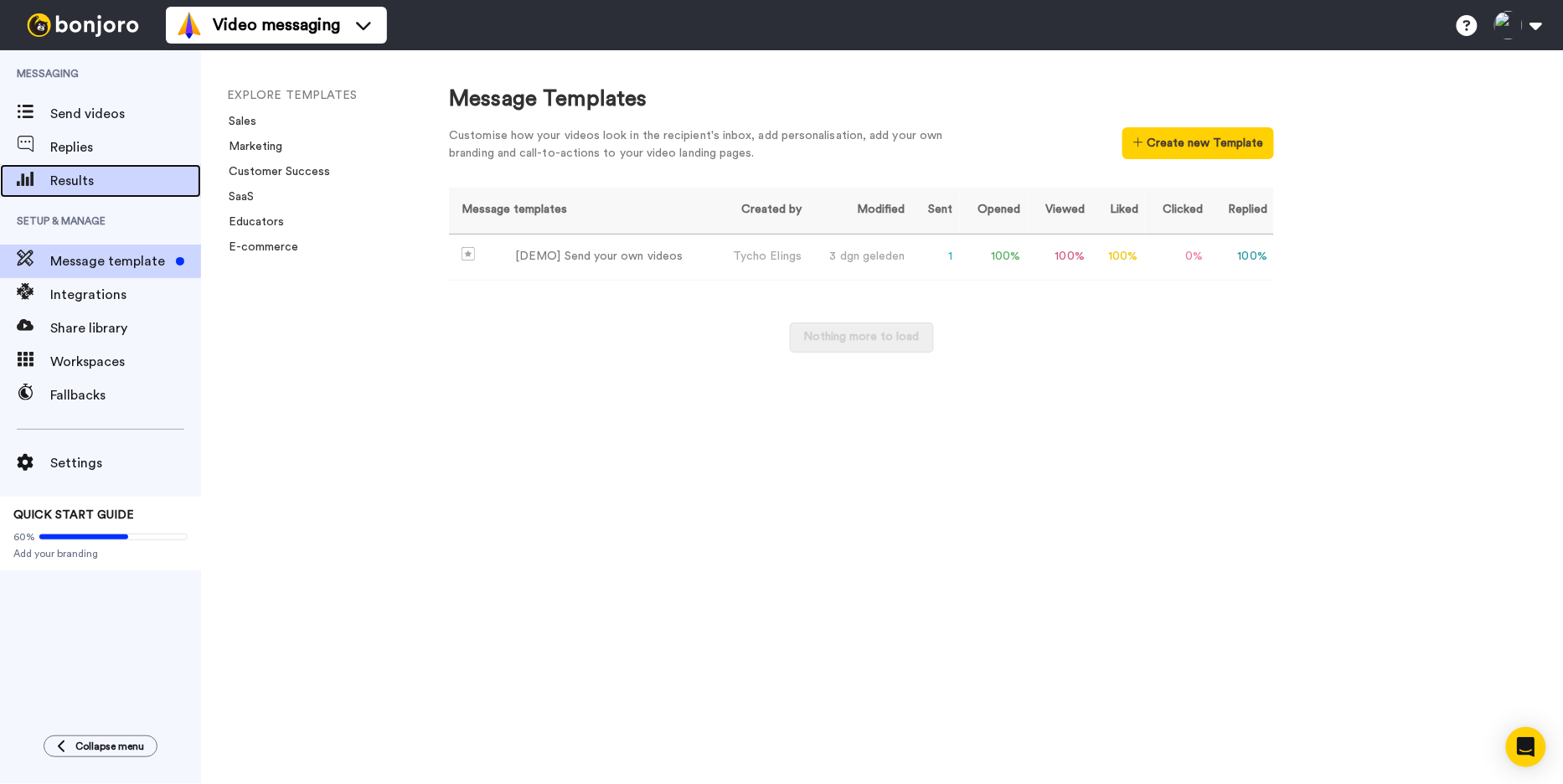
click at [127, 187] on span "Results" at bounding box center [125, 181] width 151 height 20
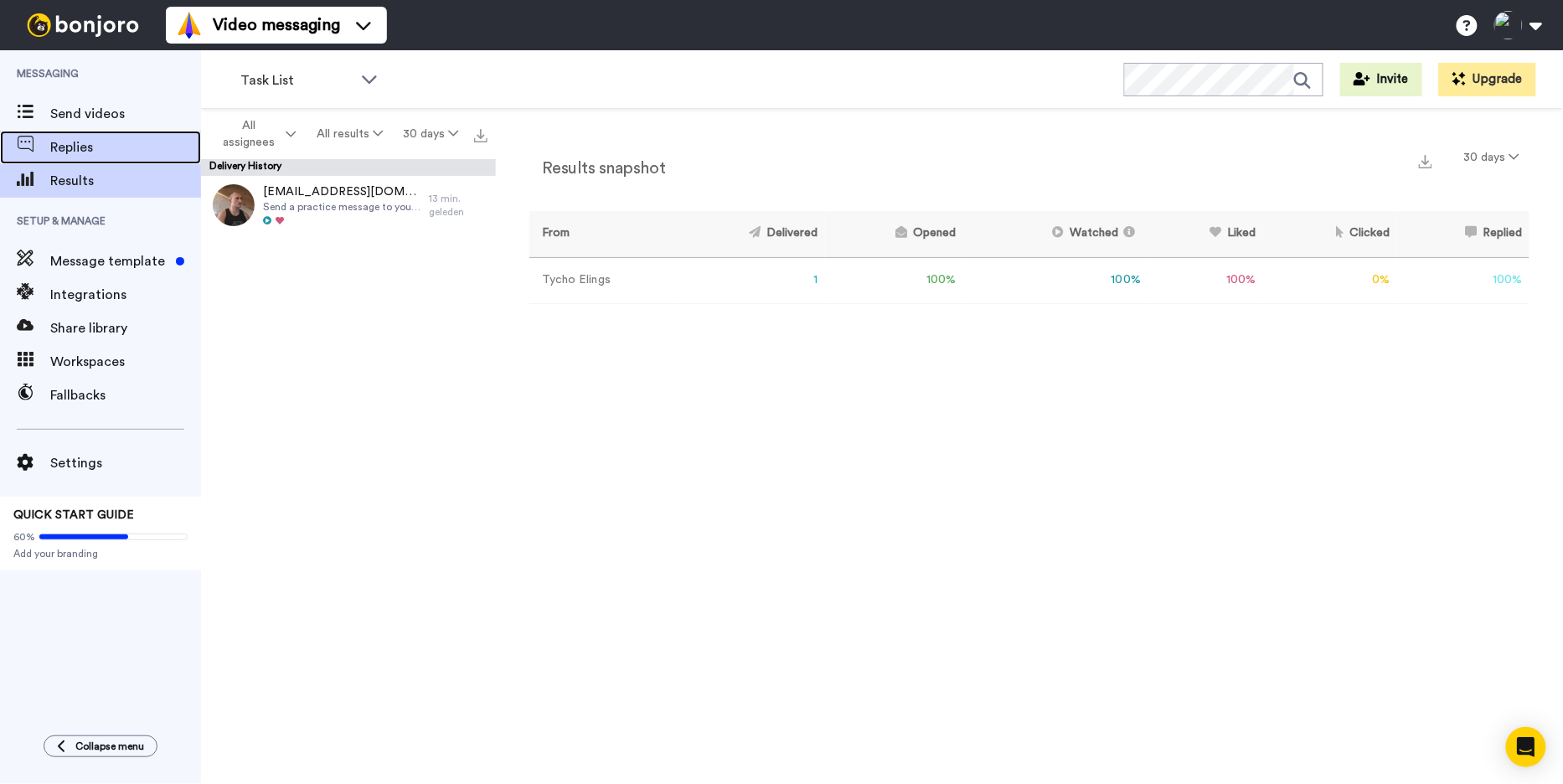
click at [107, 155] on span "Replies" at bounding box center [125, 148] width 151 height 20
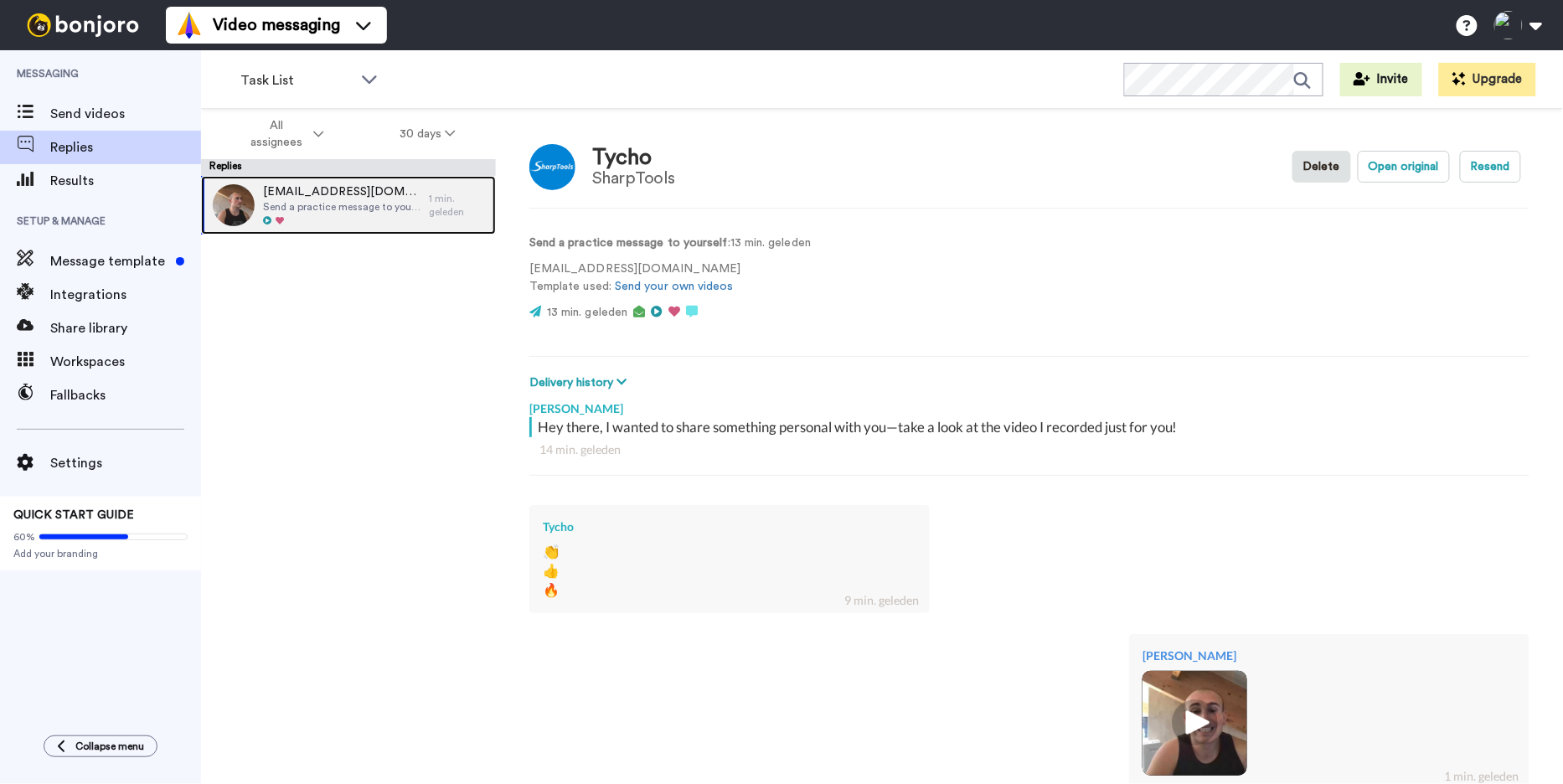
click at [351, 203] on span "Send a practice message to yourself" at bounding box center [341, 206] width 157 height 13
type textarea "x"
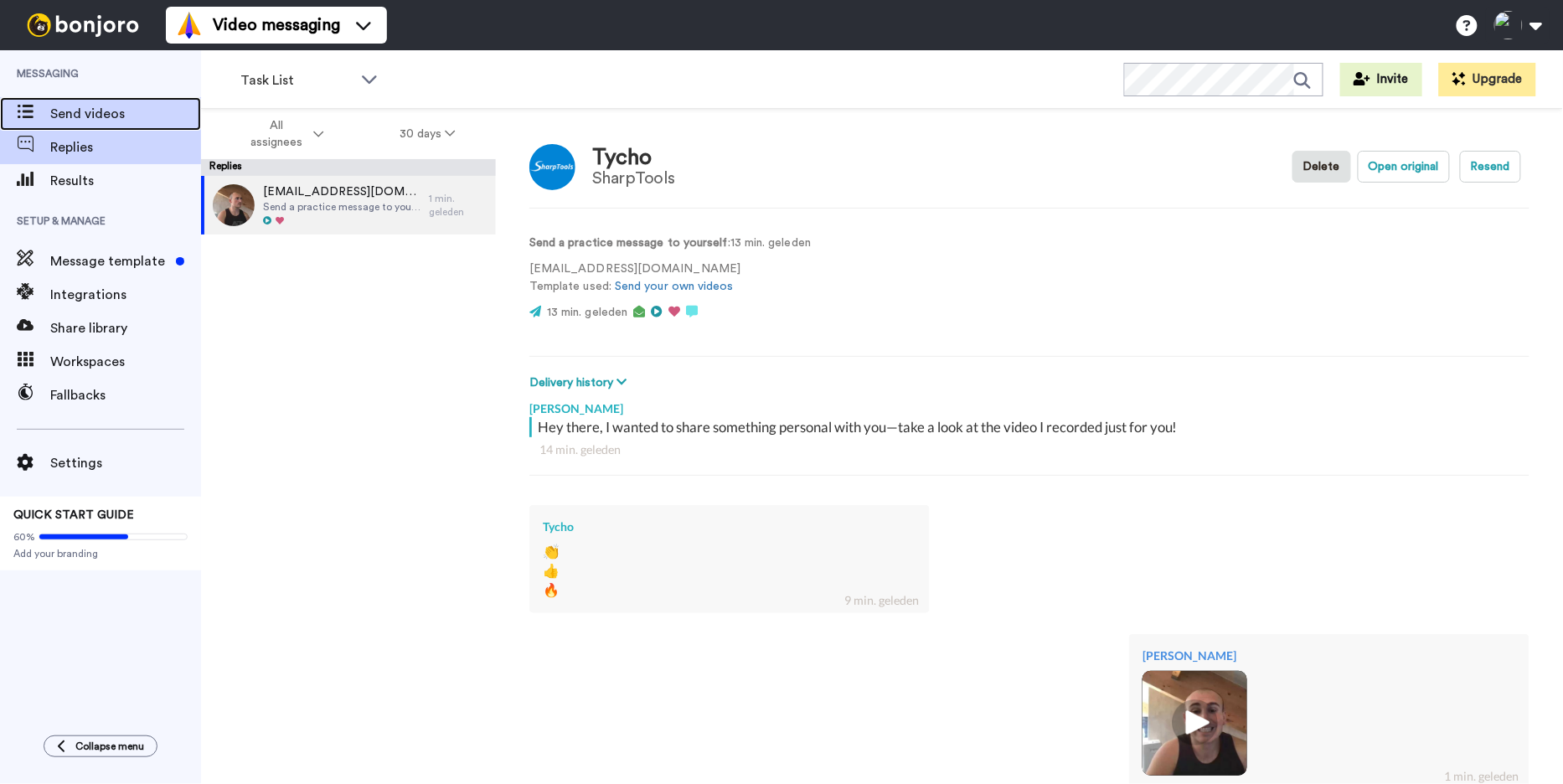
click at [128, 117] on span "Send videos" at bounding box center [125, 114] width 151 height 20
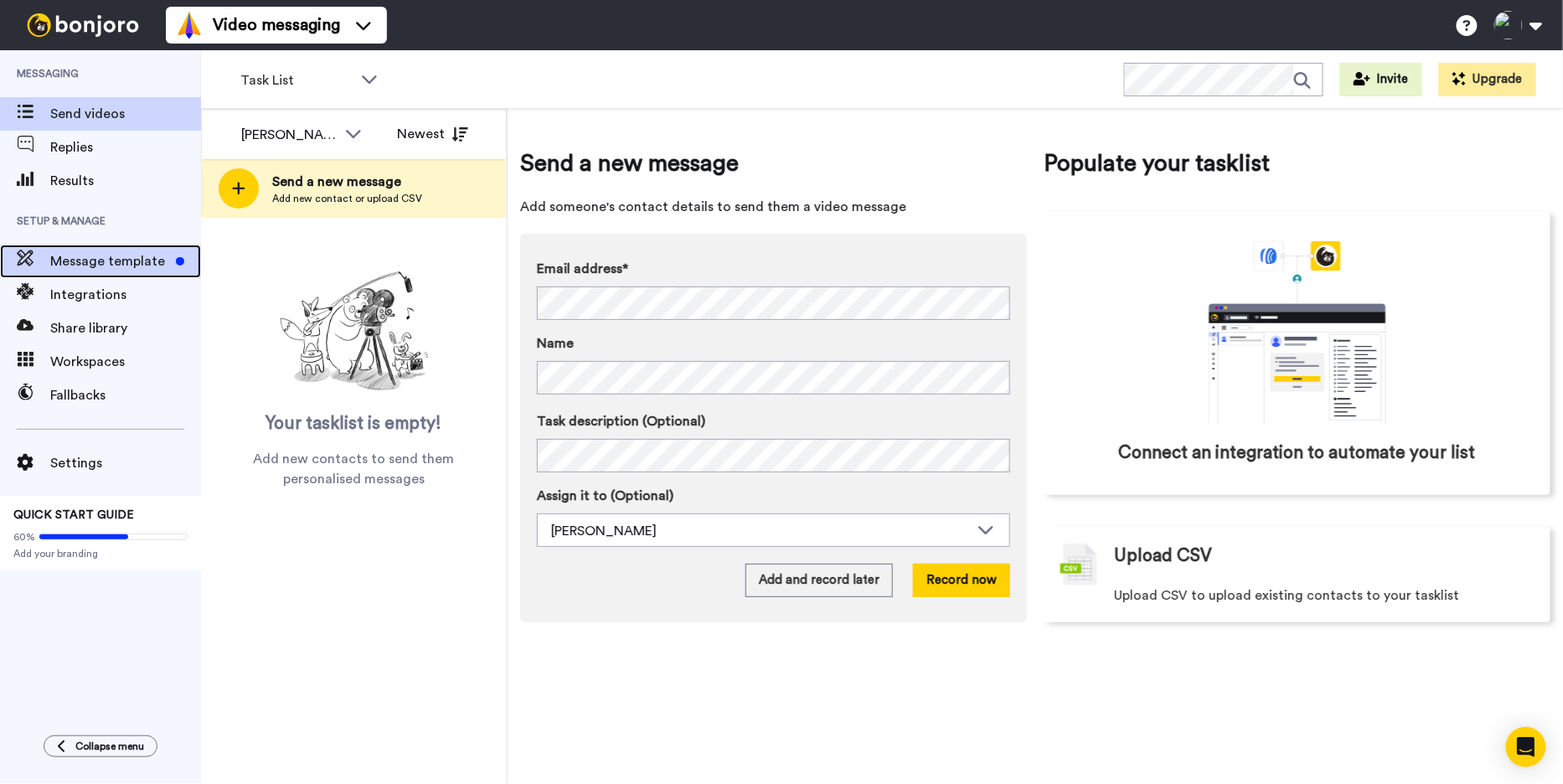
click at [120, 270] on span "Message template" at bounding box center [109, 262] width 119 height 20
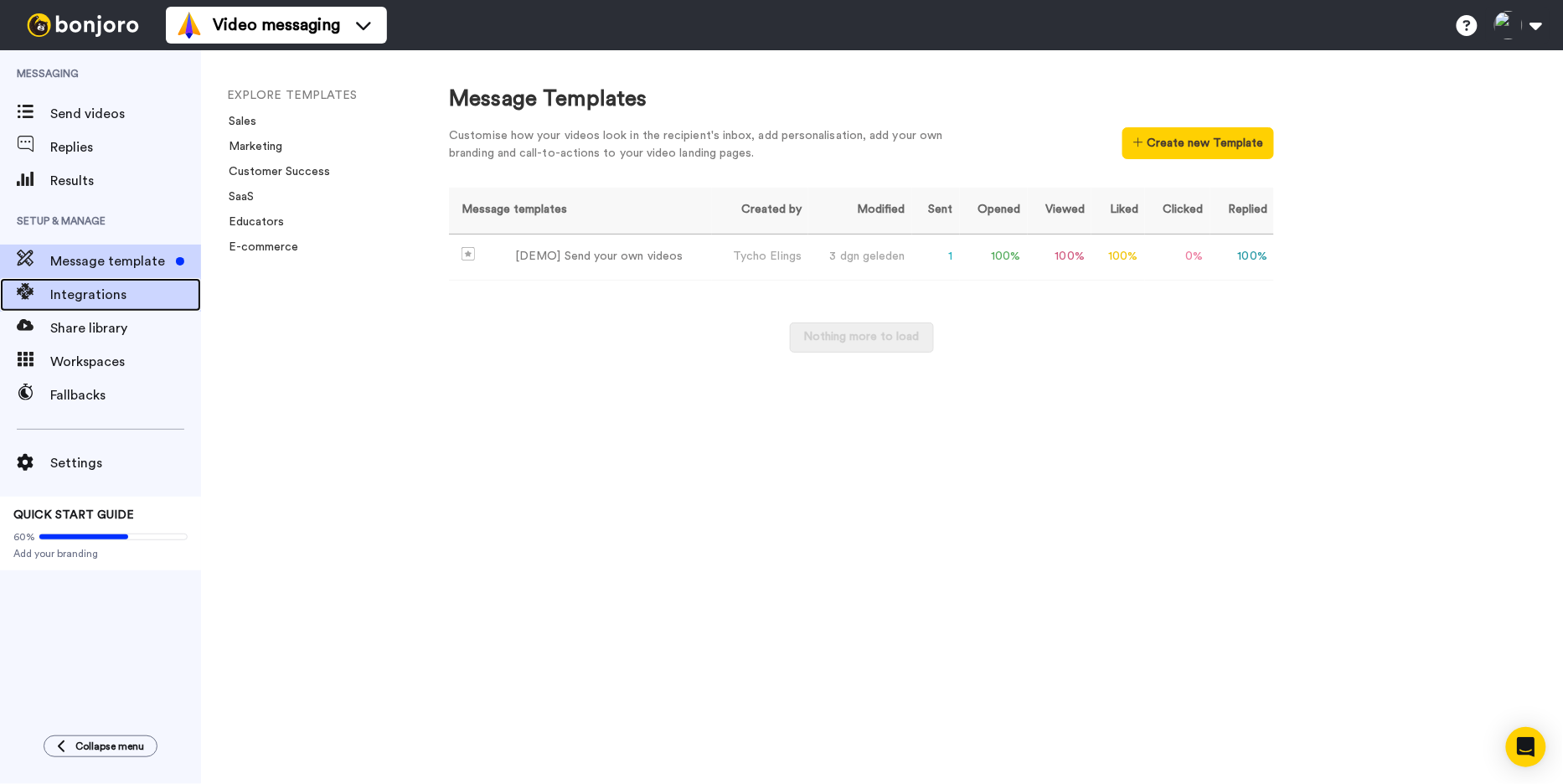
click at [121, 307] on div "Integrations" at bounding box center [100, 295] width 201 height 33
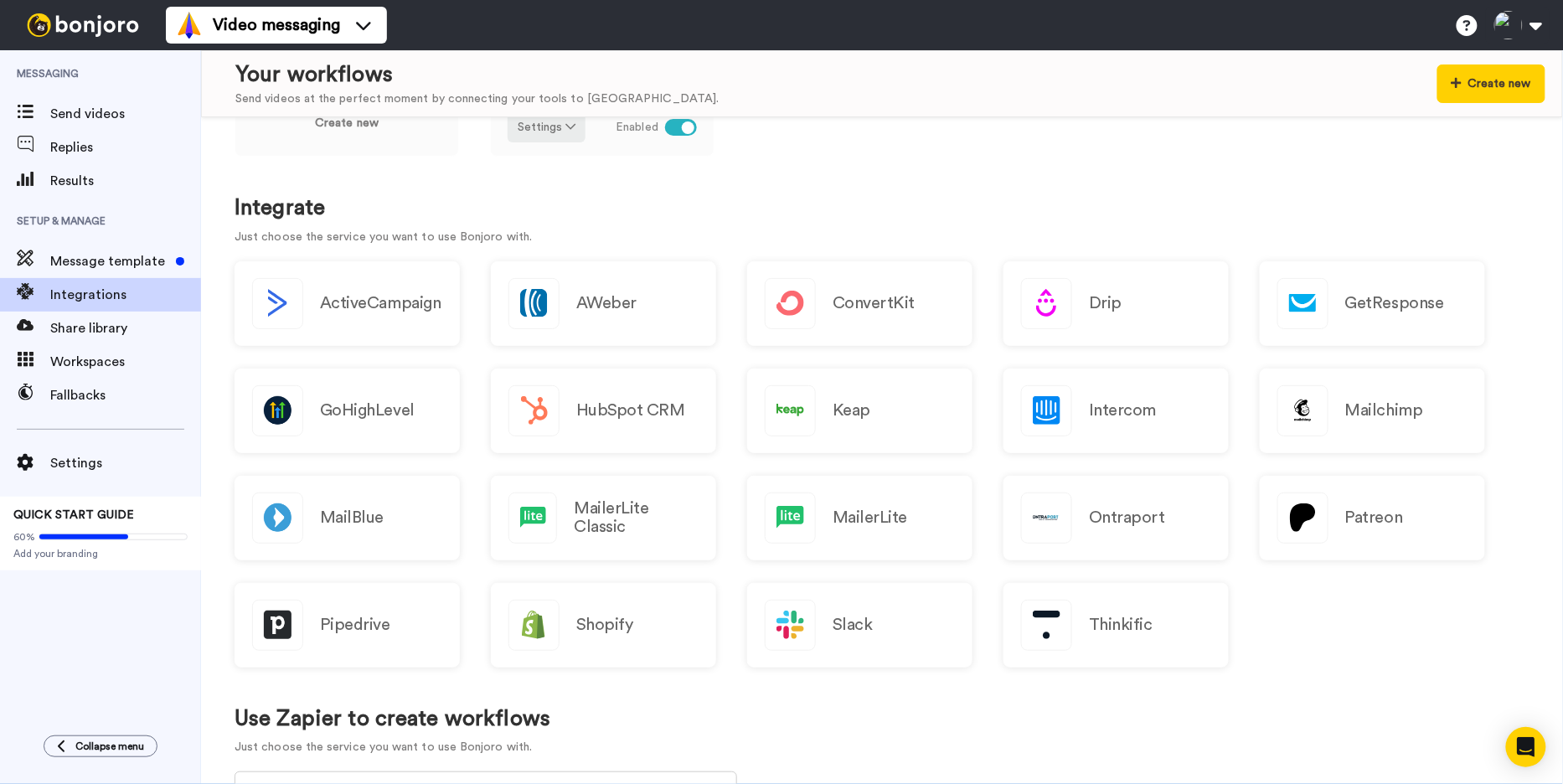
scroll to position [96, 0]
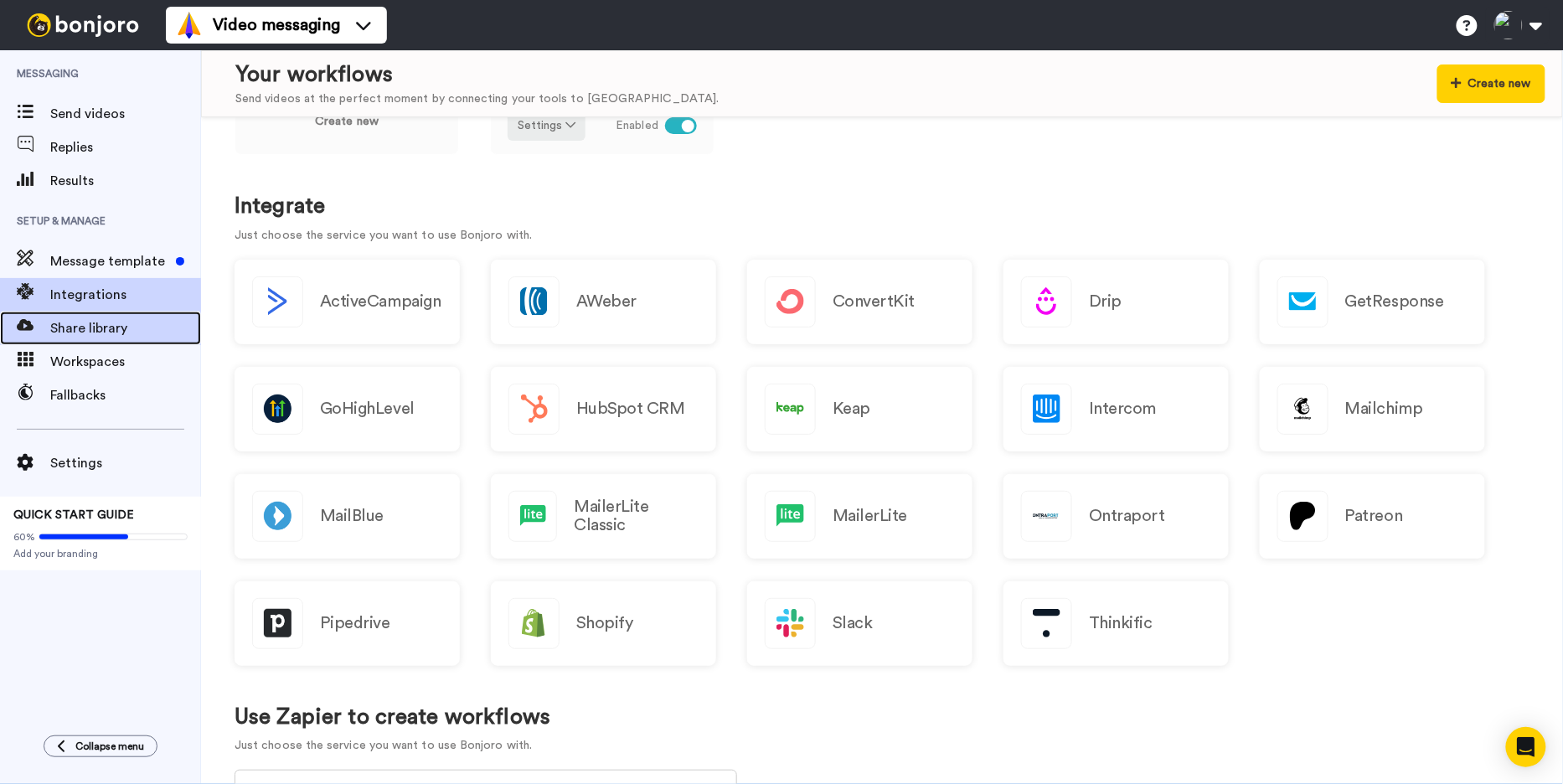
click at [97, 328] on span "Share library" at bounding box center [125, 328] width 151 height 20
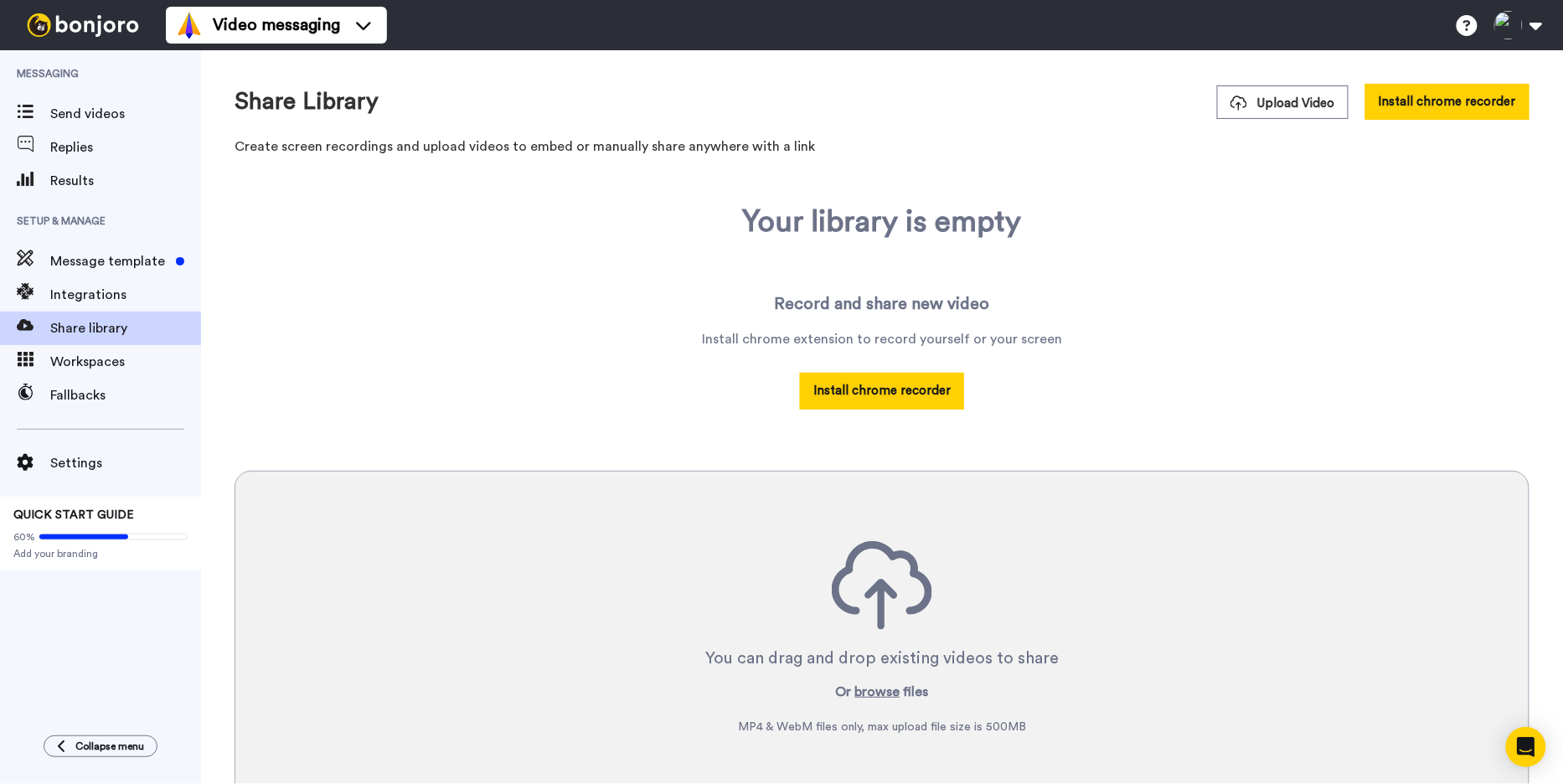
scroll to position [100, 0]
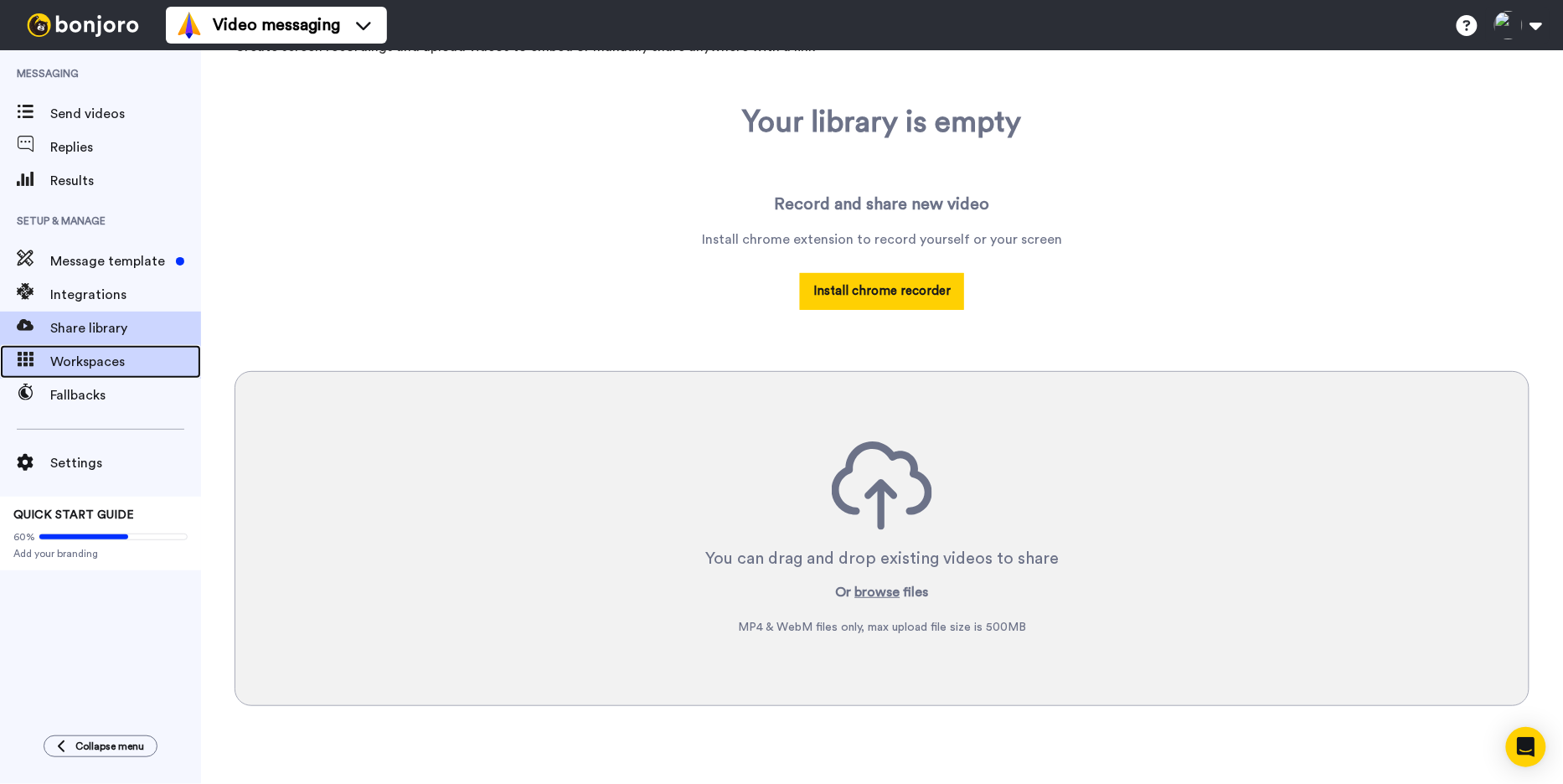
click at [114, 373] on div "Workspaces" at bounding box center [100, 361] width 201 height 33
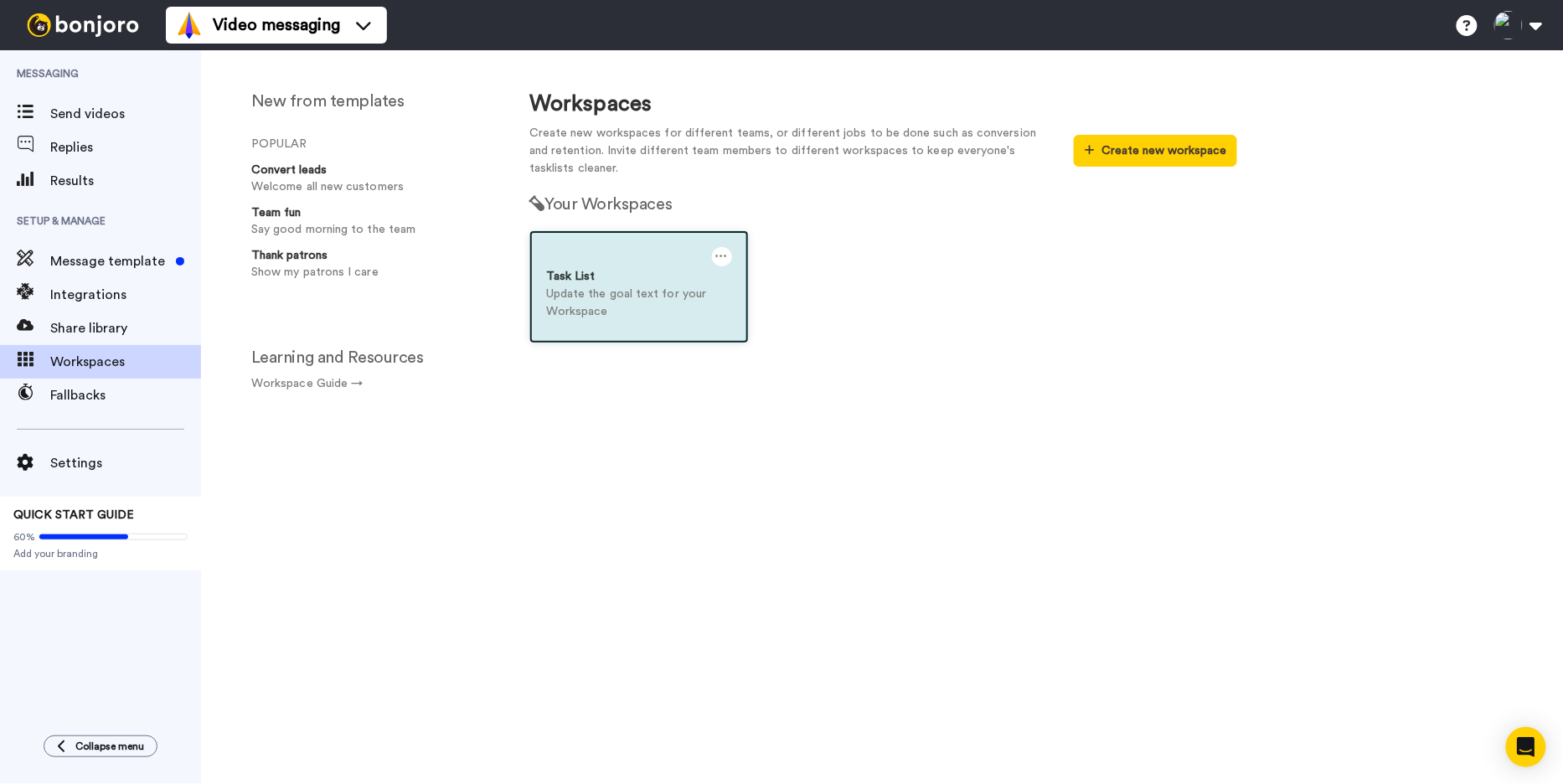
click at [622, 298] on p "Update the goal text for your Workspace" at bounding box center [639, 303] width 186 height 35
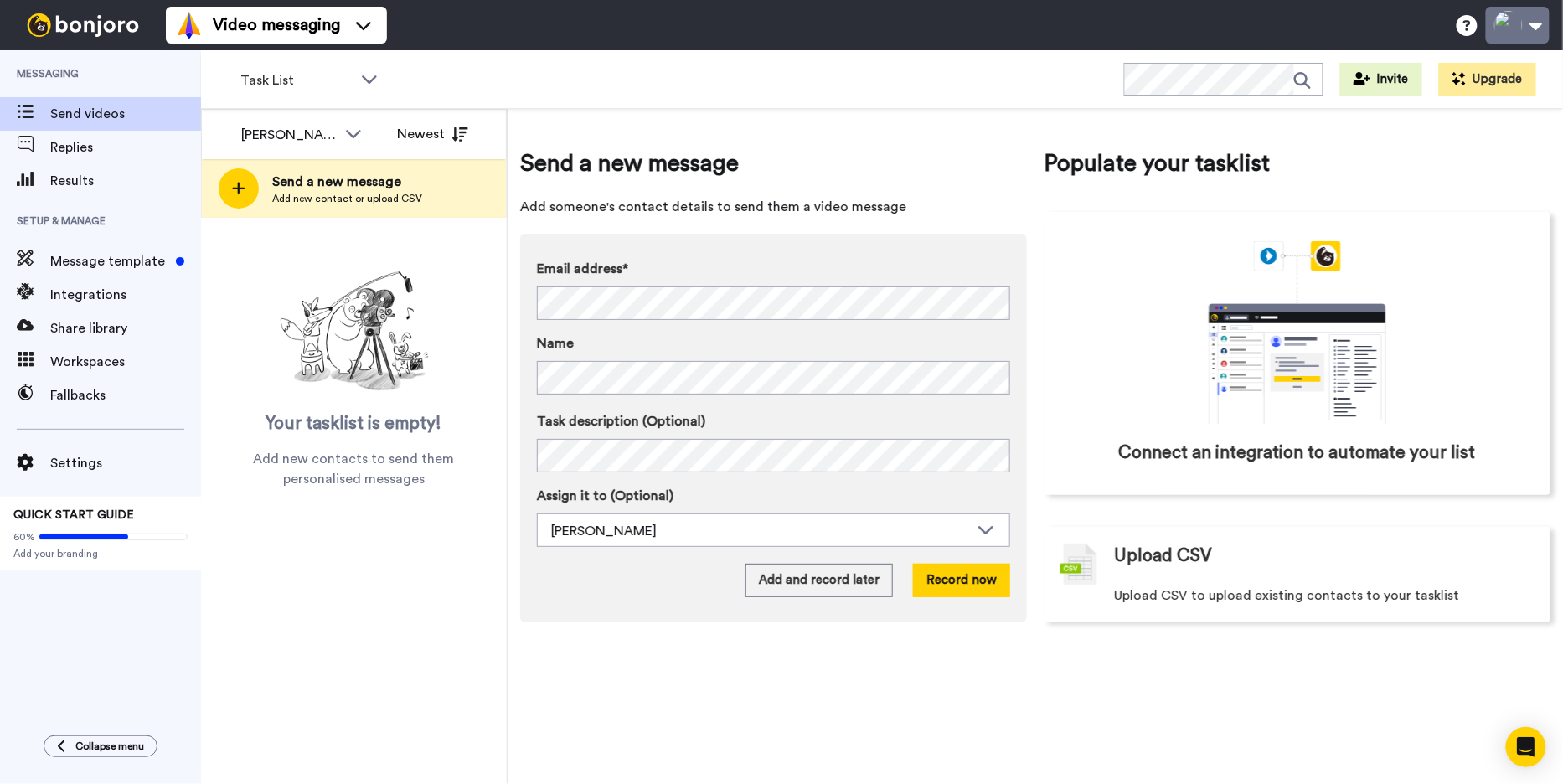
click at [1510, 28] on button at bounding box center [1518, 25] width 64 height 37
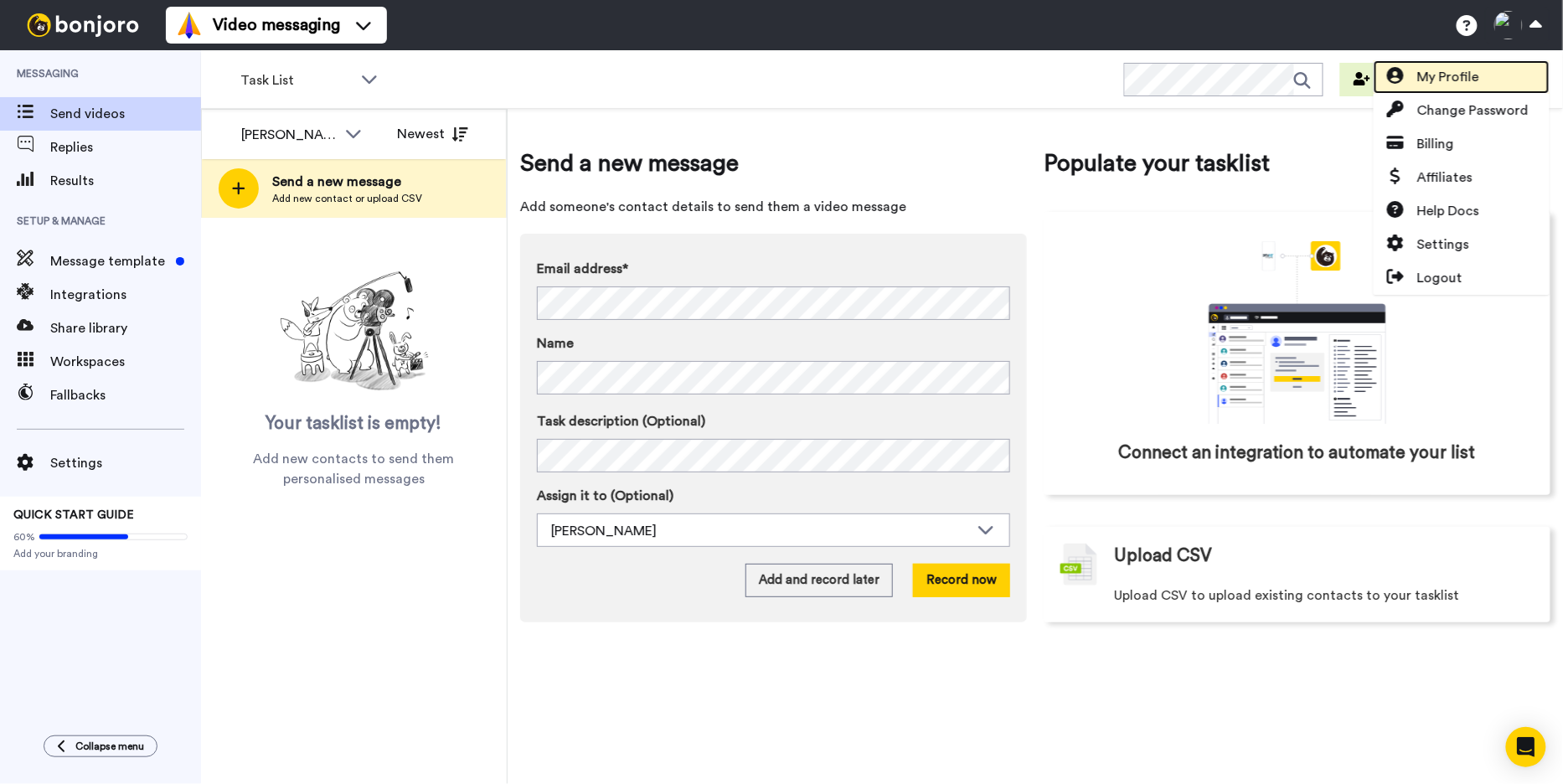
click at [1478, 69] on span "My Profile" at bounding box center [1448, 77] width 62 height 20
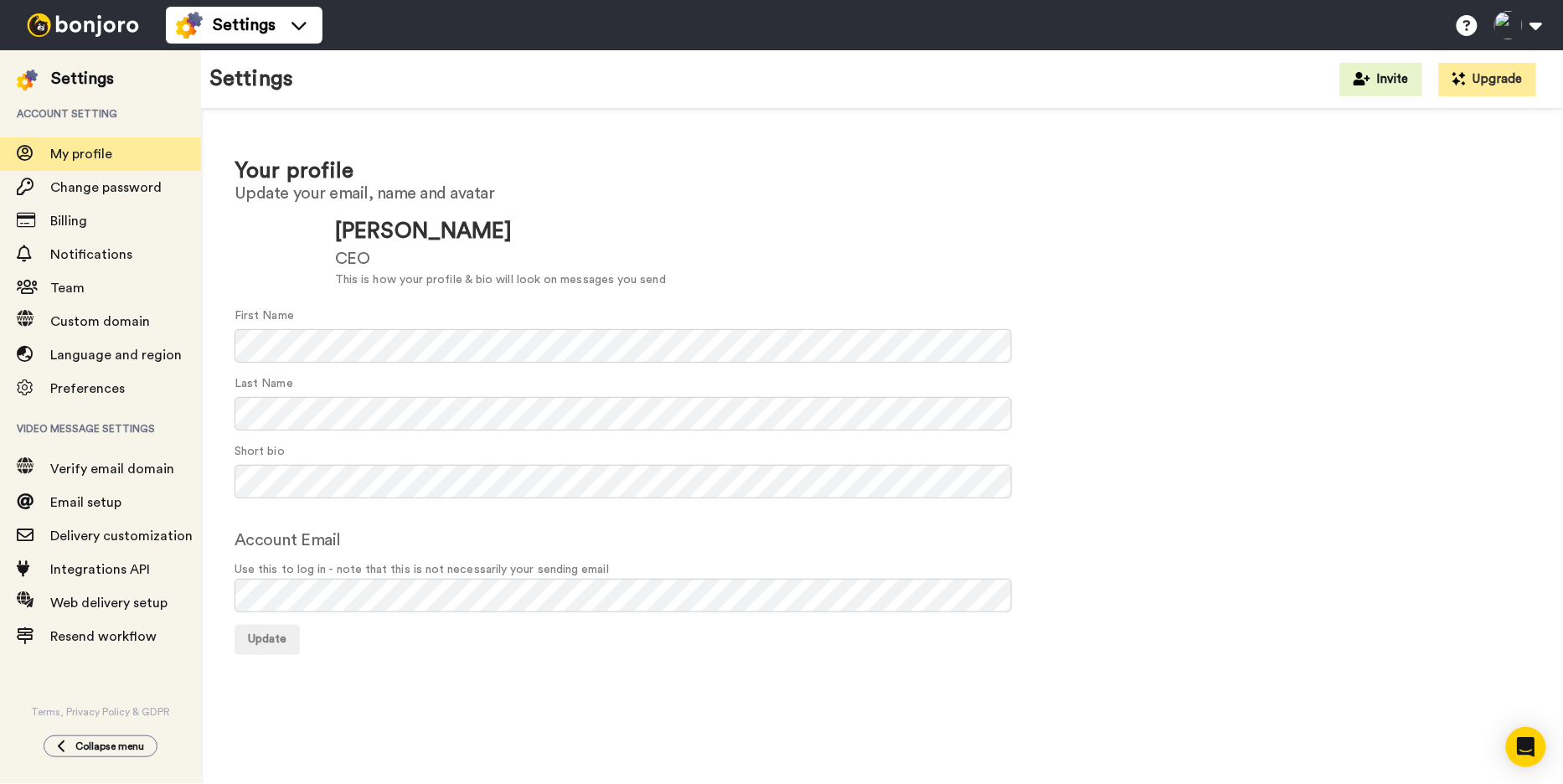
click at [354, 258] on div "CEO" at bounding box center [500, 259] width 331 height 24
click at [244, 526] on form "Update Tycho Elings CEO This is how your profile & bio will look on messages yo…" at bounding box center [882, 433] width 1295 height 444
click at [232, 478] on div "Your profile Update your email, name and avatar Update Tycho Elings CEO This is…" at bounding box center [881, 405] width 1362 height 592
click at [288, 255] on div at bounding box center [277, 252] width 84 height 84
click at [288, 252] on div at bounding box center [277, 252] width 84 height 84
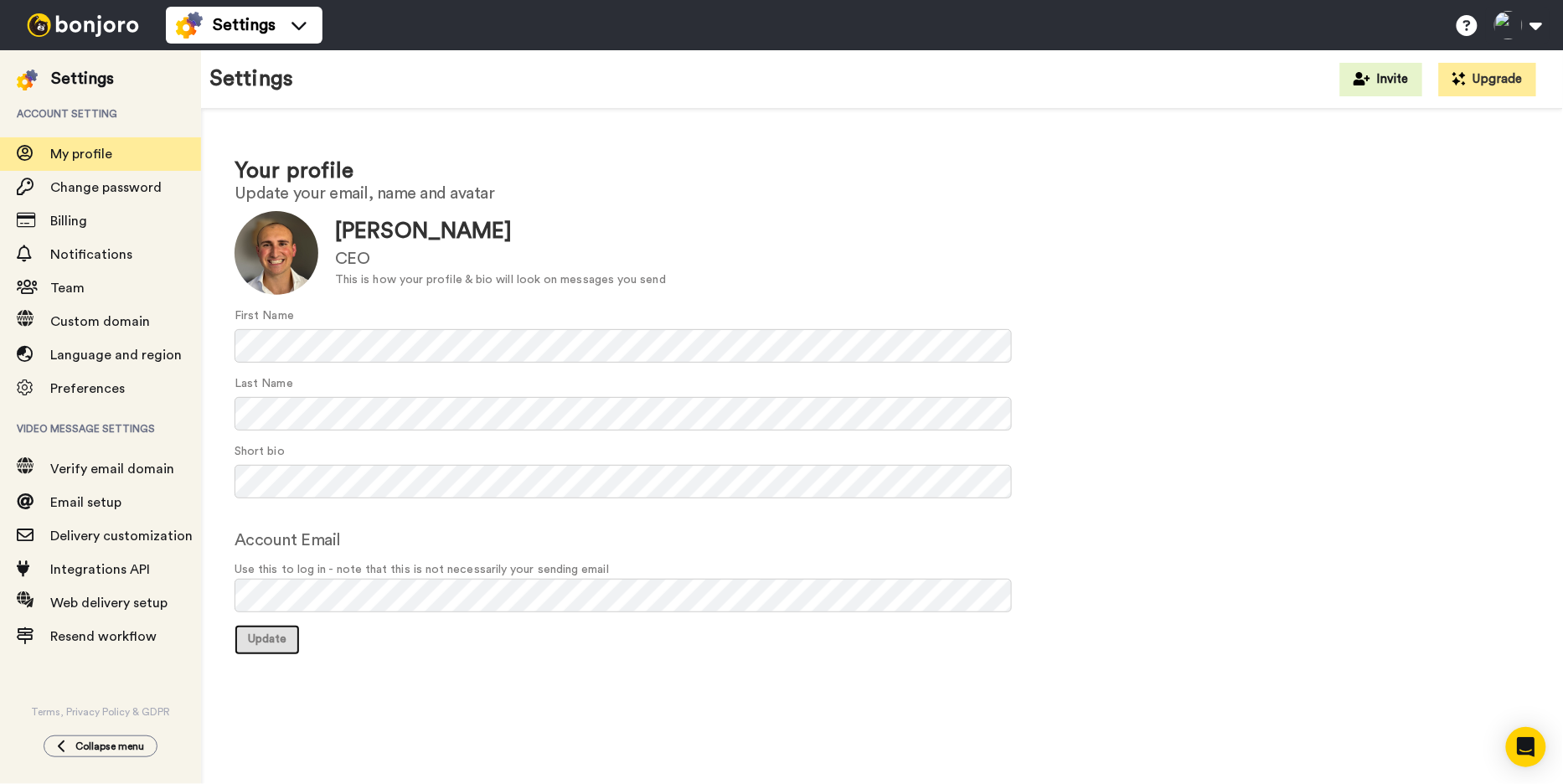
click at [263, 638] on span "Update" at bounding box center [267, 639] width 39 height 12
click at [1201, 401] on div "Last Name" at bounding box center [882, 403] width 1295 height 55
drag, startPoint x: 259, startPoint y: 625, endPoint x: 413, endPoint y: 668, distance: 159.9
click at [259, 625] on button "Update" at bounding box center [267, 640] width 66 height 31
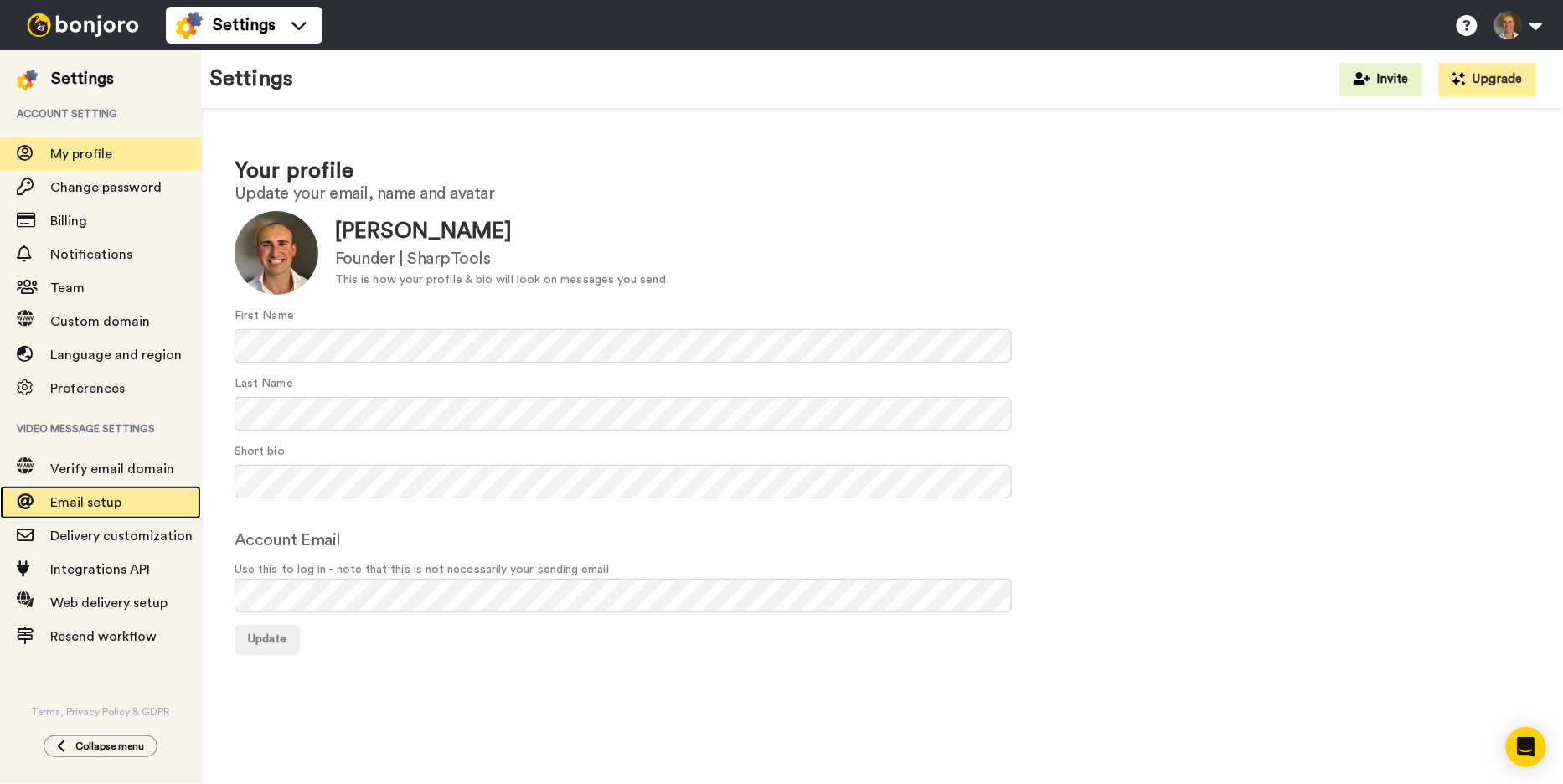
click at [133, 513] on div "Email setup" at bounding box center [100, 502] width 201 height 33
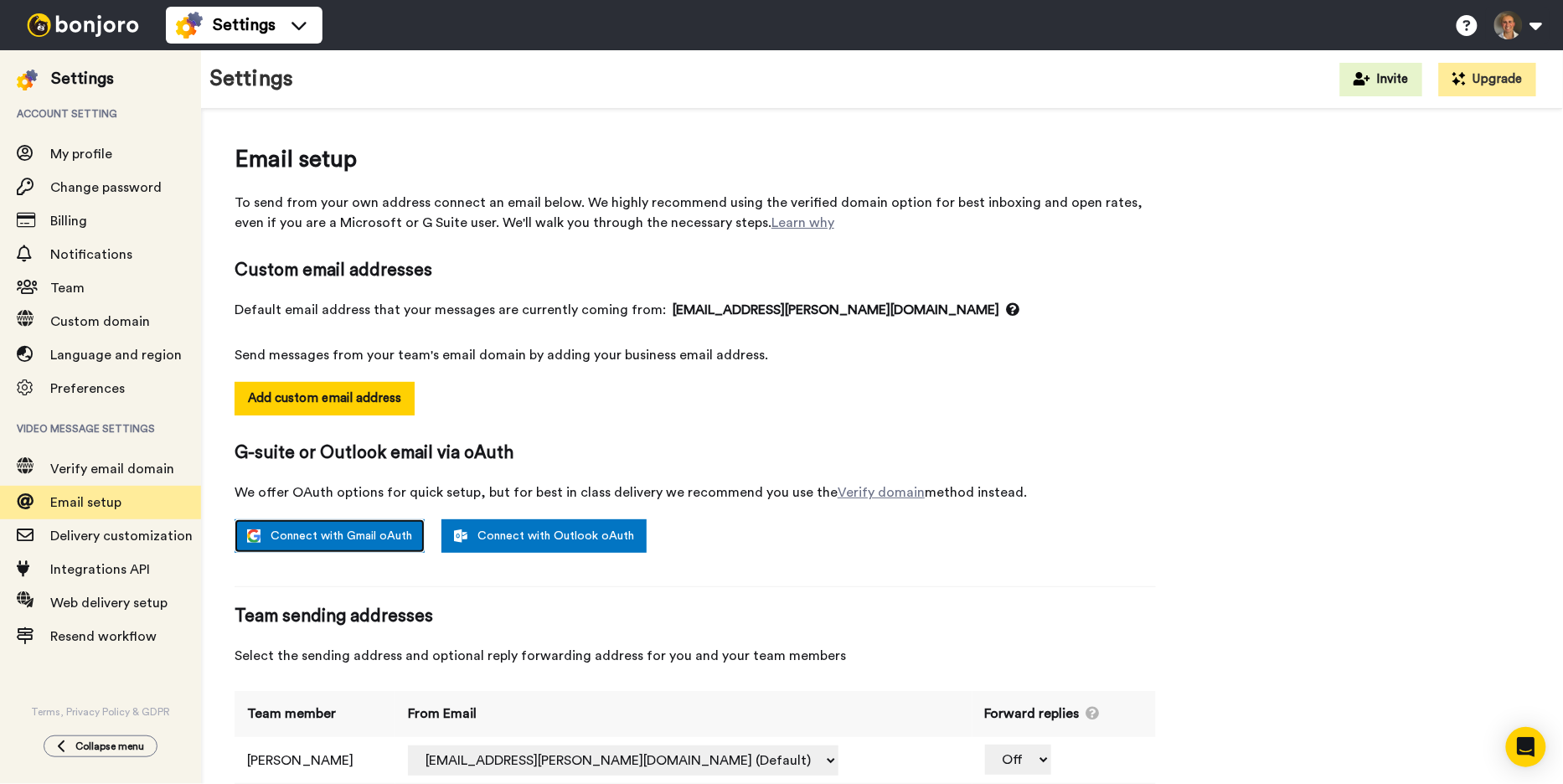
click at [294, 537] on link "Connect with Gmail oAuth" at bounding box center [330, 536] width 191 height 33
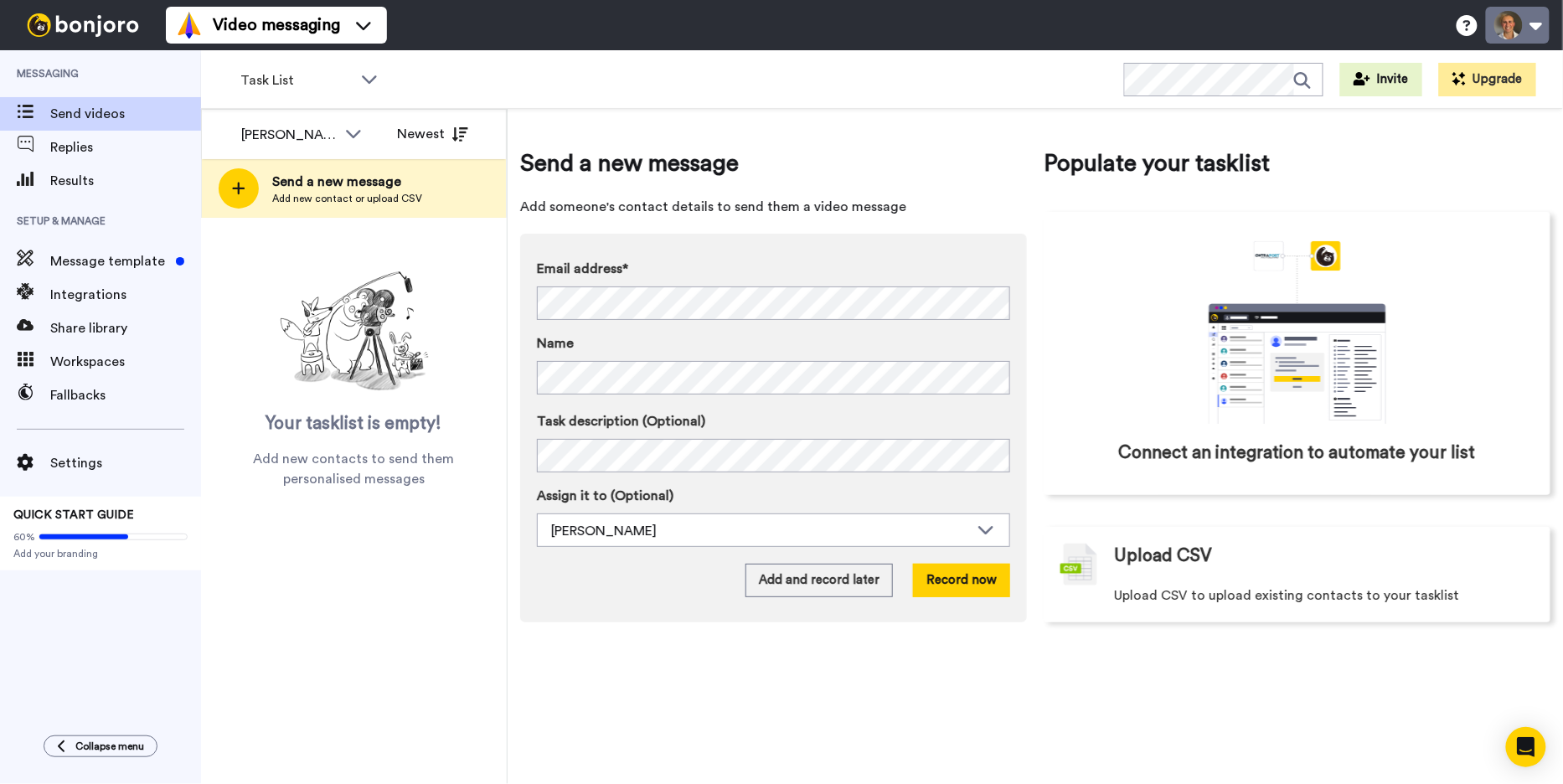
click at [1513, 18] on button at bounding box center [1518, 25] width 64 height 37
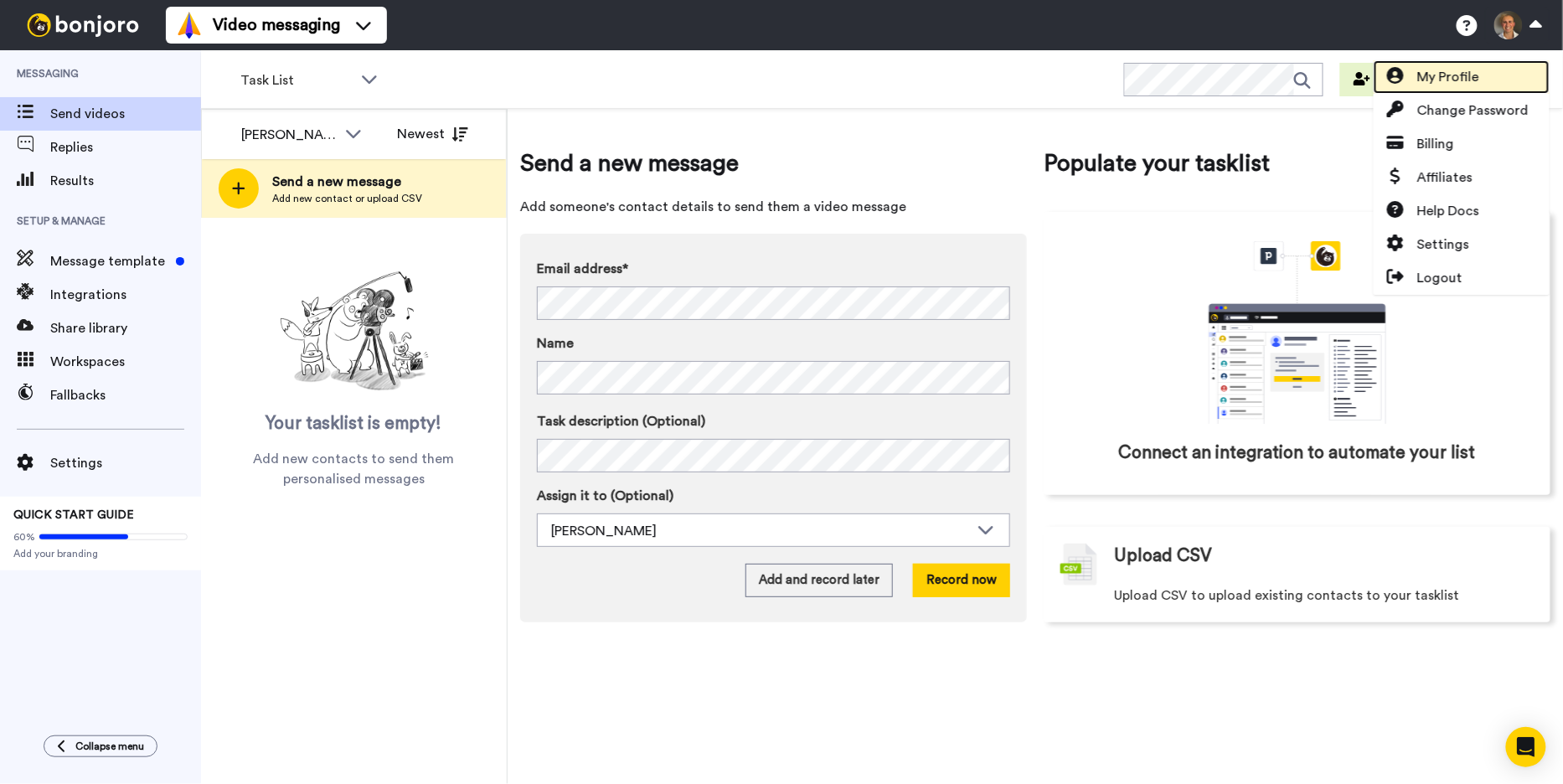
click at [1446, 86] on span "My Profile" at bounding box center [1448, 77] width 62 height 20
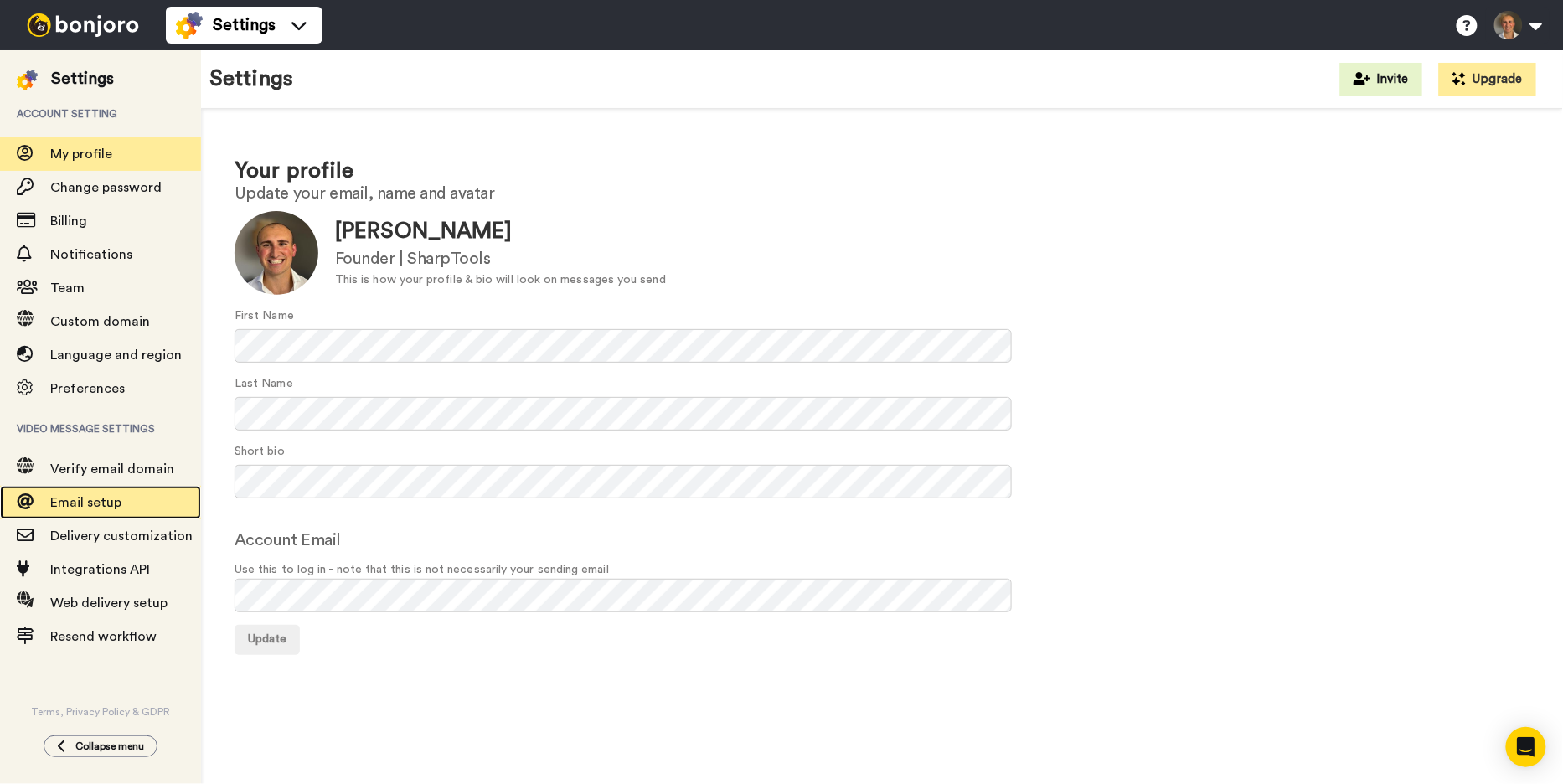
click at [89, 493] on span "Email setup" at bounding box center [125, 503] width 151 height 20
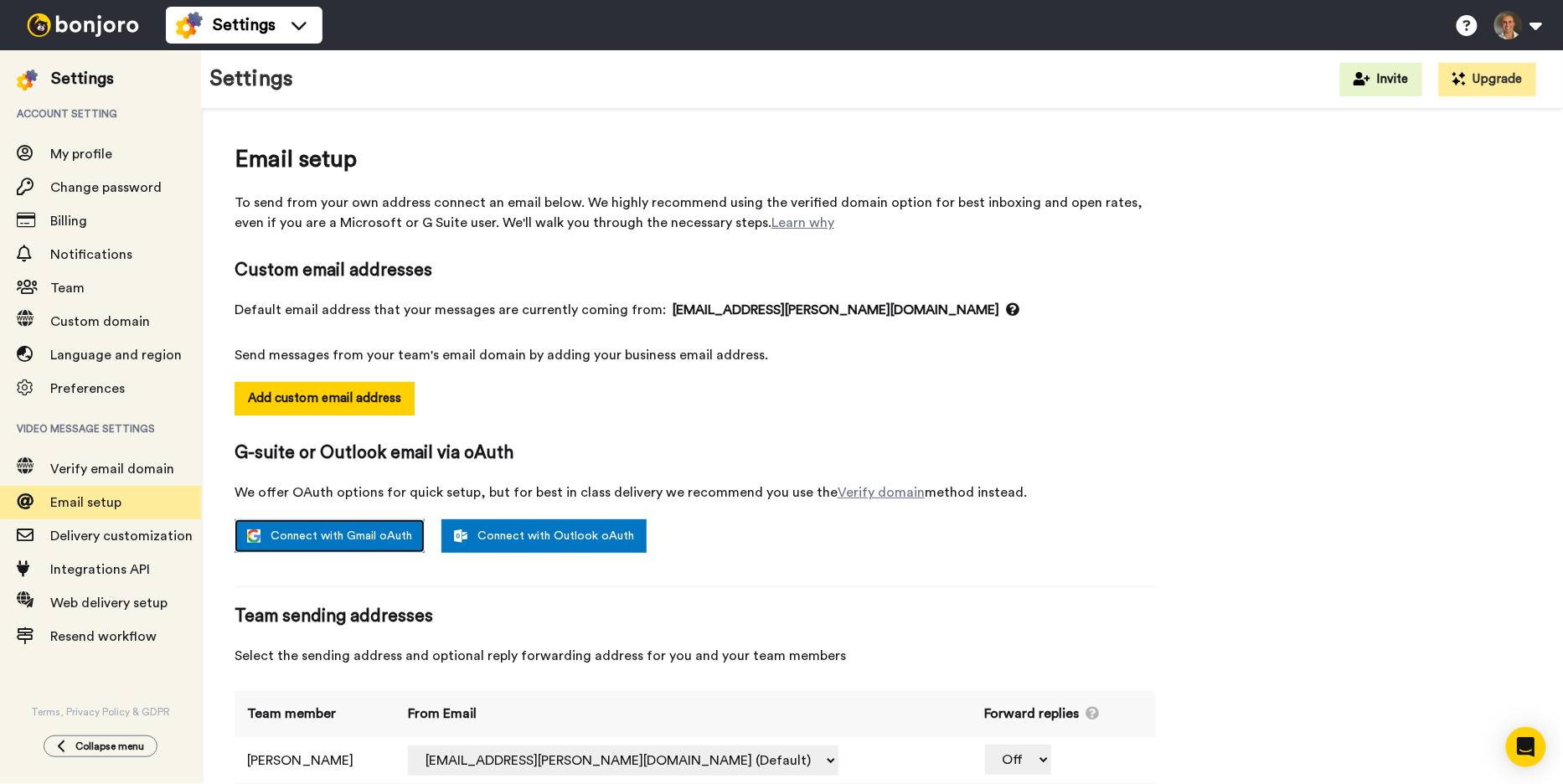
click at [323, 545] on link "Connect with Gmail oAuth" at bounding box center [330, 536] width 191 height 33
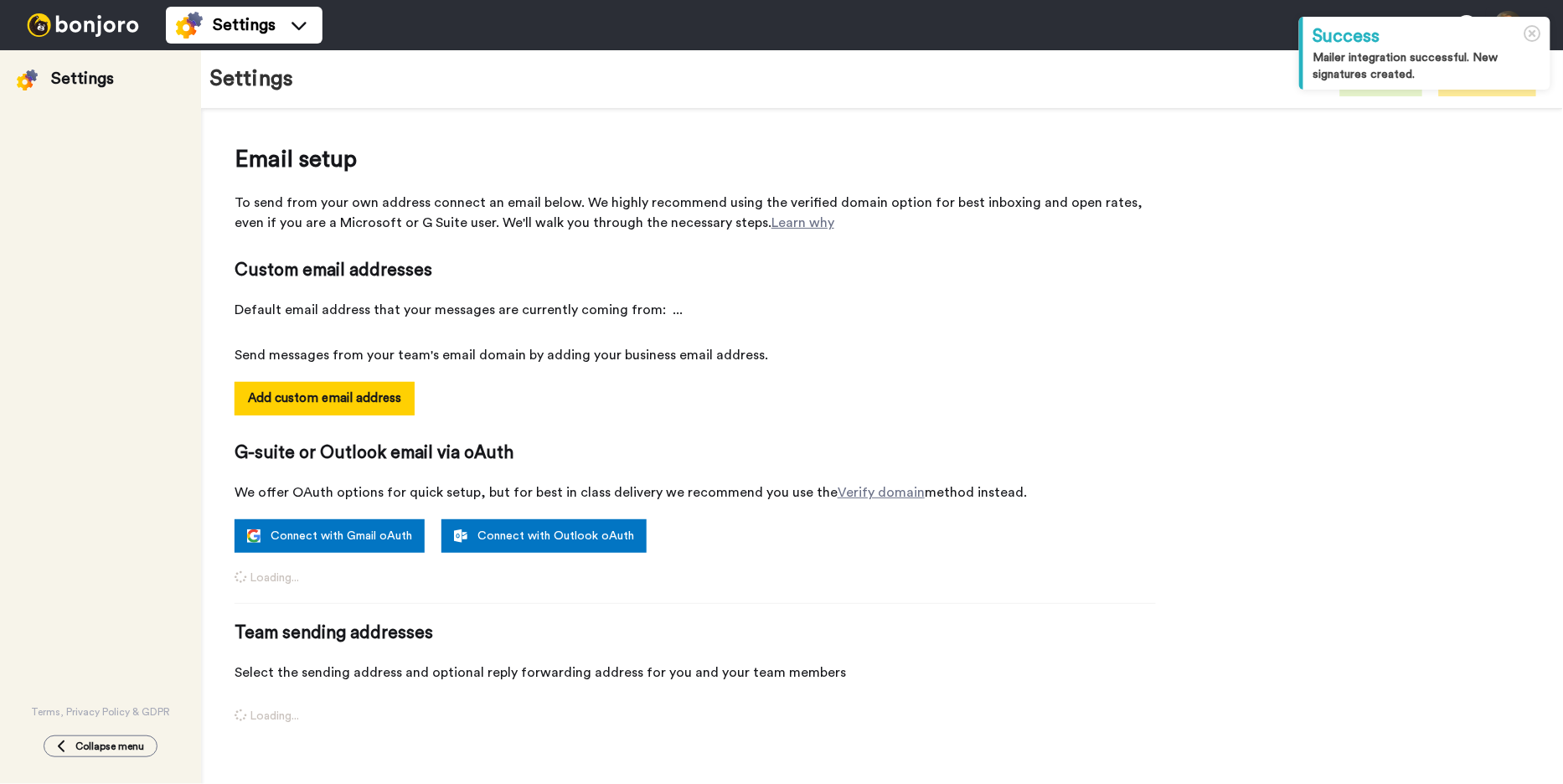
select select "163734"
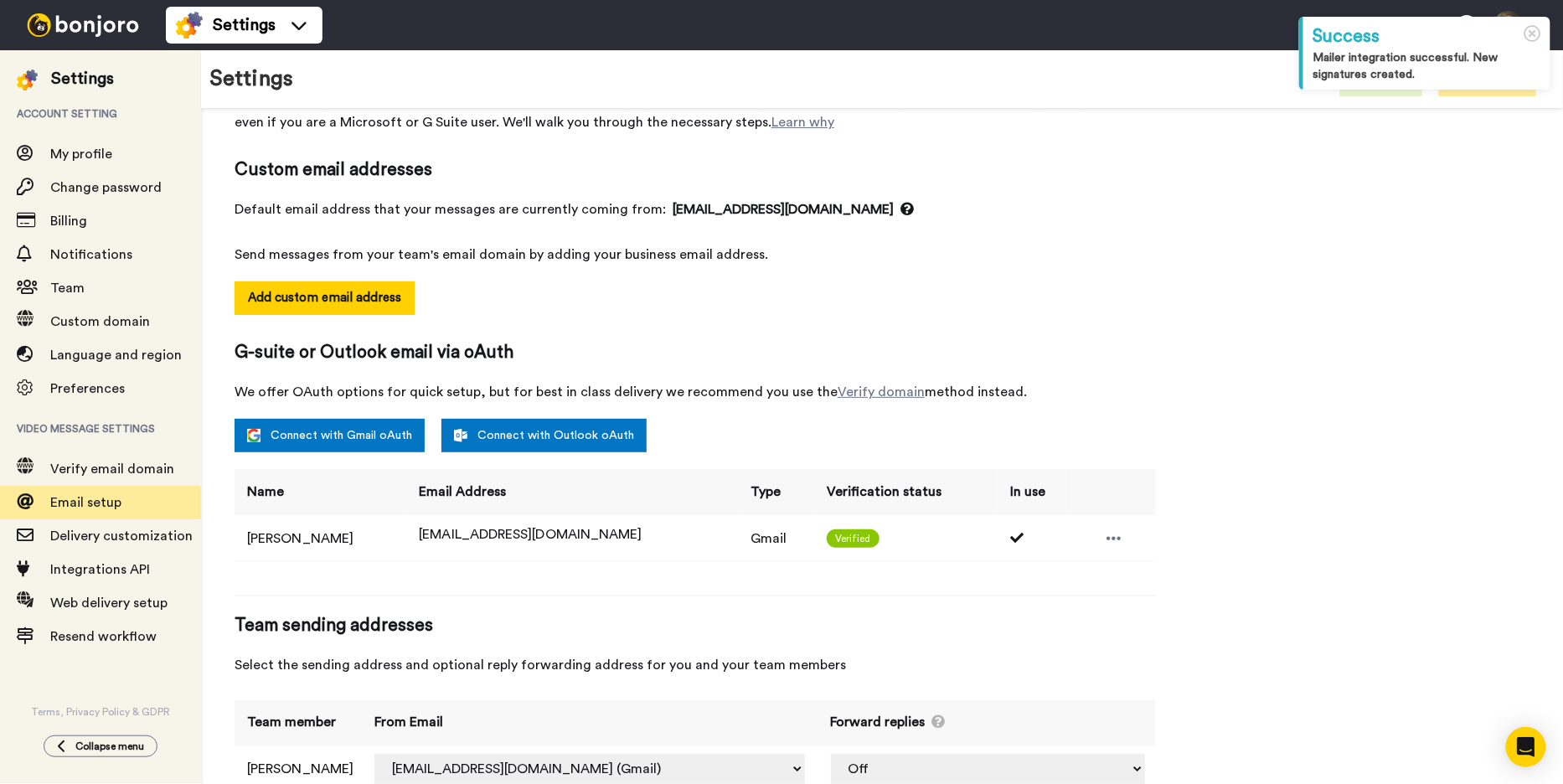
scroll to position [116, 0]
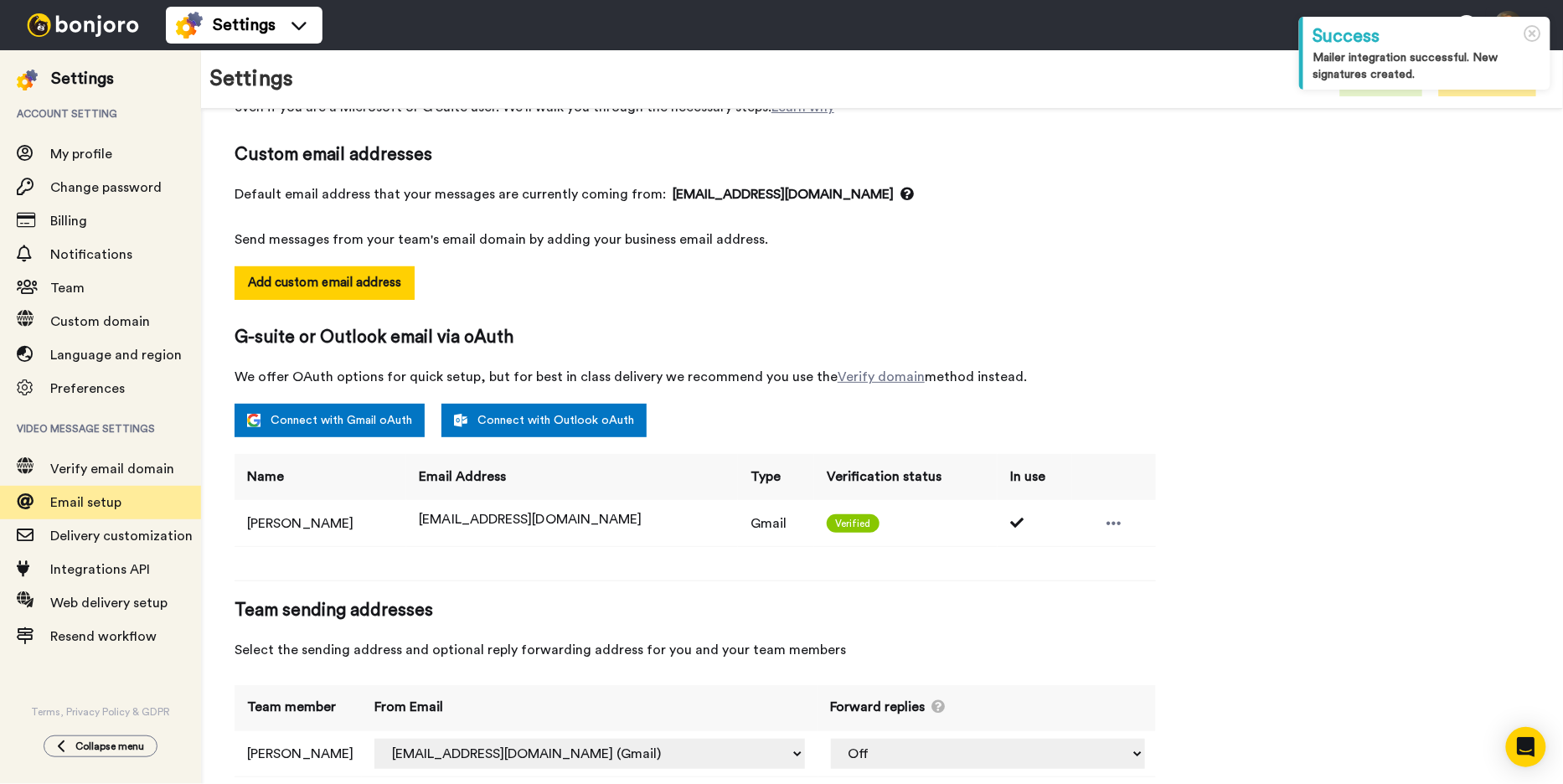
click at [1079, 521] on td at bounding box center [1114, 523] width 84 height 46
click at [1101, 521] on div at bounding box center [1114, 523] width 25 height 25
click at [1207, 467] on div "Email setup To send from your own address connect an email below. We highly rec…" at bounding box center [882, 410] width 1295 height 767
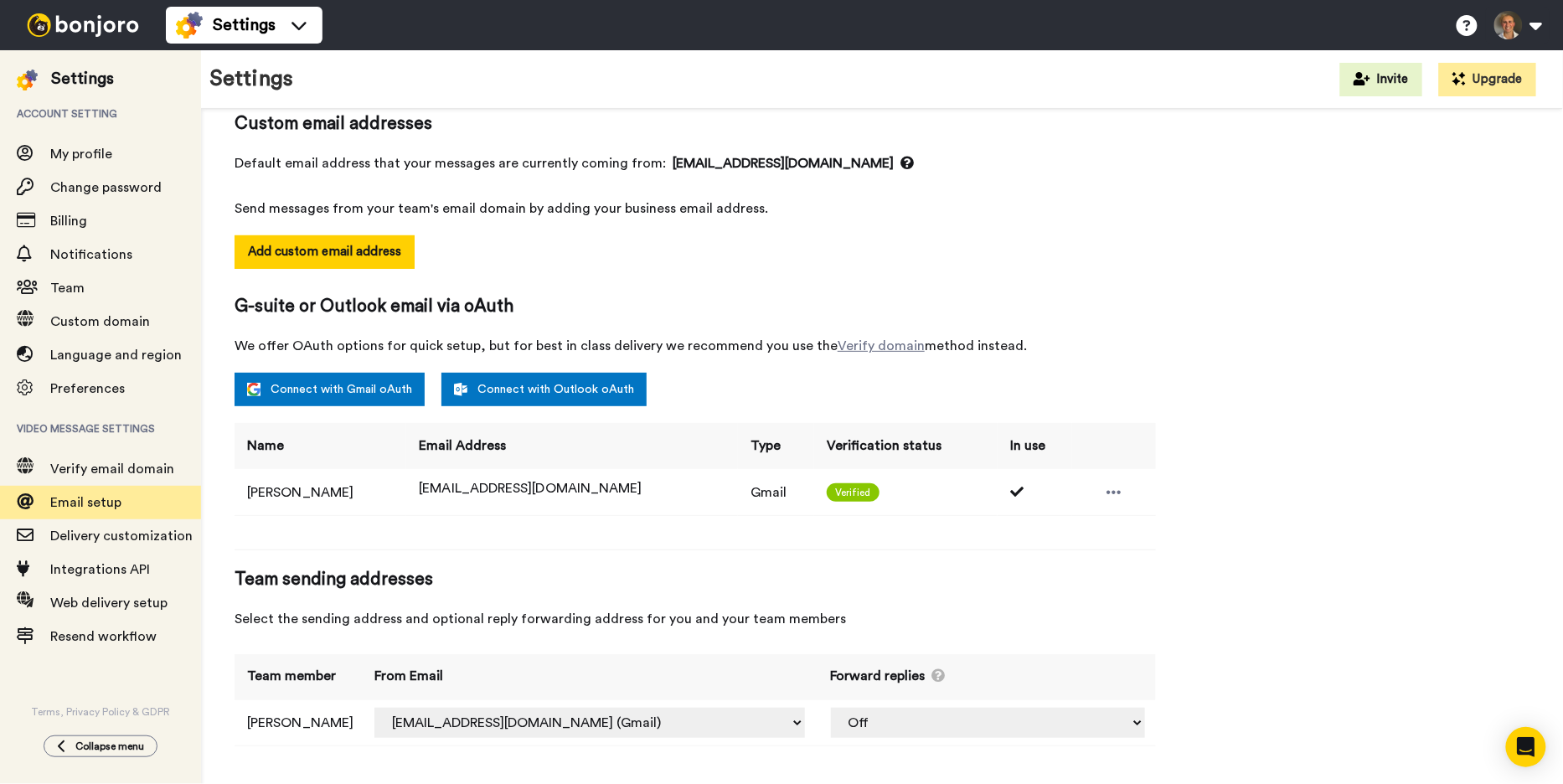
scroll to position [147, 0]
click at [1003, 721] on select "Off [EMAIL_ADDRESS][DOMAIN_NAME] (Gmail)" at bounding box center [989, 721] width 314 height 31
click at [662, 592] on div "Team sending addresses Select the sending address and optional reply forwarding…" at bounding box center [695, 596] width 921 height 62
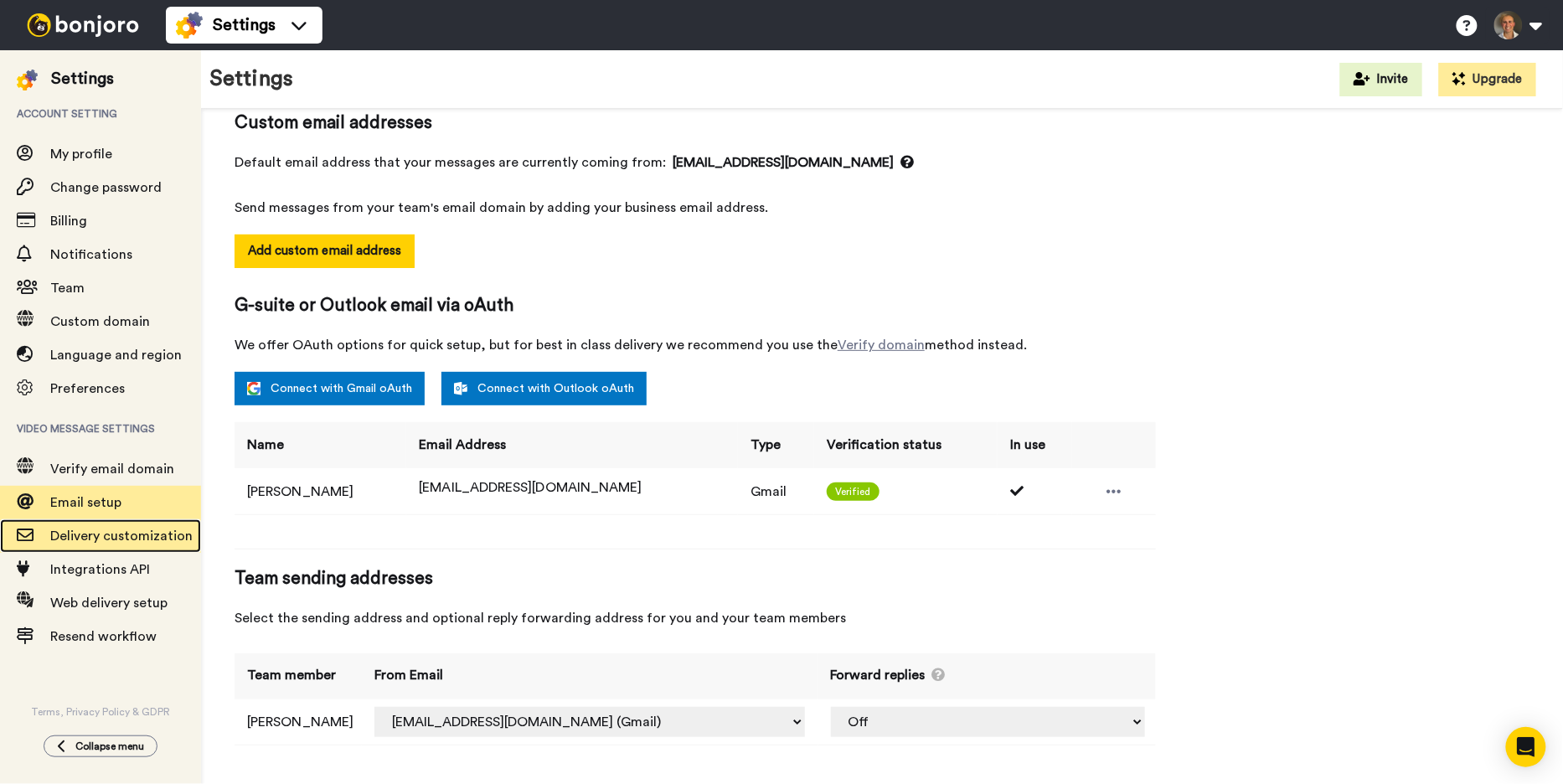
click at [70, 536] on span "Delivery customization" at bounding box center [121, 535] width 142 height 13
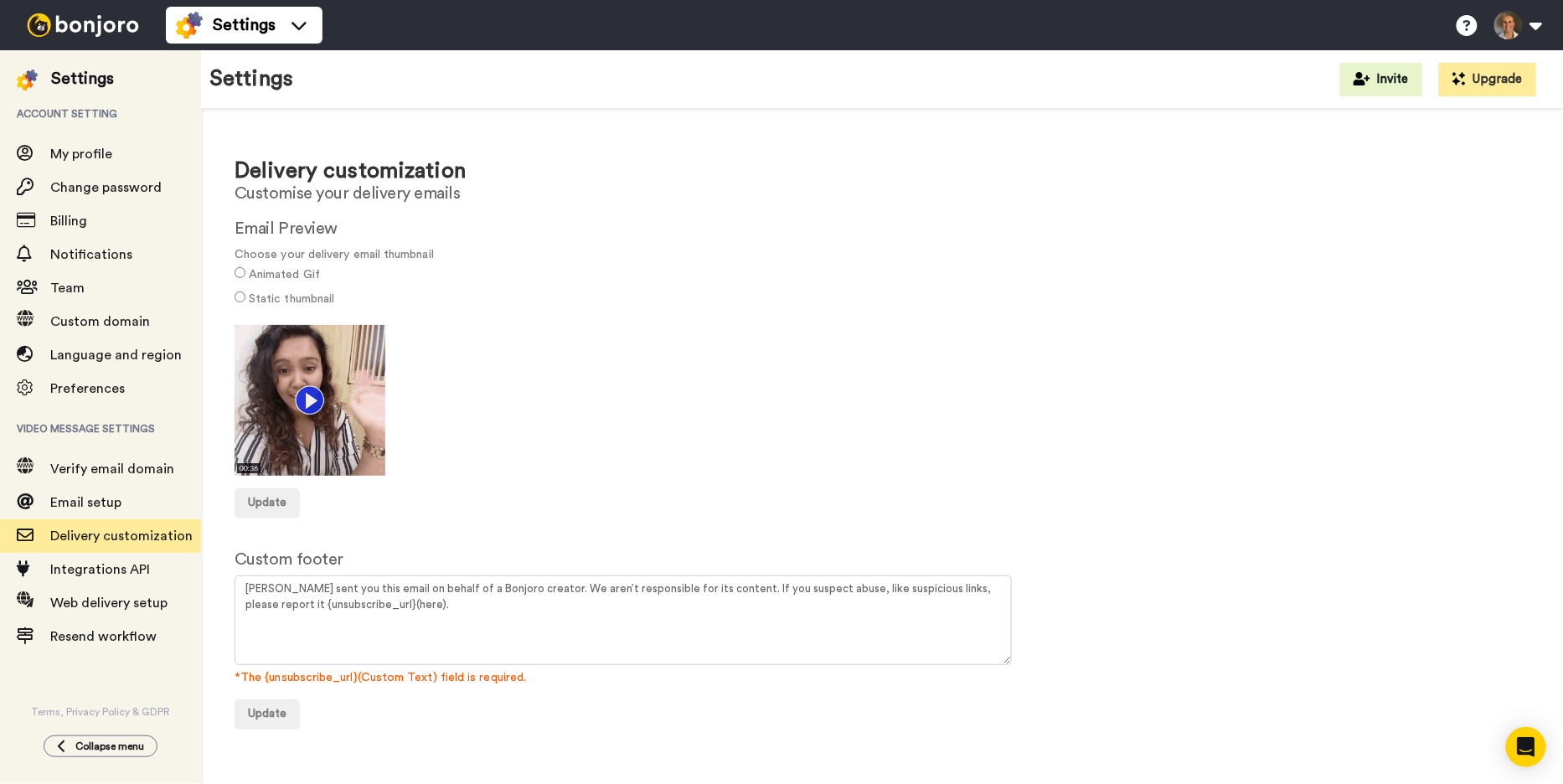
click at [298, 296] on label "Static thumbnail" at bounding box center [291, 299] width 85 height 18
click at [279, 278] on label "Animated Gif" at bounding box center [284, 275] width 71 height 18
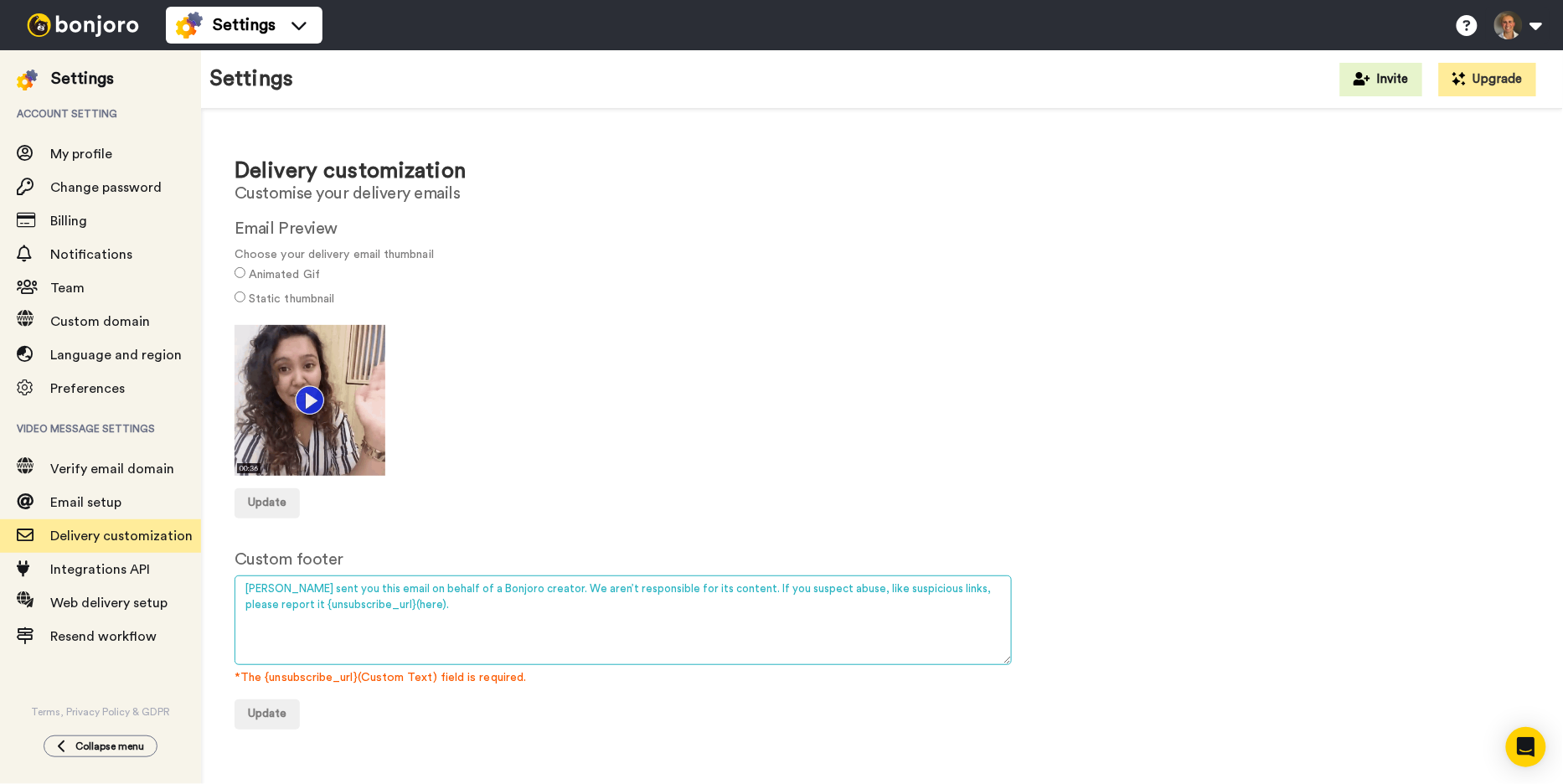
click at [622, 606] on textarea "Bonjoro sent you this email on behalf of a Bonjoro creator. We aren’t responsib…" at bounding box center [623, 619] width 778 height 90
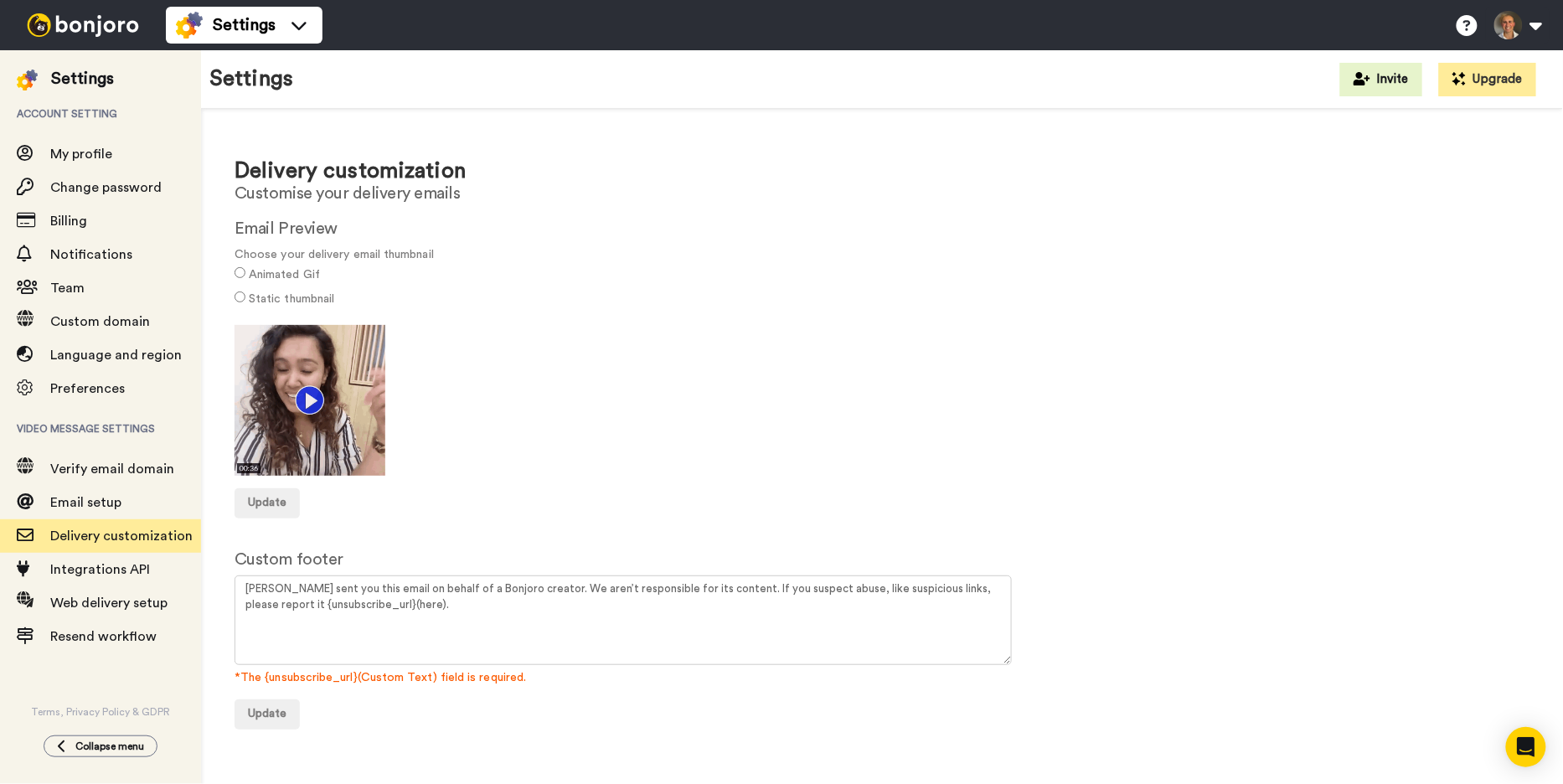
click at [1005, 503] on div "Update" at bounding box center [882, 503] width 1295 height 31
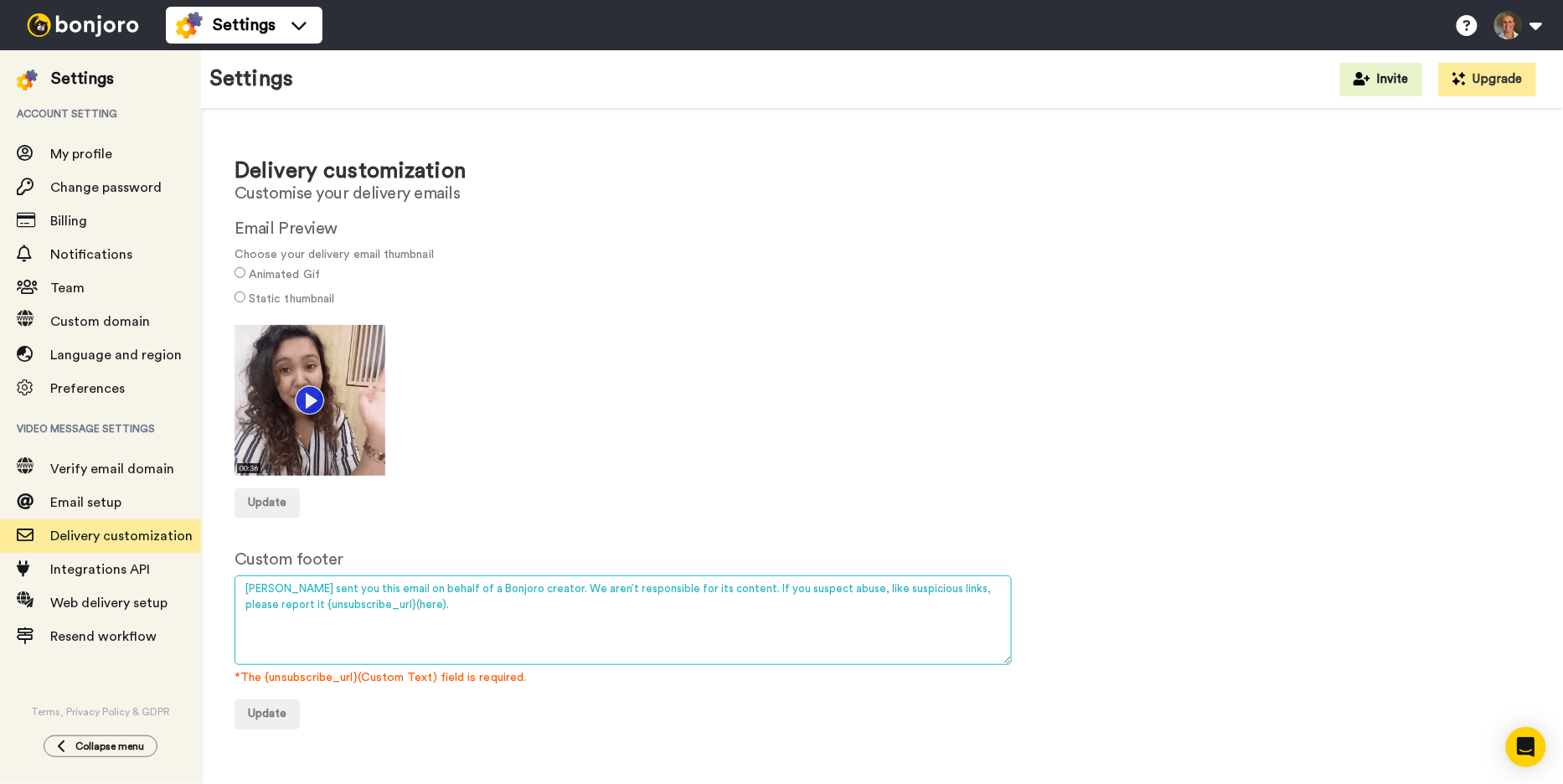
click at [434, 594] on textarea "Bonjoro sent you this email on behalf of a Bonjoro creator. We aren’t responsib…" at bounding box center [623, 619] width 778 height 90
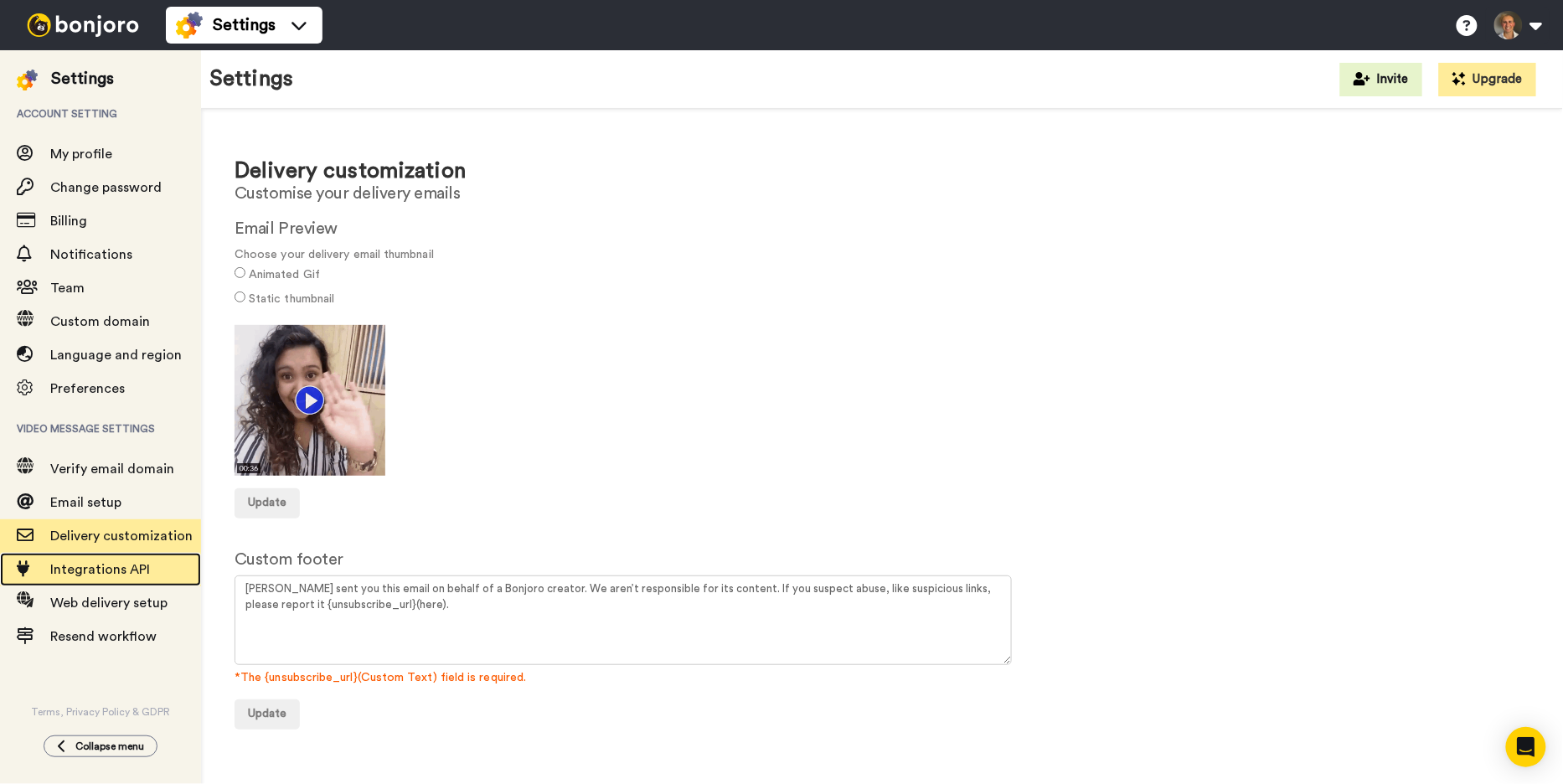
click at [122, 574] on span "Integrations API" at bounding box center [100, 570] width 100 height 13
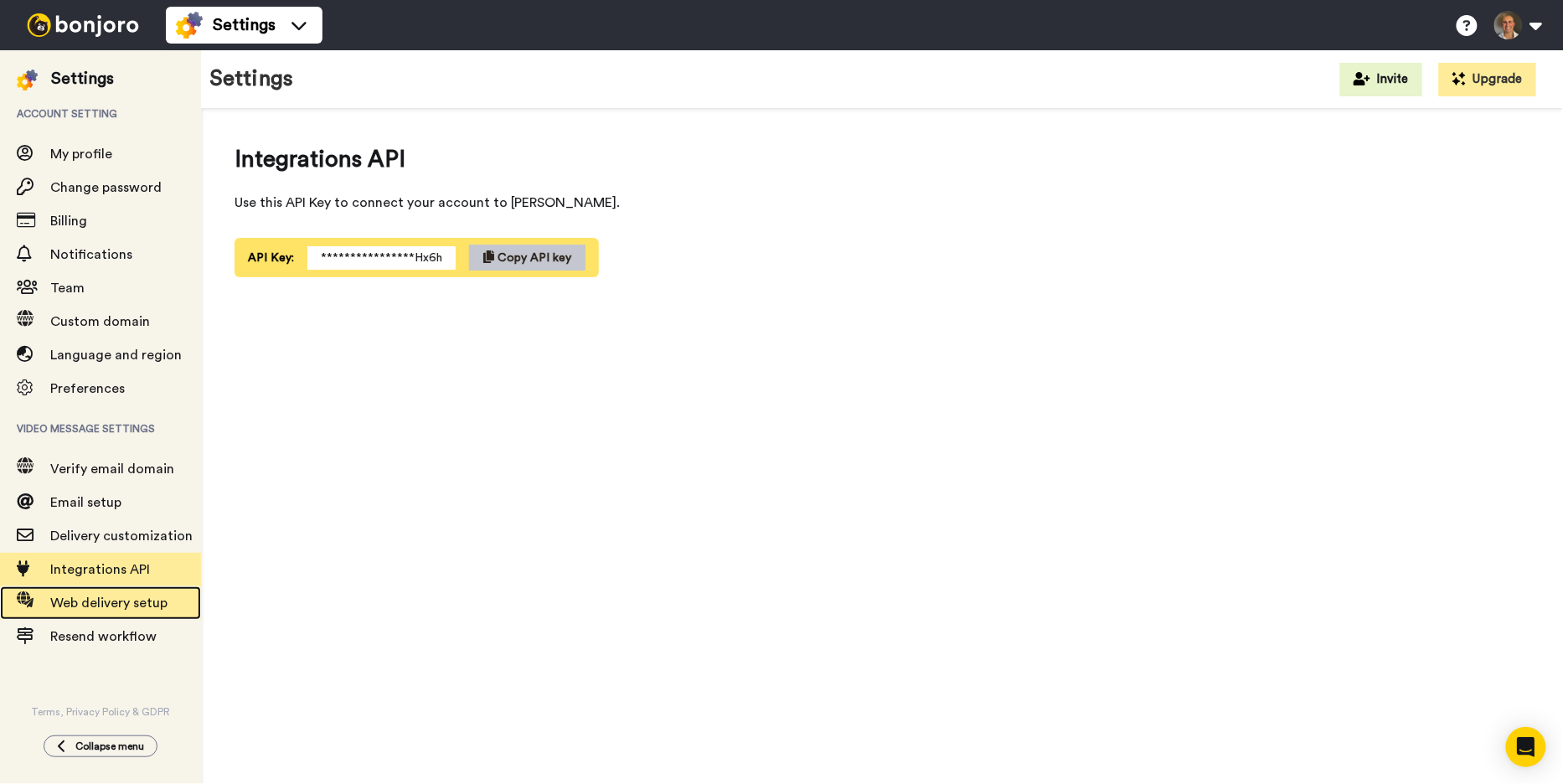
click at [96, 598] on span "Web delivery setup" at bounding box center [108, 603] width 117 height 13
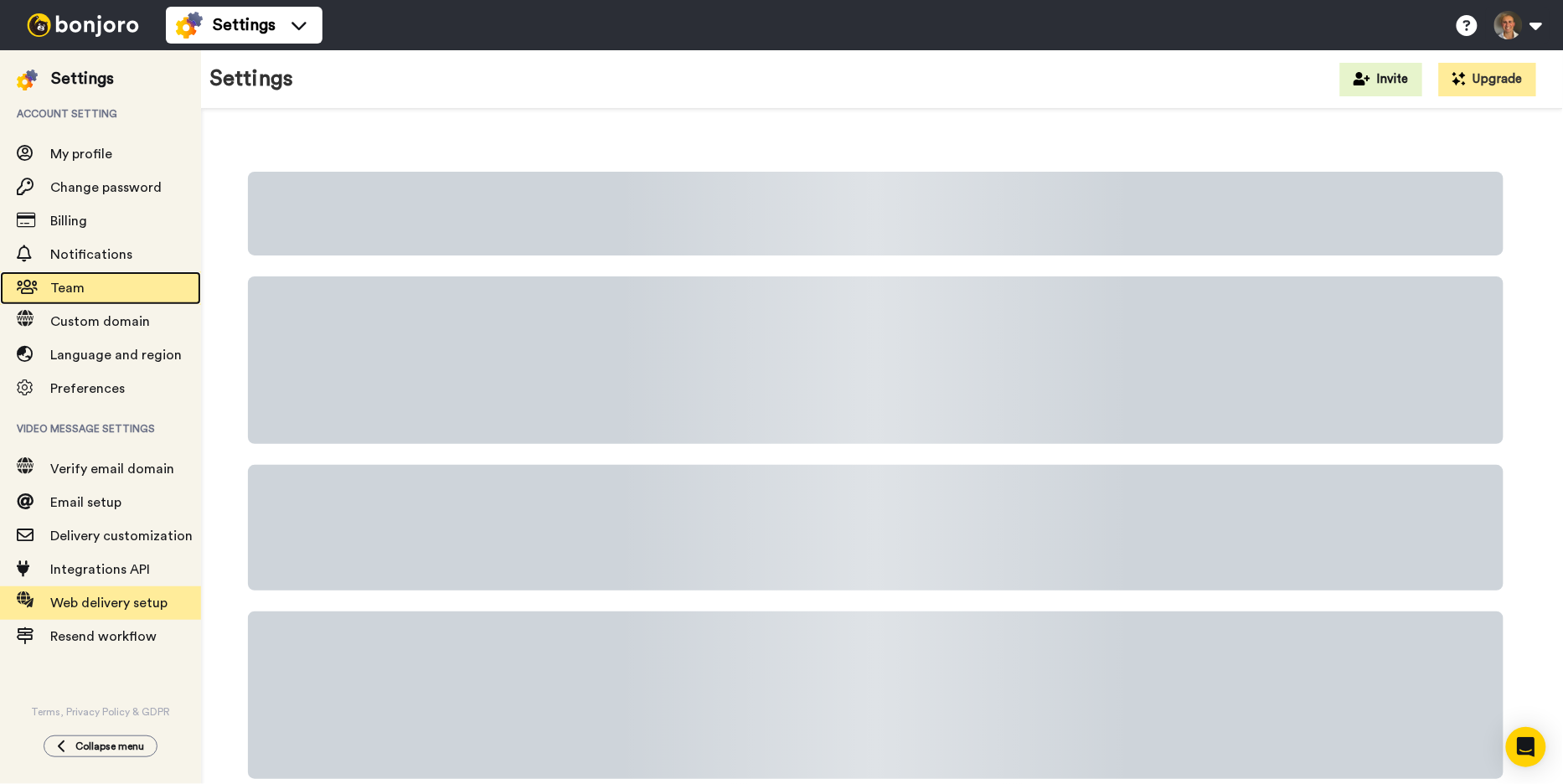
click at [101, 279] on span "Team" at bounding box center [125, 288] width 151 height 20
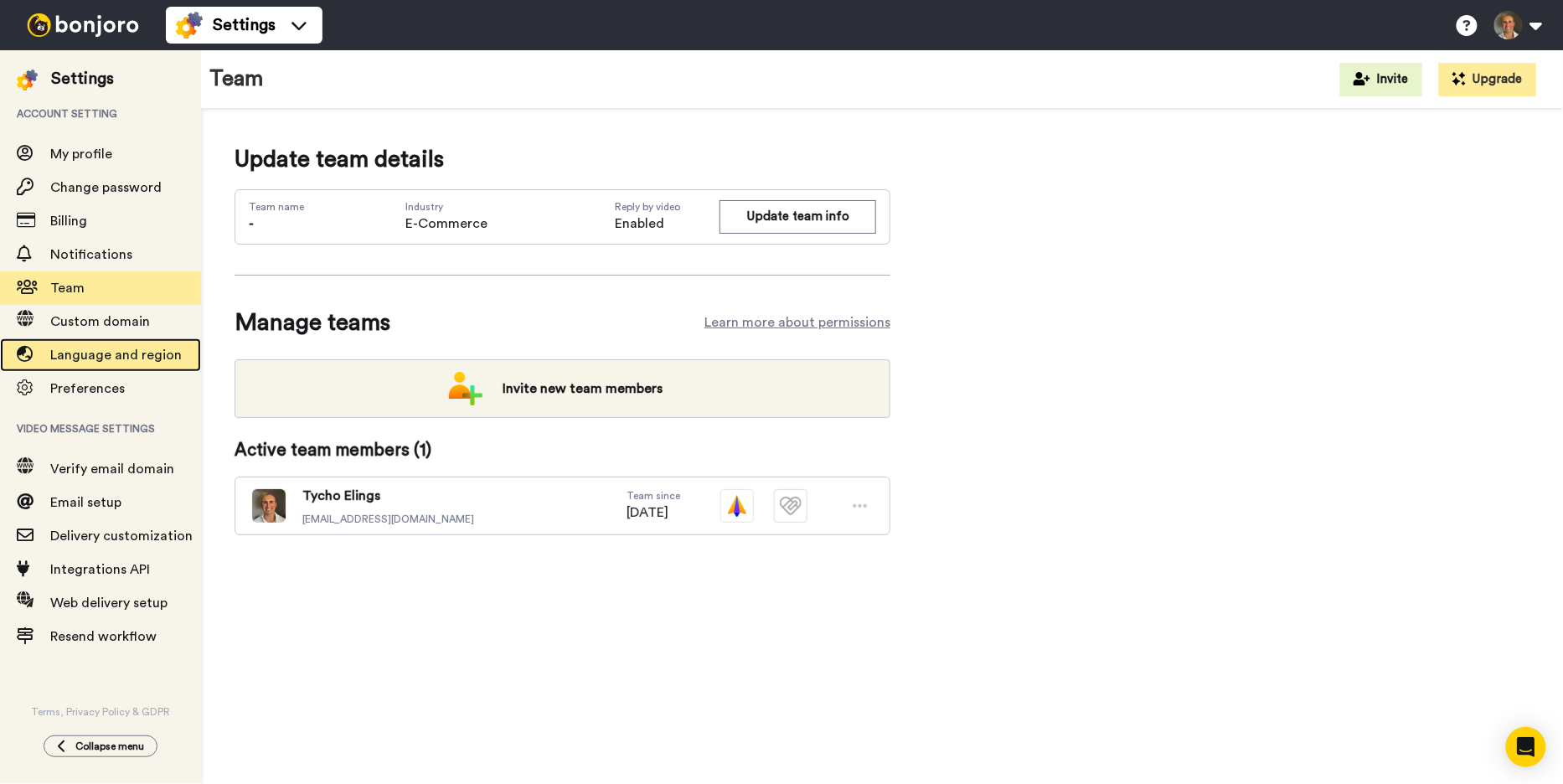
click at [128, 369] on div "Language and region" at bounding box center [100, 355] width 201 height 33
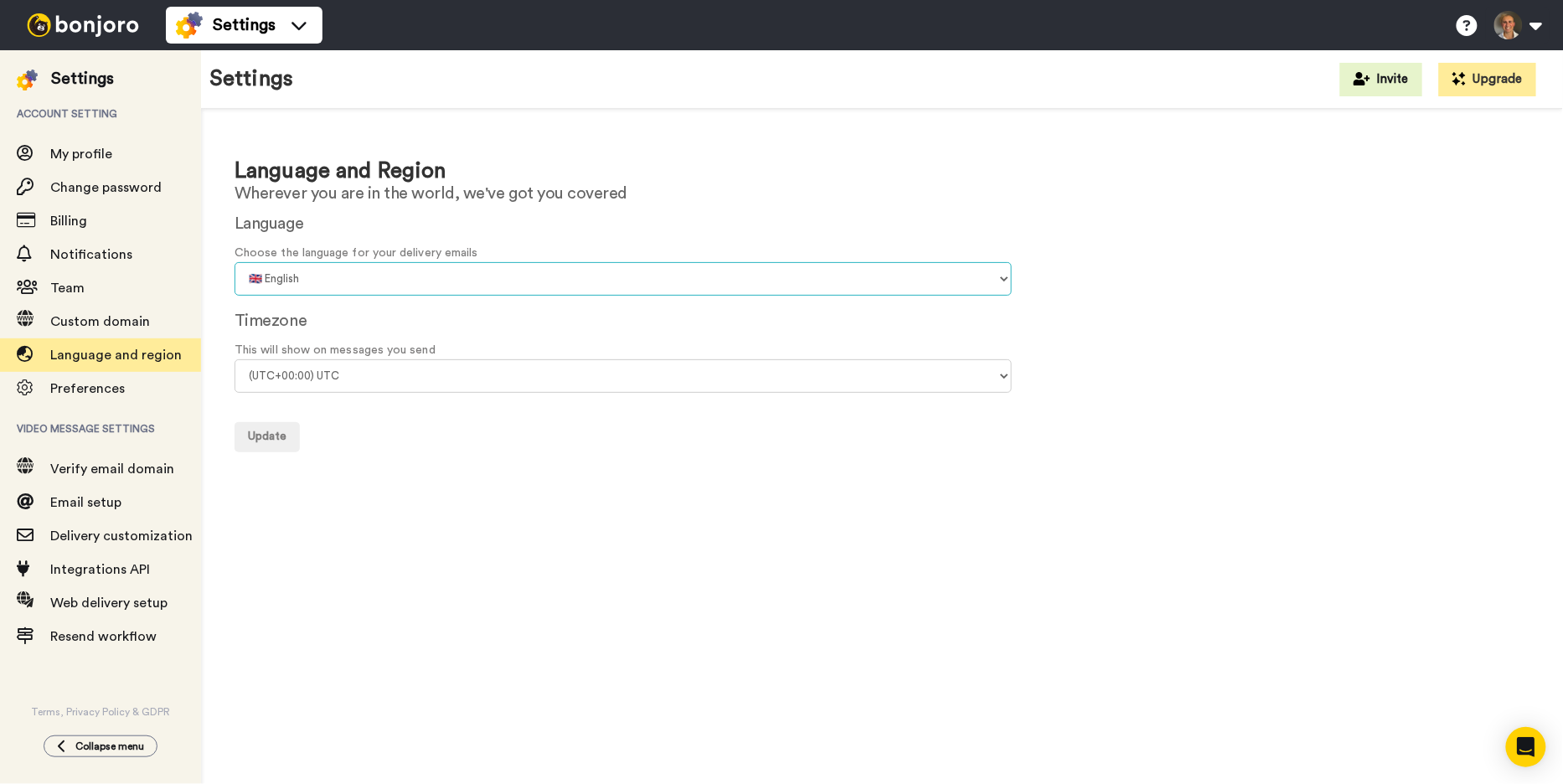
click at [378, 269] on select "🇨🇳 Chinese 🇨🇿 Czech 🇩🇰 Danish 🇳🇱 Dutch 🇬🇧 English 🇫🇮 Finnish 🇫🇷 French 🇩🇪 Germa…" at bounding box center [623, 279] width 778 height 33
select select "nl"
click at [235, 263] on select "🇨🇳 Chinese 🇨🇿 Czech 🇩🇰 Danish 🇳🇱 Dutch 🇬🇧 English 🇫🇮 Finnish 🇫🇷 French 🇩🇪 Germa…" at bounding box center [623, 279] width 778 height 33
click at [360, 381] on select "(UTC-11:00) Midway Island (UTC-11:00) Samoa (UTC-10:00) Hawaii (UTC-09:00) Alas…" at bounding box center [623, 376] width 778 height 33
select select "Europe/Amsterdam"
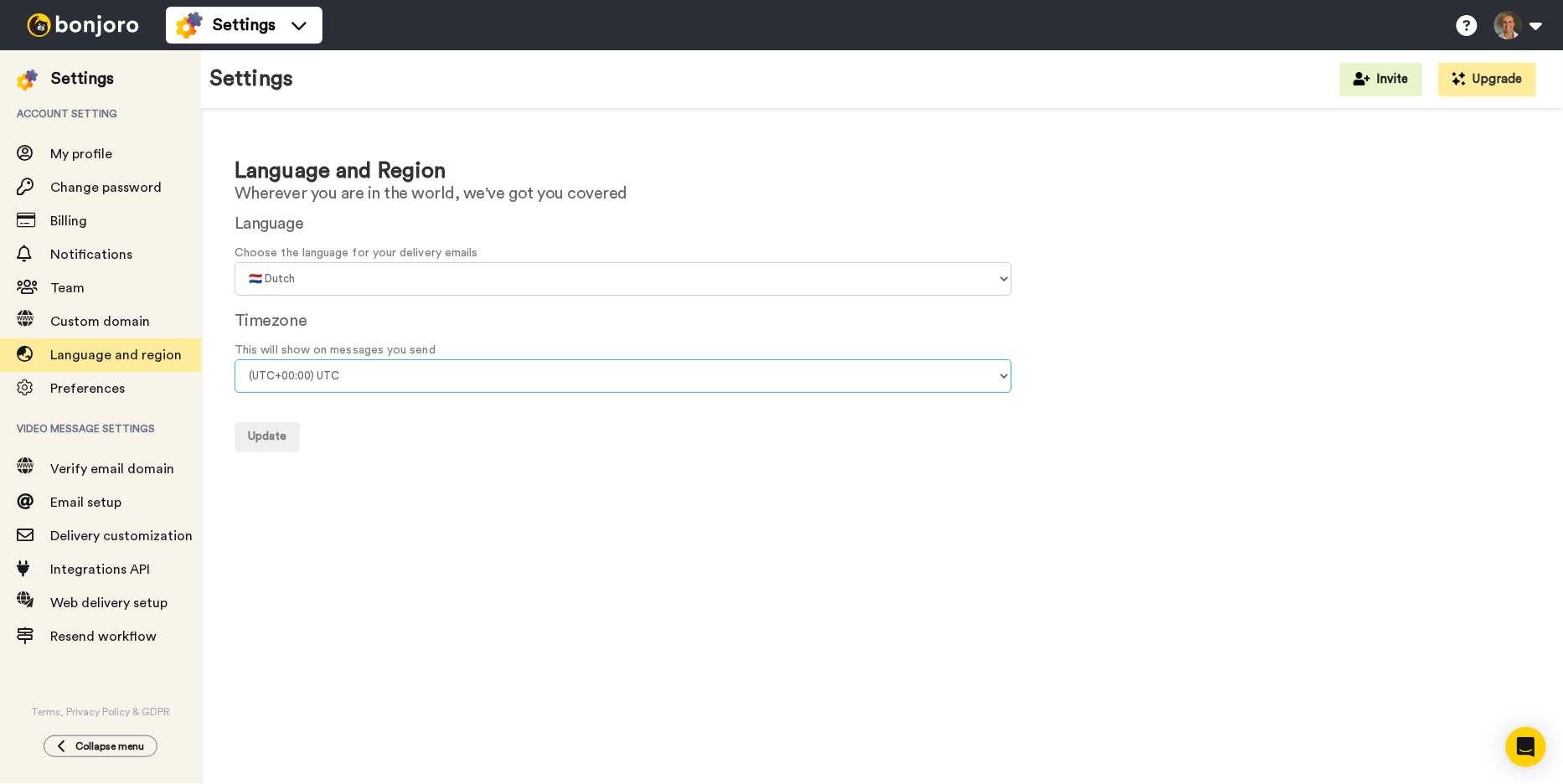
click at [235, 360] on select "(UTC-11:00) Midway Island (UTC-11:00) Samoa (UTC-10:00) Hawaii (UTC-09:00) Alas…" at bounding box center [623, 376] width 778 height 33
click at [277, 440] on span "Update" at bounding box center [267, 436] width 39 height 12
click at [107, 315] on span "Custom domain" at bounding box center [100, 322] width 100 height 13
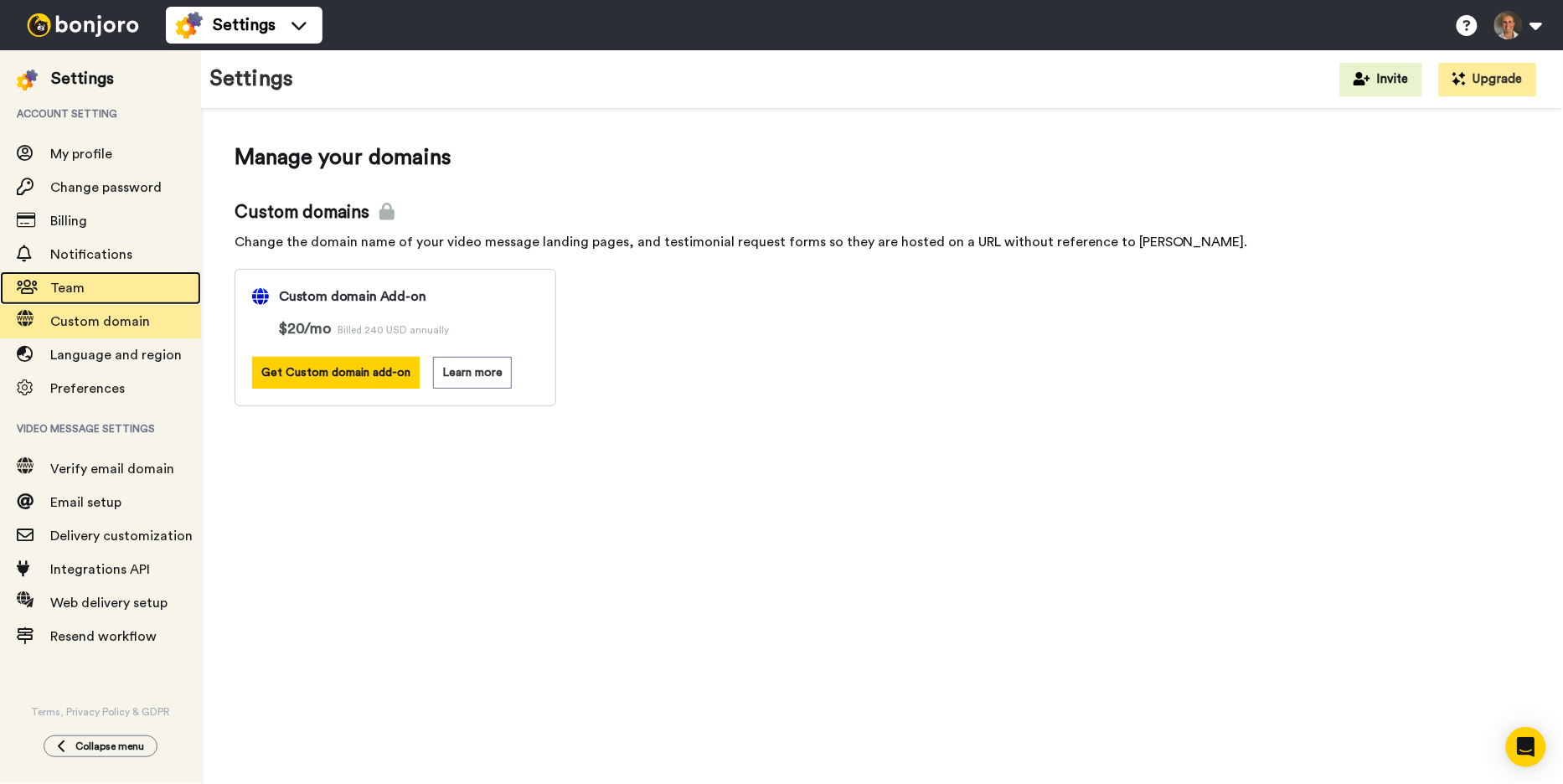
click at [144, 292] on span "Team" at bounding box center [125, 288] width 151 height 20
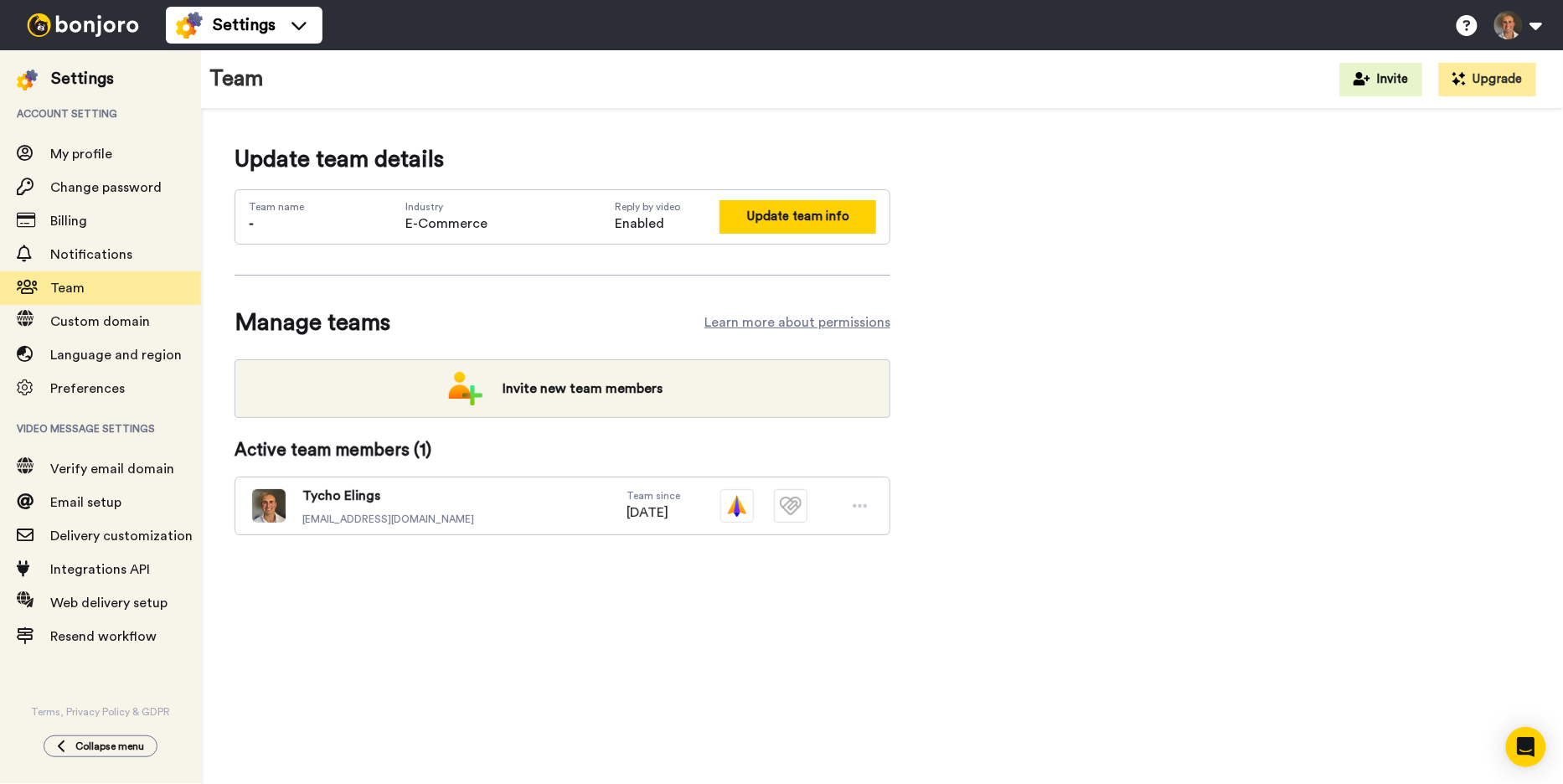
click at [749, 215] on button "Update team info" at bounding box center [797, 215] width 156 height 32
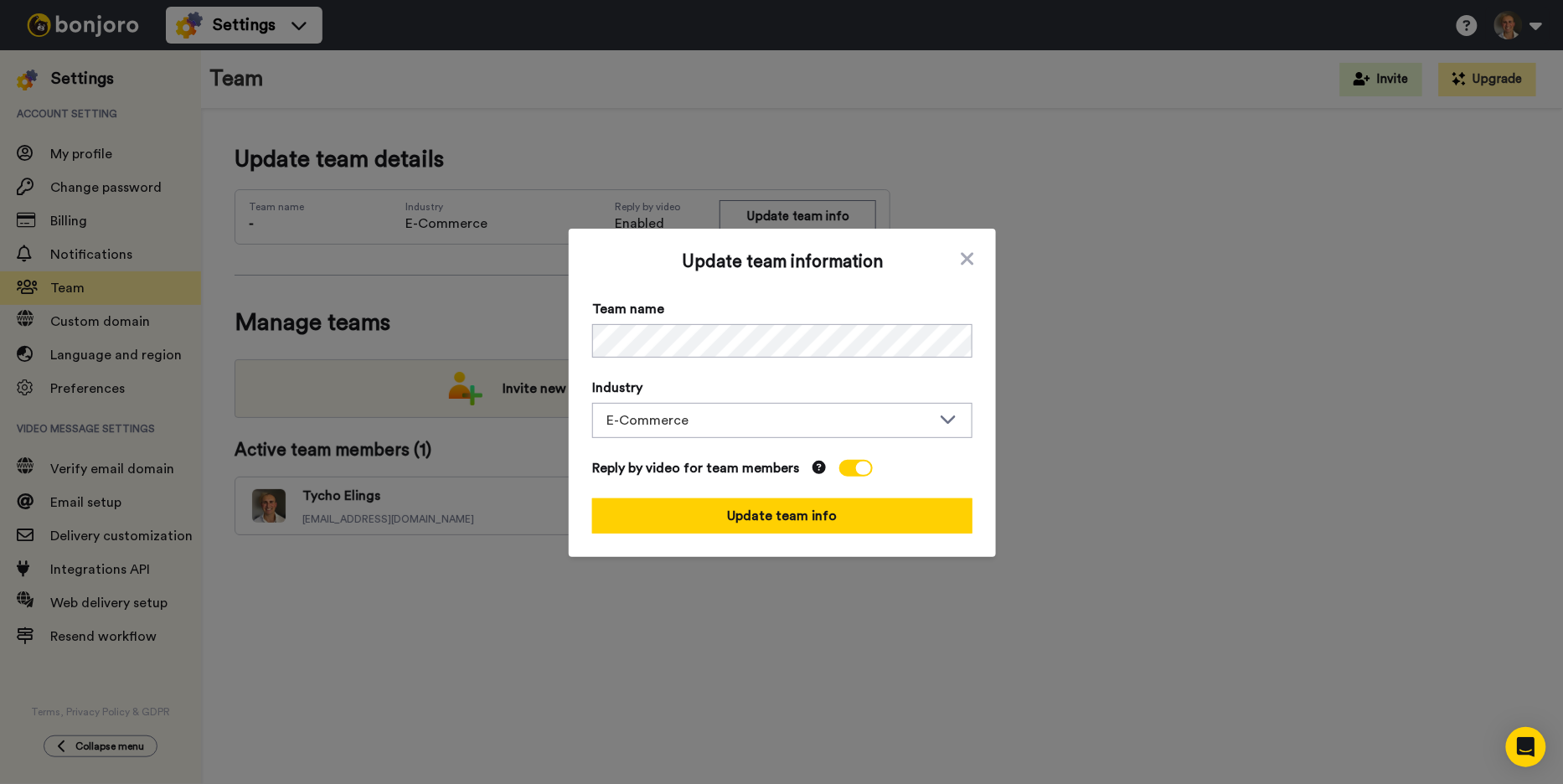
drag, startPoint x: 795, startPoint y: 507, endPoint x: 757, endPoint y: 550, distance: 57.4
click at [795, 507] on button "Update team info" at bounding box center [782, 516] width 380 height 35
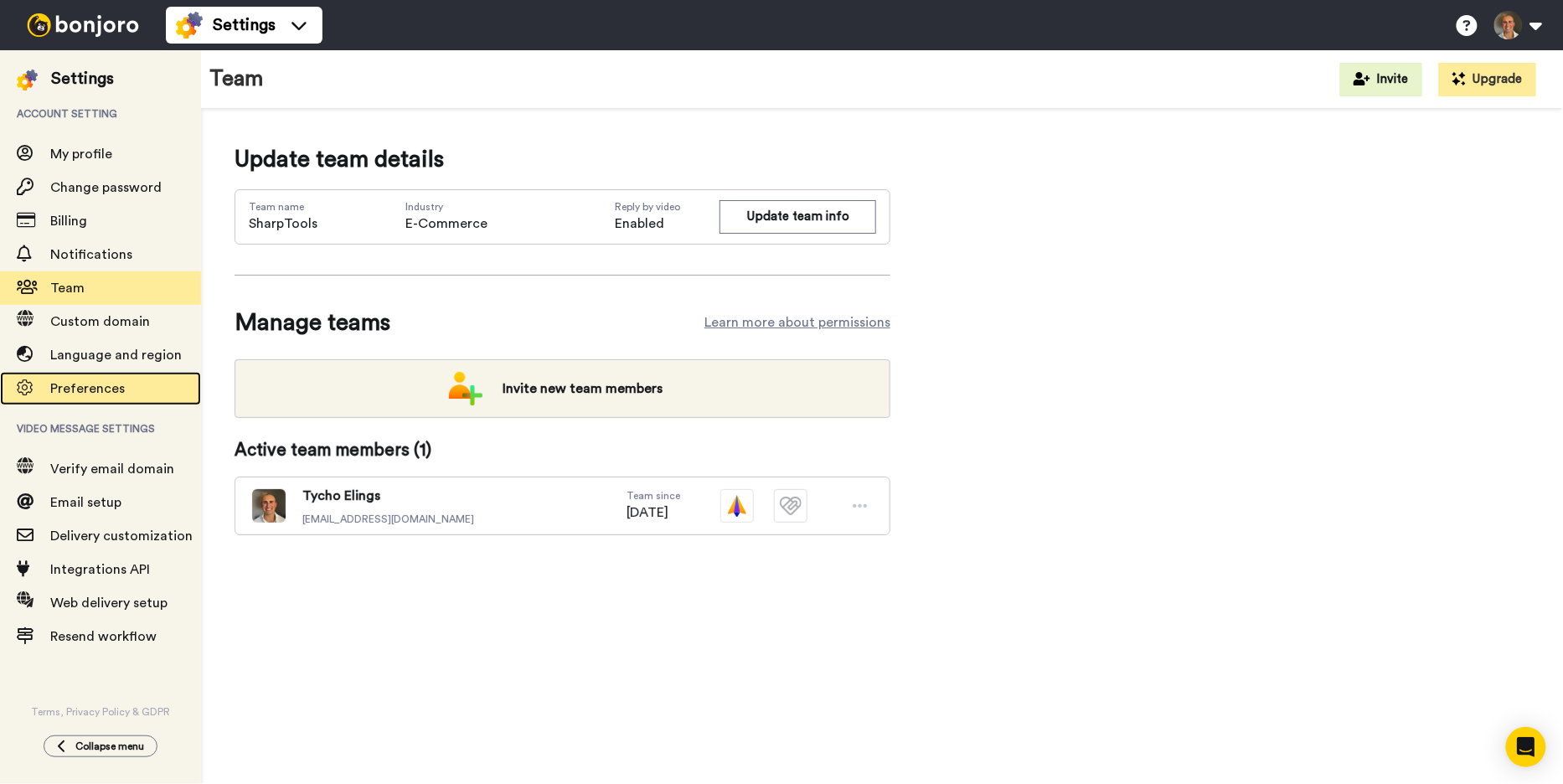
click at [86, 375] on div "Preferences" at bounding box center [100, 388] width 201 height 33
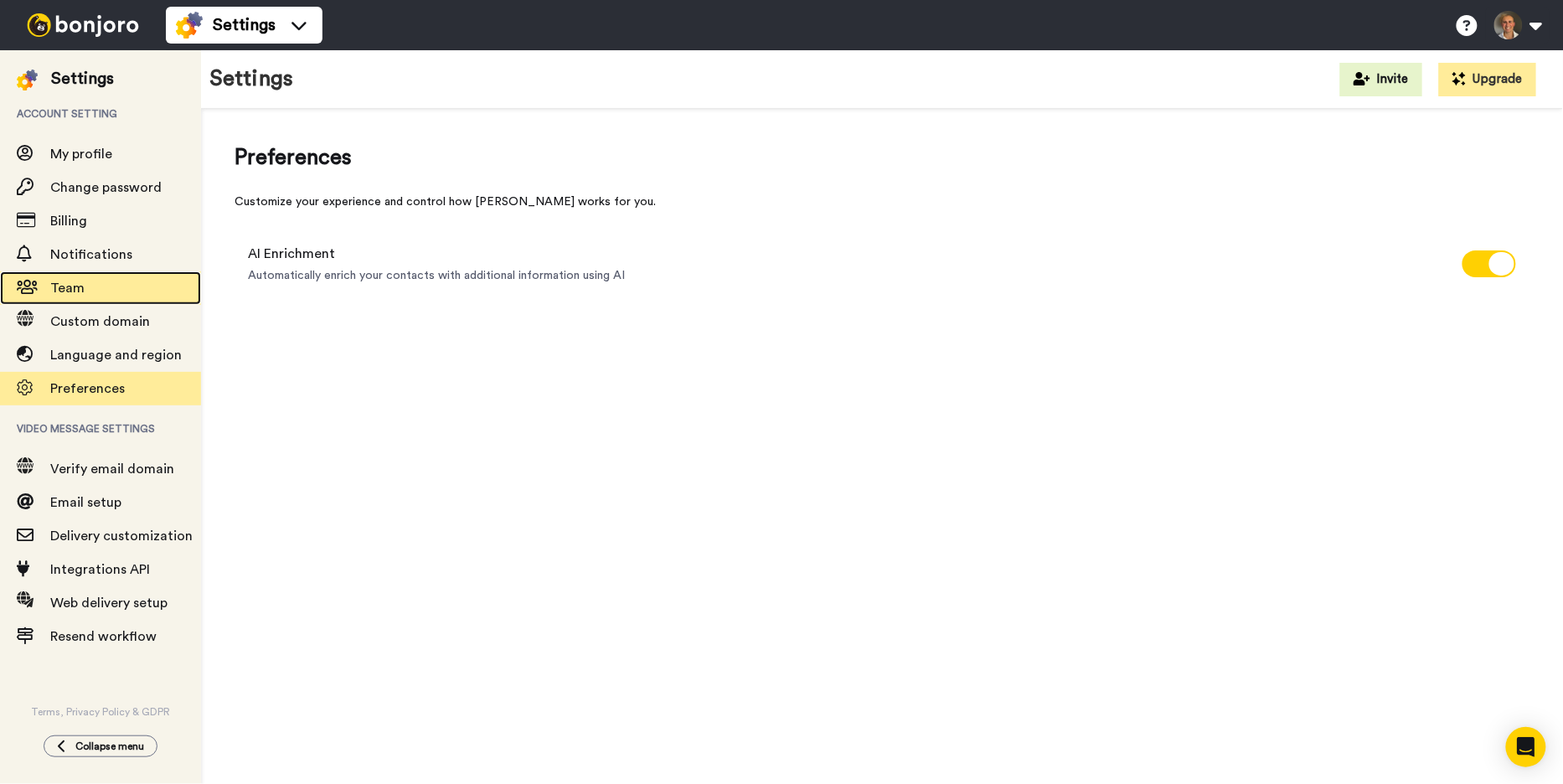
click at [124, 282] on span "Team" at bounding box center [125, 288] width 151 height 20
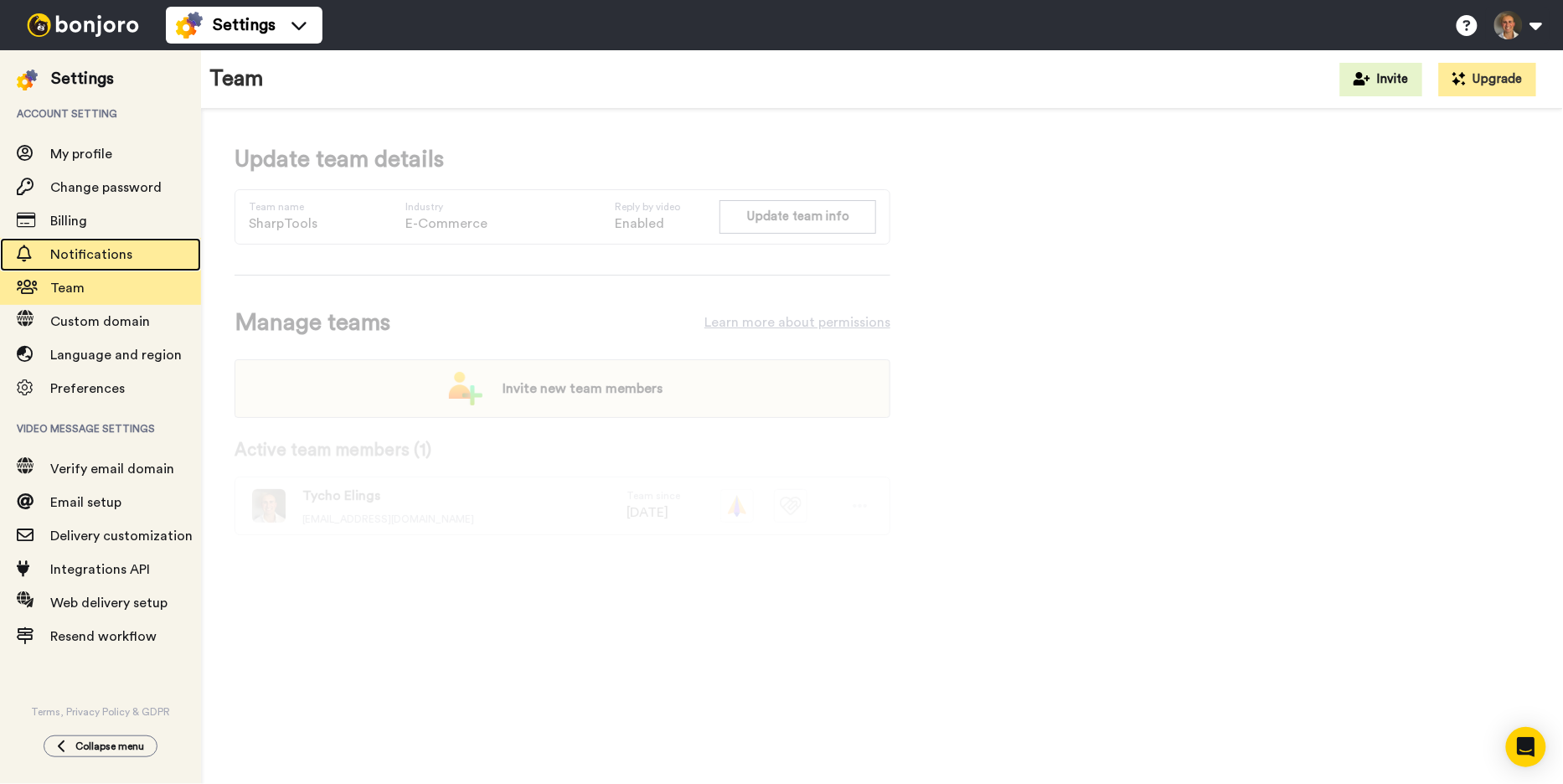
click at [111, 253] on span "Notifications" at bounding box center [91, 254] width 82 height 13
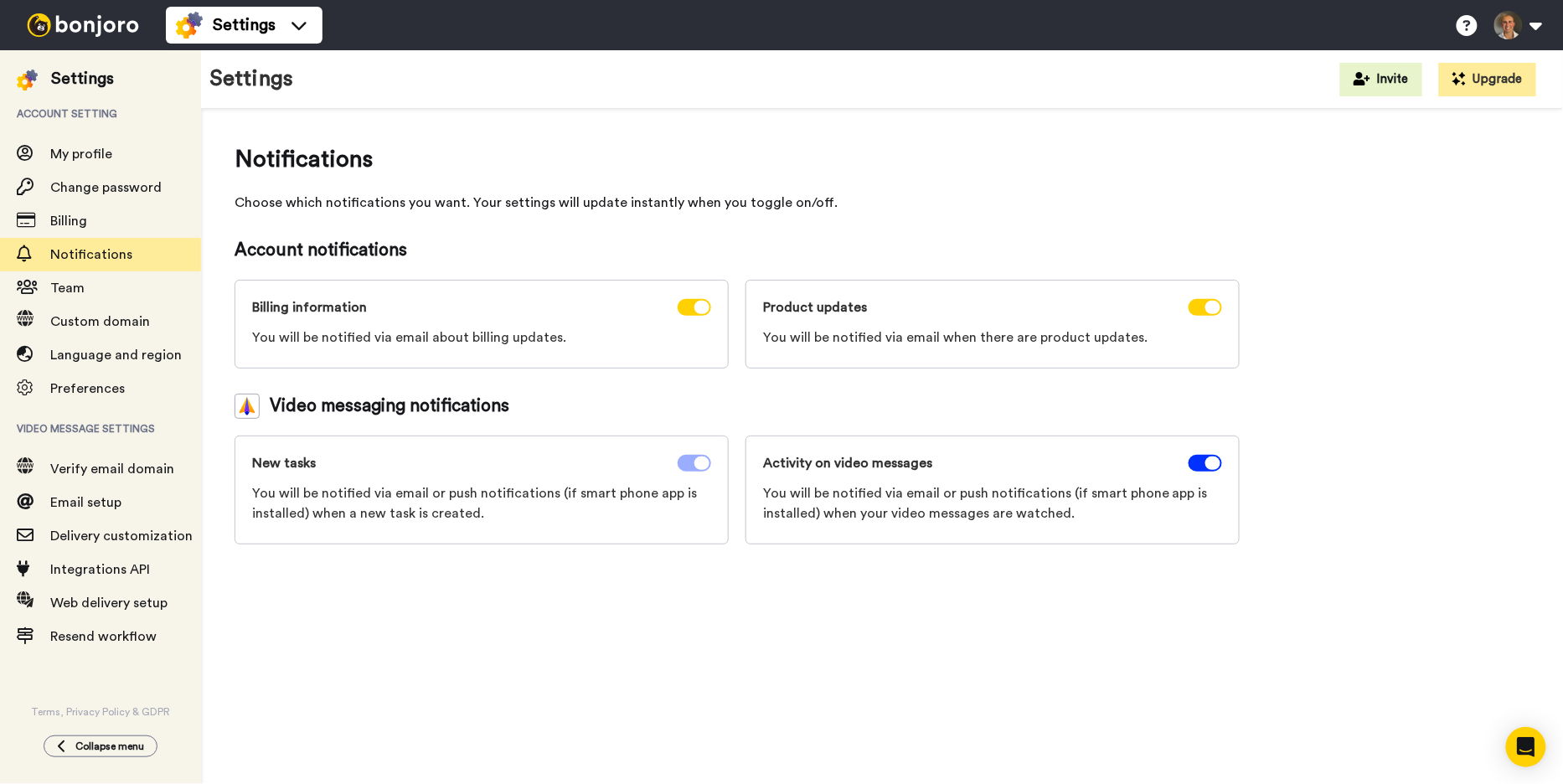
click at [702, 462] on icon at bounding box center [702, 463] width 15 height 13
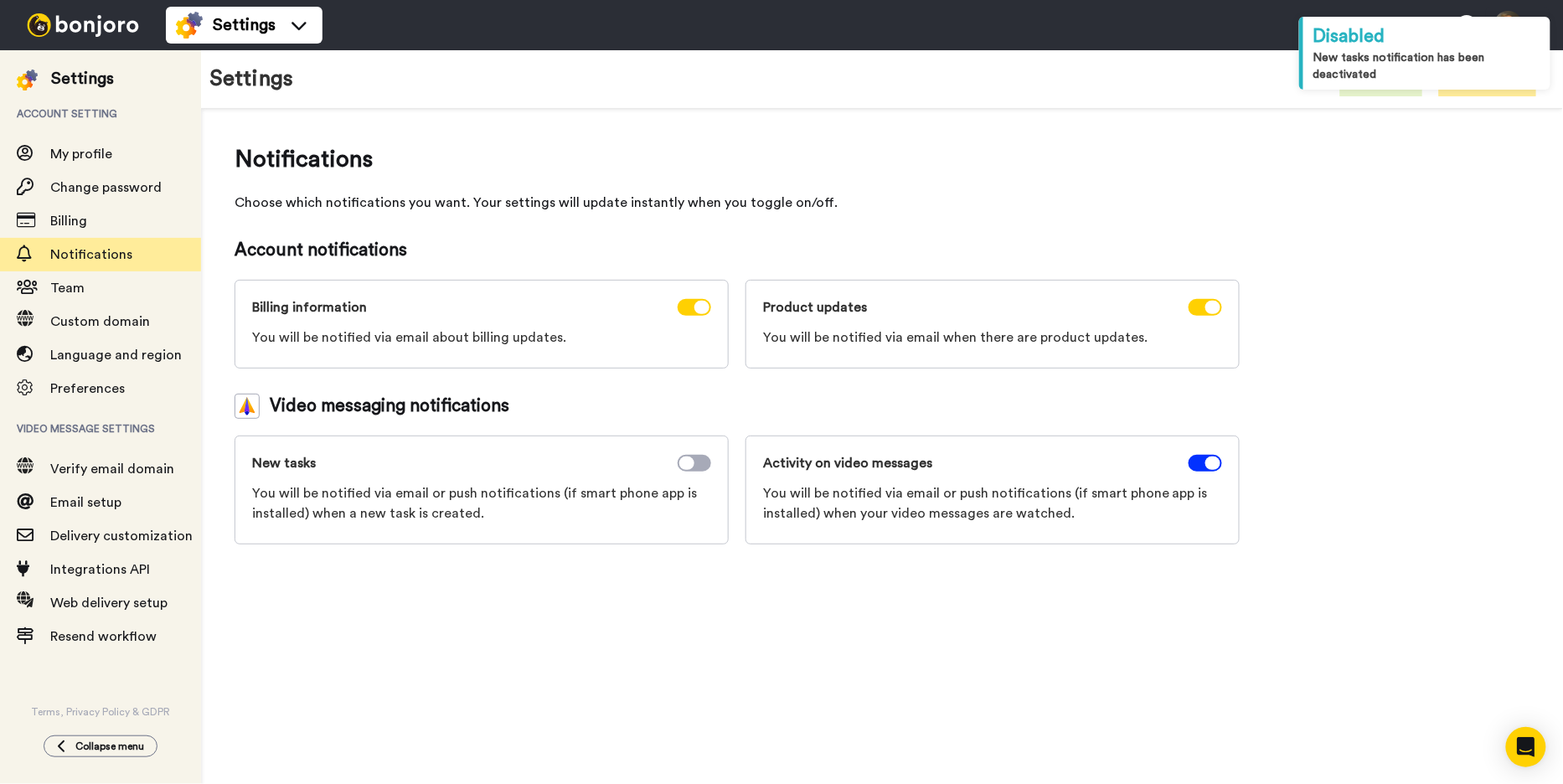
click at [1187, 460] on div "Activity on video messages" at bounding box center [992, 463] width 459 height 20
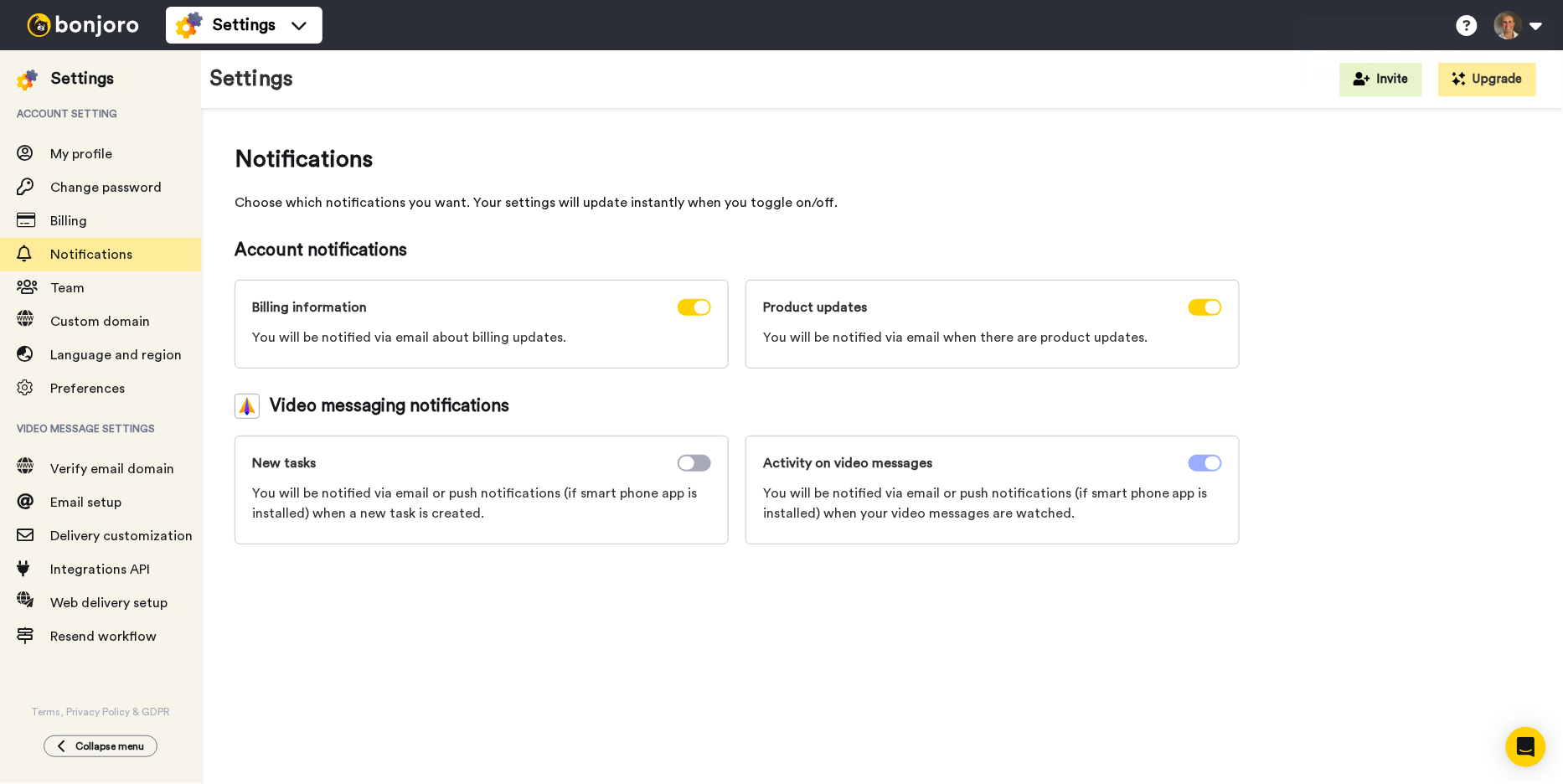
click at [1198, 460] on span at bounding box center [1205, 463] width 33 height 17
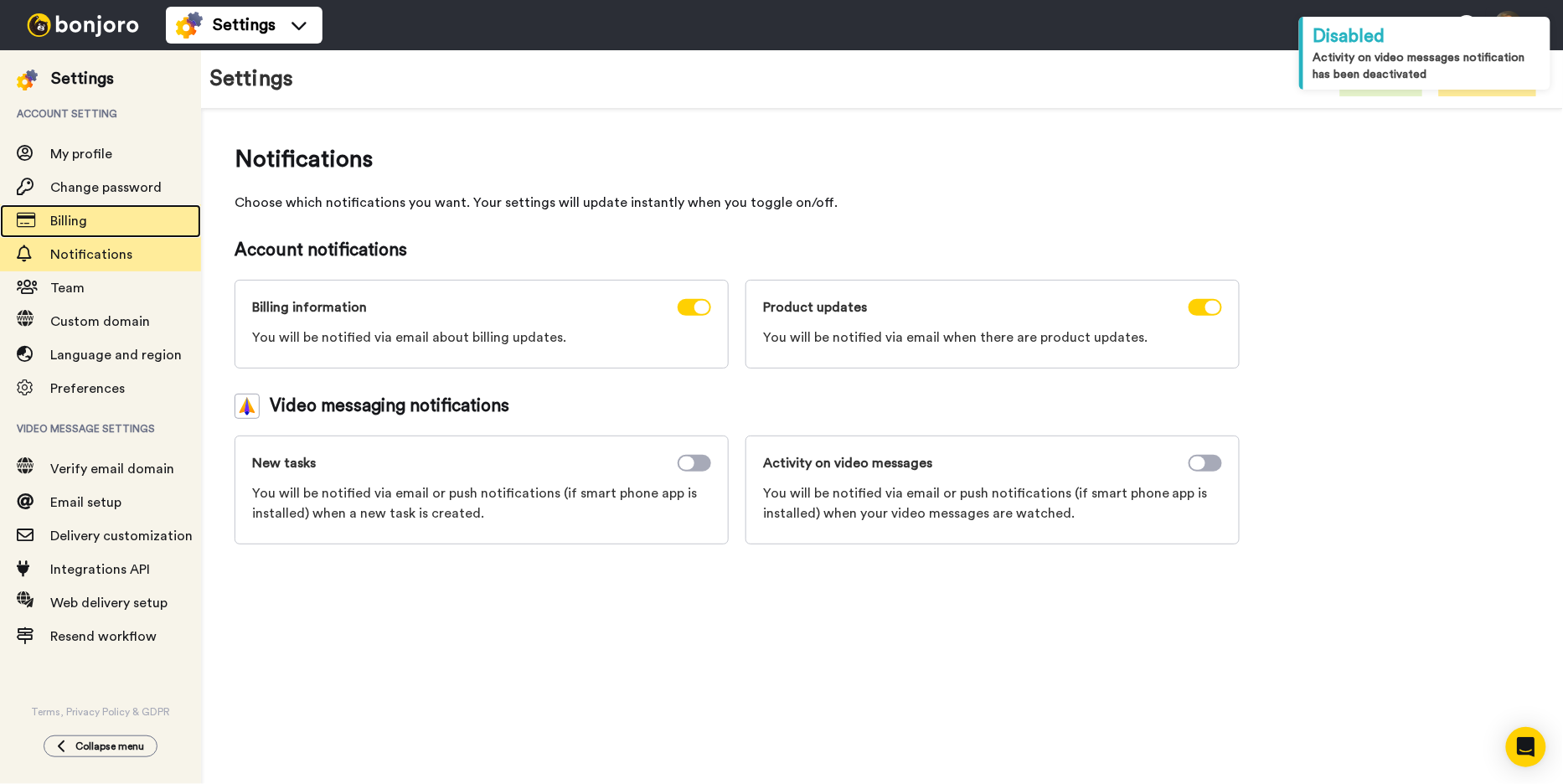
click at [117, 222] on span "Billing" at bounding box center [125, 221] width 151 height 20
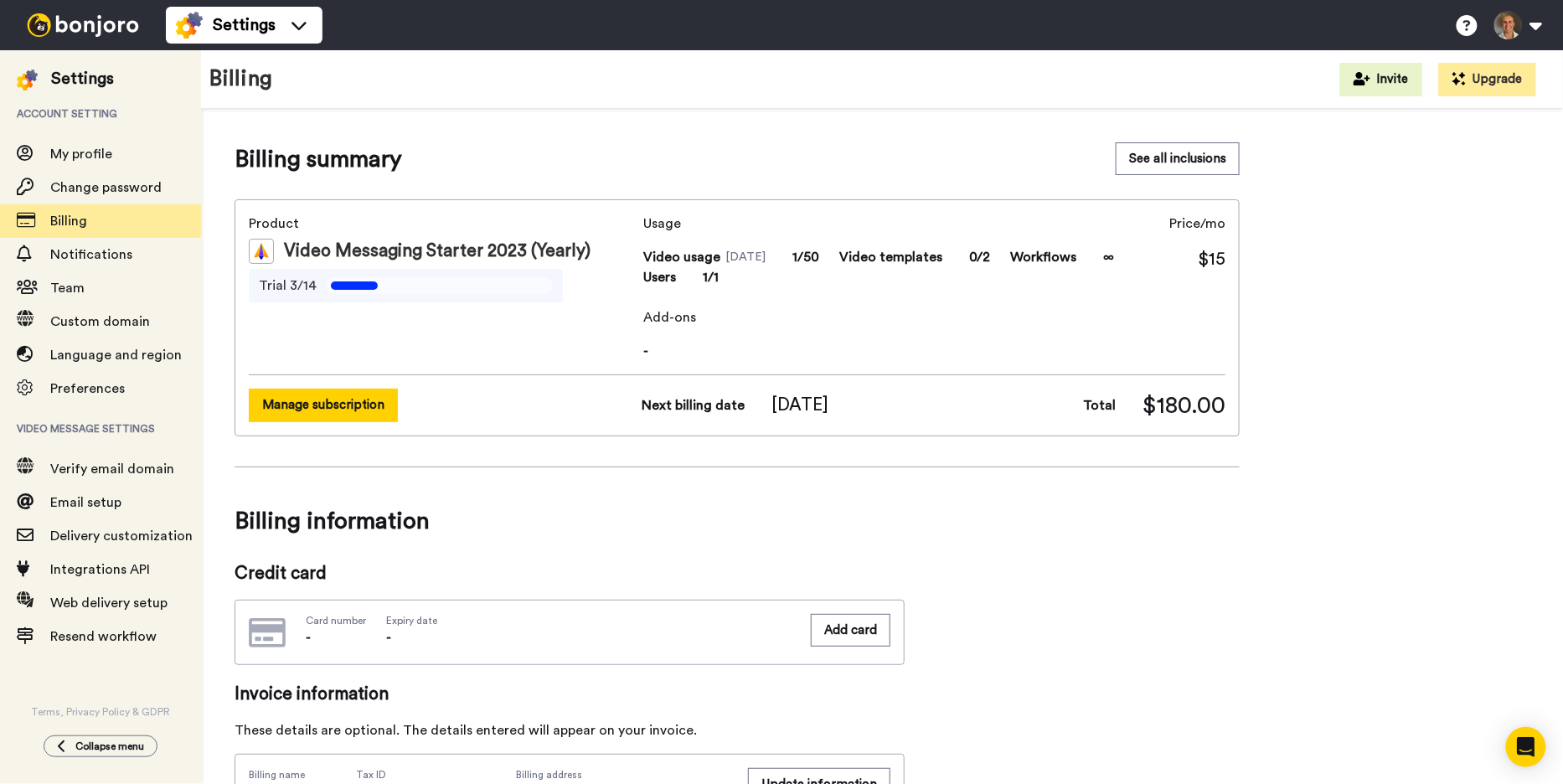
click at [370, 401] on button "Manage subscription" at bounding box center [323, 404] width 149 height 32
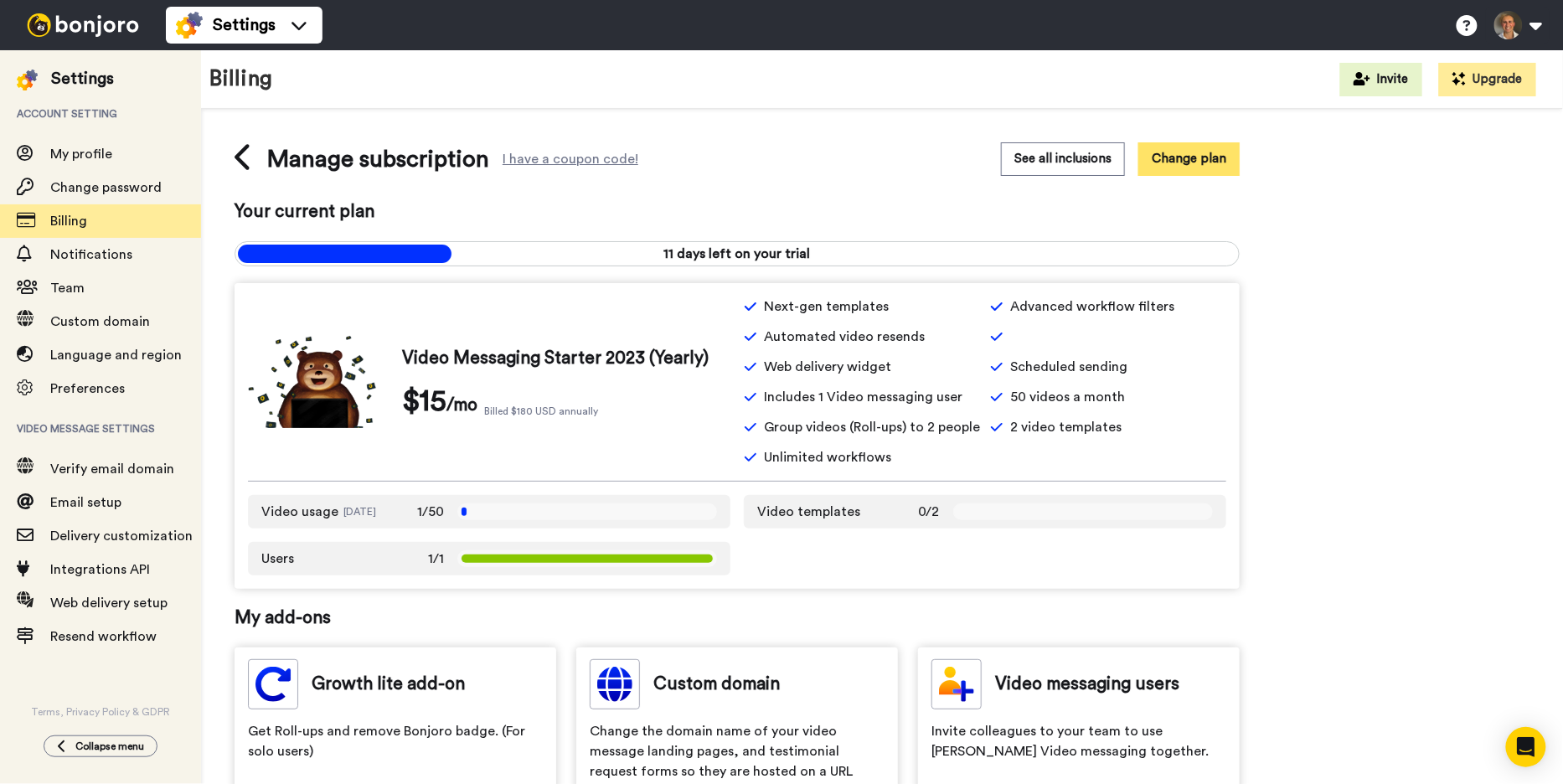
click at [1190, 169] on button "Change plan" at bounding box center [1189, 158] width 102 height 32
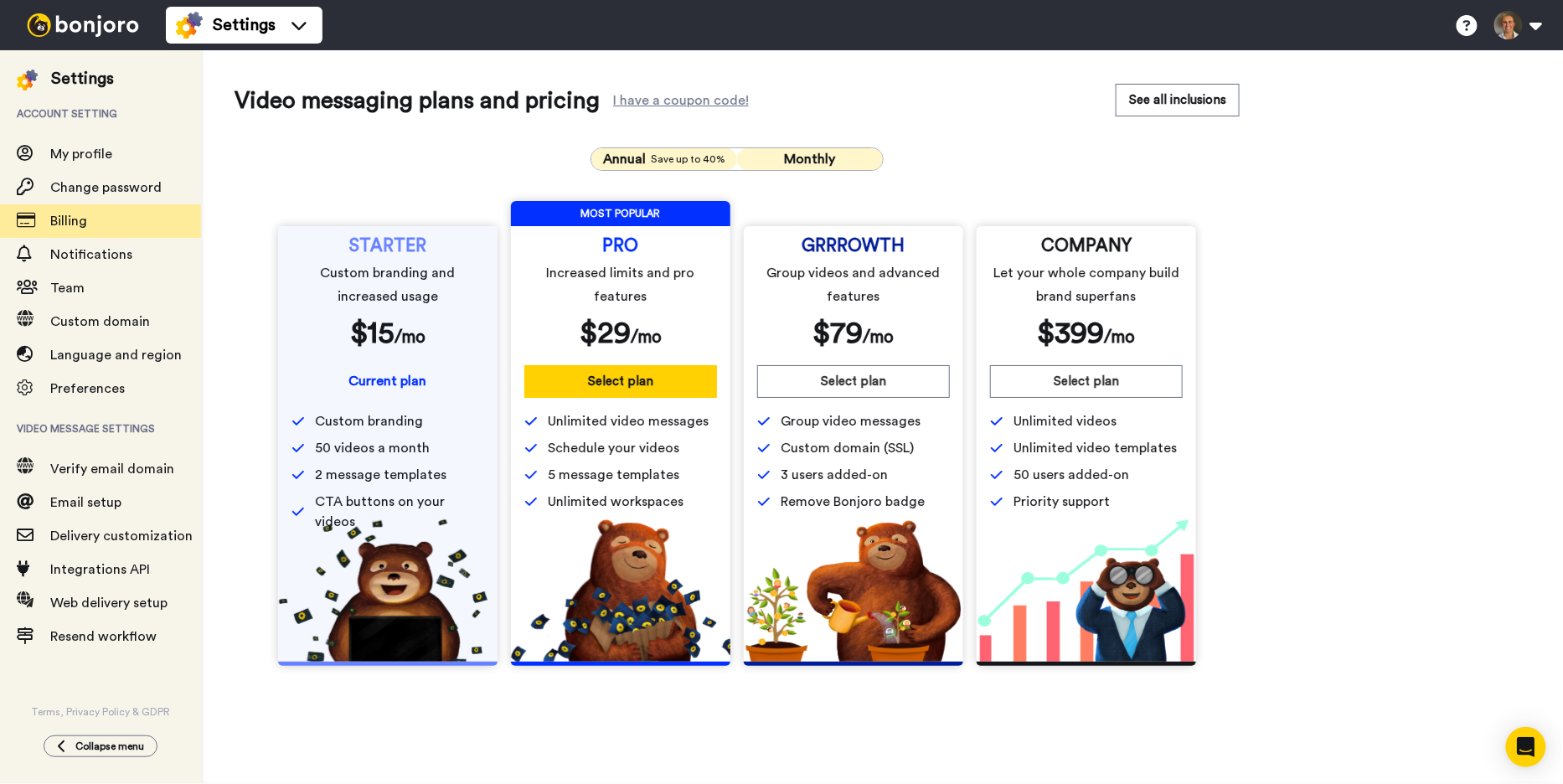
click at [862, 155] on button "Monthly" at bounding box center [810, 159] width 146 height 22
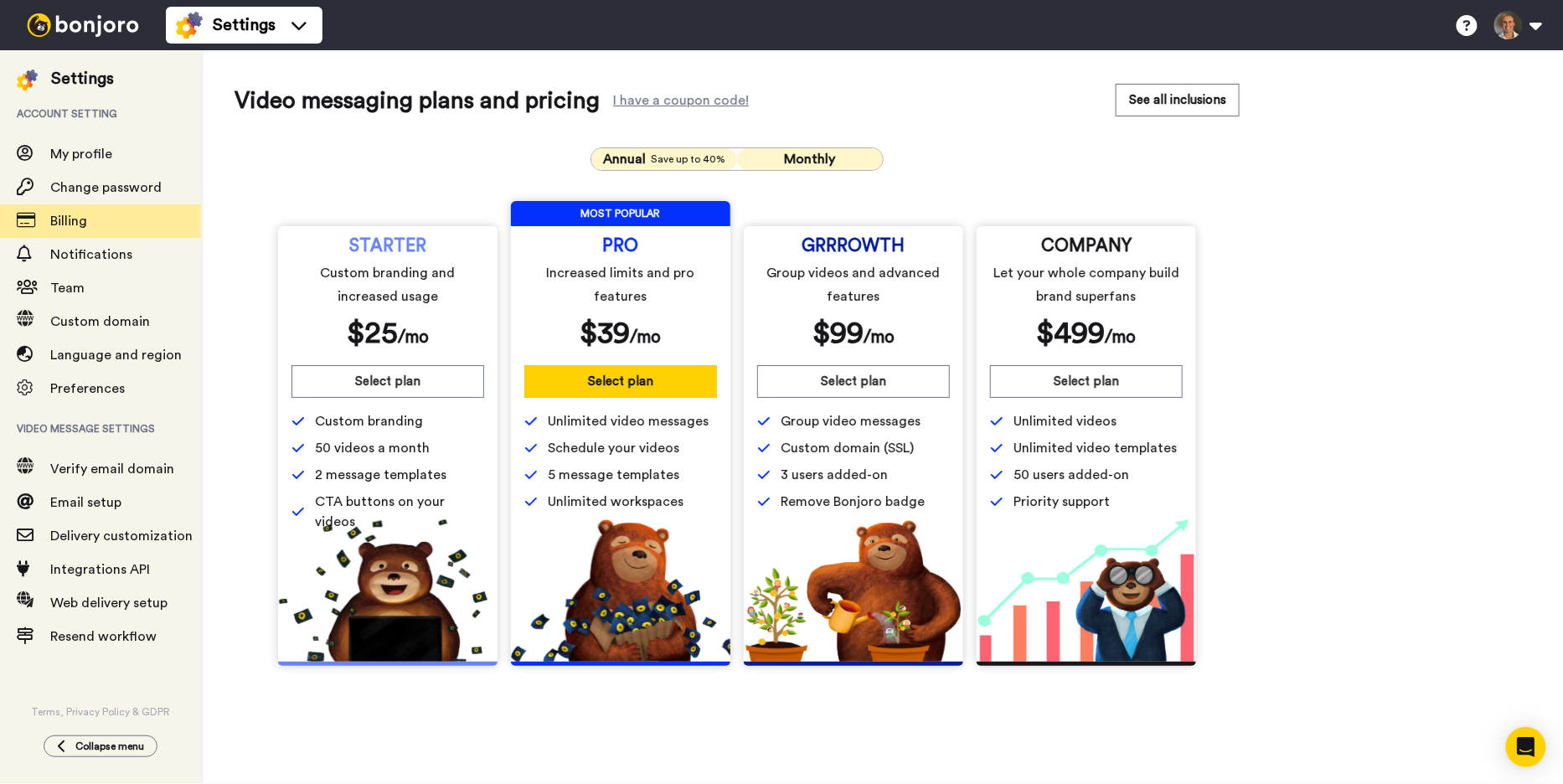
click at [710, 162] on span "Save up to 40%" at bounding box center [688, 159] width 75 height 13
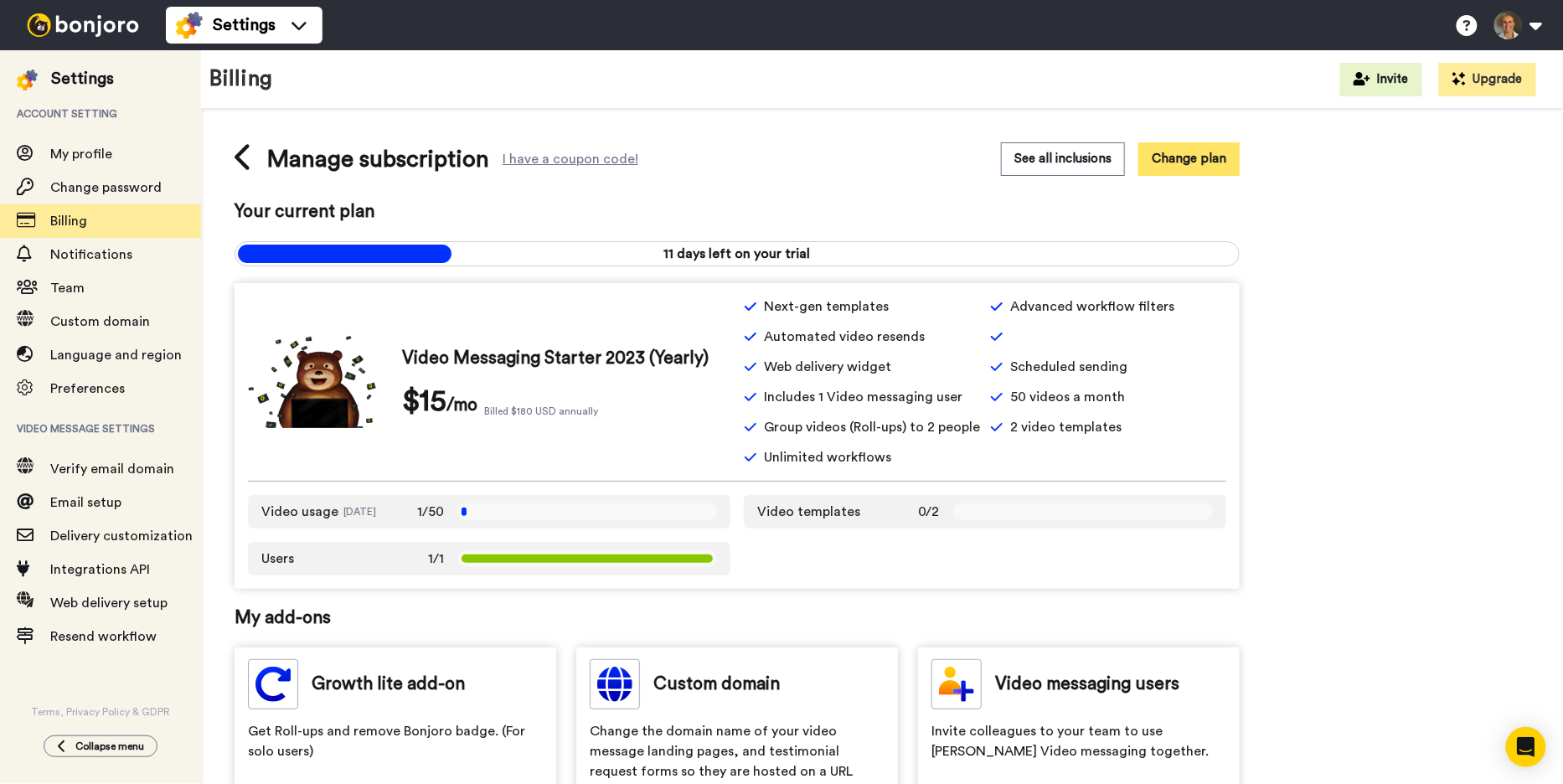
click at [1179, 159] on button "Change plan" at bounding box center [1189, 158] width 102 height 32
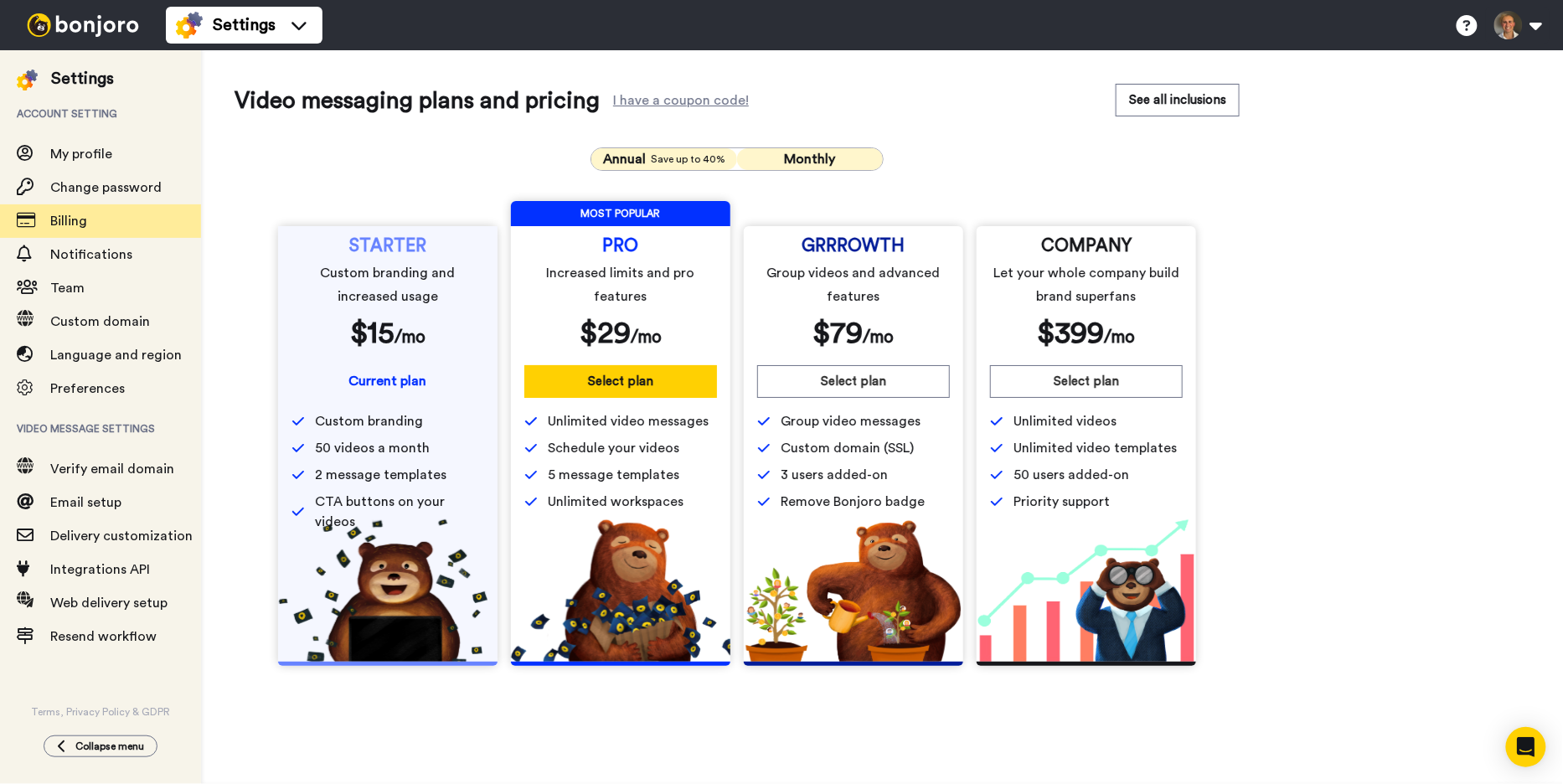
click at [824, 161] on span "Monthly" at bounding box center [810, 159] width 51 height 13
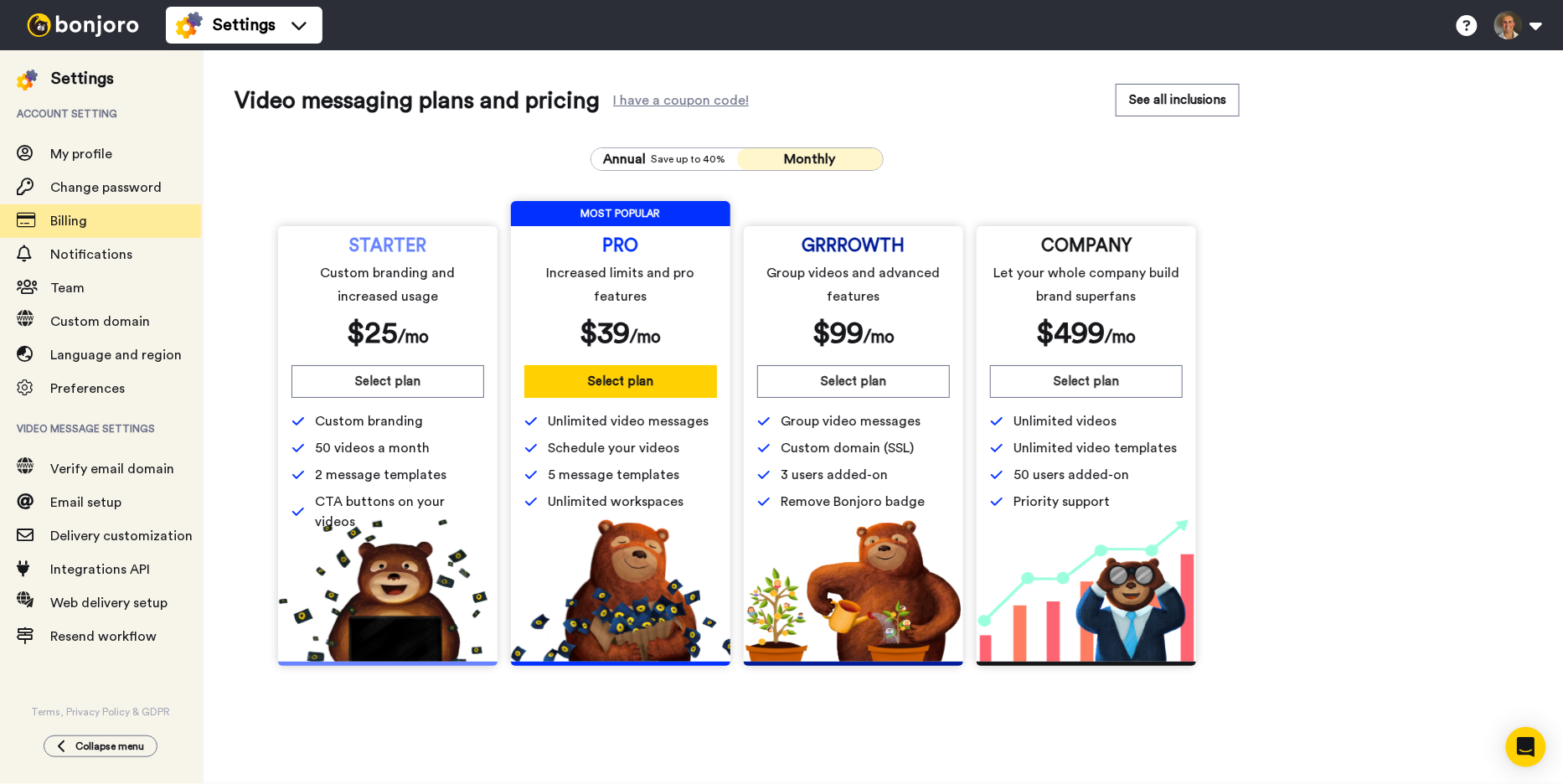
click at [436, 374] on button "Select plan" at bounding box center [388, 381] width 192 height 32
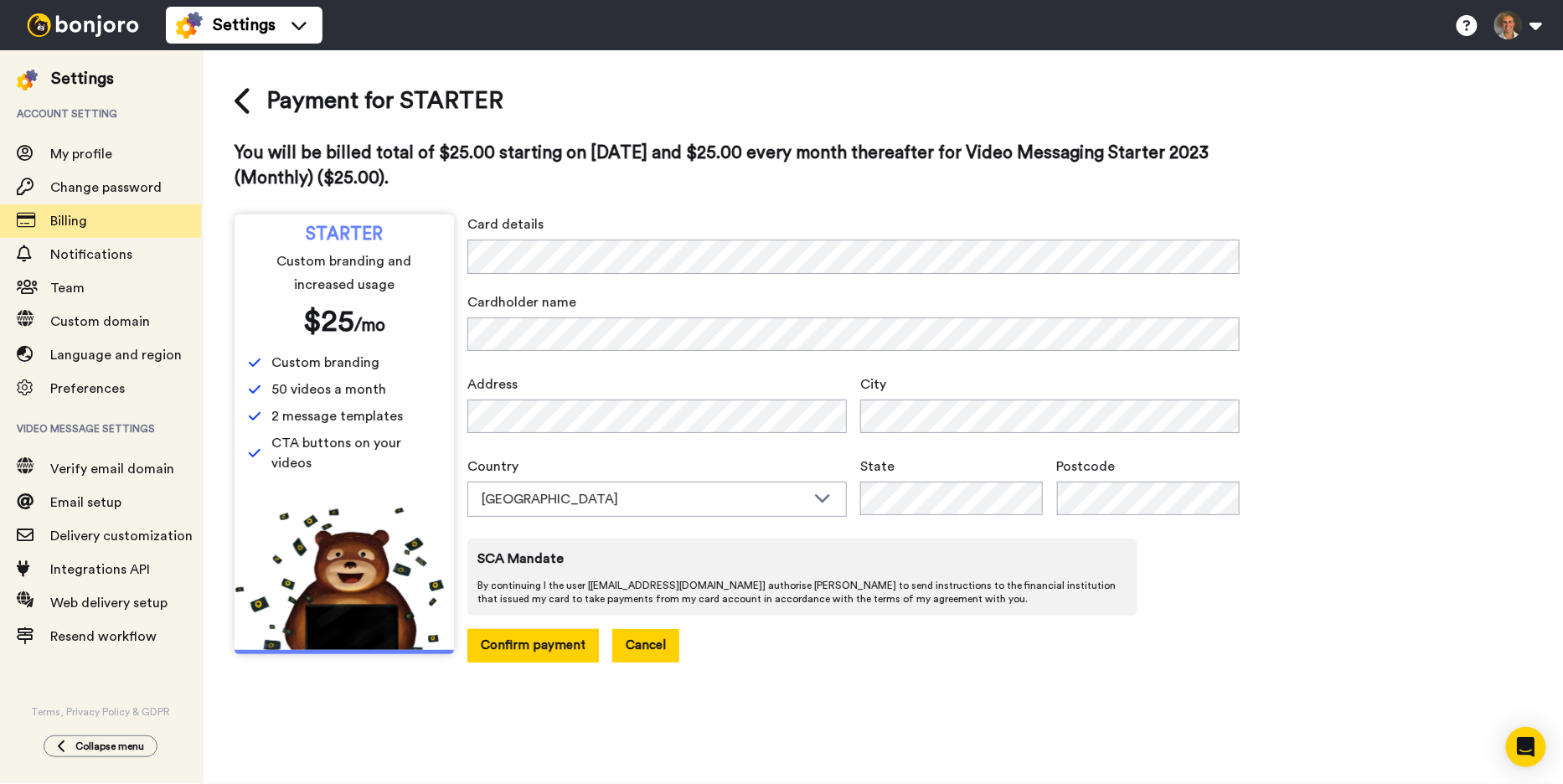
click at [648, 639] on button "Cancel" at bounding box center [646, 644] width 67 height 32
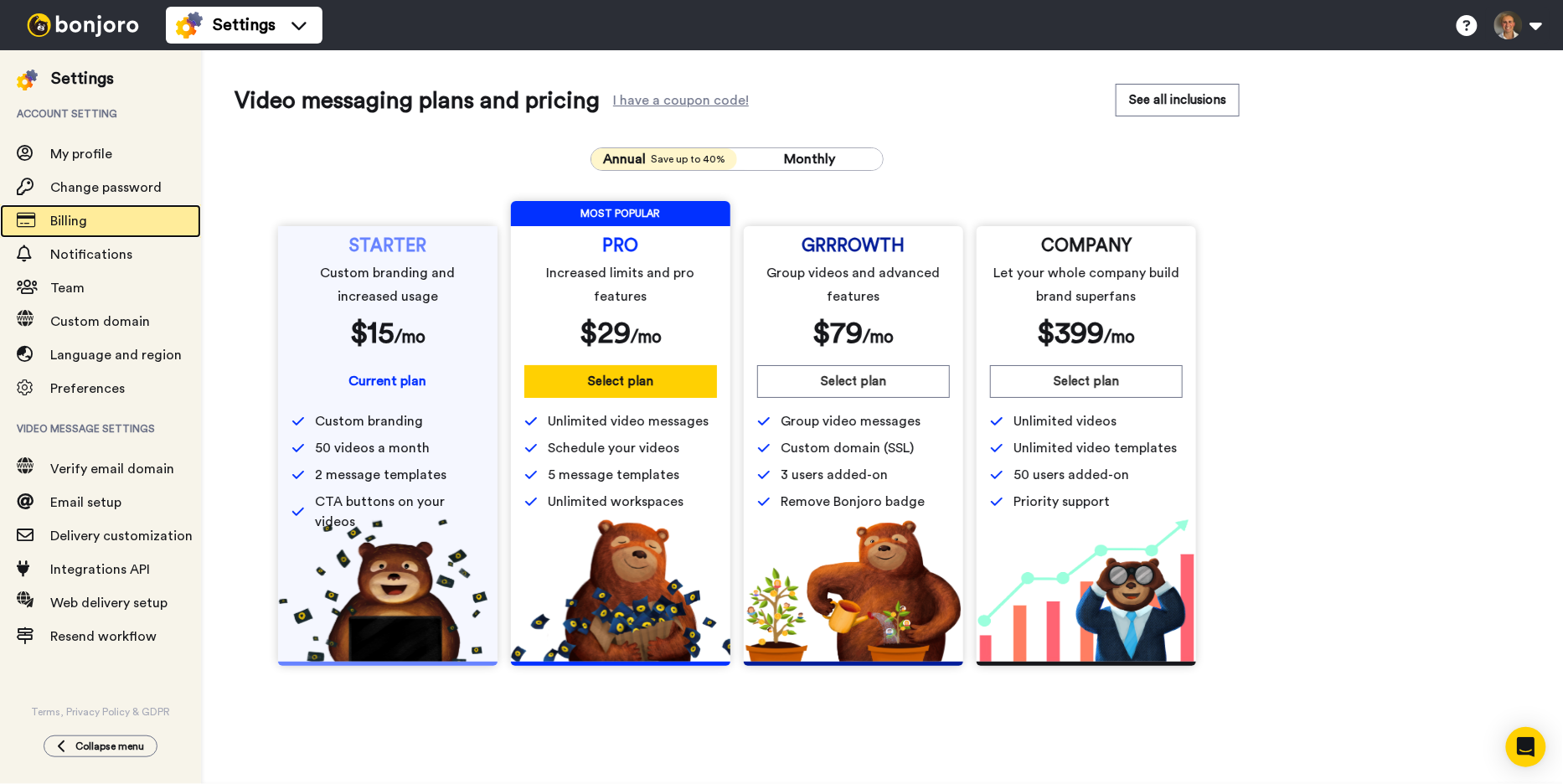
click at [119, 222] on span "Billing" at bounding box center [125, 221] width 151 height 20
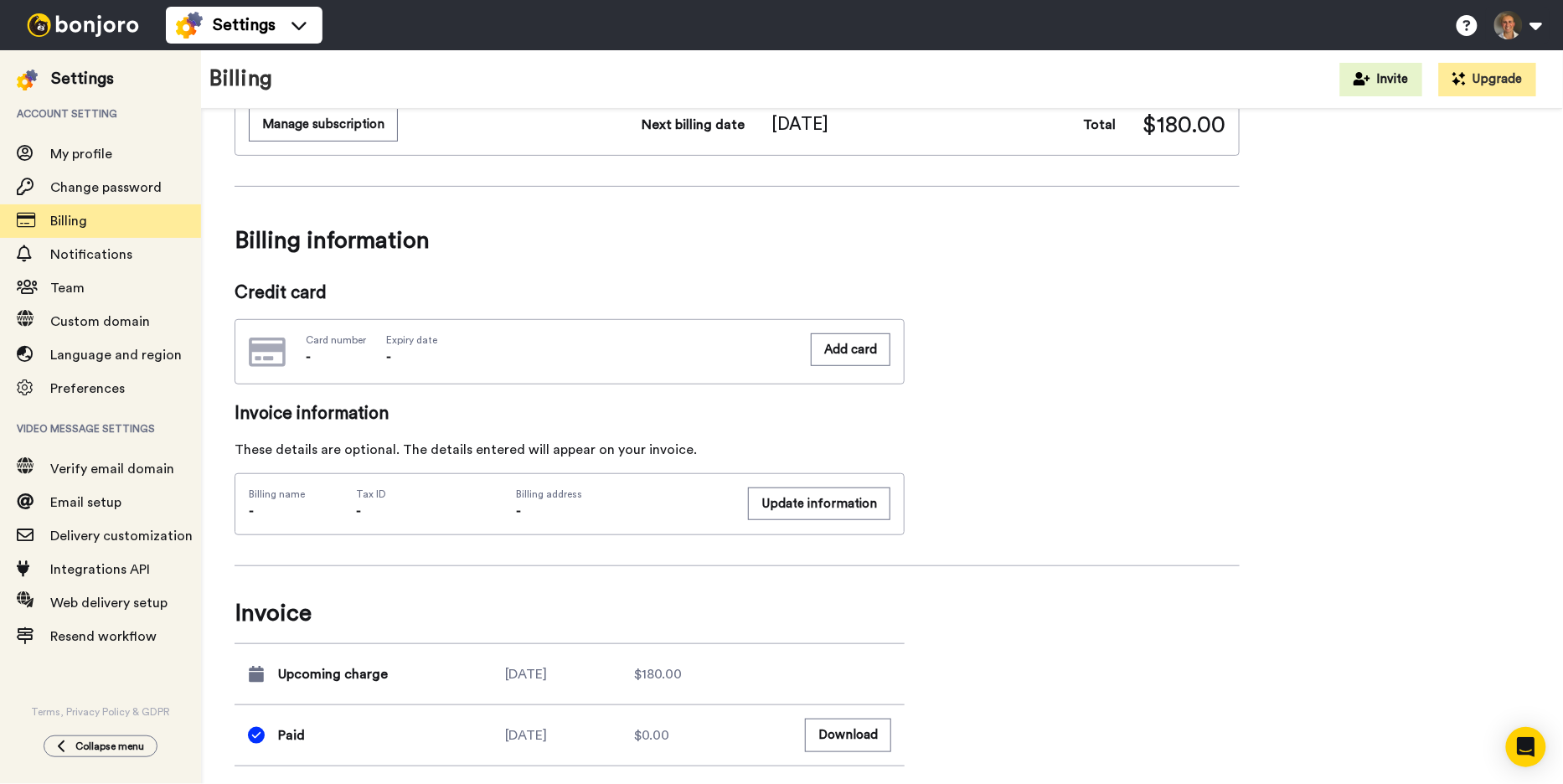
scroll to position [282, 0]
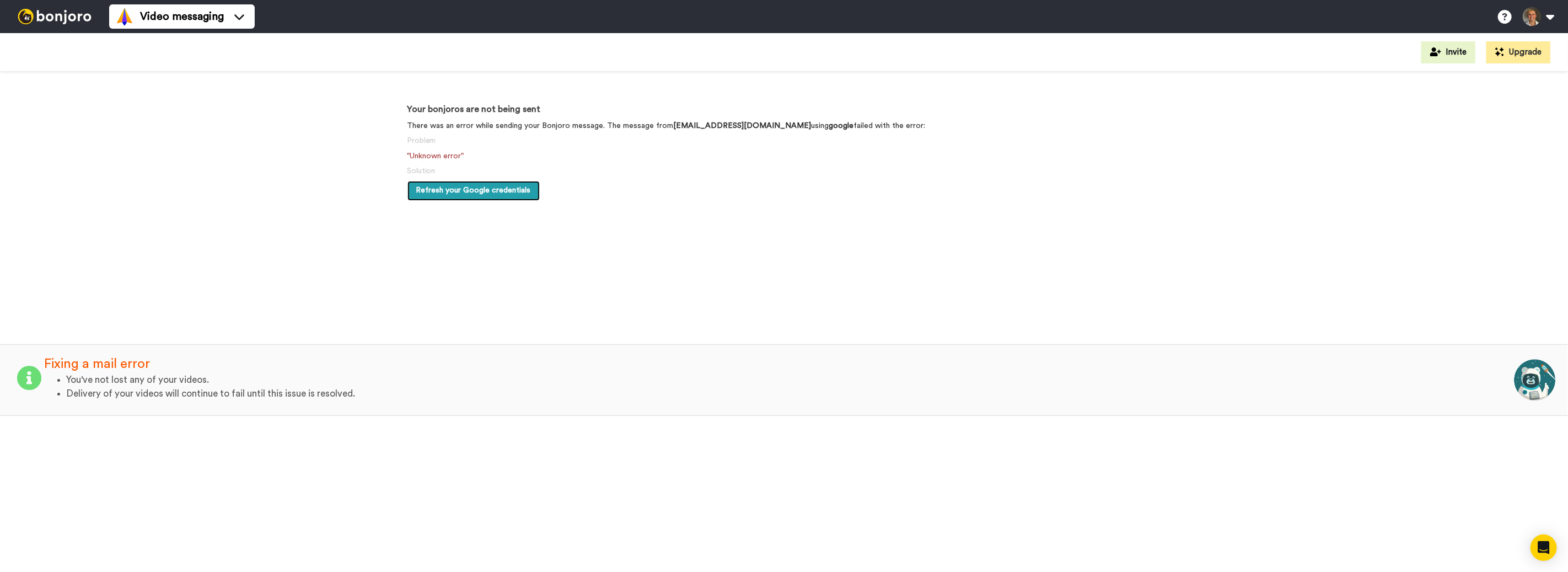
click at [517, 192] on span "Refresh your Google credentials" at bounding box center [474, 190] width 114 height 8
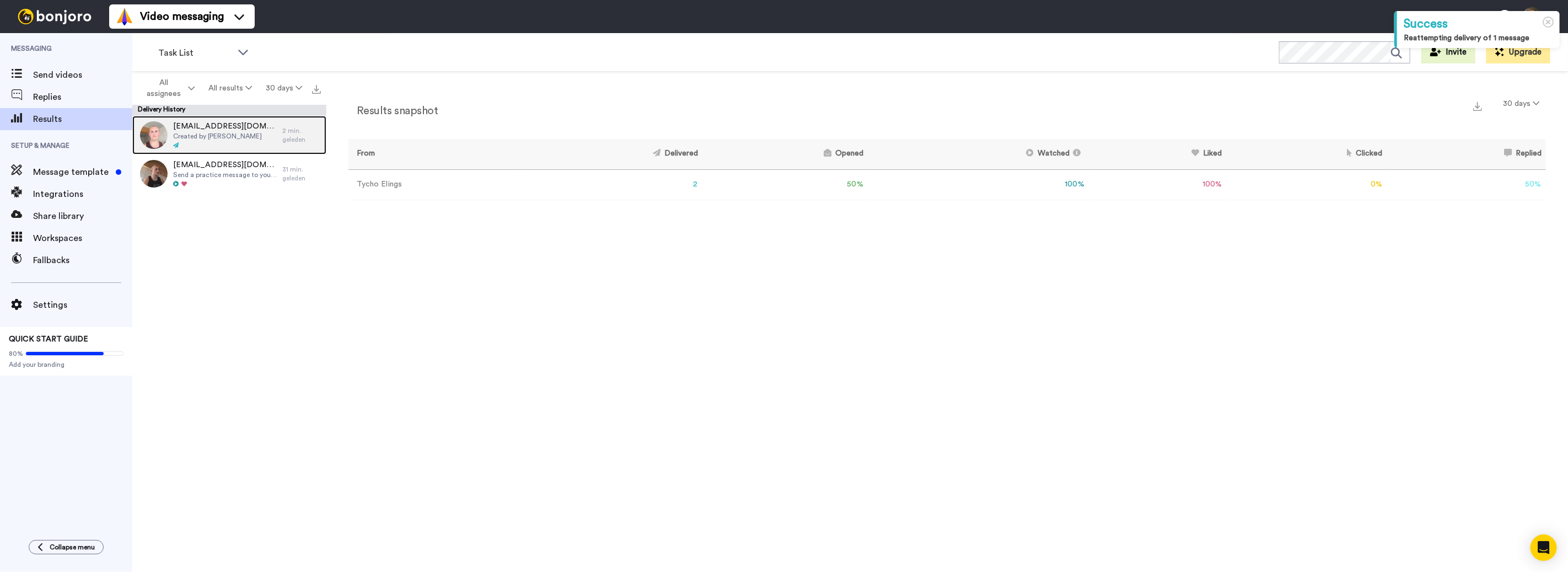
click at [254, 132] on span "Created by [PERSON_NAME]" at bounding box center [225, 136] width 103 height 9
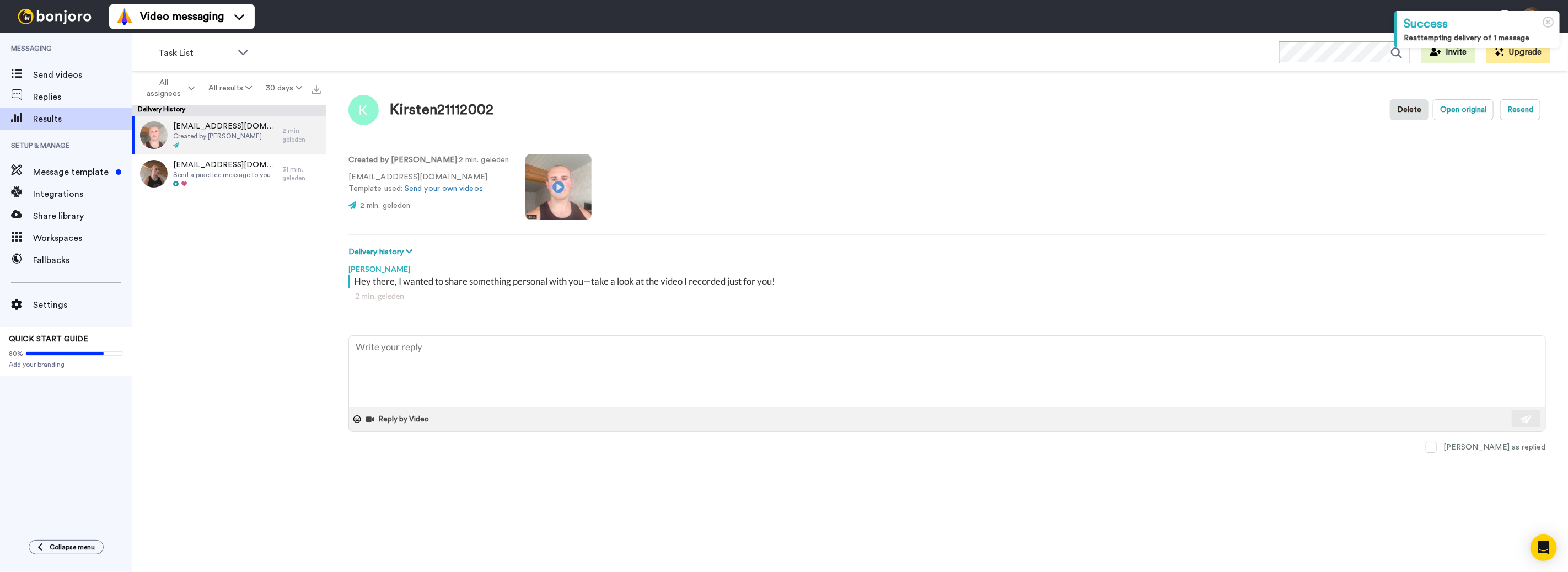
click at [545, 183] on video at bounding box center [558, 187] width 66 height 66
click at [538, 181] on video at bounding box center [558, 187] width 66 height 66
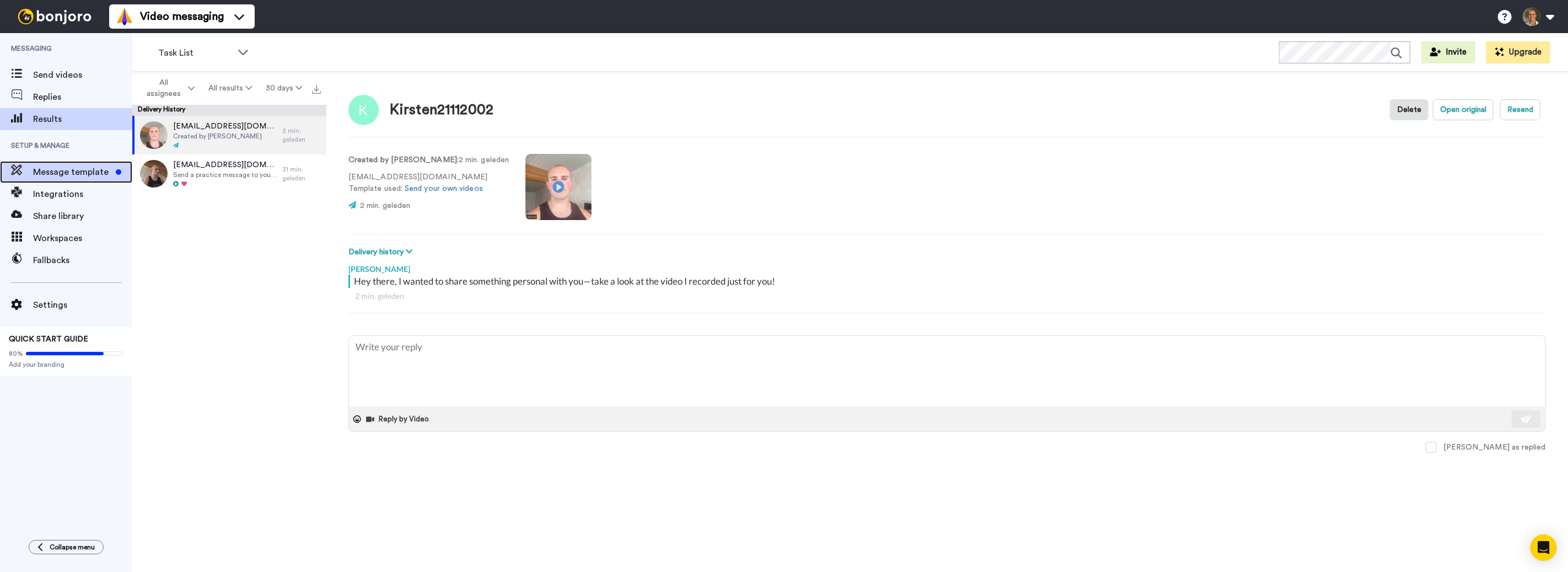
click at [86, 169] on span "Message template" at bounding box center [72, 172] width 79 height 13
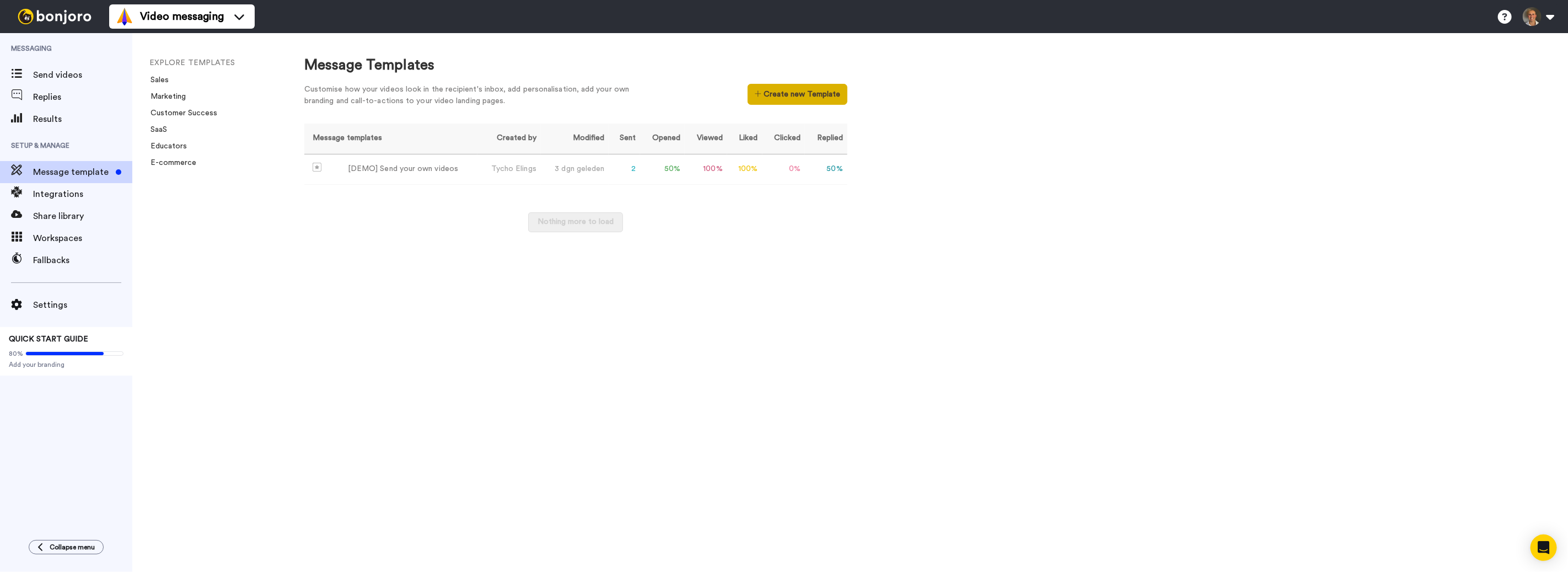
click at [803, 93] on button "Create new Template" at bounding box center [797, 94] width 100 height 21
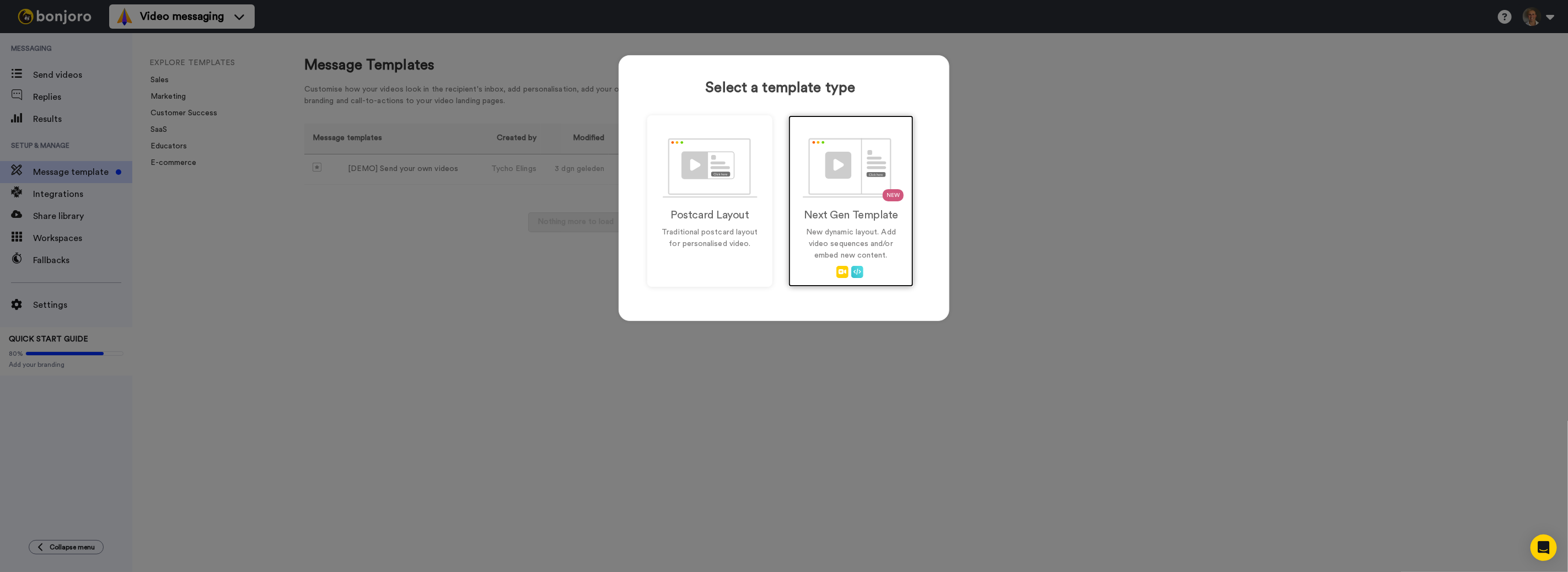
click at [900, 223] on div "NEW Next Gen Template New dynamic layout. Add video sequences and/or embed new …" at bounding box center [851, 201] width 125 height 172
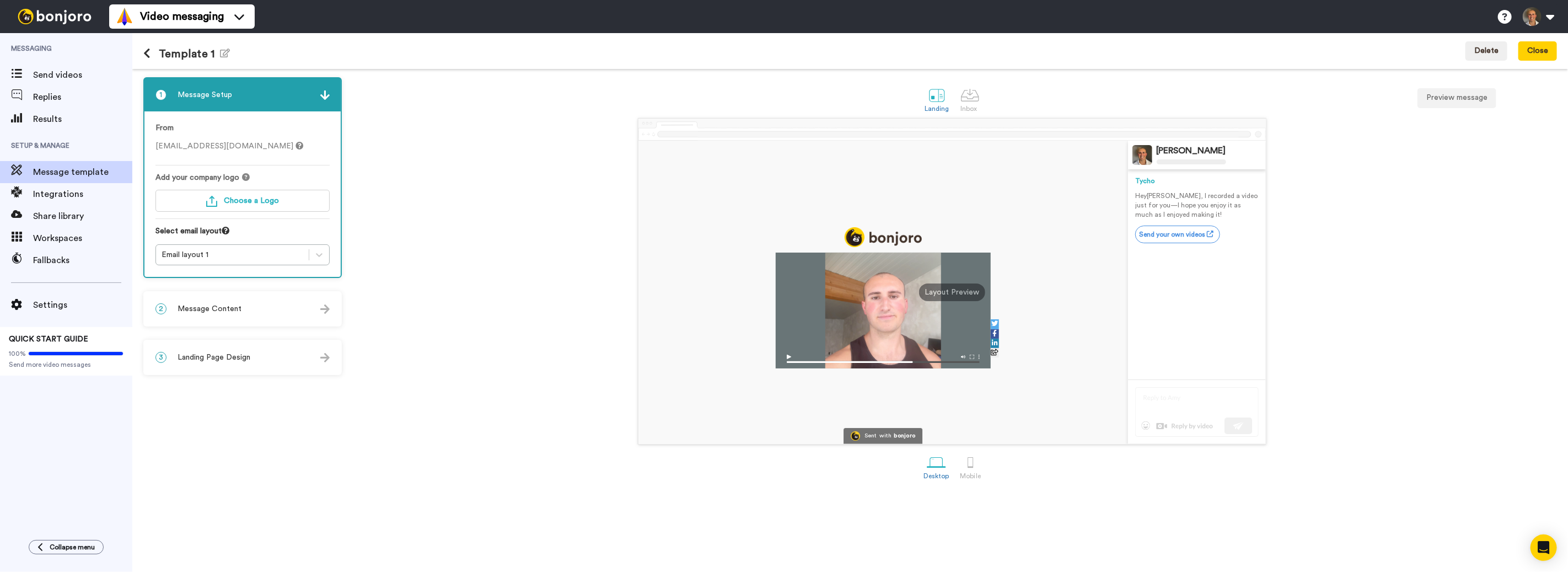
click at [147, 52] on icon at bounding box center [147, 54] width 7 height 11
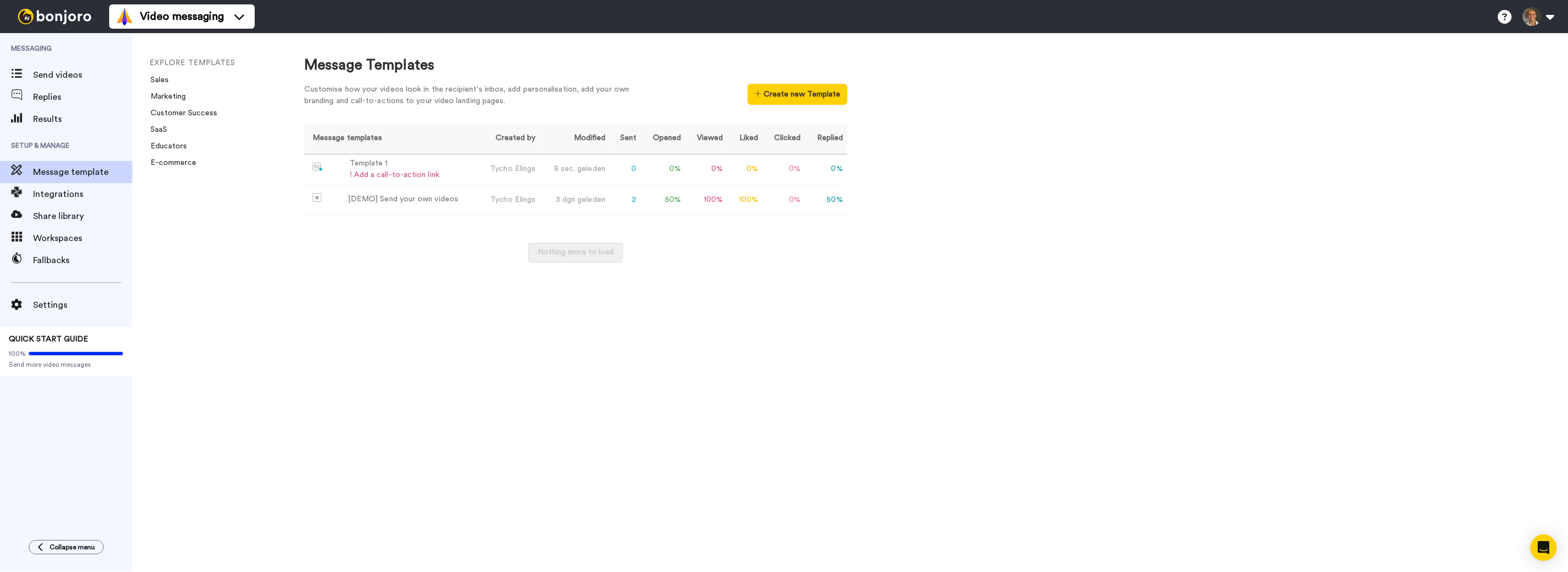
click at [760, 110] on div "Customise how your videos look in the recipient's inbox, add personalisation, a…" at bounding box center [576, 98] width 543 height 29
click at [769, 102] on button "Create new Template" at bounding box center [797, 94] width 100 height 21
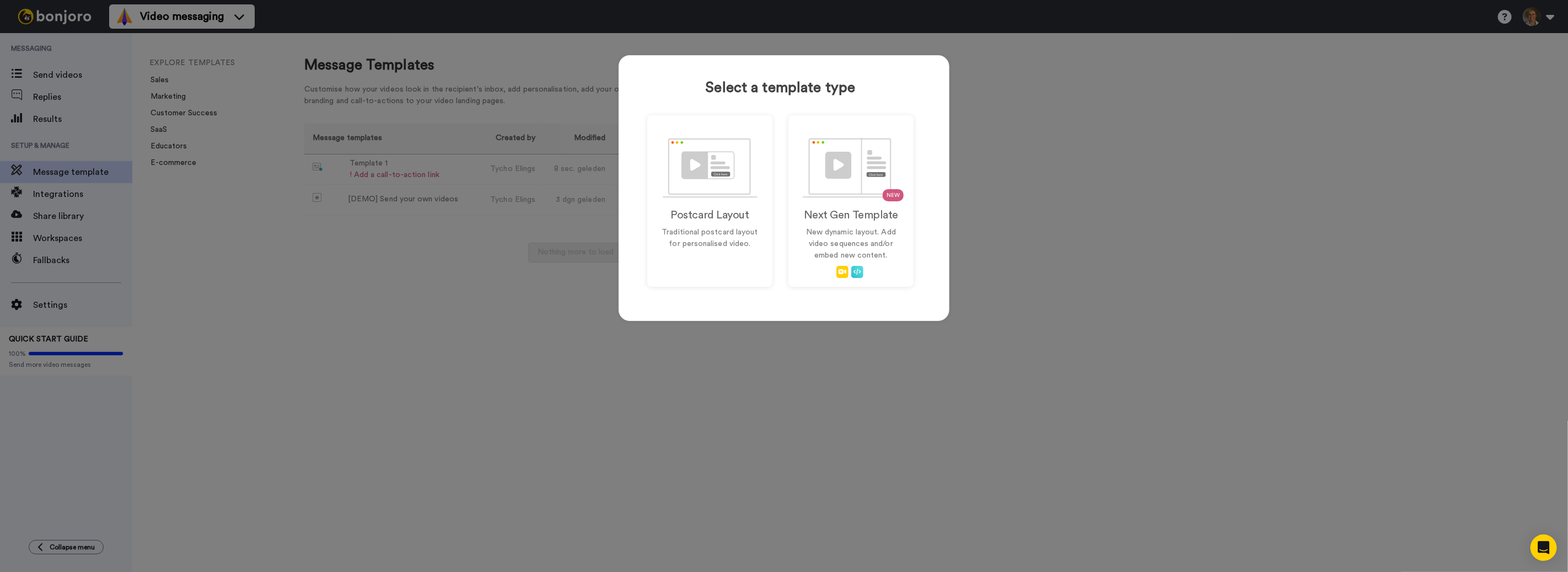
click at [777, 179] on div "Postcard Layout Traditional postcard layout for personalised video. NEW Next Ge…" at bounding box center [780, 201] width 266 height 172
click at [747, 183] on img at bounding box center [710, 168] width 95 height 60
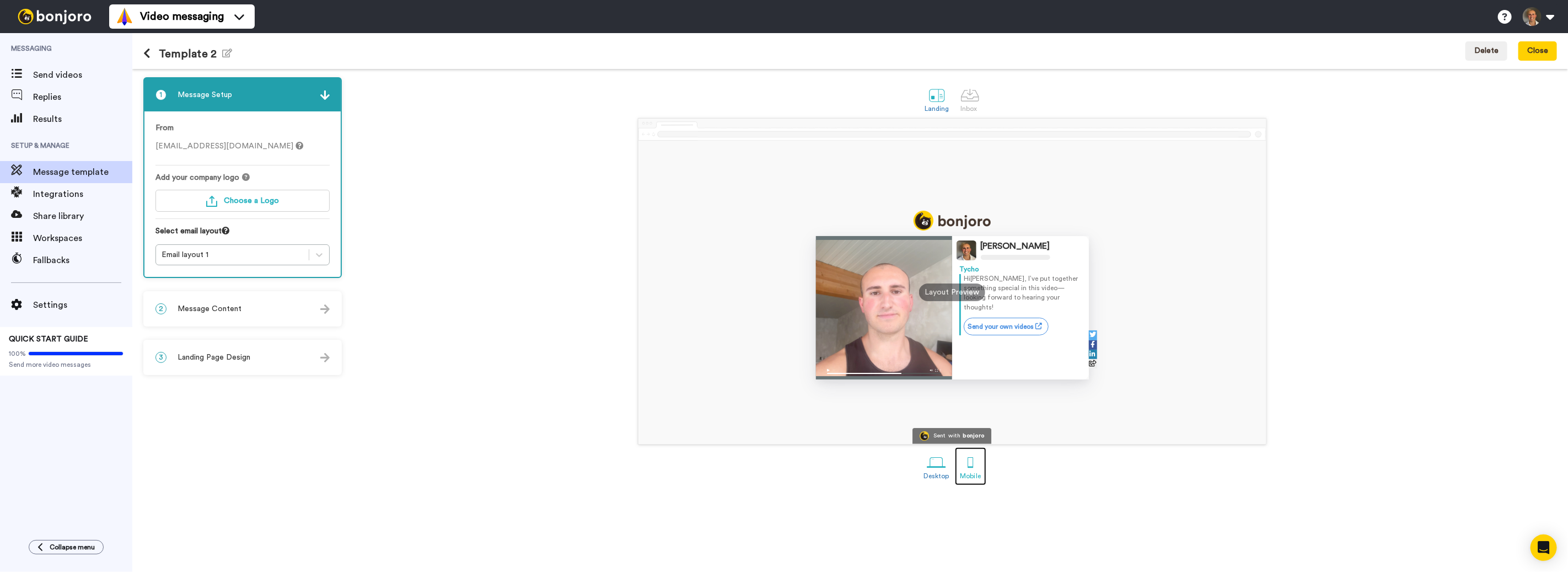
click at [967, 461] on div at bounding box center [971, 463] width 19 height 19
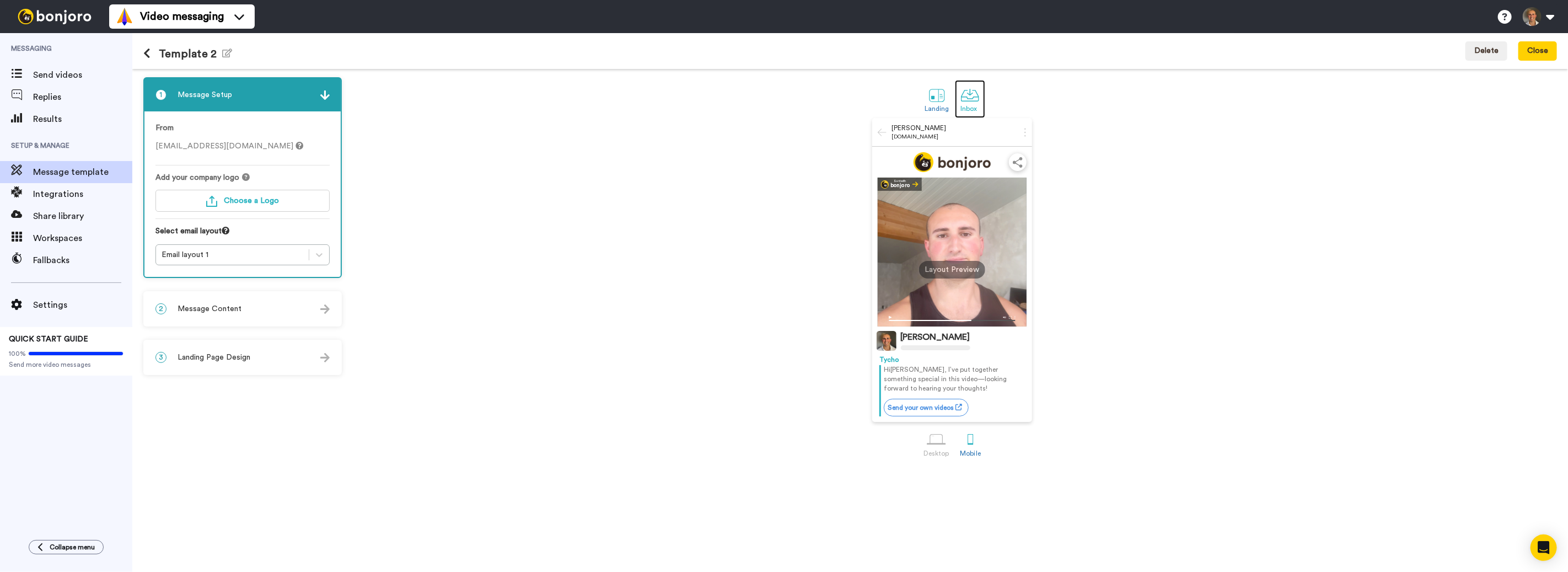
click at [964, 102] on div at bounding box center [970, 95] width 19 height 19
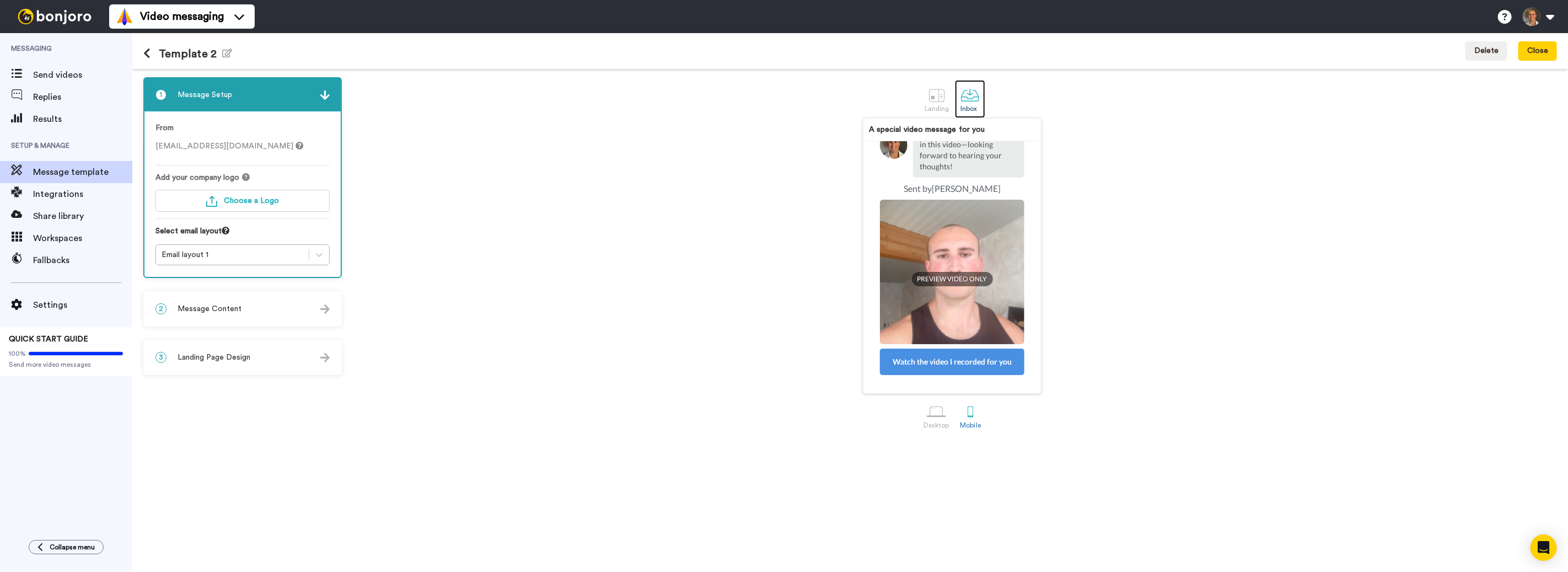
scroll to position [135, 0]
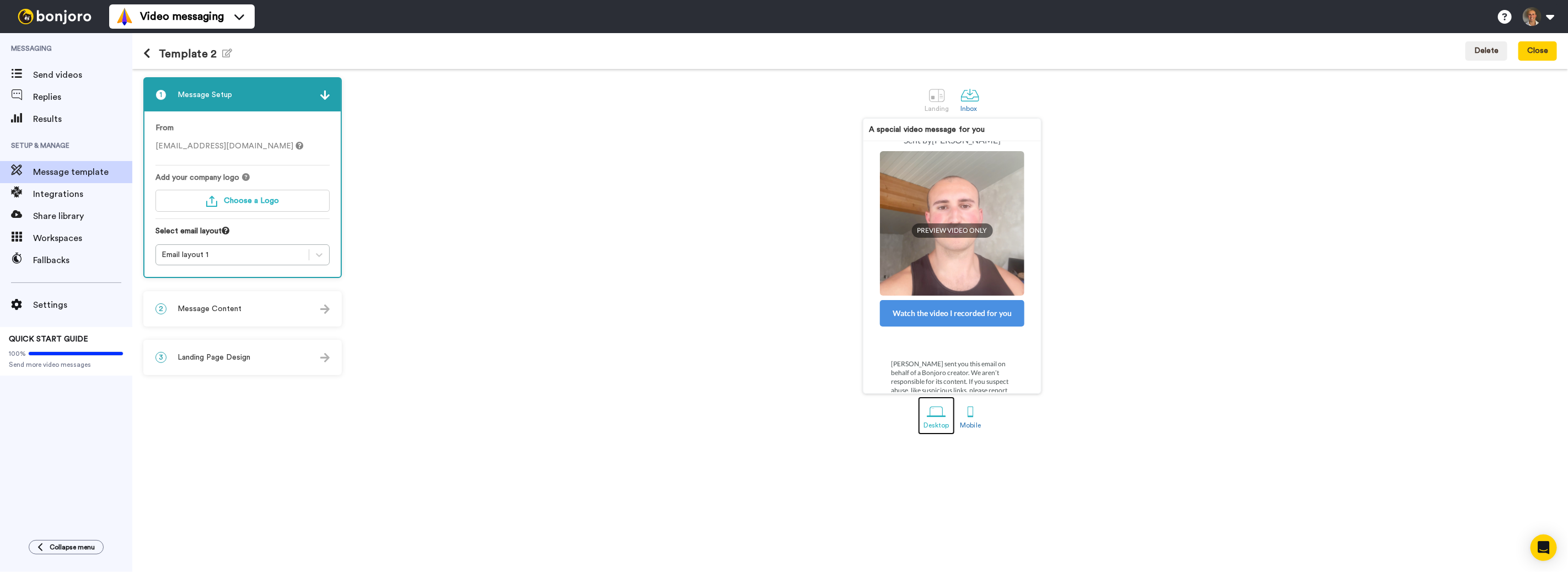
click at [934, 425] on div "Desktop" at bounding box center [936, 425] width 26 height 8
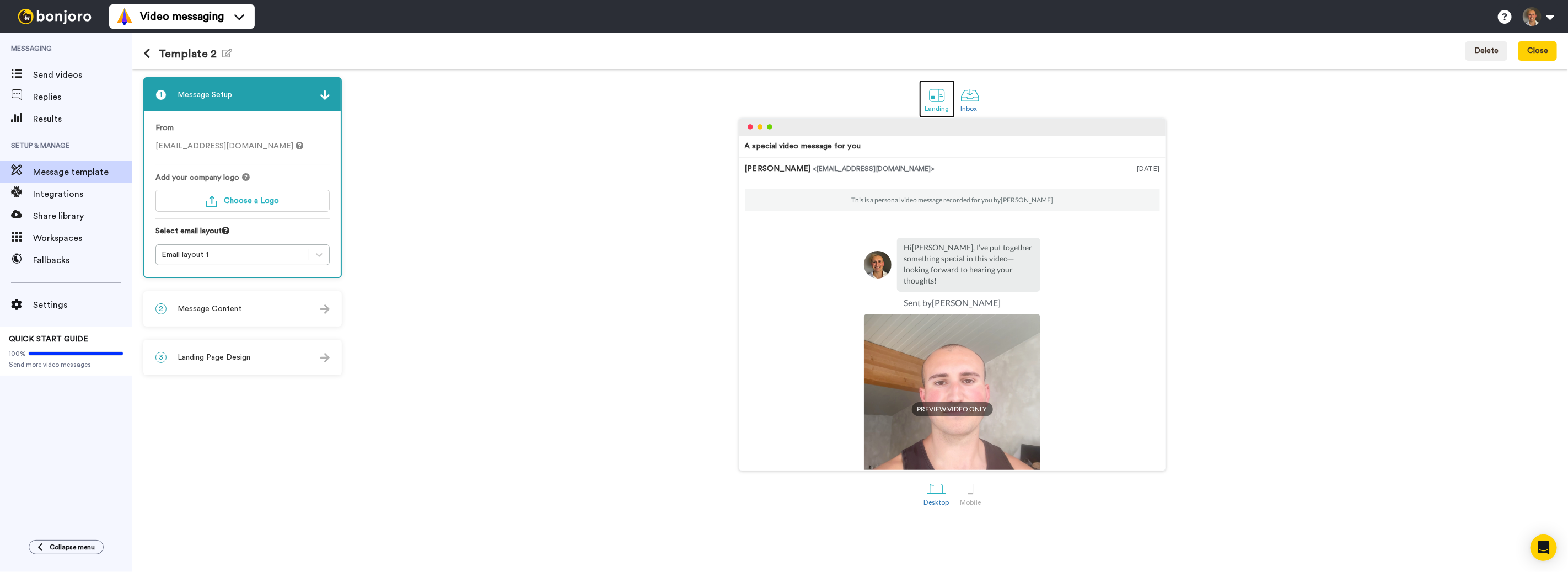
click at [928, 98] on div at bounding box center [937, 95] width 19 height 19
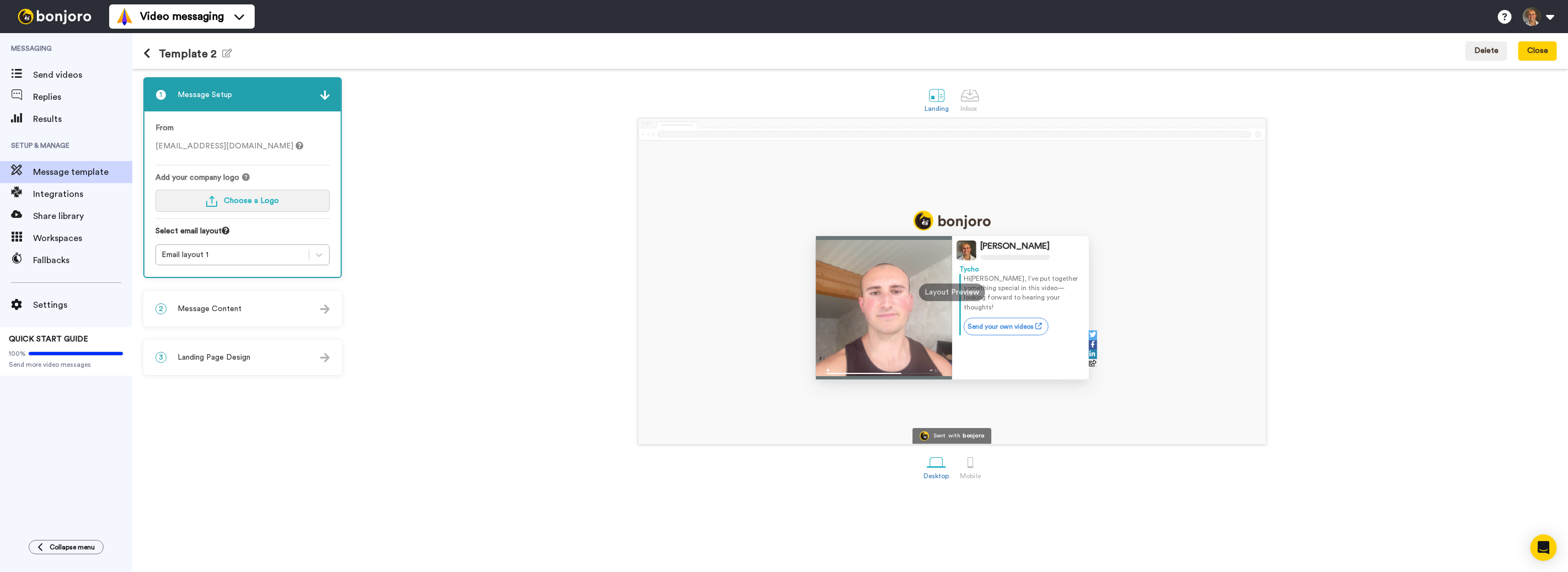
click at [279, 195] on button "Choose a Logo" at bounding box center [242, 201] width 174 height 22
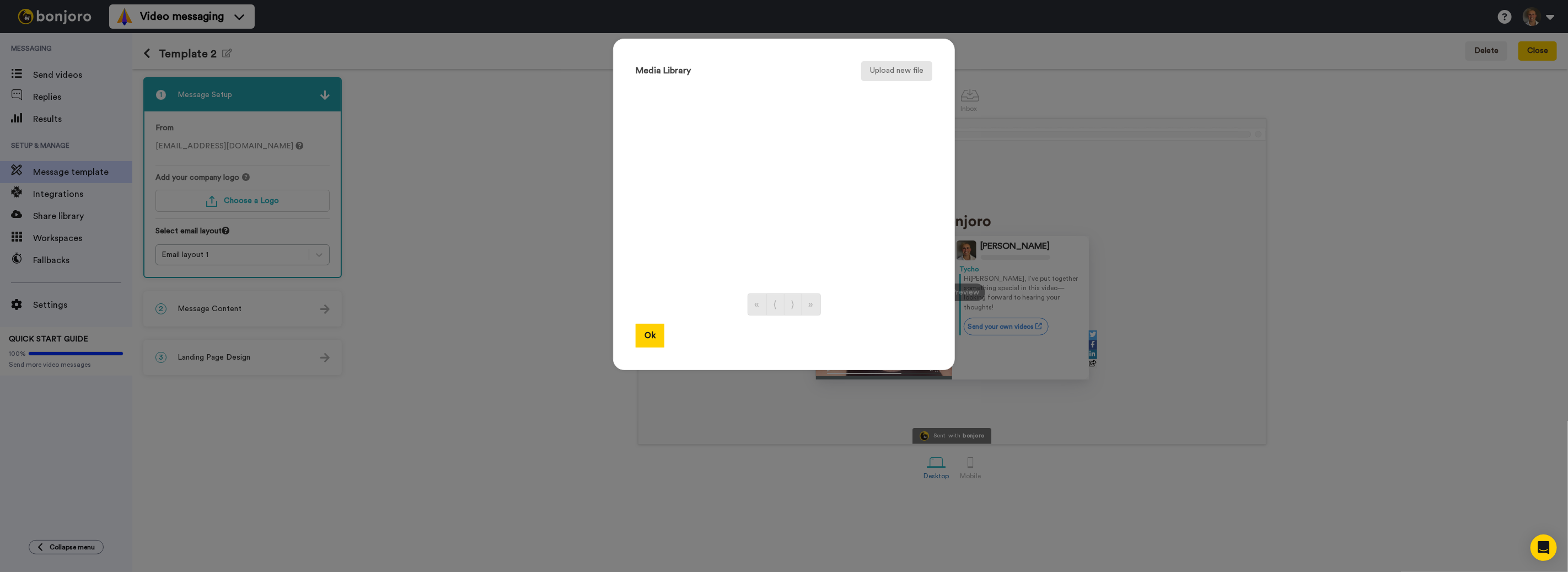
click at [866, 81] on div "Media Library Upload new file « ⟨ ⟩ » Ok" at bounding box center [784, 204] width 342 height 331
click at [881, 67] on button "Upload new file" at bounding box center [897, 71] width 71 height 20
click at [769, 104] on div "SharpTools-black-logo.png Added 1 sec. geleden" at bounding box center [772, 105] width 190 height 27
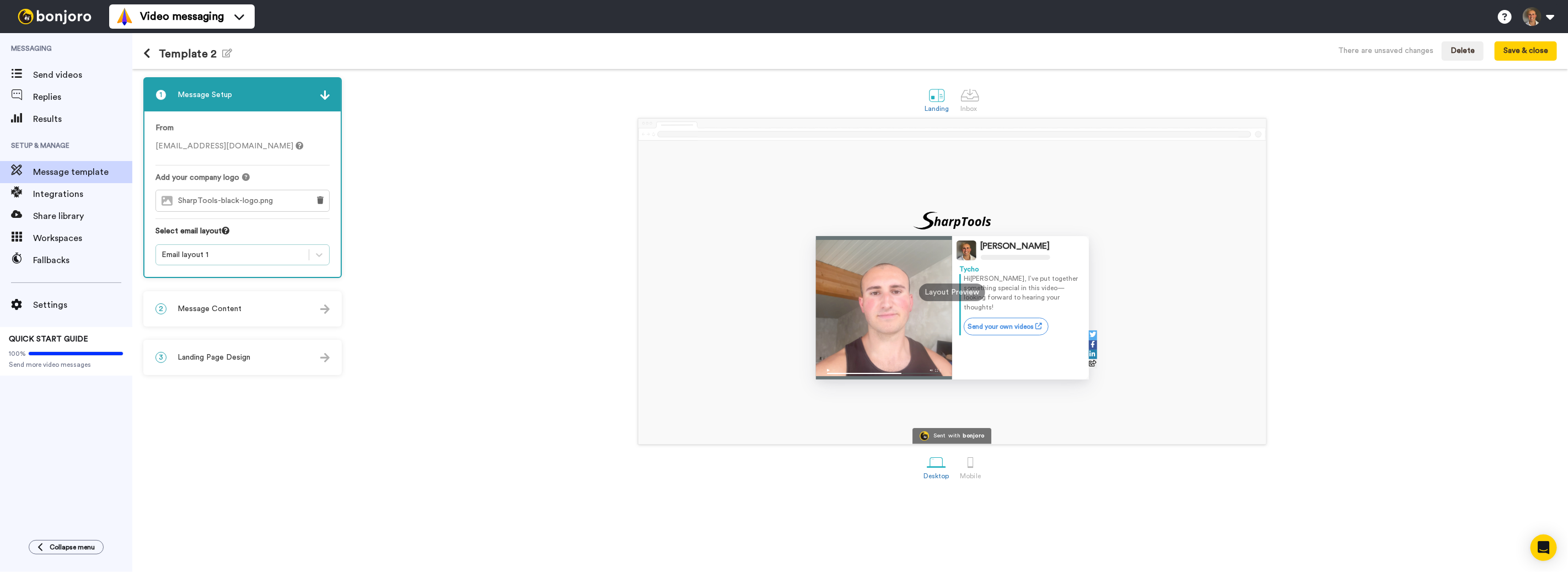
click at [254, 254] on div "Email layout 1" at bounding box center [232, 255] width 142 height 11
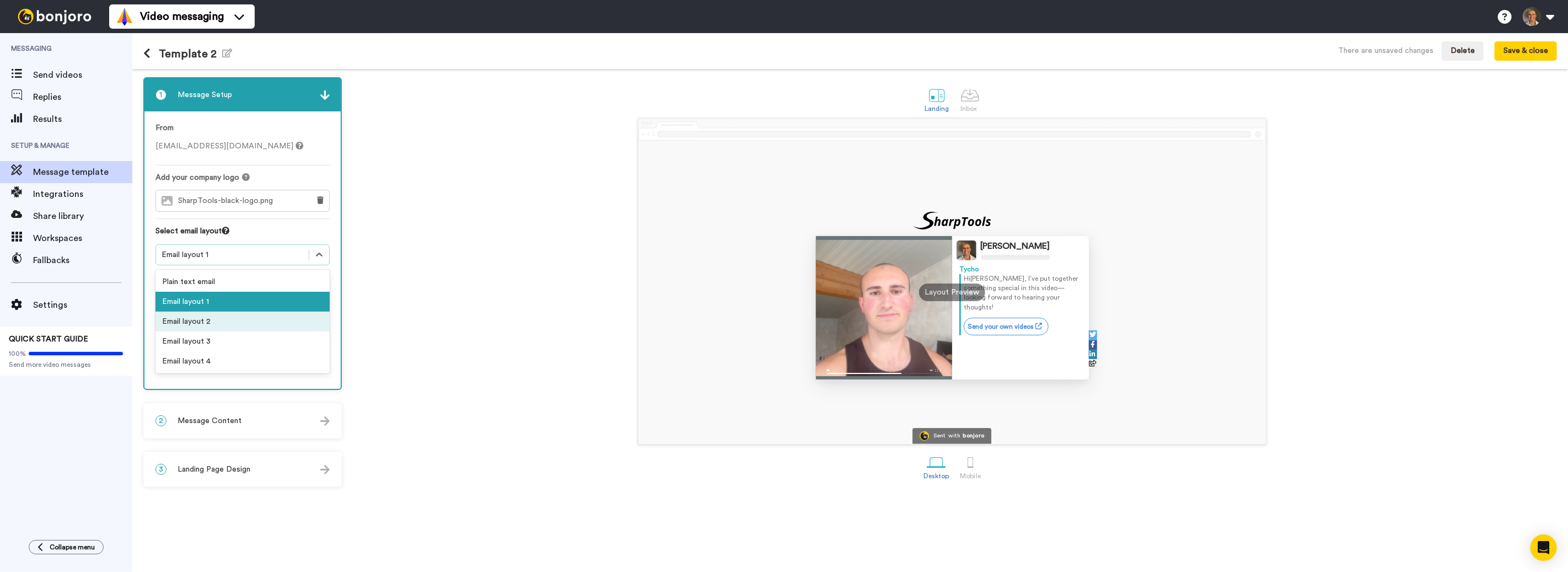
click at [235, 314] on div "Email layout 2" at bounding box center [242, 322] width 174 height 20
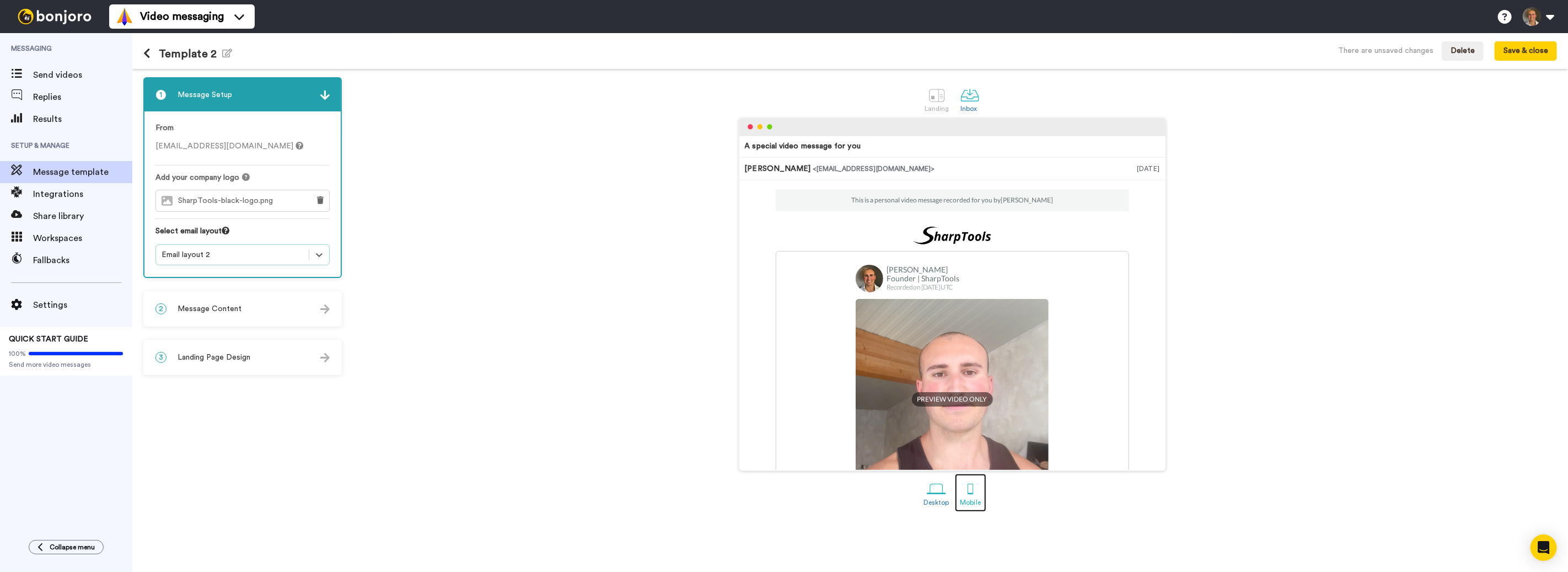
click at [957, 489] on link "Mobile" at bounding box center [971, 493] width 32 height 38
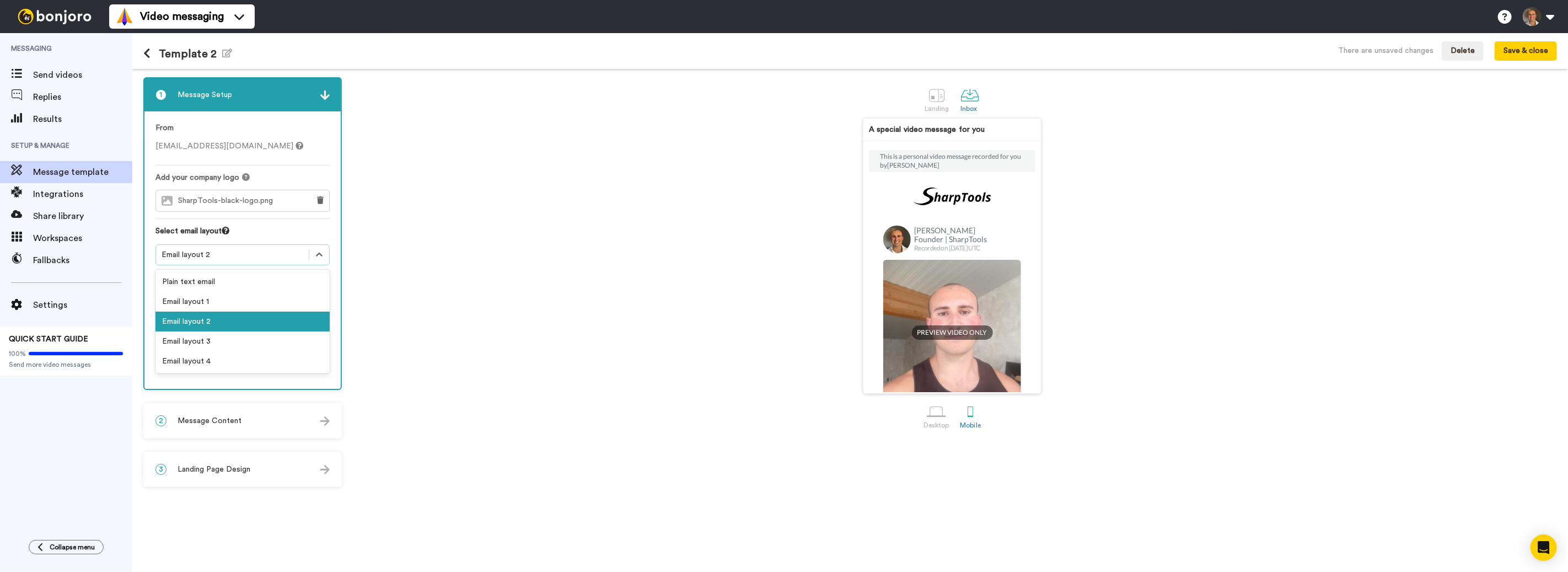
click at [229, 260] on div "Email layout 2" at bounding box center [232, 255] width 142 height 11
click at [222, 280] on div "Plain text email" at bounding box center [242, 282] width 174 height 20
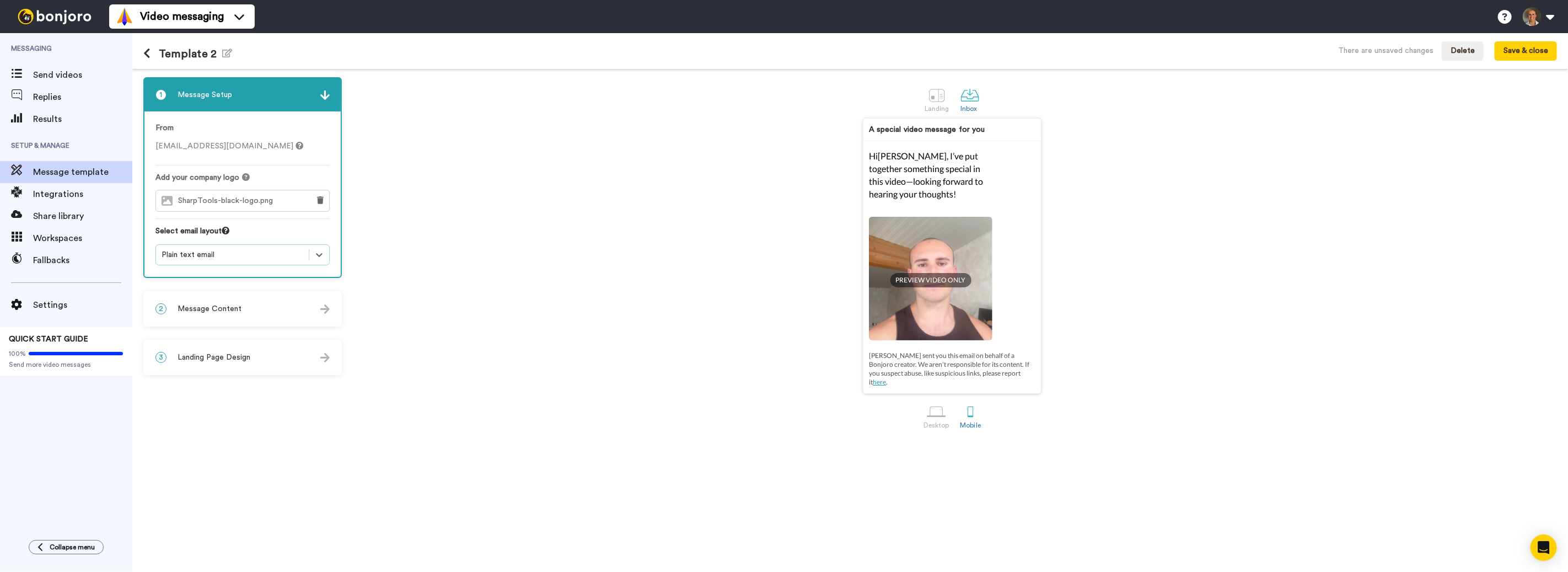
click at [239, 260] on div "Plain text email" at bounding box center [232, 255] width 153 height 13
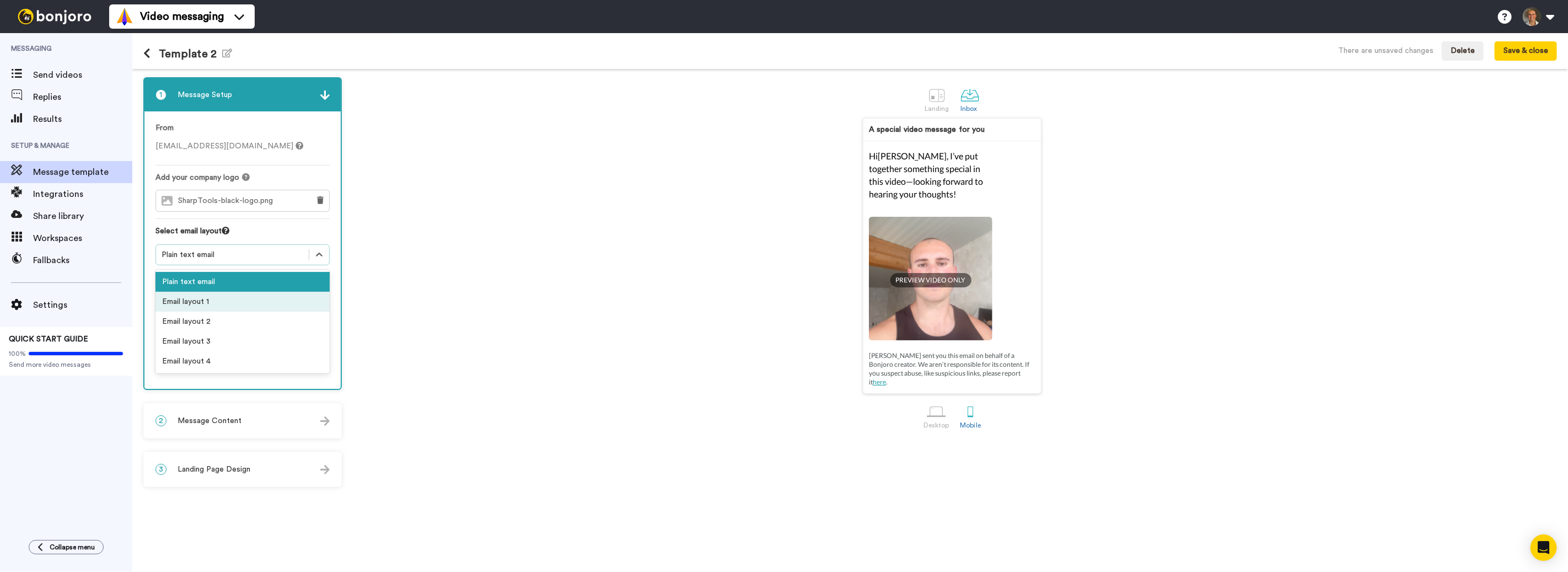
click at [229, 297] on div "Email layout 1" at bounding box center [242, 302] width 174 height 20
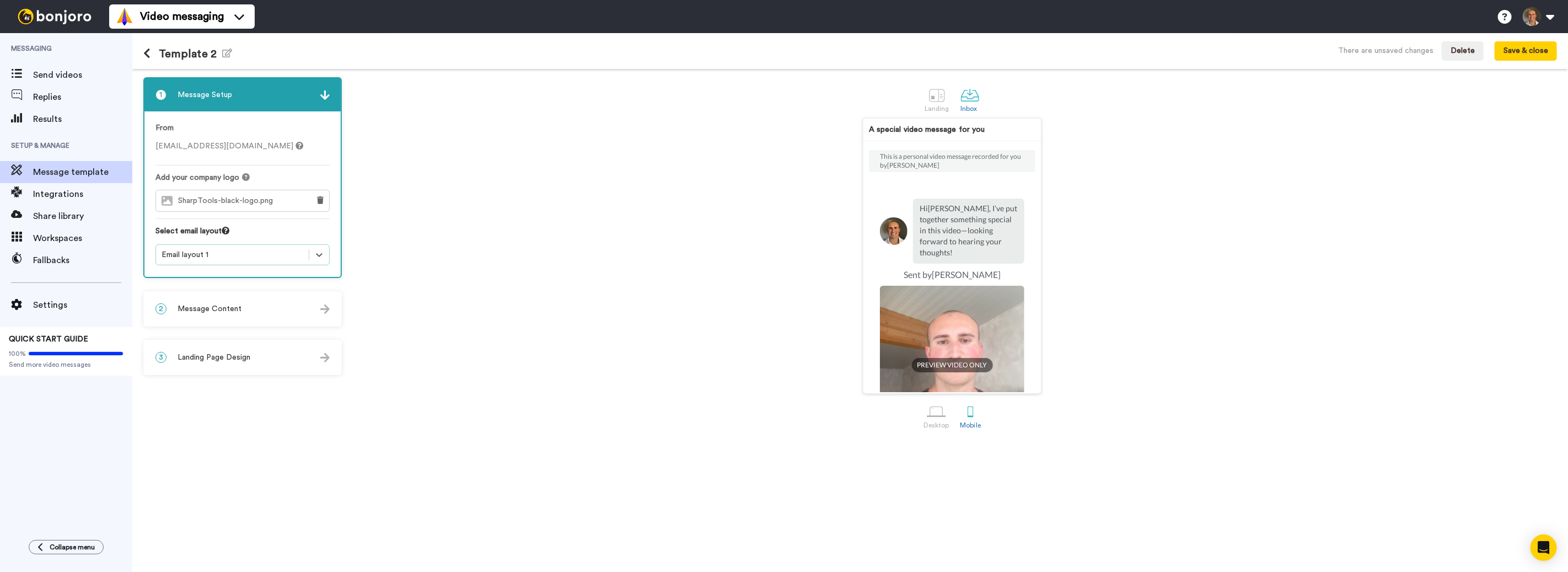
drag, startPoint x: 232, startPoint y: 260, endPoint x: 231, endPoint y: 266, distance: 6.1
click at [232, 260] on div "Email layout 1" at bounding box center [232, 255] width 153 height 13
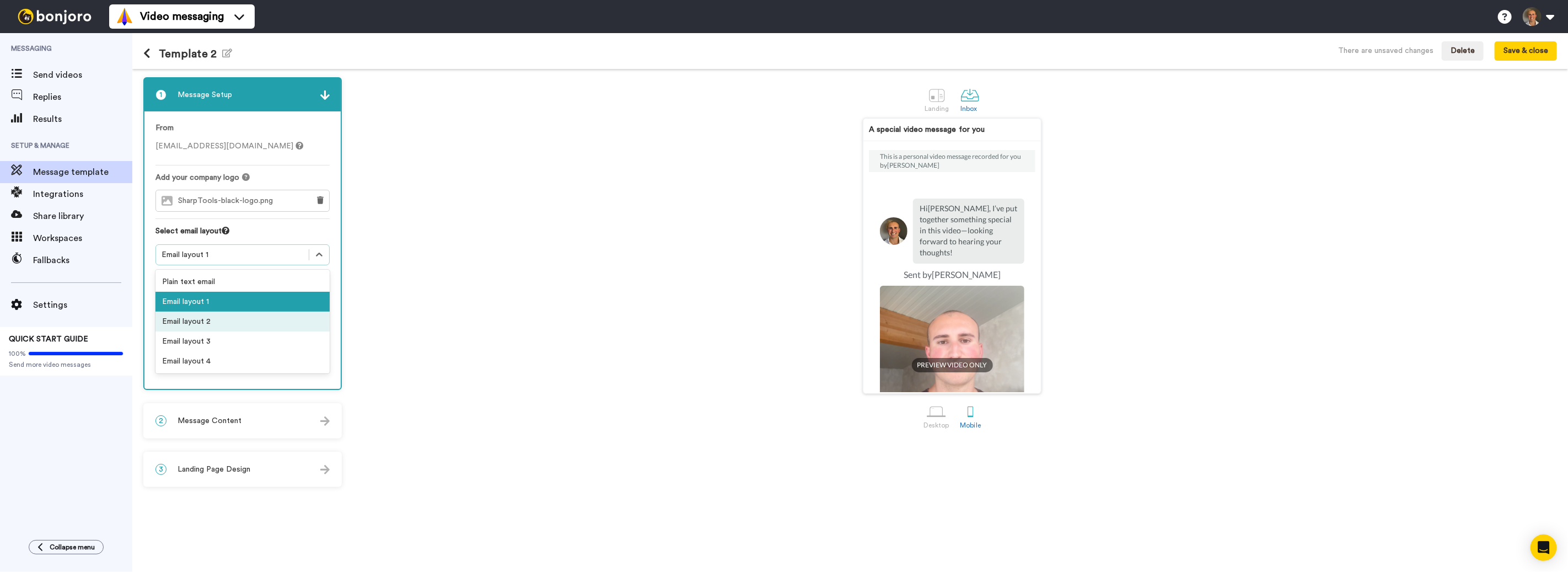
click at [212, 324] on div "Email layout 2" at bounding box center [242, 322] width 174 height 20
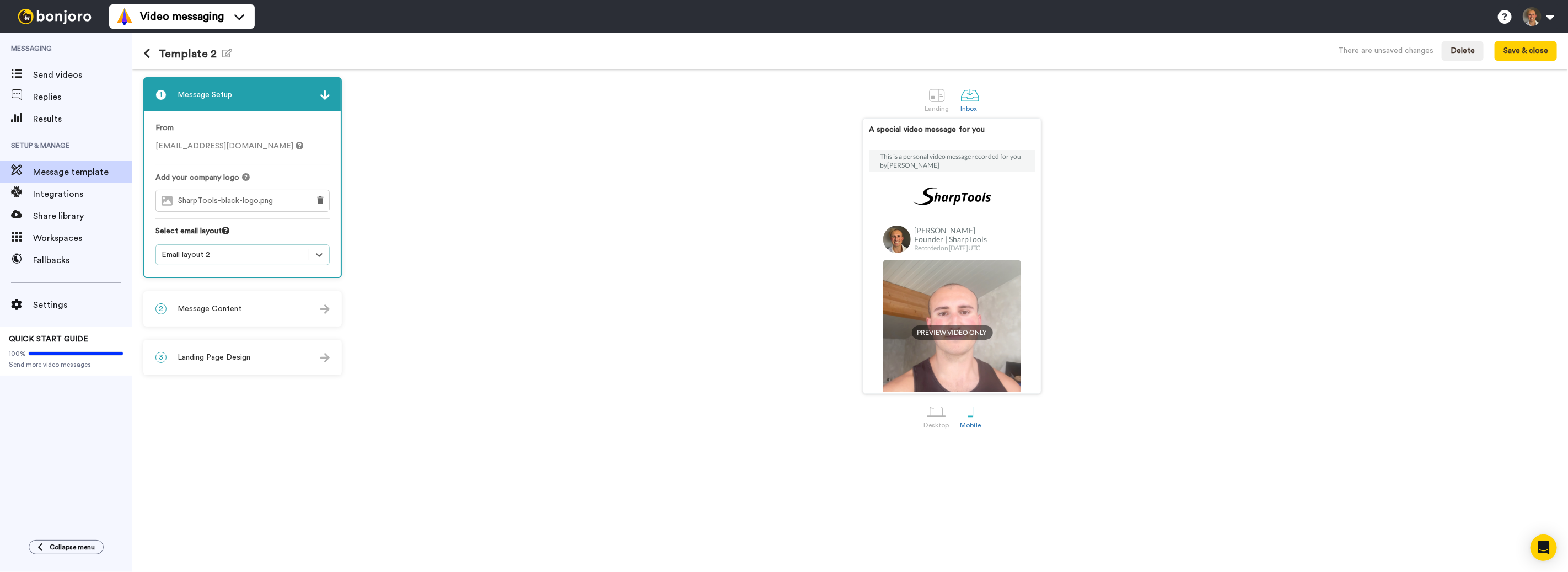
drag, startPoint x: 250, startPoint y: 246, endPoint x: 242, endPoint y: 253, distance: 10.6
click at [249, 246] on div "Email layout 2" at bounding box center [242, 255] width 174 height 21
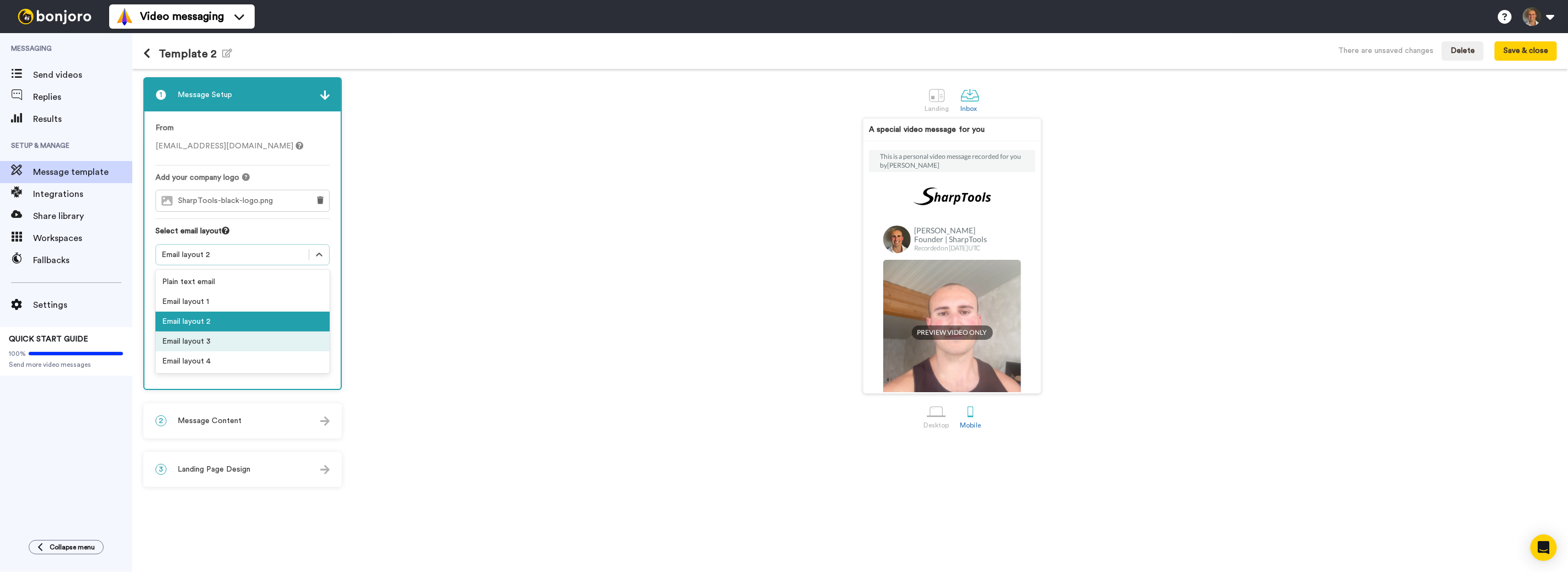
click at [220, 331] on div "Email layout 3" at bounding box center [242, 341] width 174 height 20
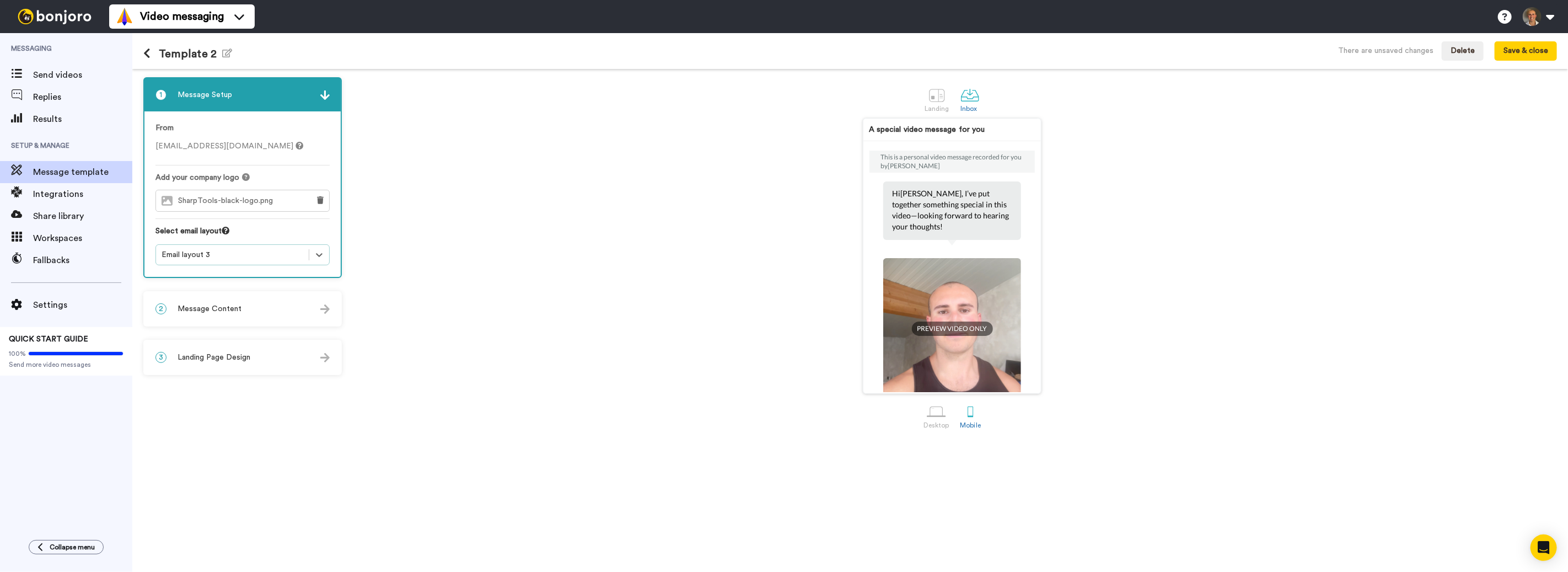
click at [244, 259] on div "Email layout 3" at bounding box center [232, 255] width 142 height 11
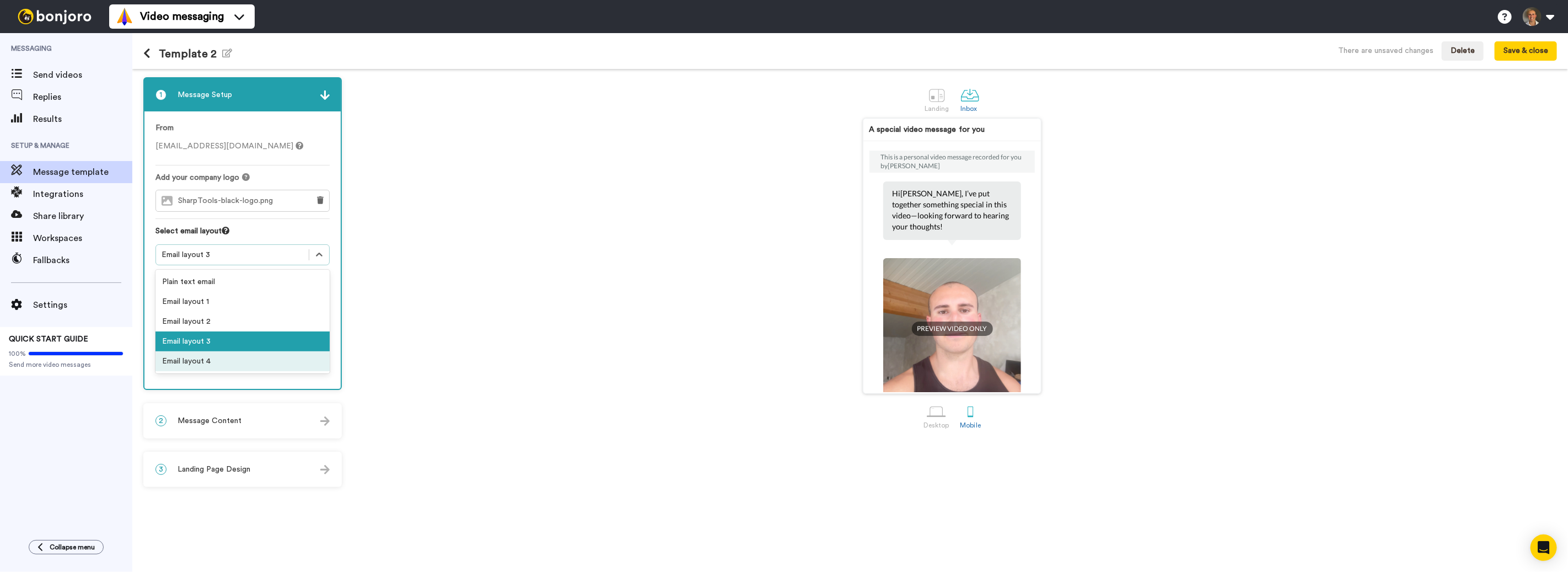
click at [203, 354] on div "Email layout 4" at bounding box center [242, 361] width 174 height 20
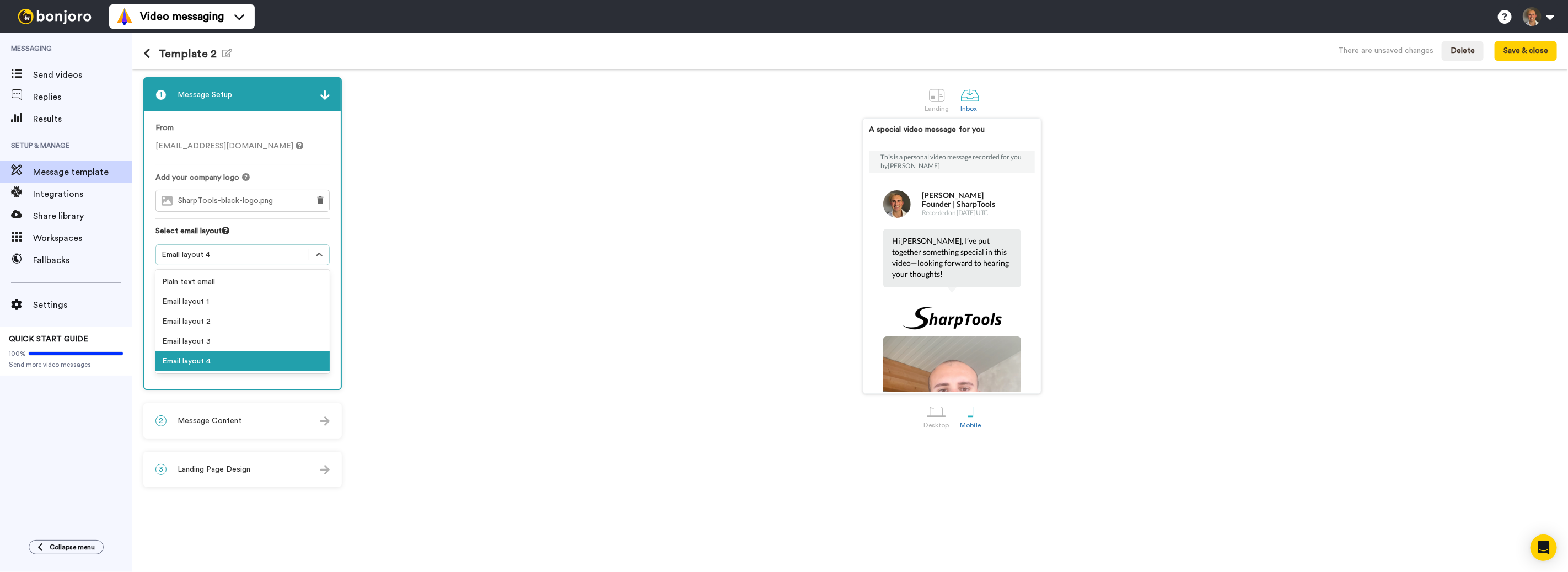
click at [240, 258] on div "Email layout 4" at bounding box center [232, 255] width 142 height 11
click at [208, 300] on div "Email layout 1" at bounding box center [242, 302] width 174 height 20
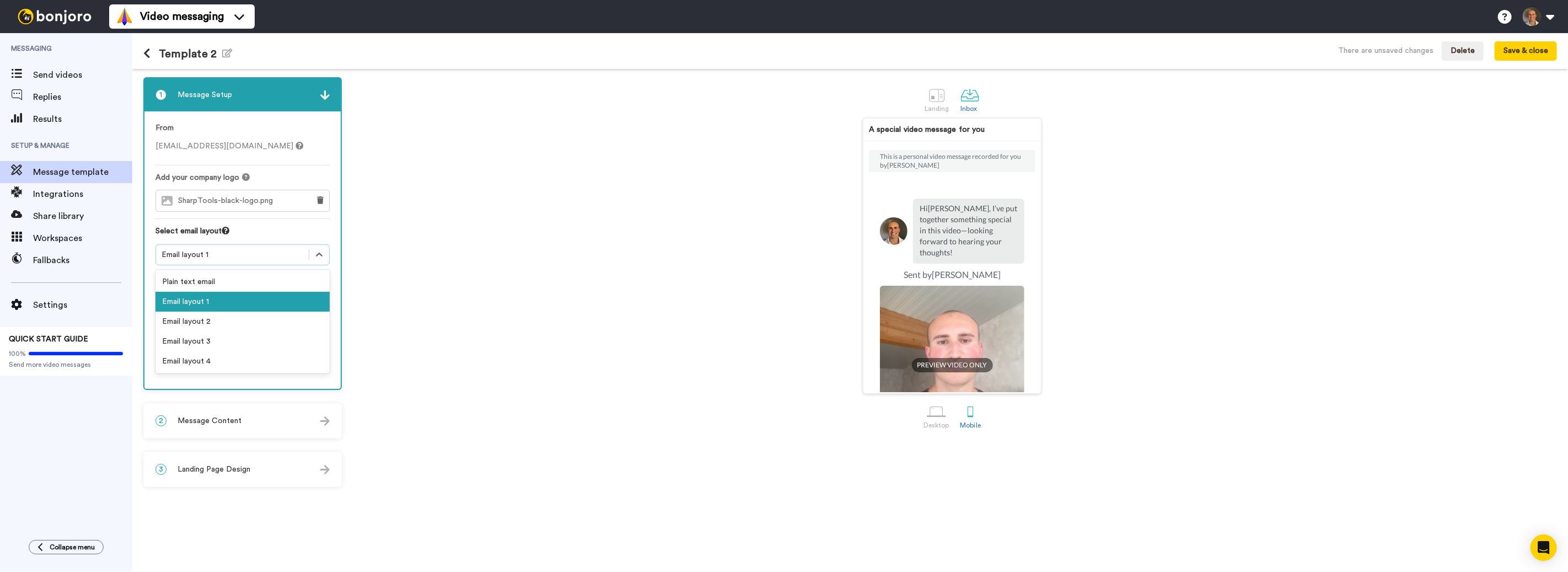
drag, startPoint x: 220, startPoint y: 262, endPoint x: 217, endPoint y: 284, distance: 22.2
click at [220, 262] on div "Email layout 1" at bounding box center [242, 255] width 174 height 21
click at [209, 362] on div "Email layout 4" at bounding box center [242, 361] width 174 height 20
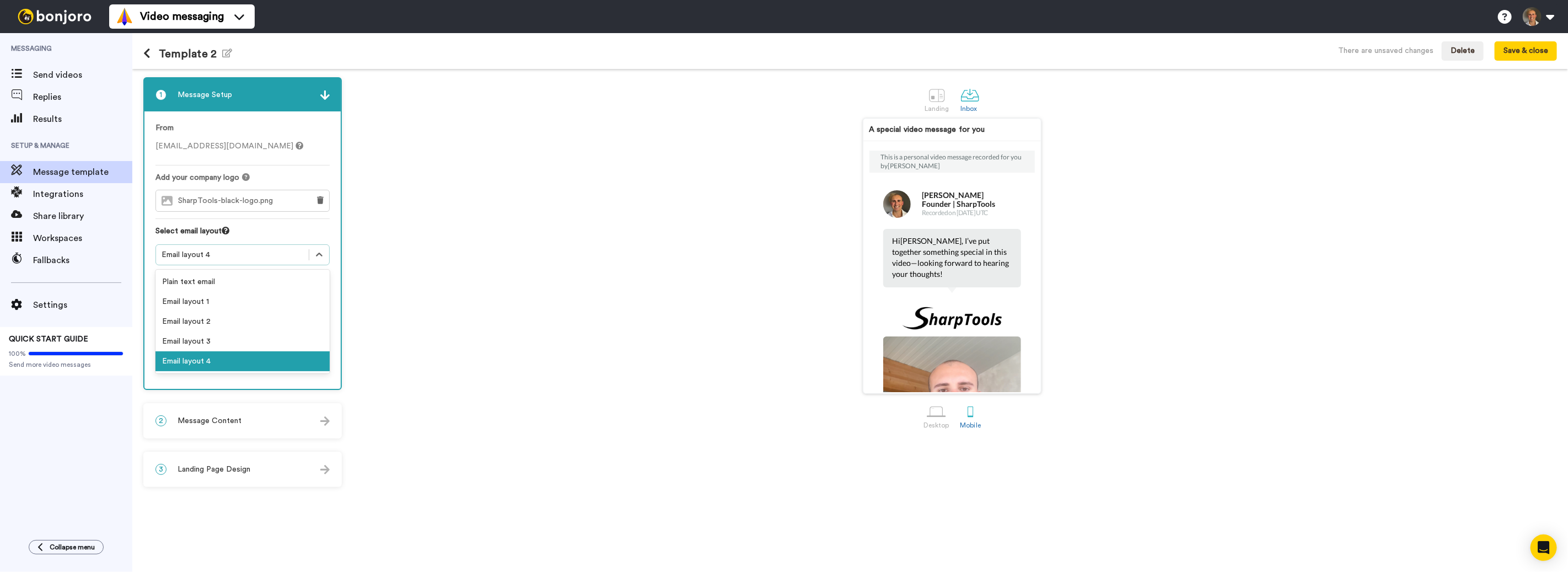
click at [240, 261] on div "Email layout 4" at bounding box center [232, 255] width 153 height 13
click at [219, 308] on div "Email layout 1" at bounding box center [242, 302] width 174 height 20
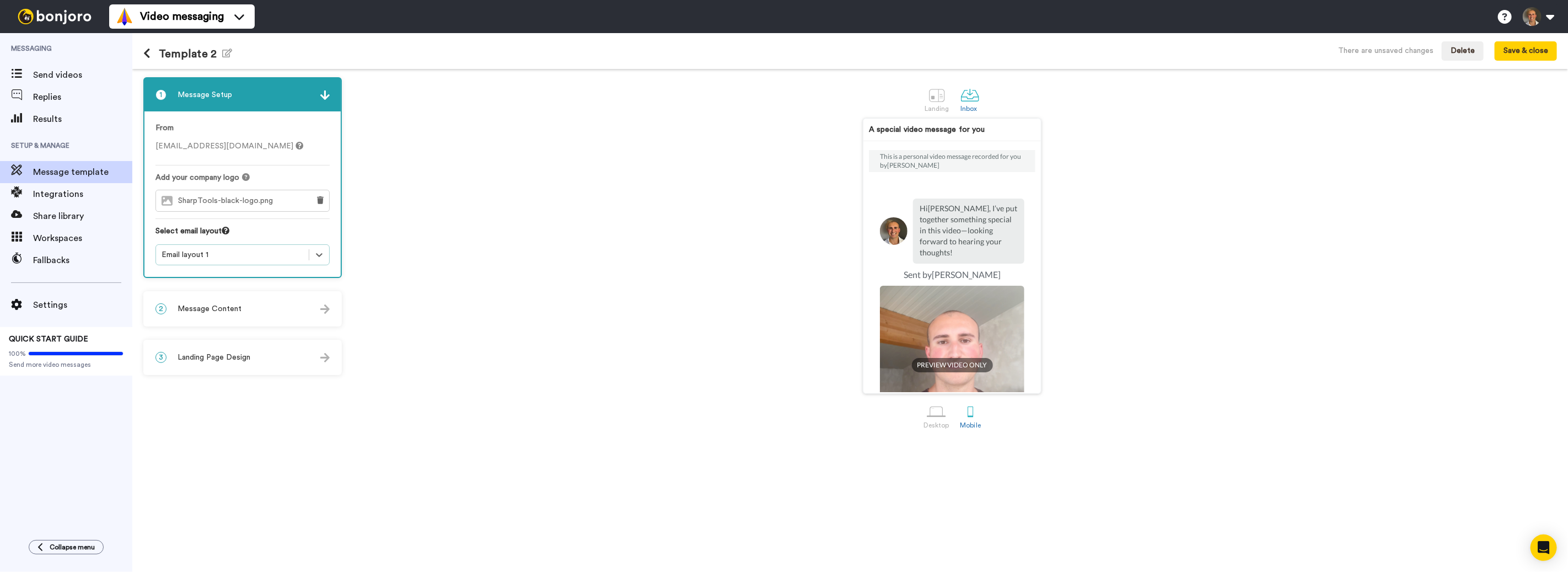
click at [224, 258] on div "Email layout 1" at bounding box center [232, 255] width 142 height 11
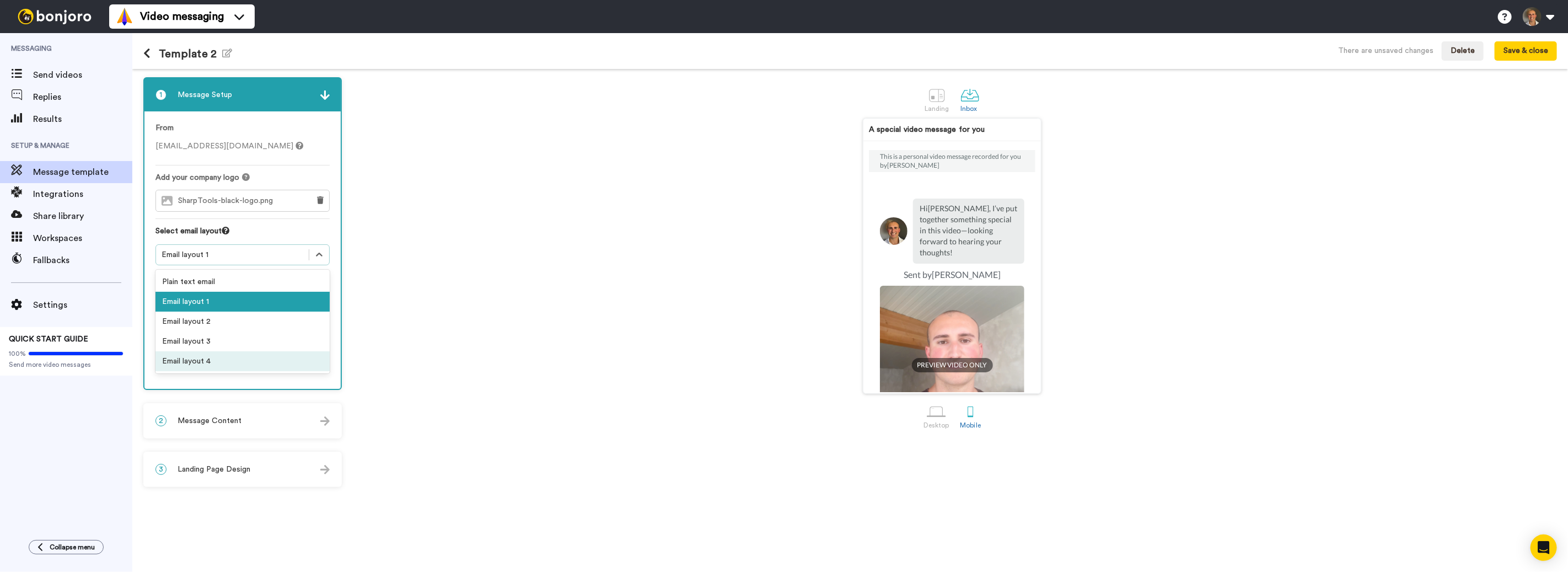
click at [208, 362] on div "Email layout 4" at bounding box center [242, 361] width 174 height 20
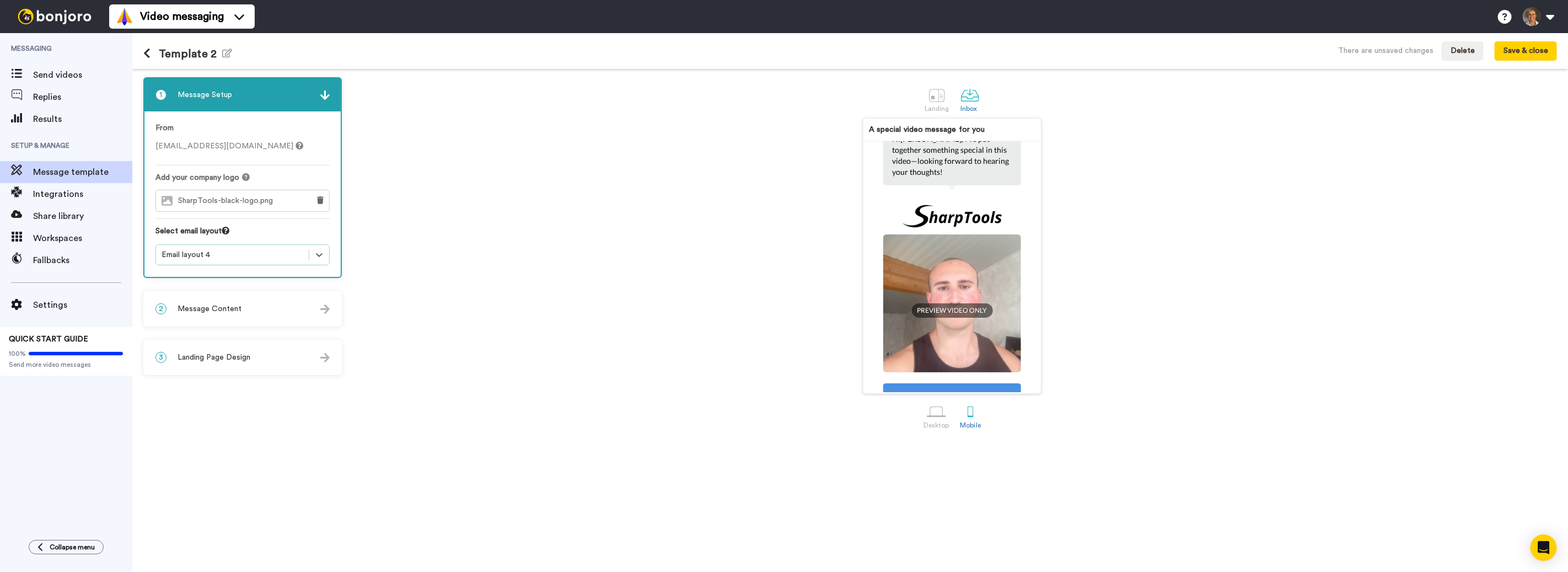
scroll to position [194, 0]
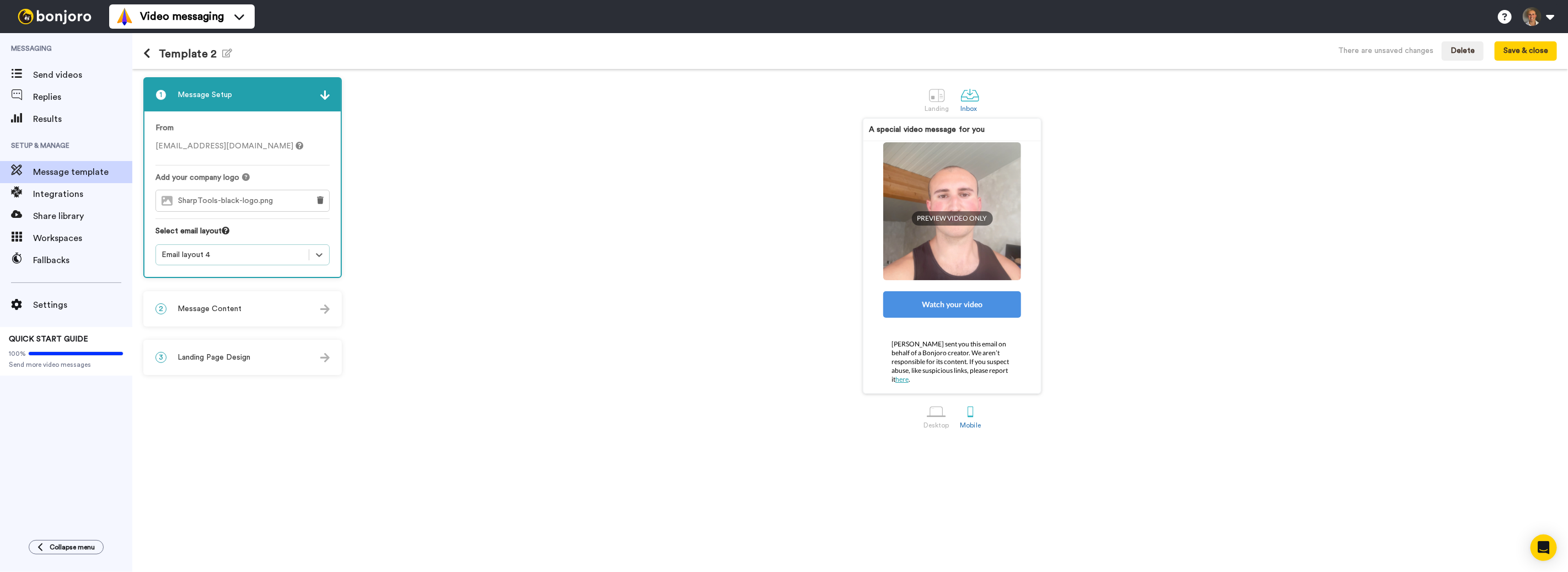
click at [241, 316] on div "2 Message Content" at bounding box center [242, 309] width 196 height 33
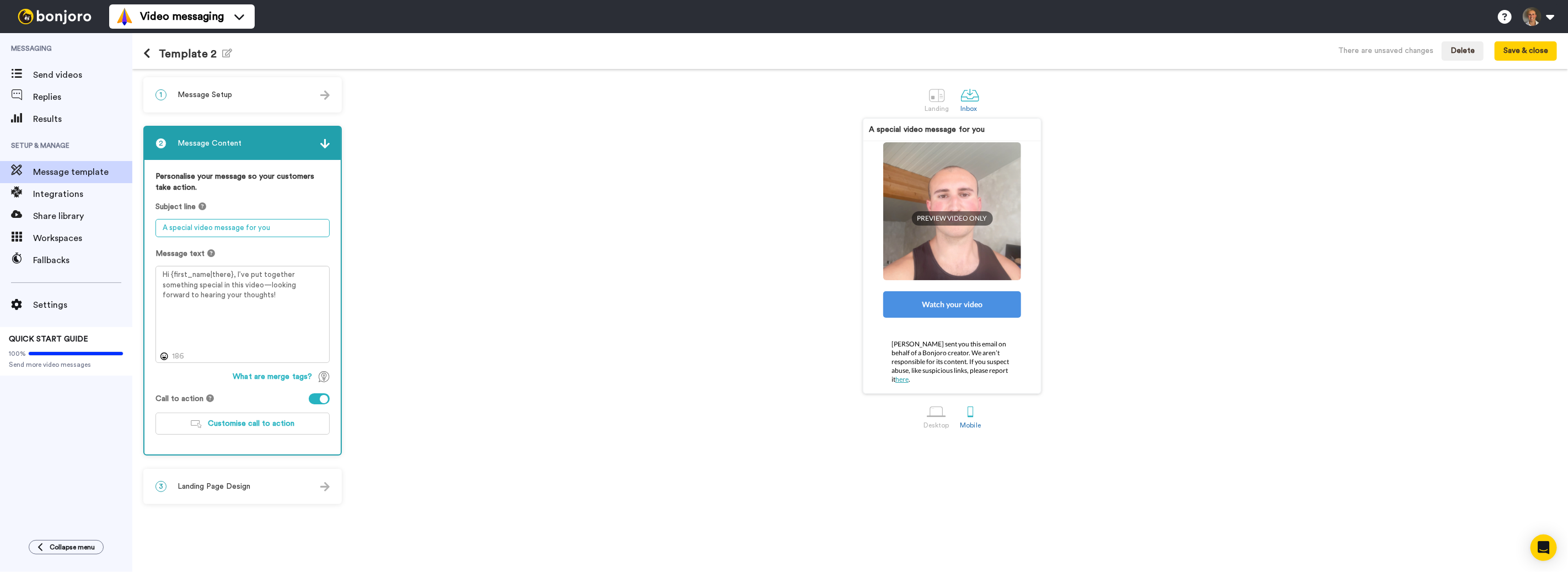
click at [217, 229] on textarea "A special video message for you" at bounding box center [242, 228] width 174 height 18
drag, startPoint x: 284, startPoint y: 228, endPoint x: 180, endPoint y: 237, distance: 104.4
click at [148, 225] on div "Personalise your message so your customers take action. Subject line A special …" at bounding box center [242, 307] width 196 height 294
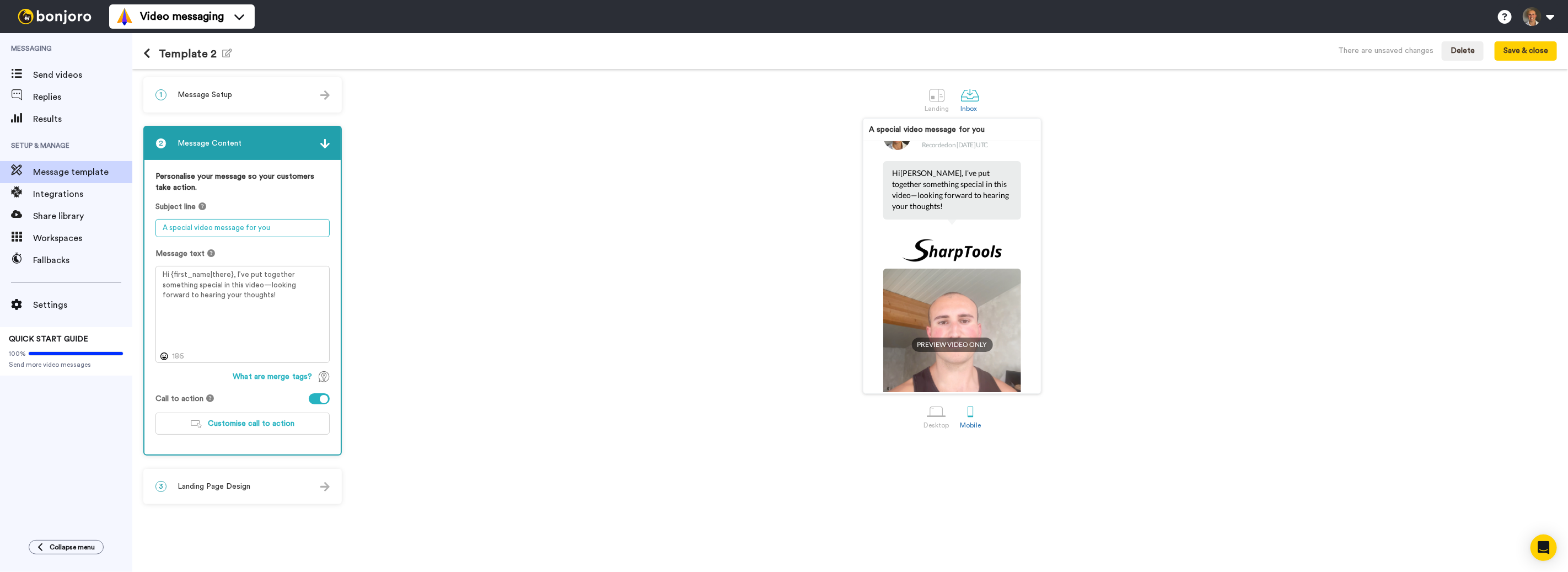
scroll to position [0, 0]
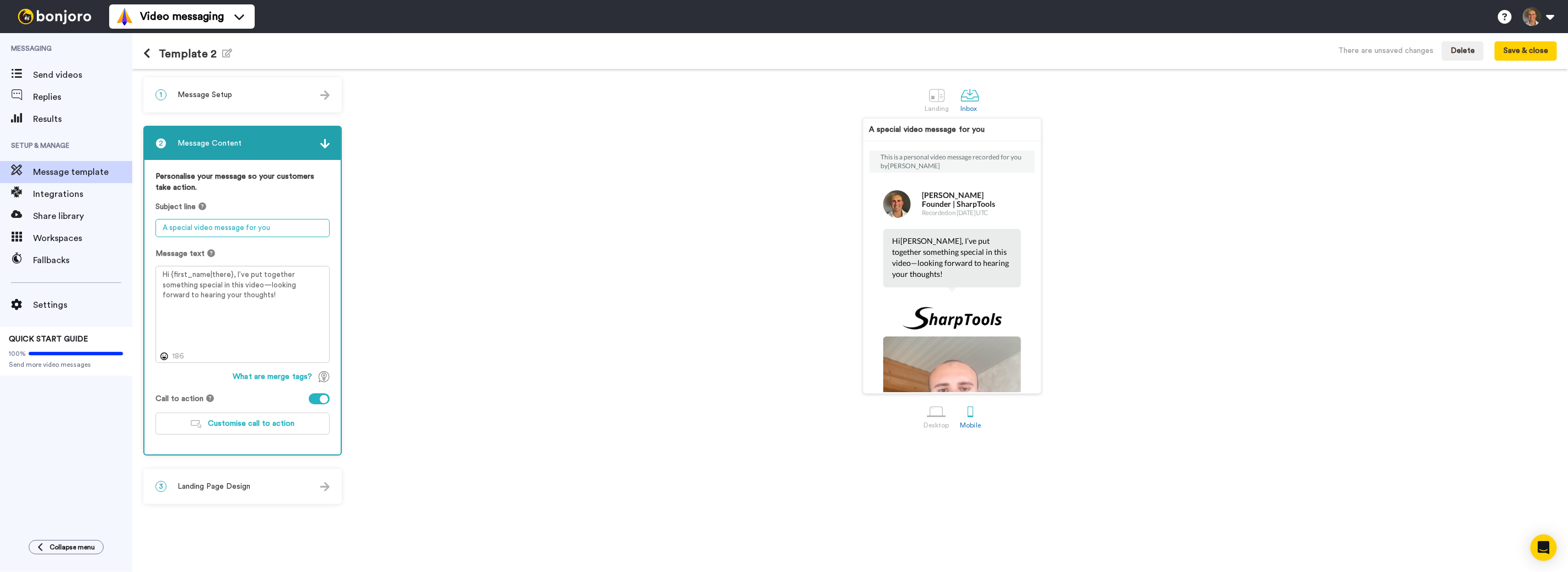
click at [273, 228] on textarea "A special video message for you" at bounding box center [242, 228] width 174 height 18
drag, startPoint x: 260, startPoint y: 227, endPoint x: 171, endPoint y: 220, distance: 89.3
click at [171, 220] on textarea "A special video message for you" at bounding box center [242, 228] width 174 height 18
paste textarea "Een speciale videoboodschap voor j"
click at [290, 228] on textarea "Een speciale videoboodschap voor jou" at bounding box center [242, 228] width 174 height 18
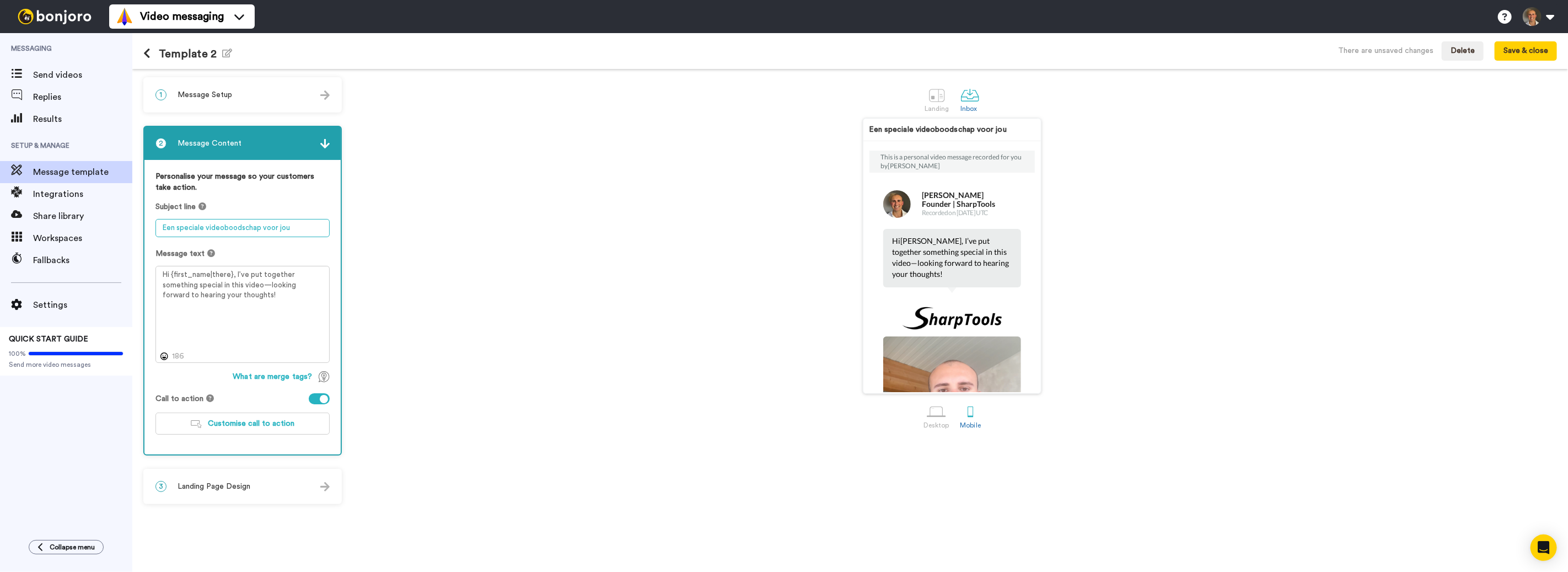
click at [281, 227] on textarea "Een speciale videoboodschap voor jou" at bounding box center [242, 228] width 174 height 18
click at [301, 249] on div "Message text" at bounding box center [242, 254] width 174 height 11
drag, startPoint x: 177, startPoint y: 227, endPoint x: 155, endPoint y: 228, distance: 22.0
click at [155, 228] on textarea "Een speciale videoboodschap voor u" at bounding box center [242, 228] width 174 height 18
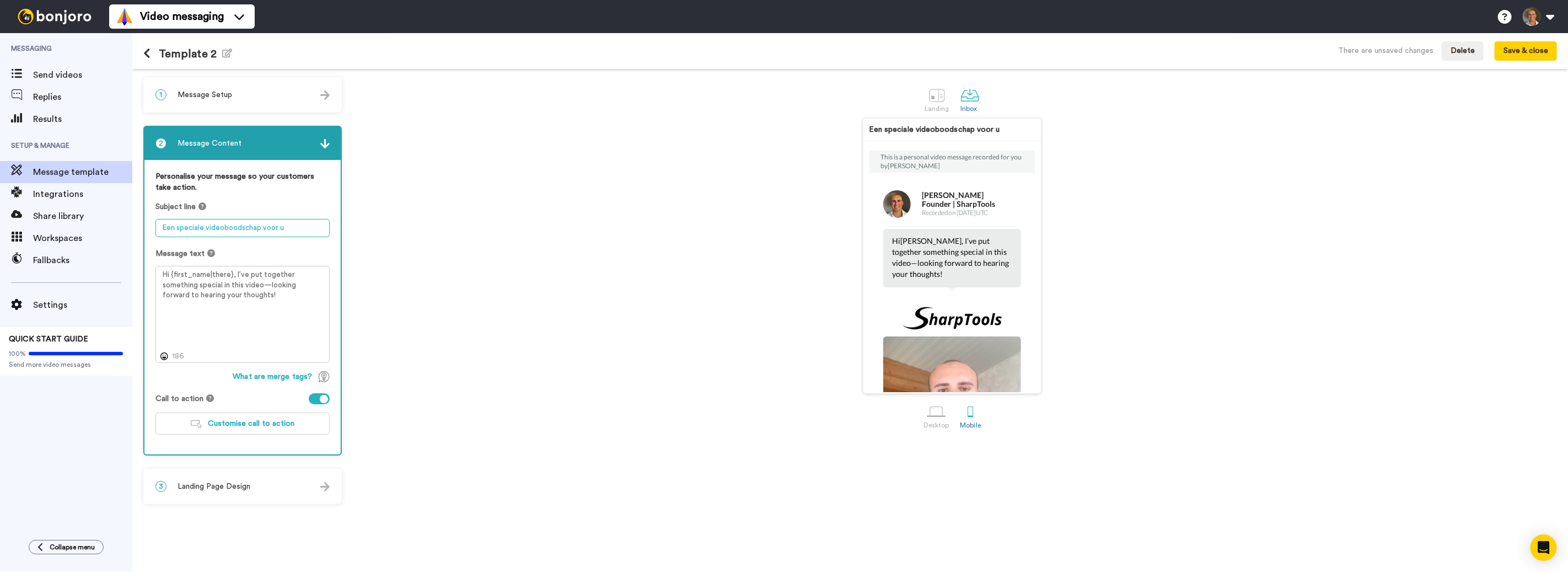
drag, startPoint x: 204, startPoint y: 225, endPoint x: 155, endPoint y: 226, distance: 49.0
click at [155, 226] on textarea "Een speciale videoboodschap voor u" at bounding box center [242, 228] width 174 height 18
type textarea "Videoboodschap voor u"
click at [239, 242] on div "Personalise your message so your customers take action. Subject line Videoboods…" at bounding box center [242, 307] width 196 height 294
drag, startPoint x: 170, startPoint y: 272, endPoint x: 157, endPoint y: 272, distance: 13.0
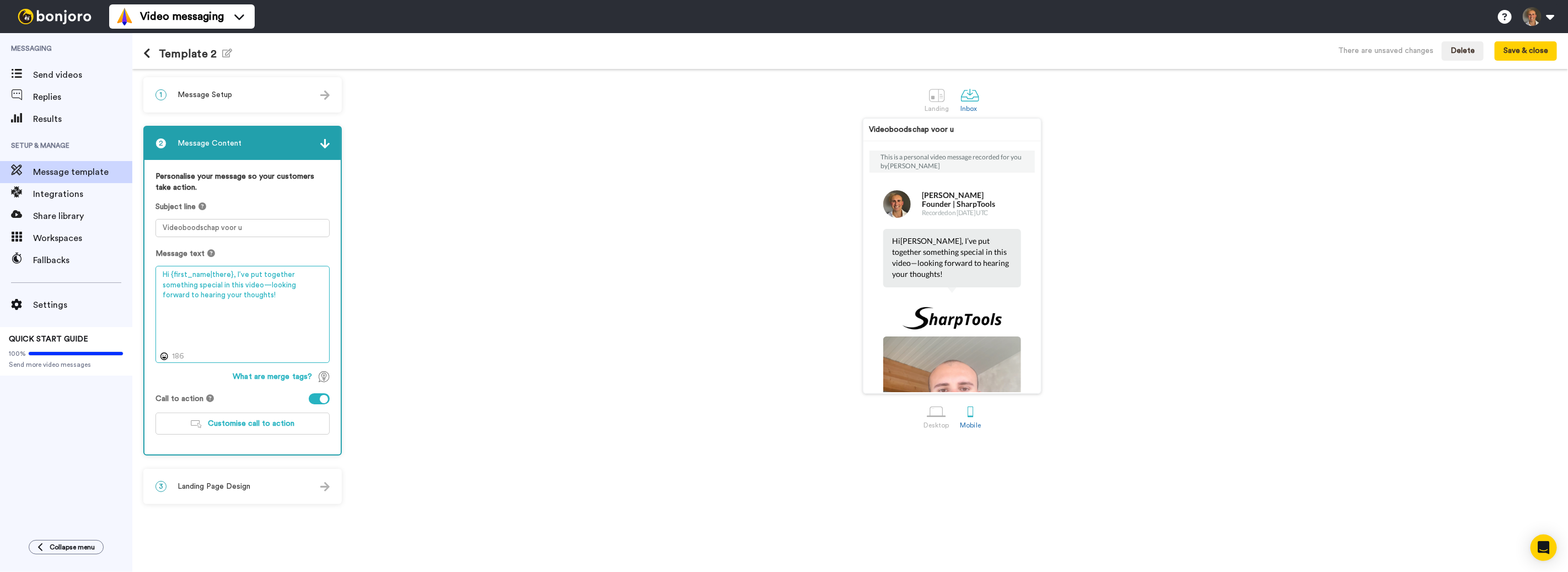
click at [157, 272] on textarea "Hi {first_name|there}, I’ve put together something special in this video—lookin…" at bounding box center [242, 314] width 174 height 97
drag, startPoint x: 243, startPoint y: 272, endPoint x: 266, endPoint y: 294, distance: 31.8
click at [265, 293] on textarea "Beste {first_name|there}, I’ve put together something special in this video—loo…" at bounding box center [242, 314] width 174 height 97
paste textarea "k heb iets speciaals samengesteld in deze video – ik ben benieuwd naar jullie m…"
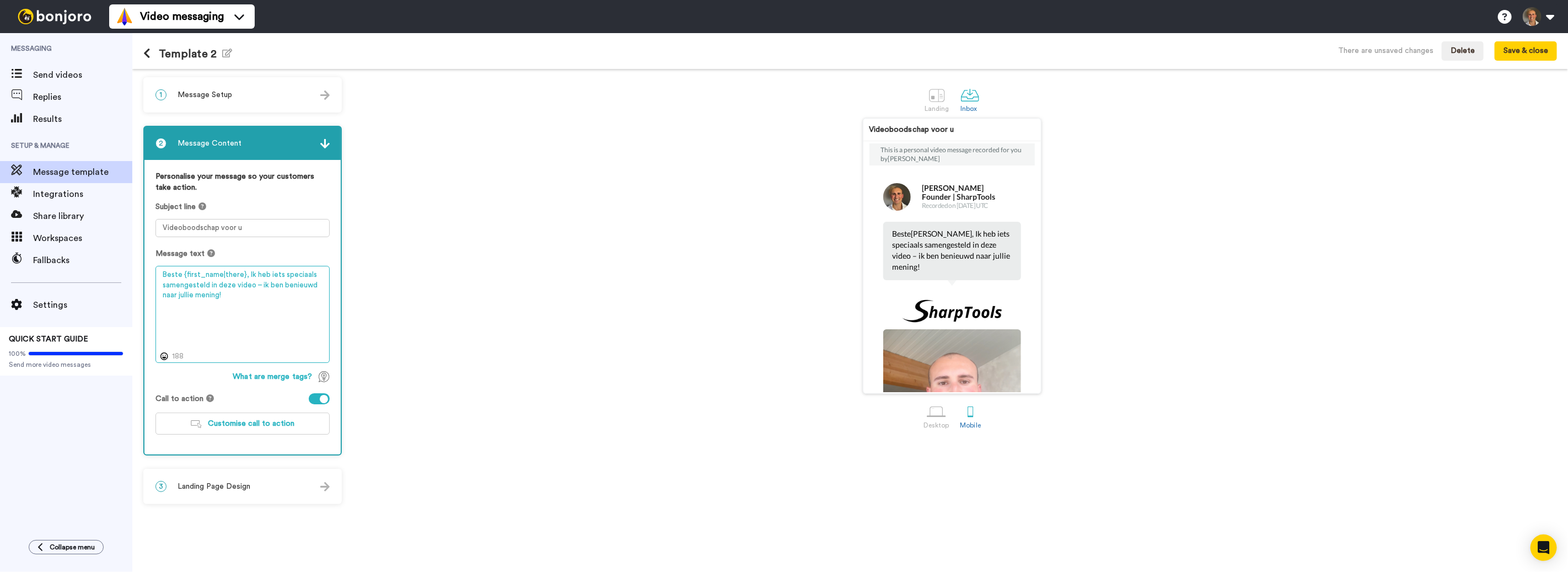
scroll to position [9, 0]
click at [184, 297] on textarea "Beste {first_name|there}, Ik heb iets speciaals samengesteld in deze video – ik…" at bounding box center [242, 314] width 174 height 97
drag, startPoint x: 264, startPoint y: 275, endPoint x: 251, endPoint y: 280, distance: 13.9
click at [251, 280] on textarea "Beste {first_name|there}, Ik heb iets speciaals samengesteld in deze video – ik…" at bounding box center [242, 314] width 174 height 97
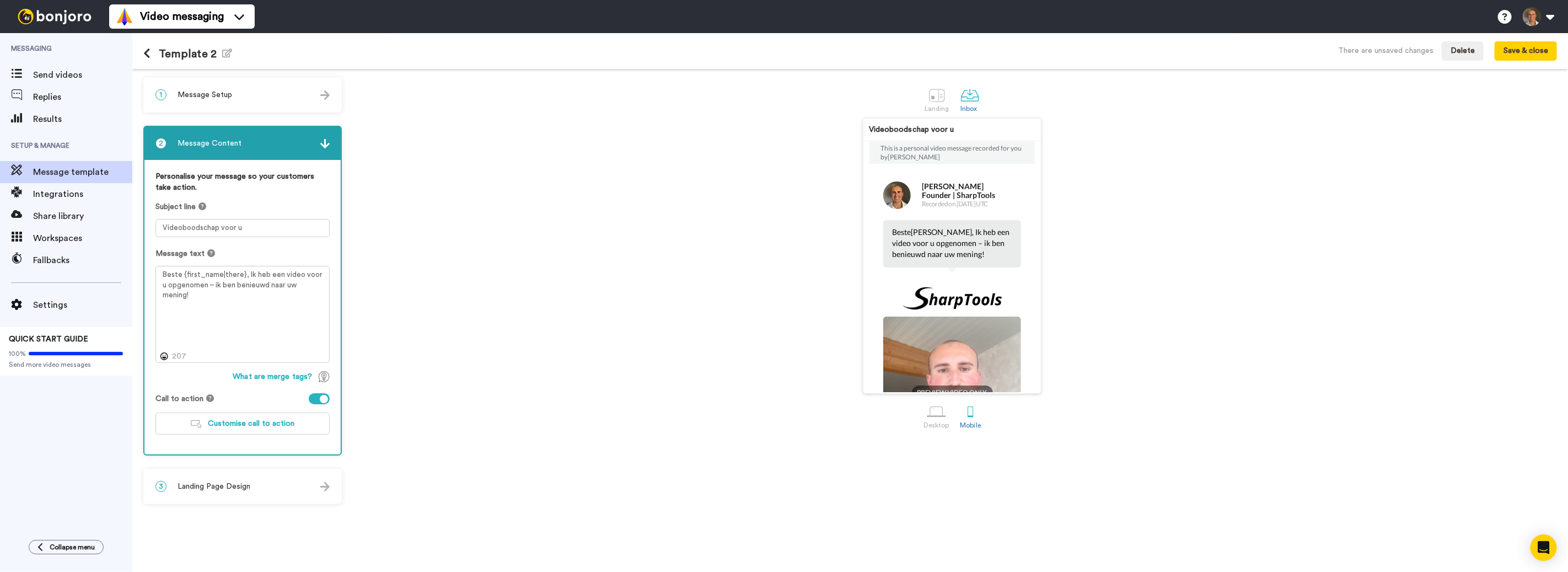
click at [338, 320] on div "Personalise your message so your customers take action. Subject line Videoboods…" at bounding box center [242, 307] width 196 height 294
click at [233, 273] on textarea "Beste {first_name|there}, Ik heb een video voor u opgenomen – ik ben benieuwd n…" at bounding box center [242, 314] width 174 height 97
click at [232, 273] on textarea "Beste {first_name|there}, Ik heb een video voor u opgenomen – ik ben benieuwd n…" at bounding box center [242, 314] width 174 height 97
click at [223, 275] on textarea "Beste {first_name|bouwgenoot}, Ik heb een video voor u opgenomen – ik ben benie…" at bounding box center [242, 314] width 174 height 97
type textarea "Beste {first_name|Bouwgenoot}, Ik heb een video voor u opgenomen – ik ben benie…"
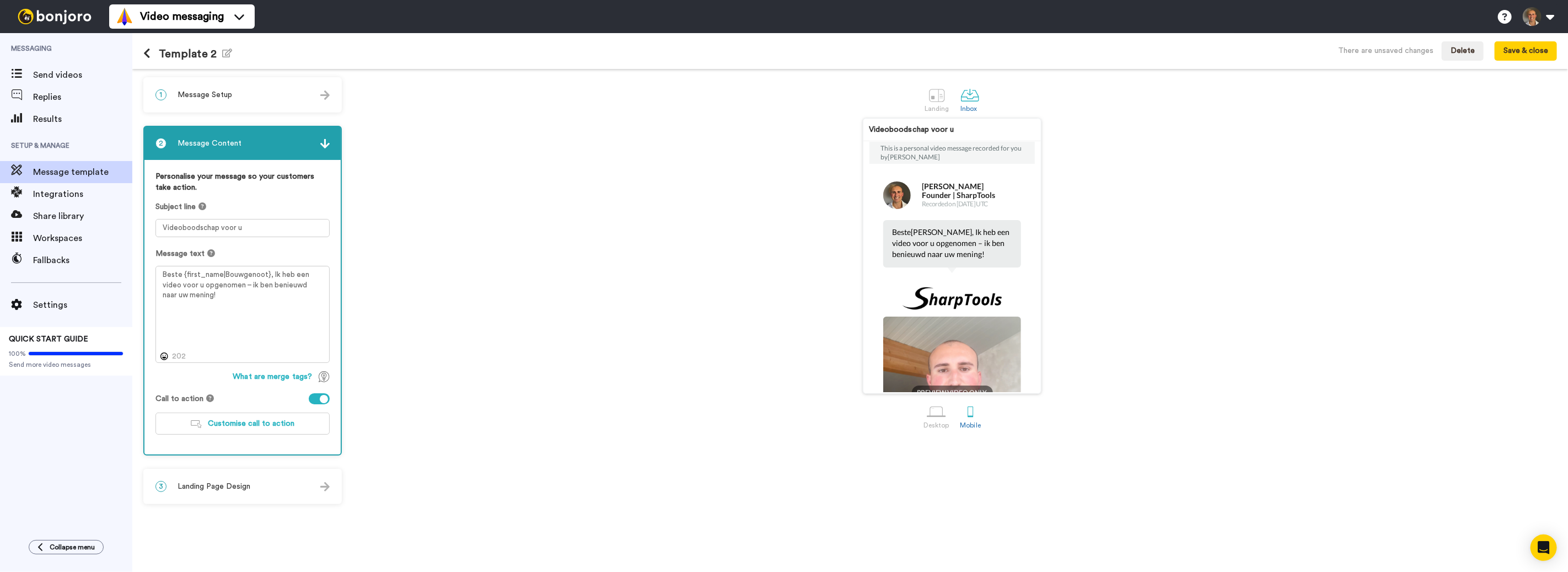
click at [337, 277] on div "Personalise your message so your customers take action. Subject line Videoboods…" at bounding box center [242, 307] width 196 height 294
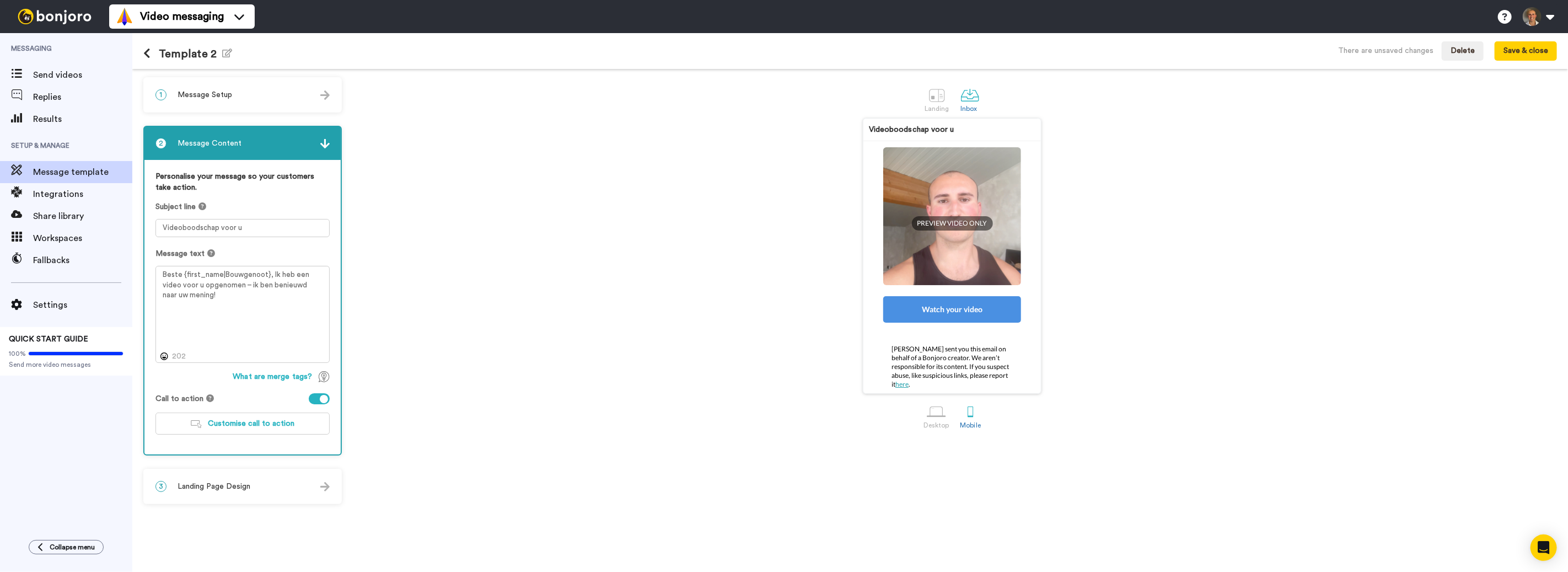
scroll to position [194, 0]
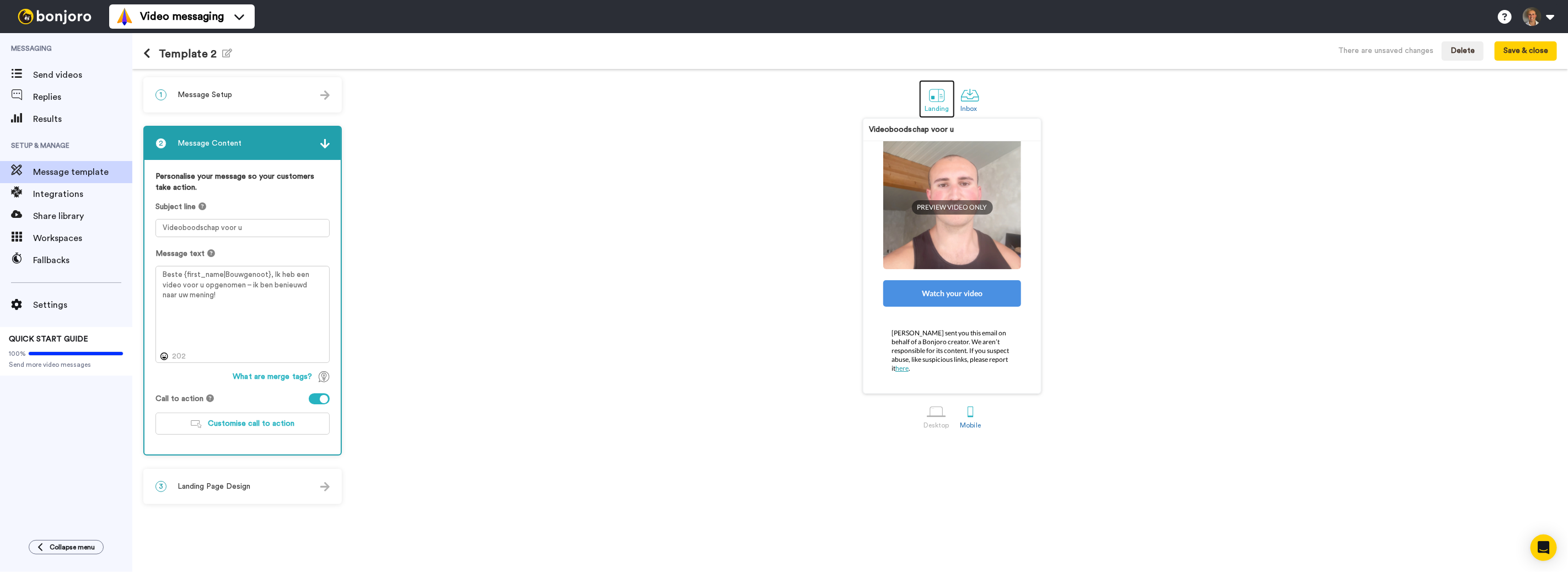
click at [933, 87] on div at bounding box center [937, 95] width 19 height 19
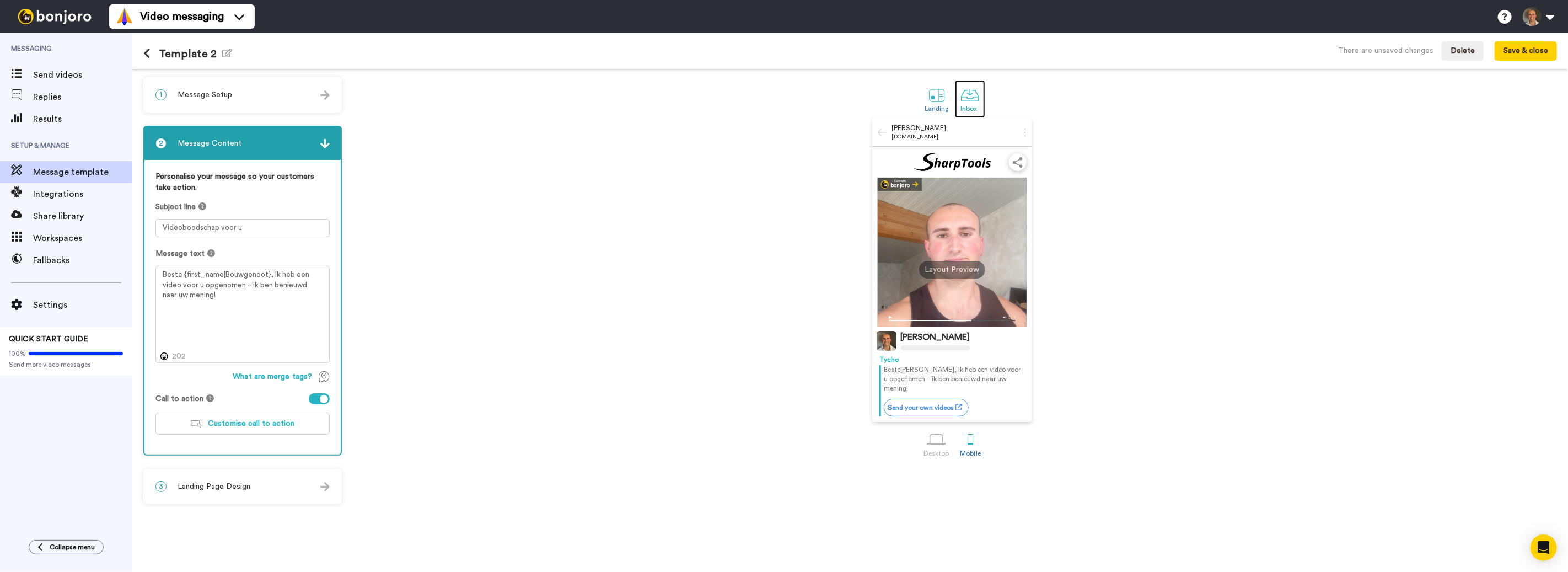
click at [962, 92] on div at bounding box center [970, 95] width 19 height 19
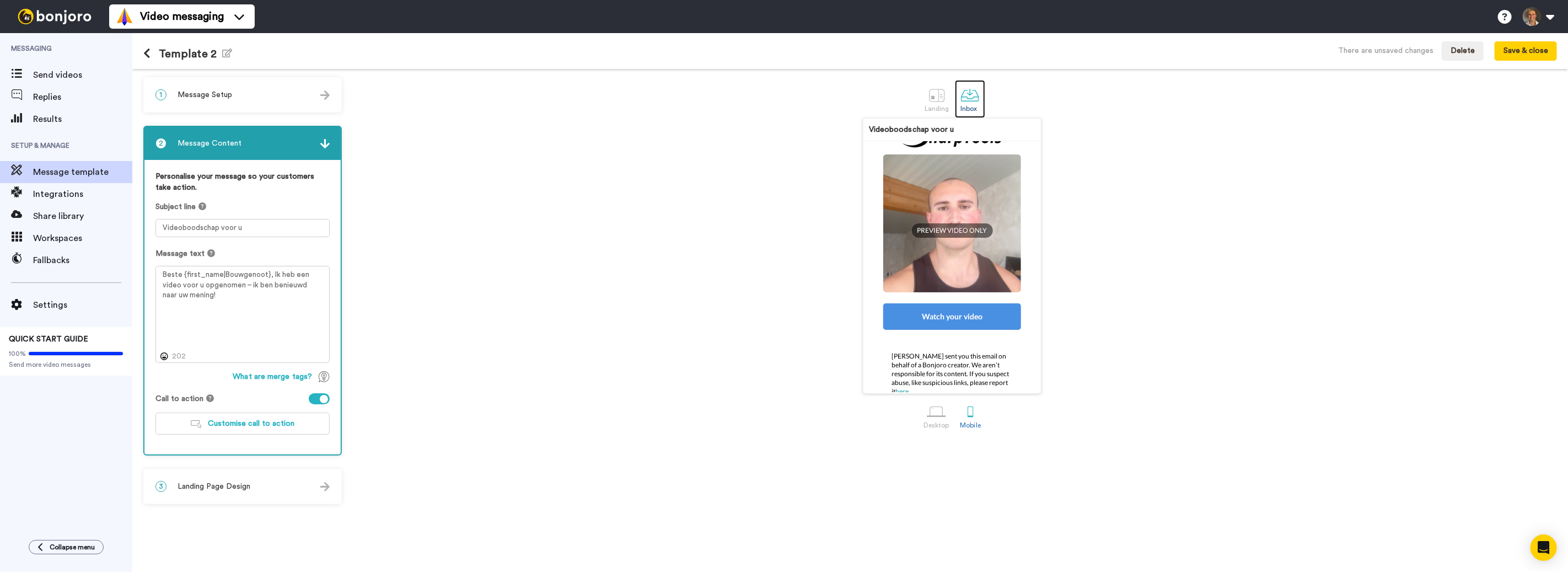
scroll to position [194, 0]
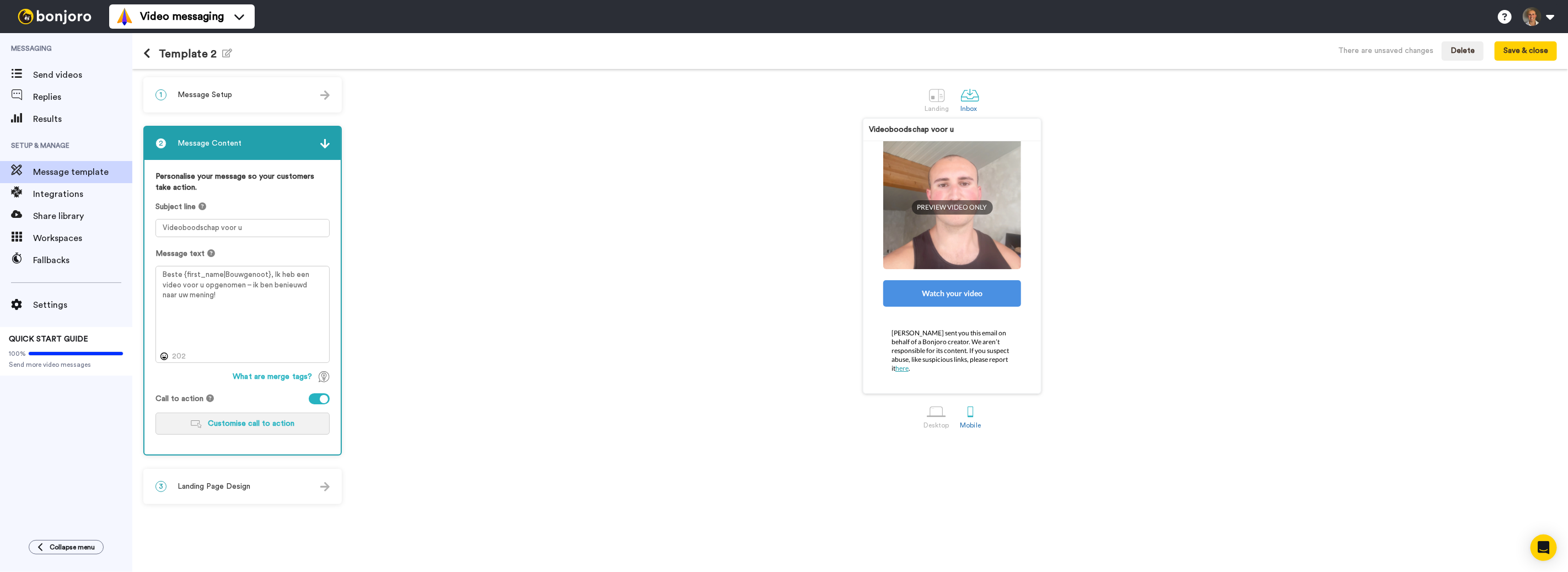
click at [222, 420] on span "Customise call to action" at bounding box center [251, 423] width 86 height 8
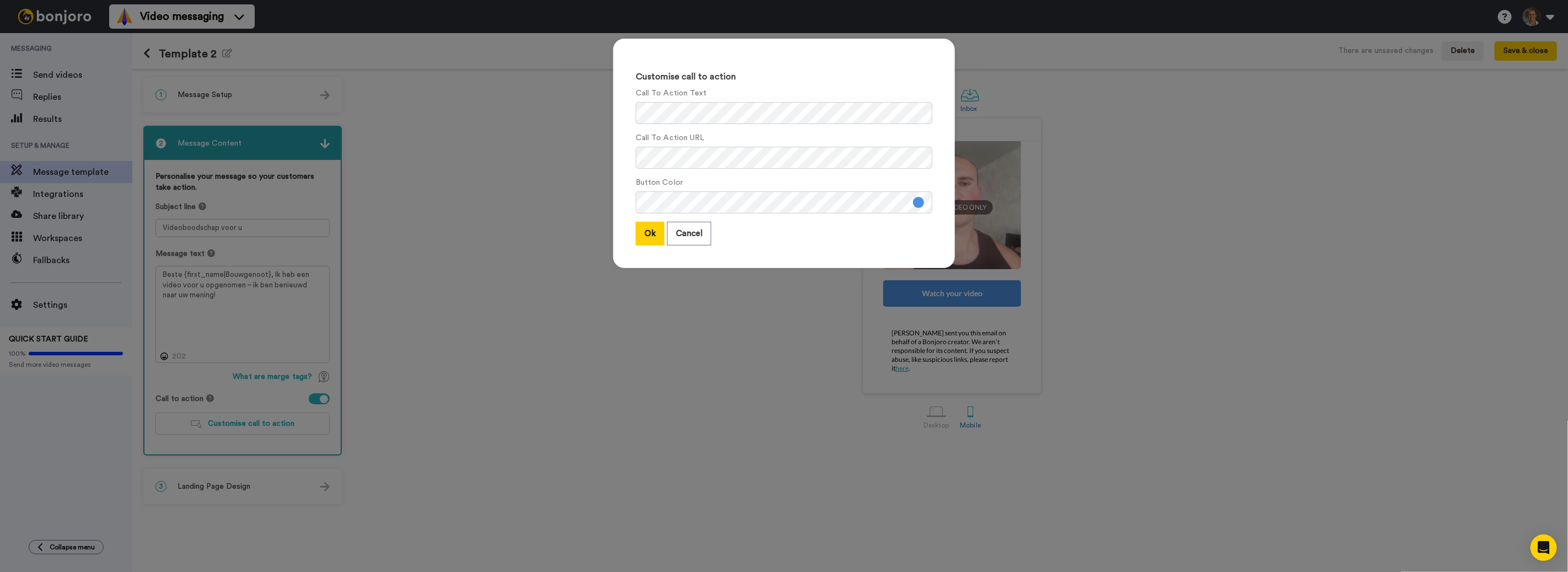
click at [918, 205] on button at bounding box center [919, 202] width 11 height 11
click at [874, 247] on div "Customise call to action Call To Action Text Call To Action URL Button Color Ok…" at bounding box center [784, 153] width 342 height 230
